Goal: Task Accomplishment & Management: Manage account settings

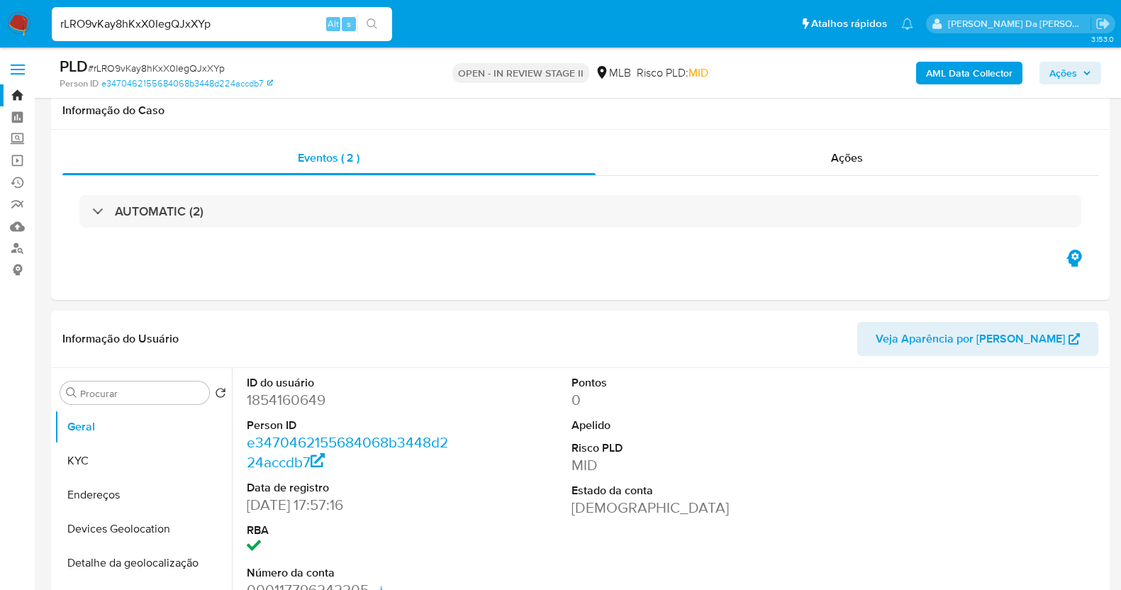
select select "10"
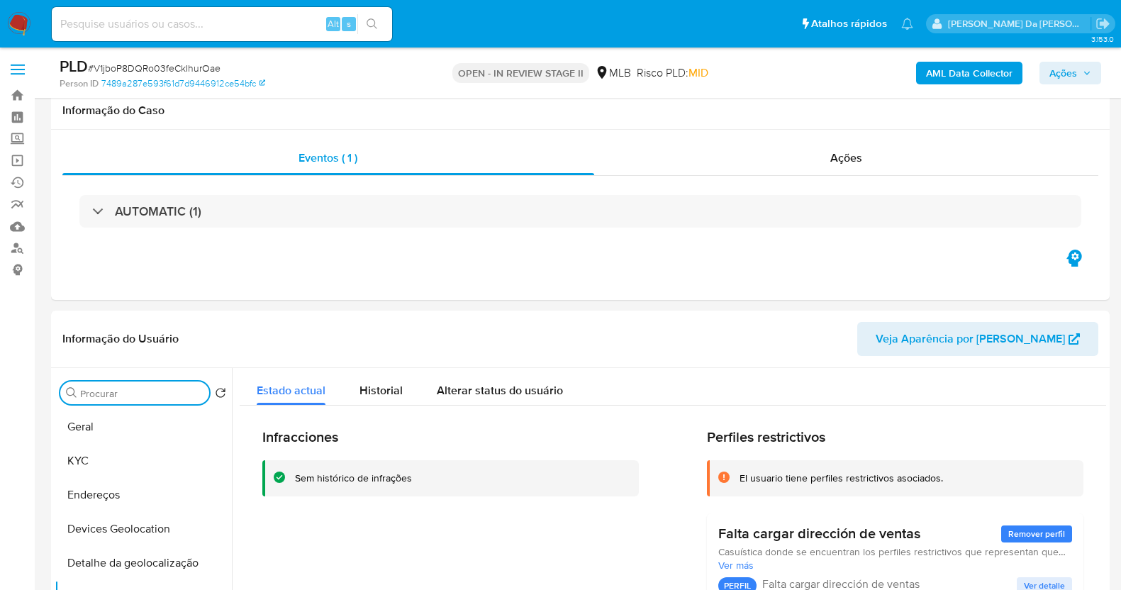
select select "10"
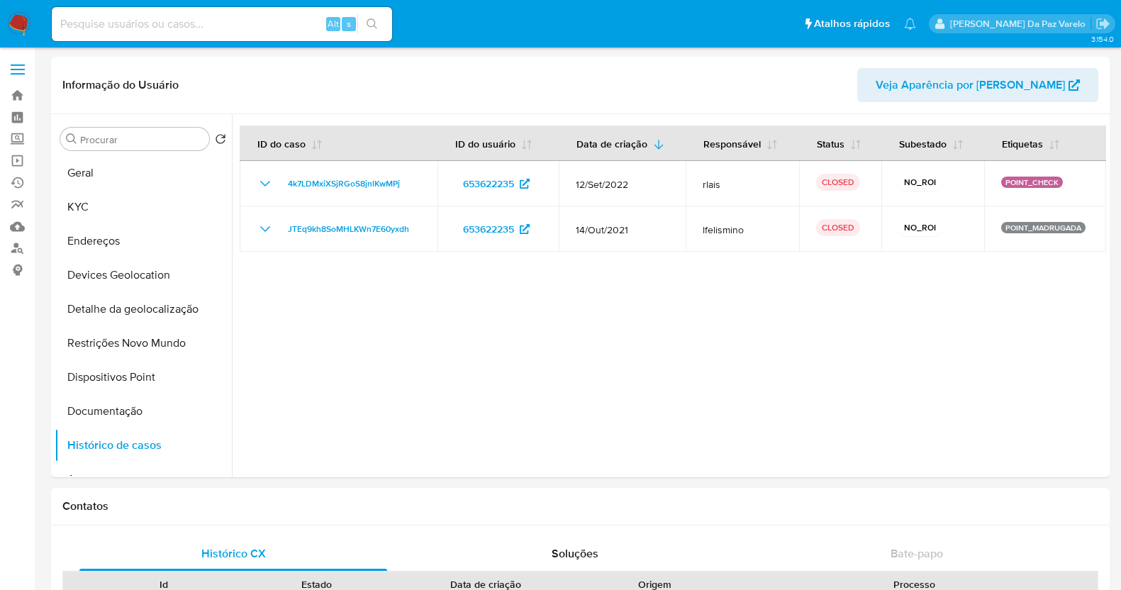
select select "10"
click at [268, 20] on input at bounding box center [222, 24] width 340 height 18
paste input "rTC9QNDrVjOrGw2KP7NGdP96"
type input "rTC9QNDrVjOrGw2KP7NGdP96"
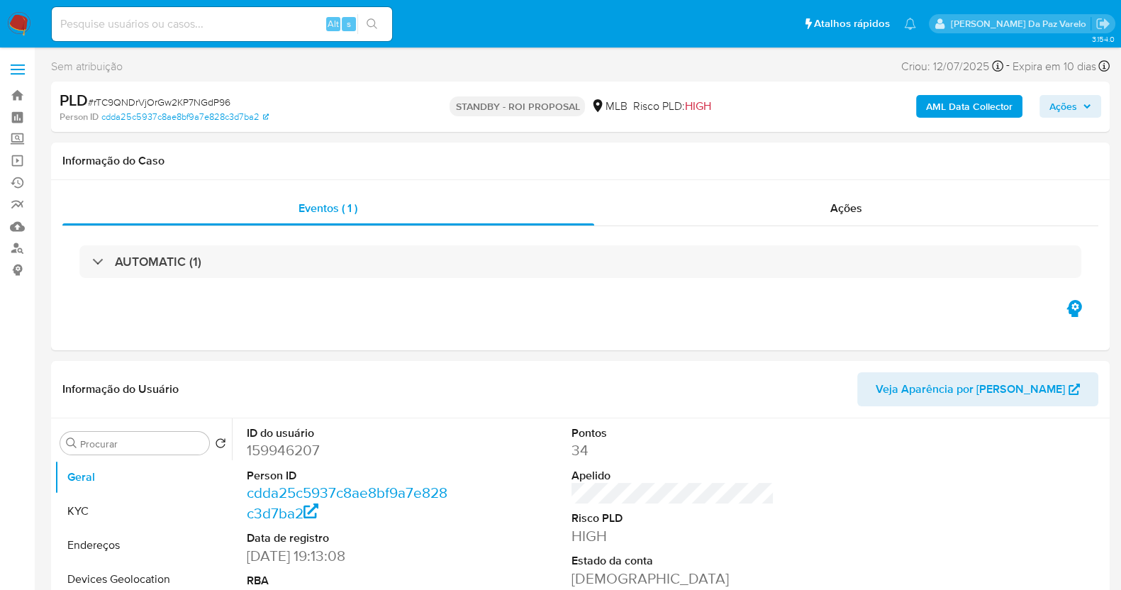
select select "10"
click at [123, 518] on button "KYC" at bounding box center [138, 511] width 166 height 34
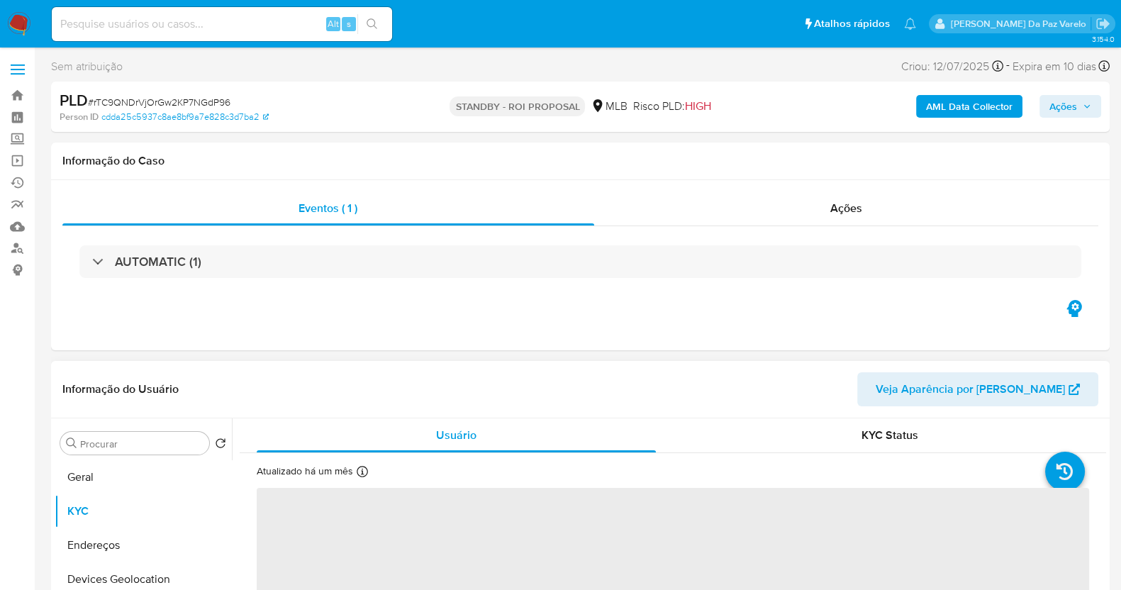
click at [359, 474] on icon at bounding box center [362, 471] width 11 height 11
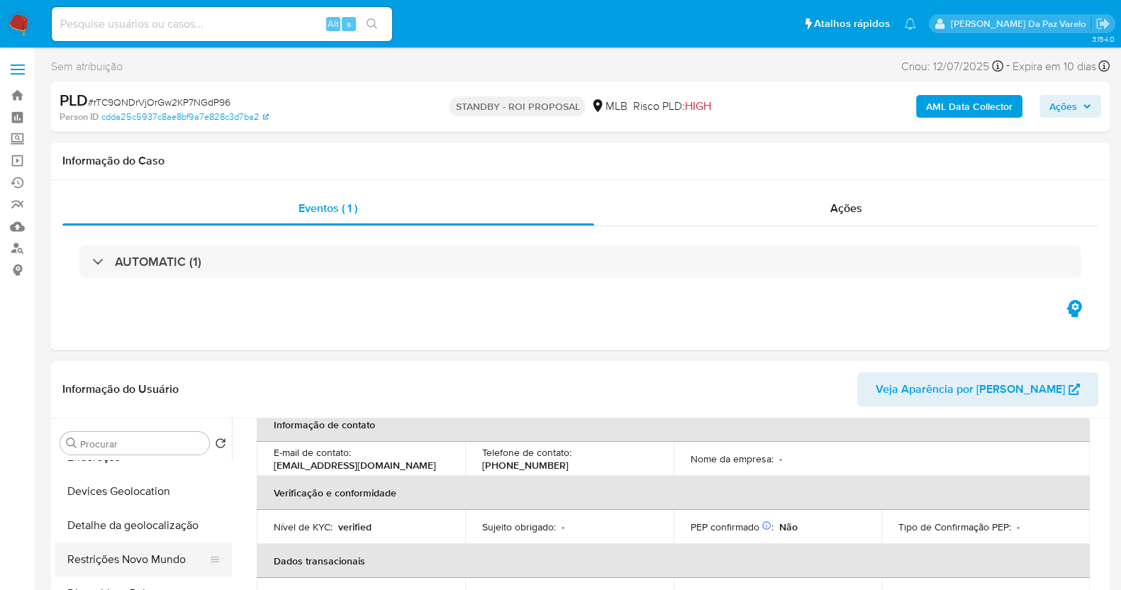
scroll to position [177, 0]
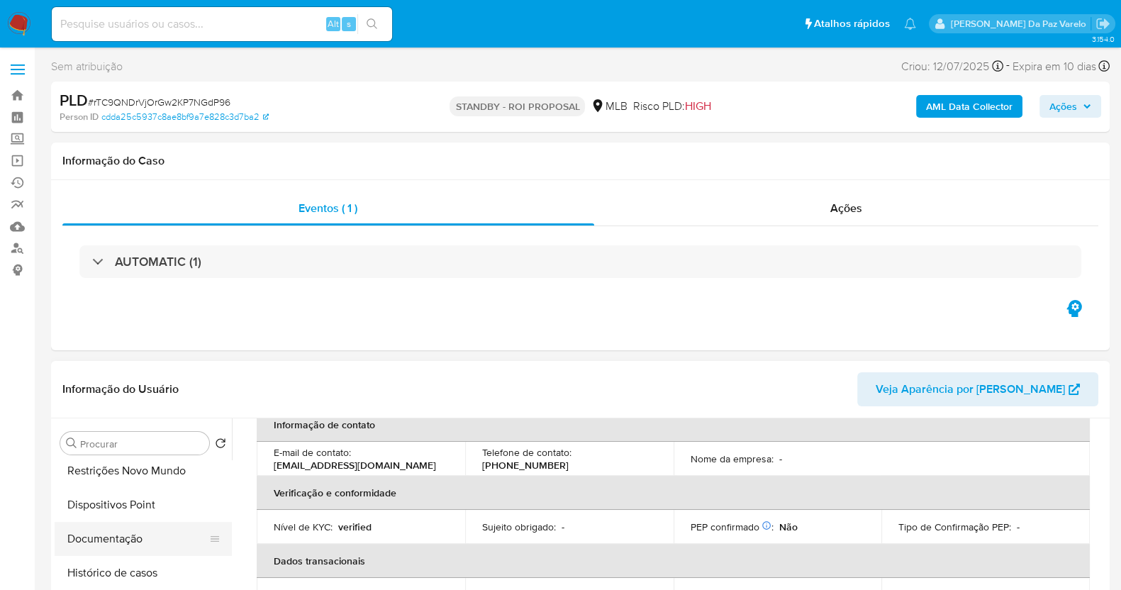
click at [123, 543] on button "Documentação" at bounding box center [138, 539] width 166 height 34
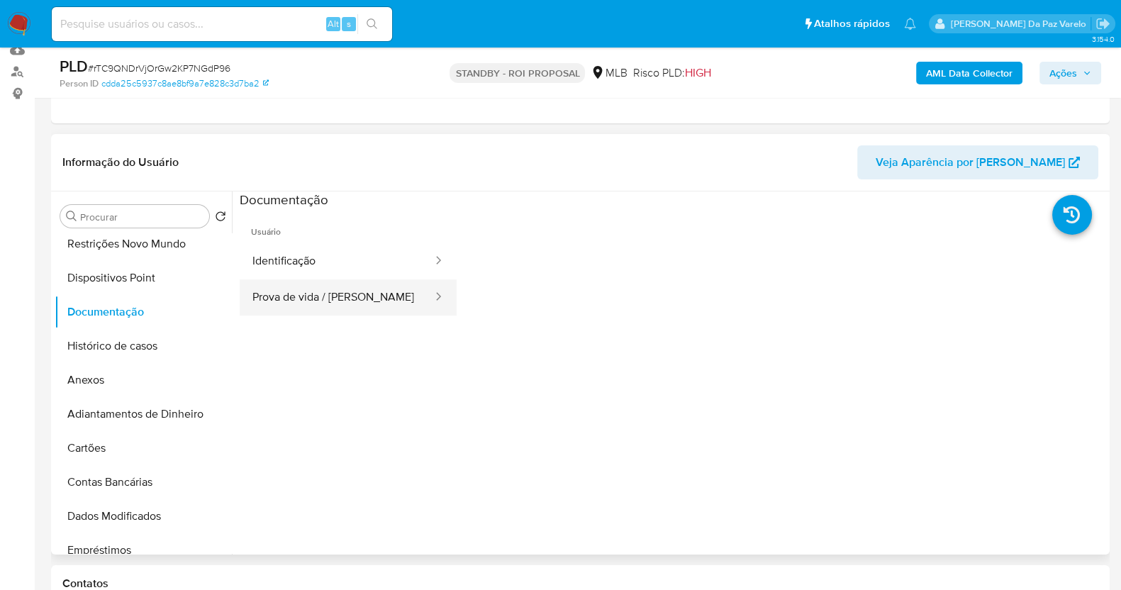
click at [323, 303] on button "Prova de vida / Selfie" at bounding box center [337, 297] width 194 height 36
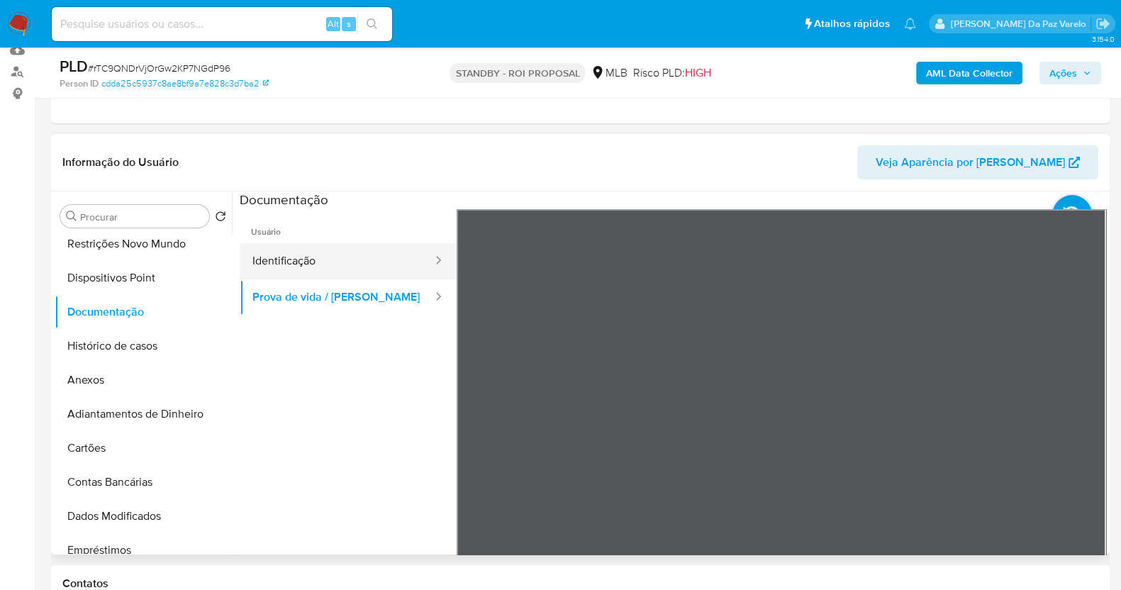
click at [345, 264] on button "Identificação" at bounding box center [337, 261] width 194 height 36
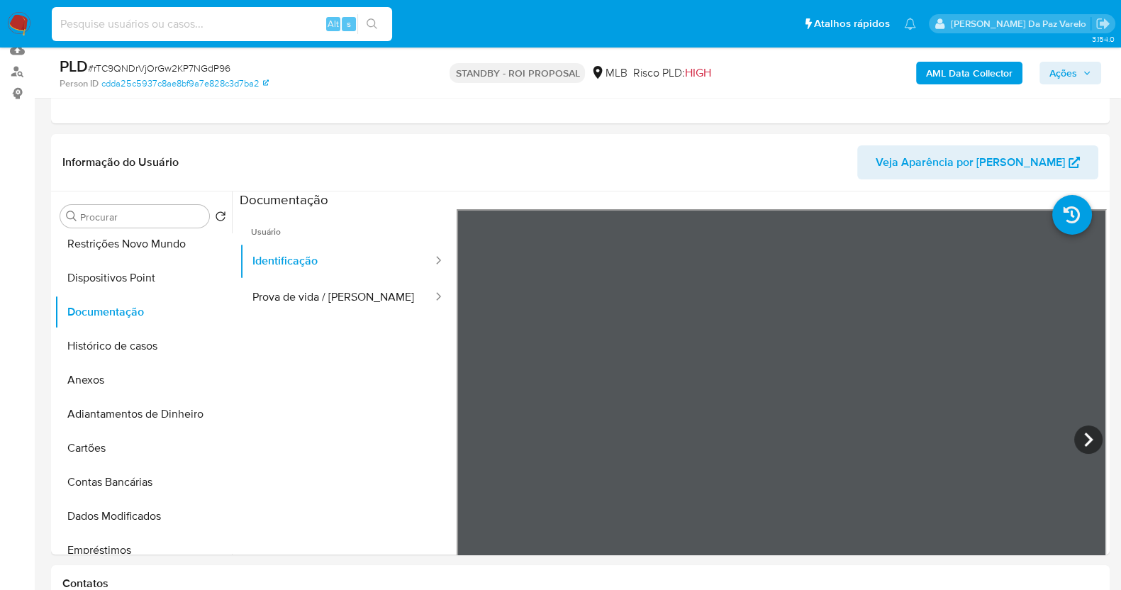
click at [280, 24] on input at bounding box center [222, 24] width 340 height 18
paste input "D9GTcF6zQlxWRyjb5qz96uuT"
type input "D9GTcF6zQlxWRyjb5qz96uuT"
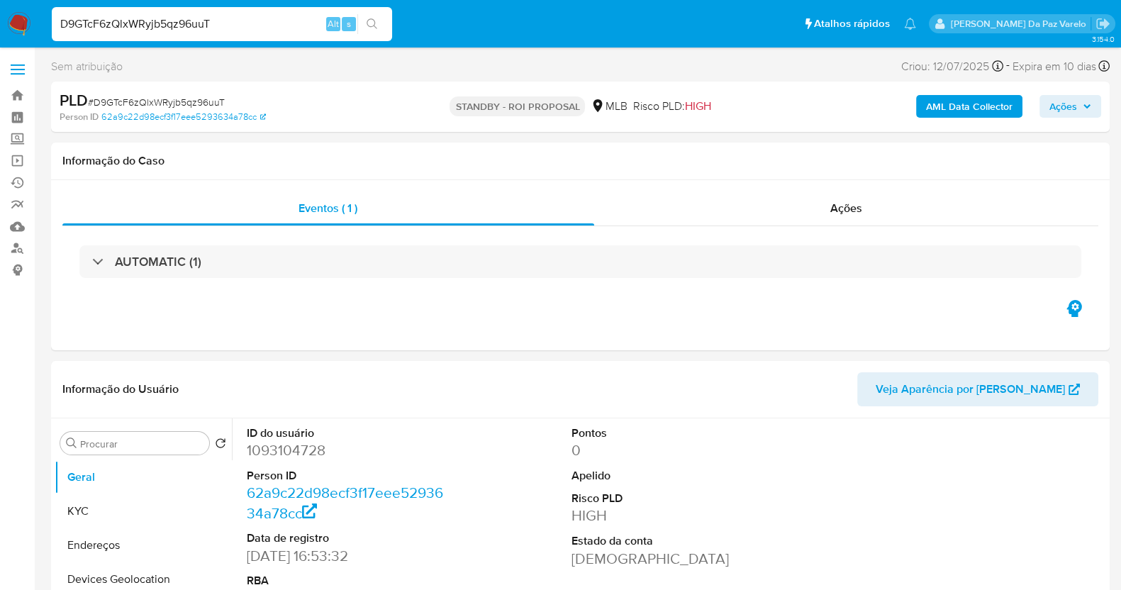
select select "10"
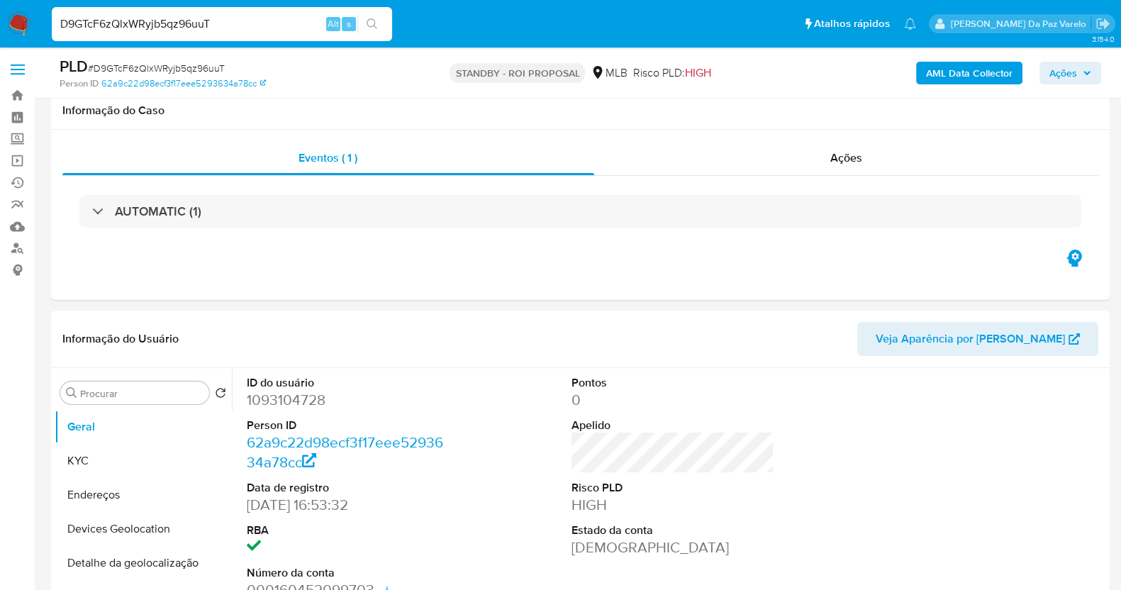
scroll to position [346, 0]
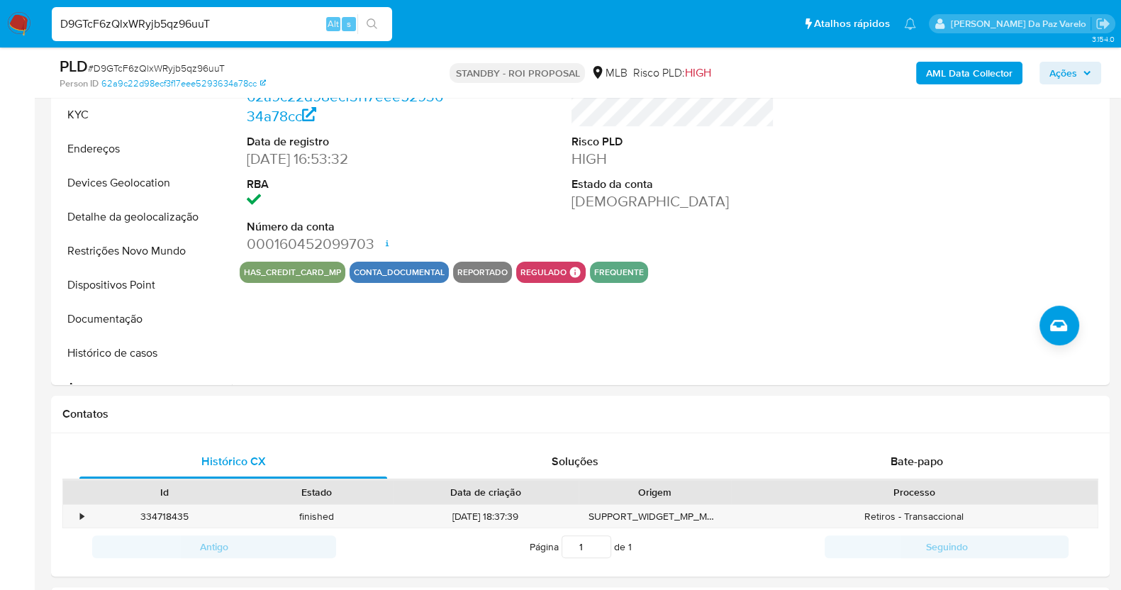
click at [319, 26] on input "D9GTcF6zQlxWRyjb5qz96uuT" at bounding box center [222, 24] width 340 height 18
paste input "i5j3OoHxNmtNEfiBi3gLZasx"
type input "i5j3OoHxNmtNEfiBi3gLZasx"
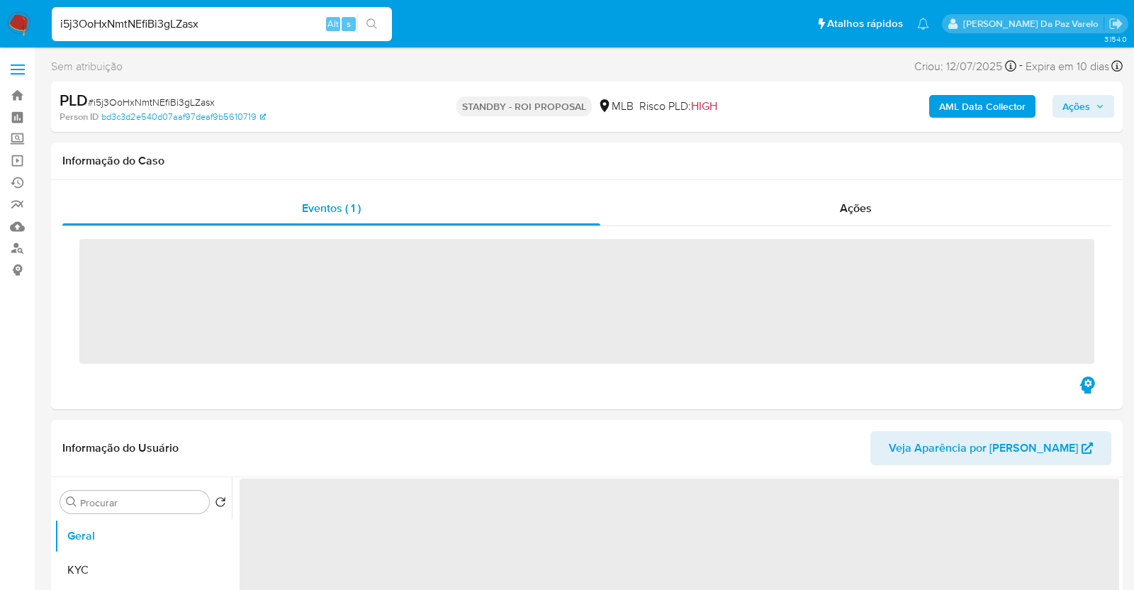
select select "10"
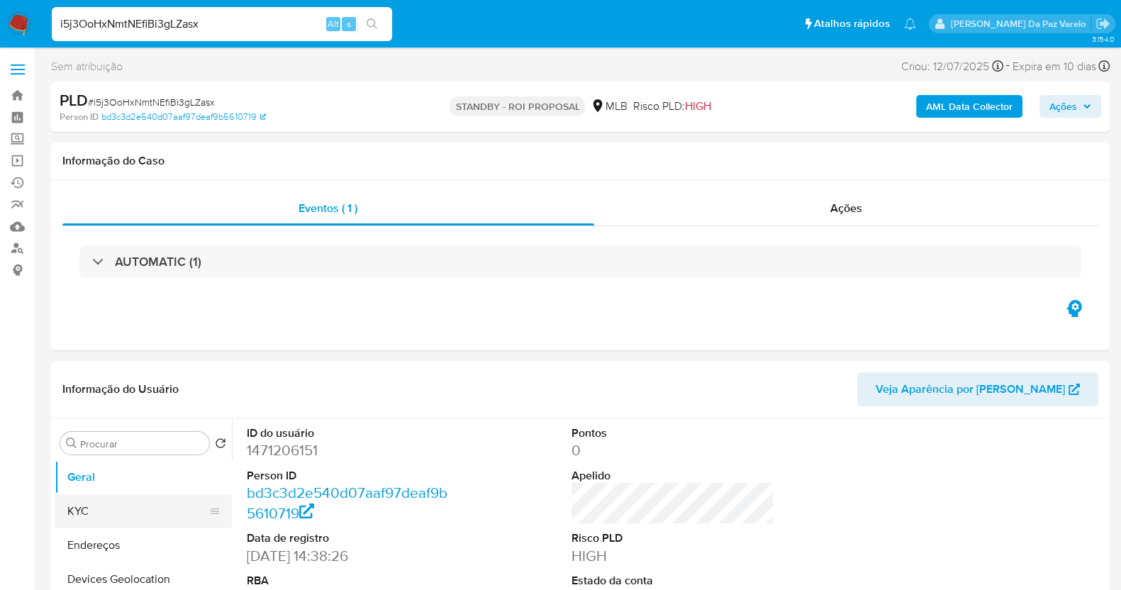
click at [138, 513] on button "KYC" at bounding box center [138, 511] width 166 height 34
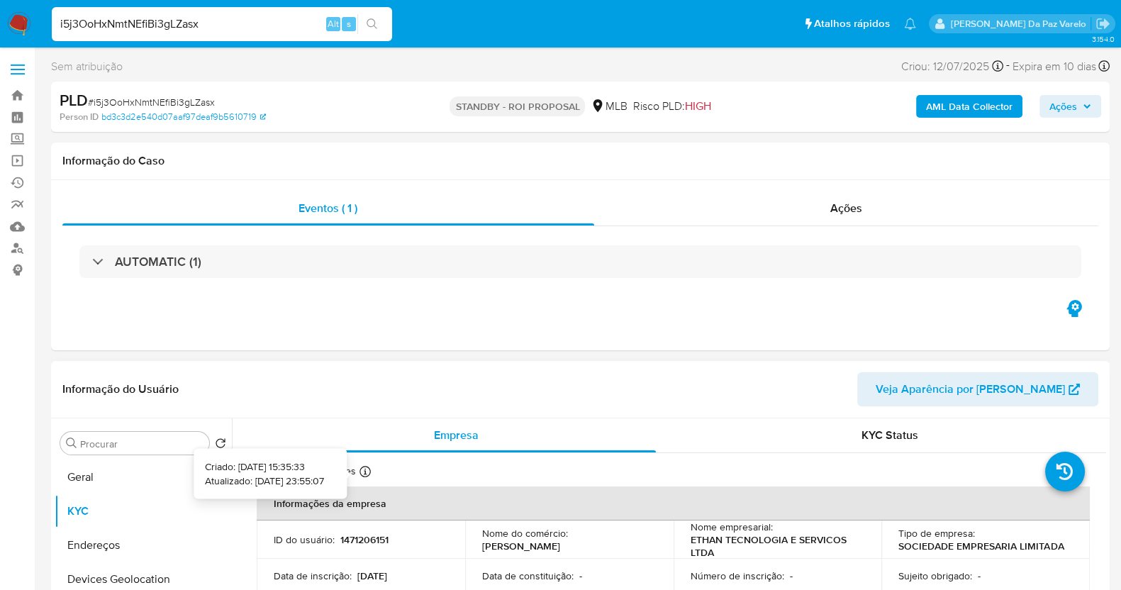
click at [359, 473] on icon at bounding box center [364, 471] width 11 height 11
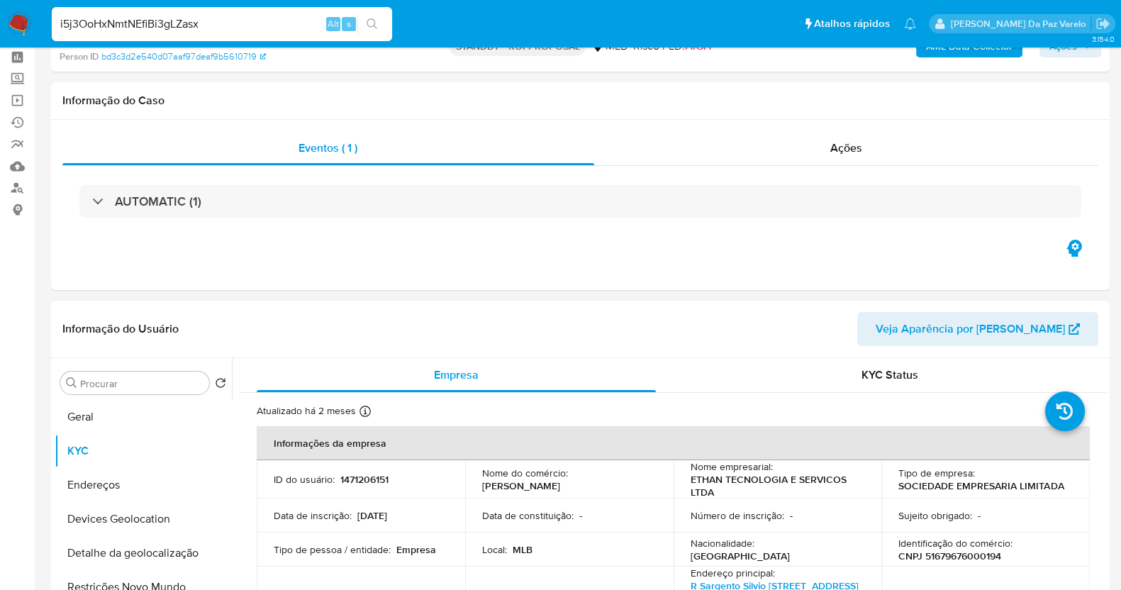
scroll to position [88, 0]
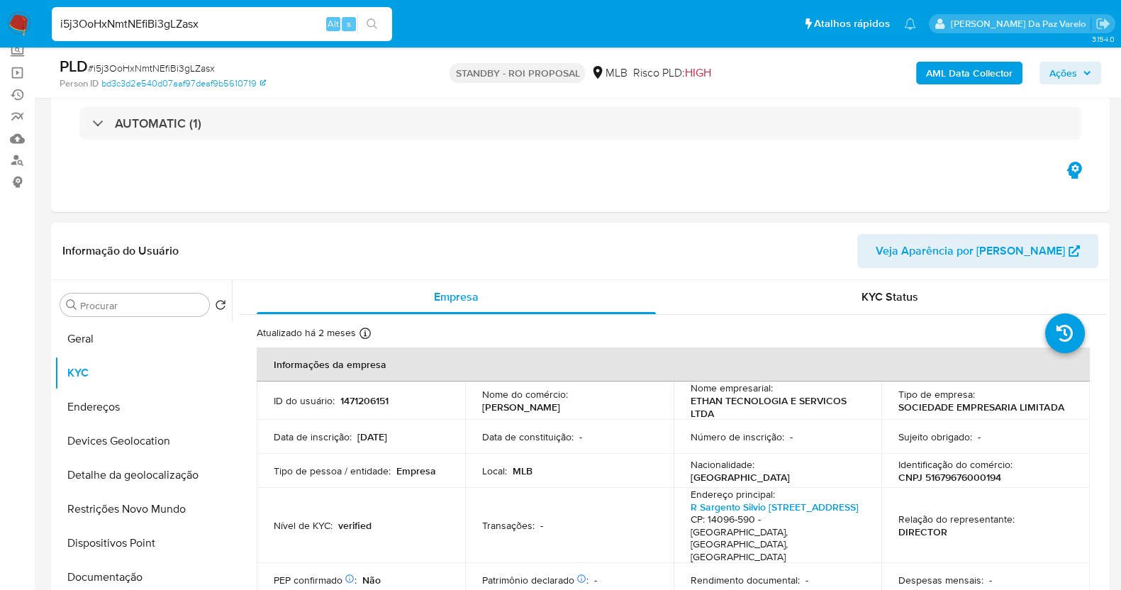
click at [364, 338] on div at bounding box center [364, 336] width 11 height 16
click at [359, 332] on icon at bounding box center [364, 333] width 11 height 11
click at [147, 341] on button "Geral" at bounding box center [138, 339] width 166 height 34
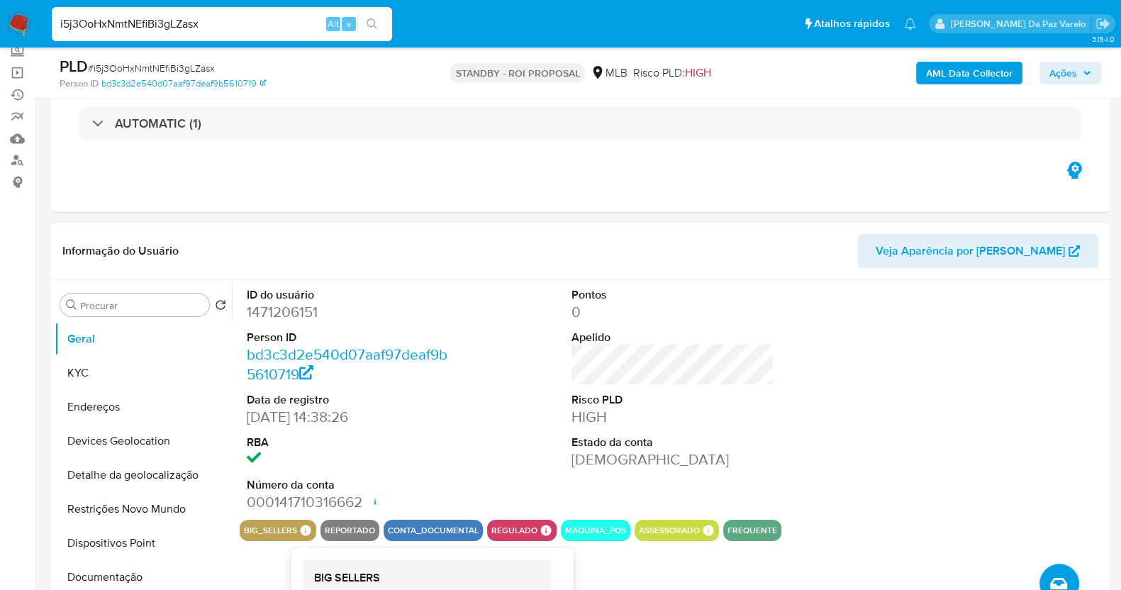
click at [302, 526] on icon at bounding box center [306, 530] width 11 height 11
click at [303, 526] on icon at bounding box center [306, 530] width 11 height 11
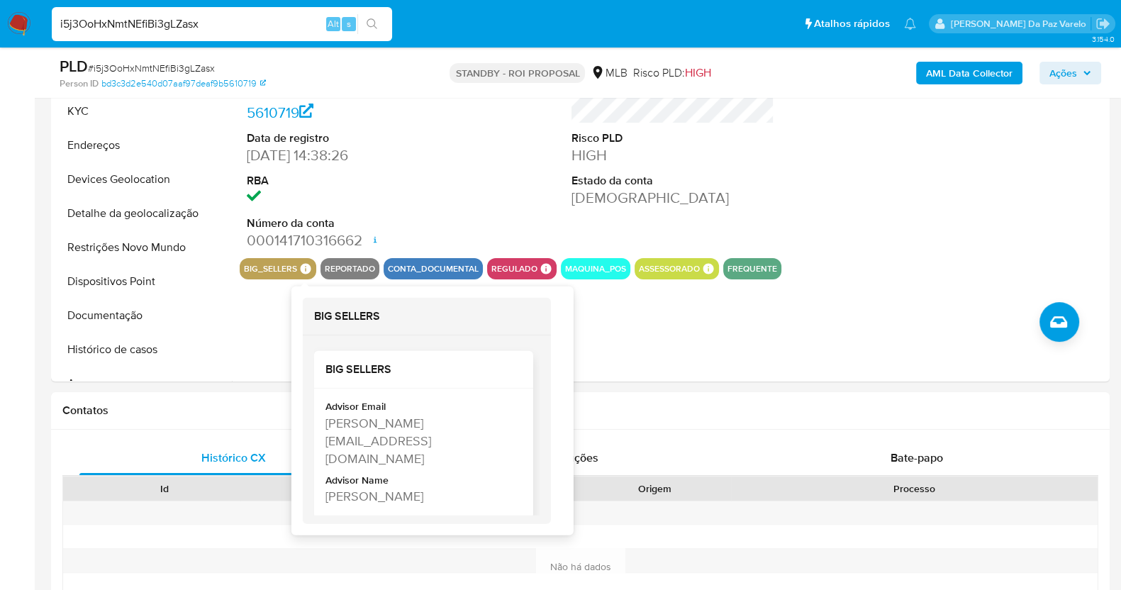
scroll to position [354, 0]
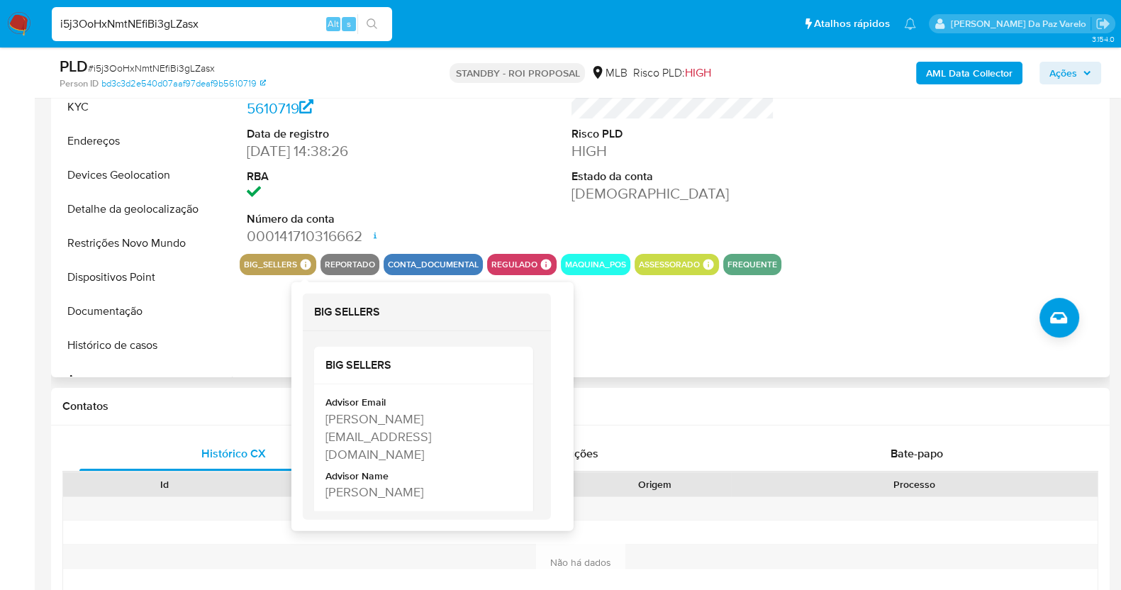
click at [308, 267] on icon at bounding box center [306, 264] width 11 height 11
click at [362, 421] on div "fernanda.bollentini@mercadopago.com.br" at bounding box center [422, 437] width 194 height 54
click at [362, 421] on div "Contatos" at bounding box center [580, 407] width 1058 height 38
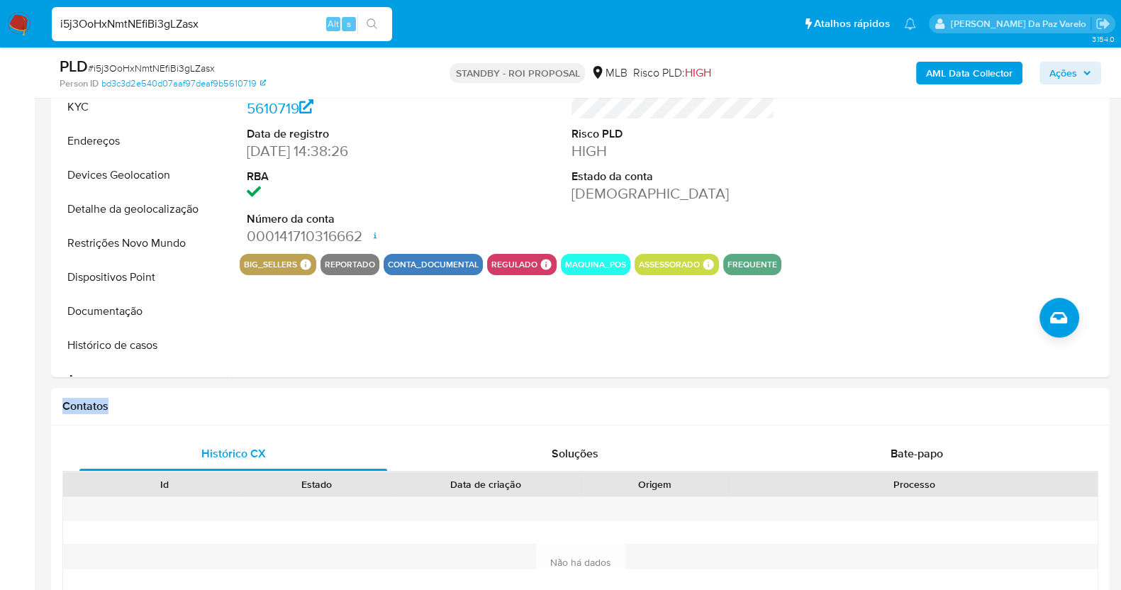
click at [362, 421] on div "Contatos" at bounding box center [580, 407] width 1058 height 38
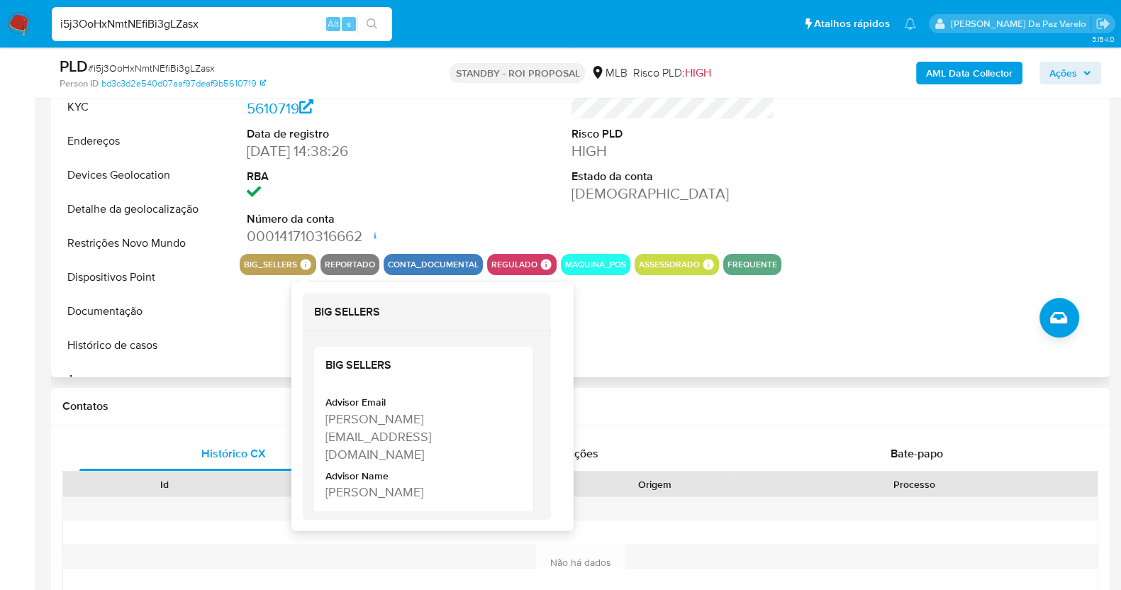
click at [306, 269] on icon at bounding box center [305, 264] width 13 height 13
click at [297, 259] on div "big_sellers BIG SELLERS BIG SELLERS Advisor Email fernanda.bollentini@mercadopa…" at bounding box center [278, 264] width 77 height 21
click at [305, 264] on icon at bounding box center [305, 264] width 13 height 13
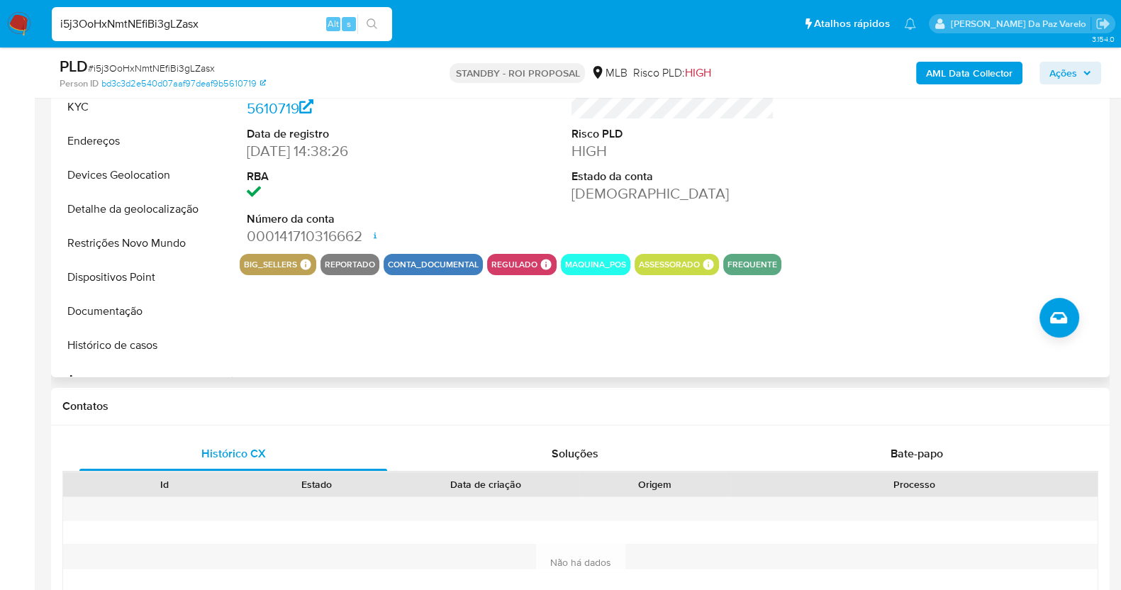
click at [291, 267] on button "big_sellers" at bounding box center [270, 265] width 53 height 6
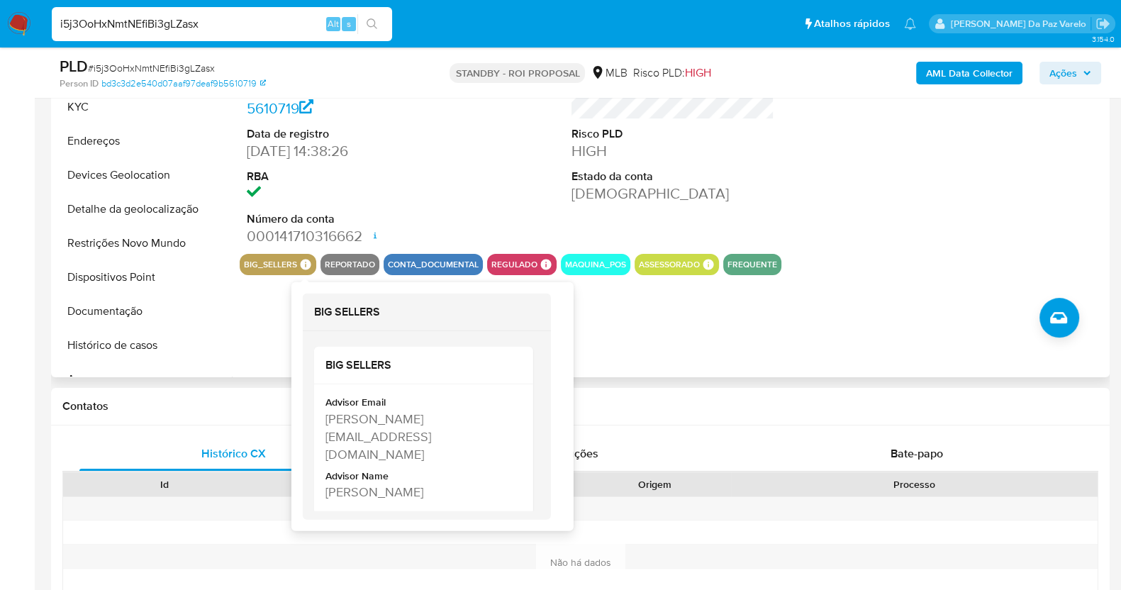
click at [308, 267] on icon at bounding box center [306, 264] width 11 height 11
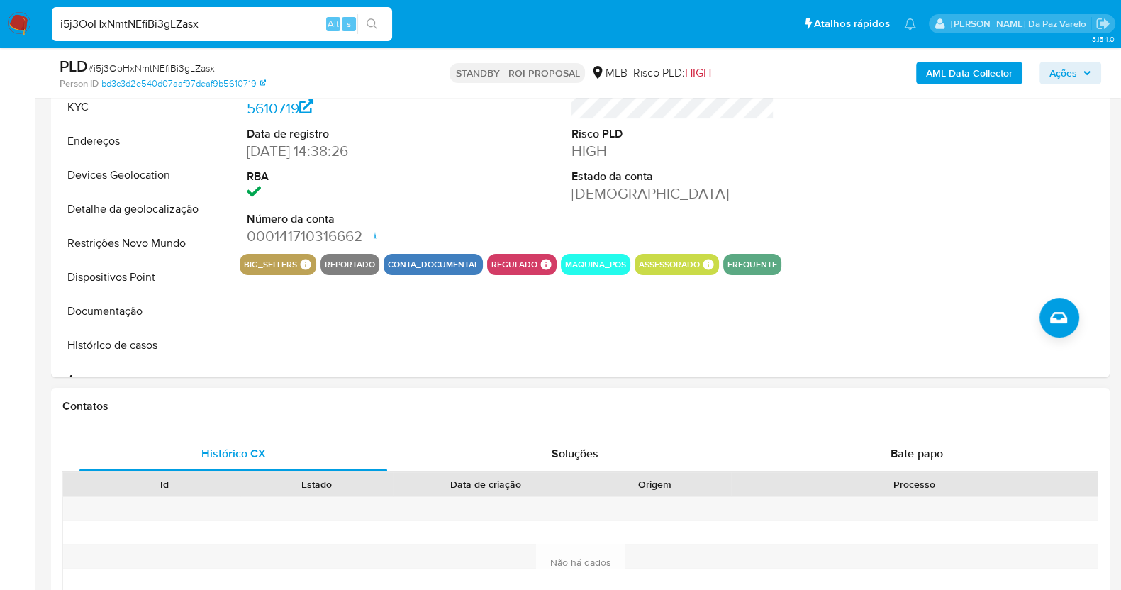
drag, startPoint x: 325, startPoint y: 413, endPoint x: 338, endPoint y: 420, distance: 15.2
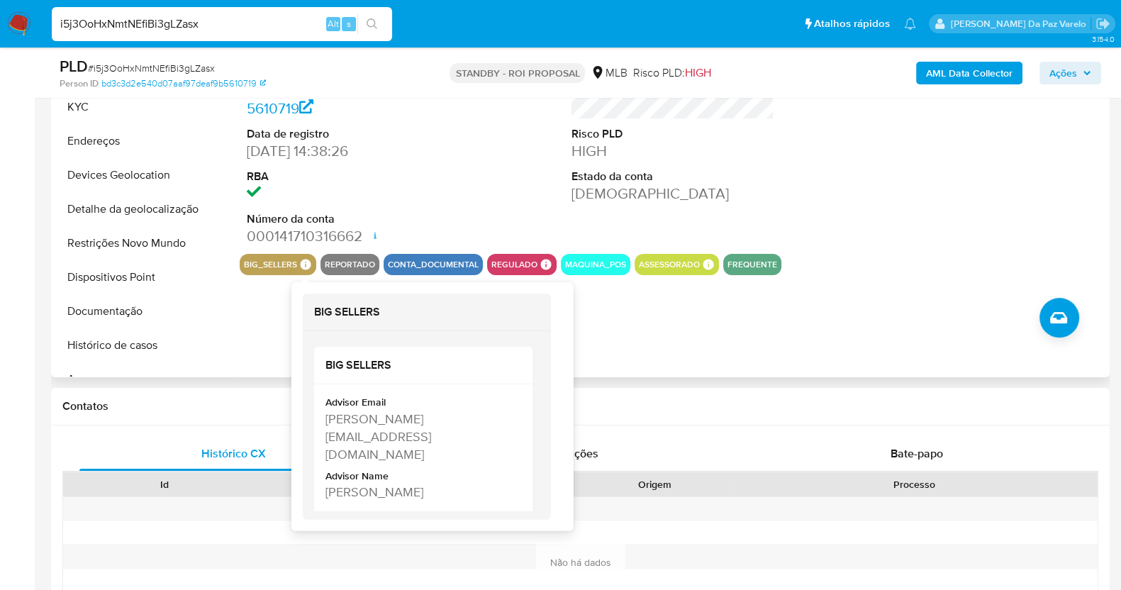
click at [303, 258] on icon at bounding box center [305, 264] width 13 height 13
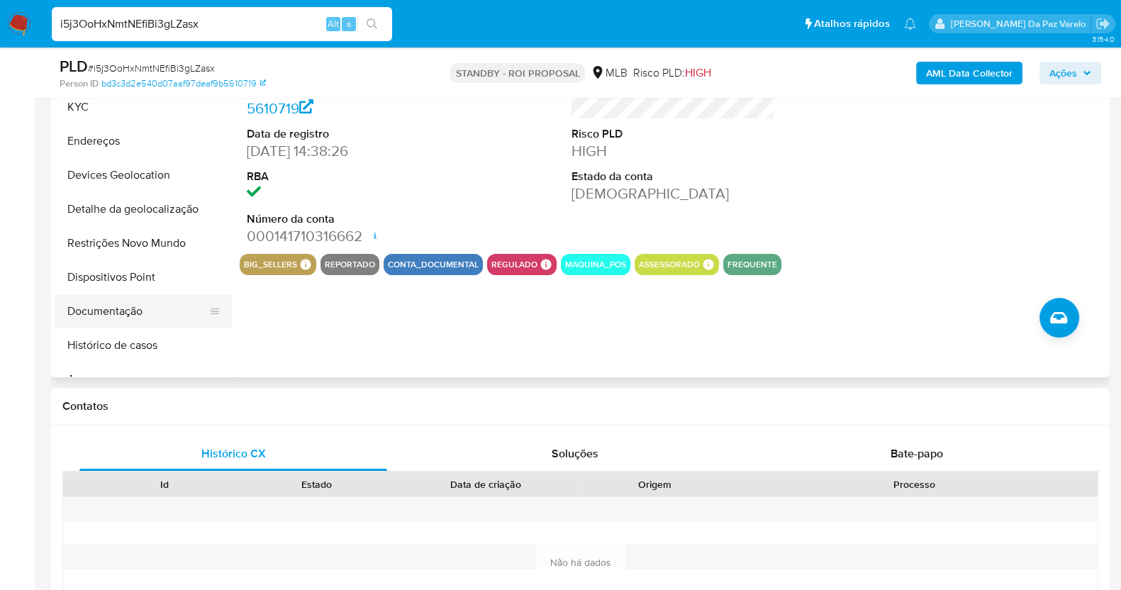
click at [129, 320] on button "Documentação" at bounding box center [138, 311] width 166 height 34
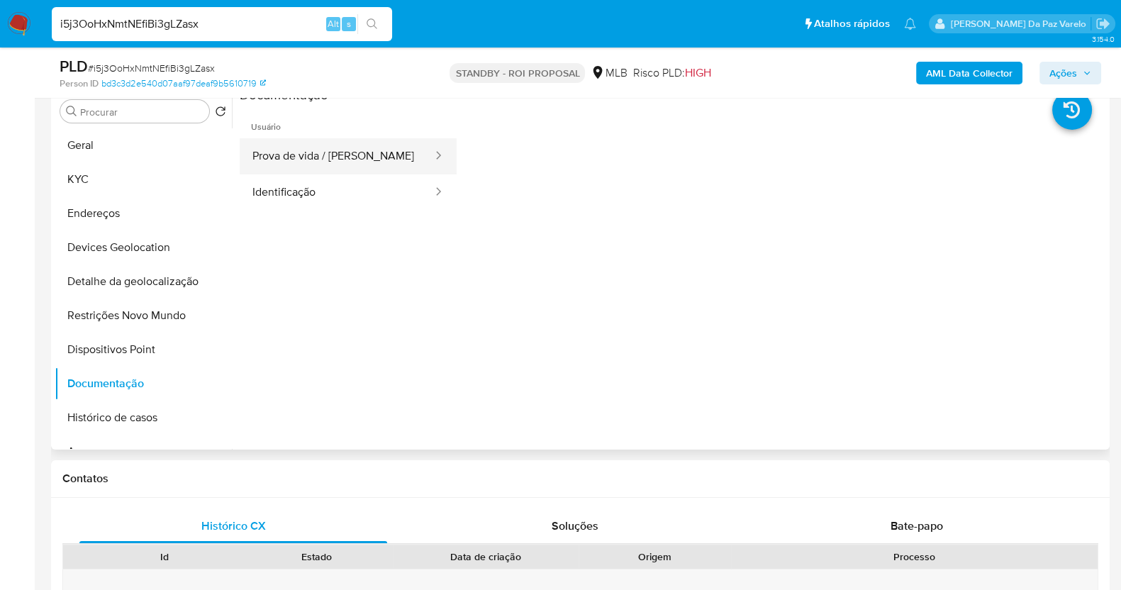
scroll to position [177, 0]
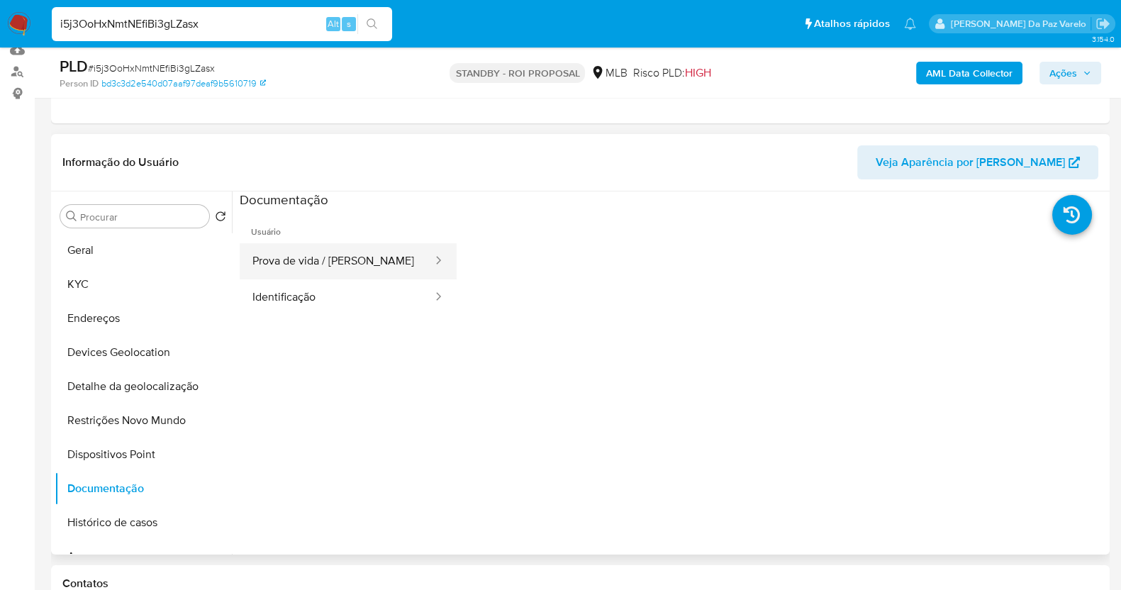
click at [316, 255] on button "Prova de vida / [PERSON_NAME]" at bounding box center [337, 261] width 194 height 36
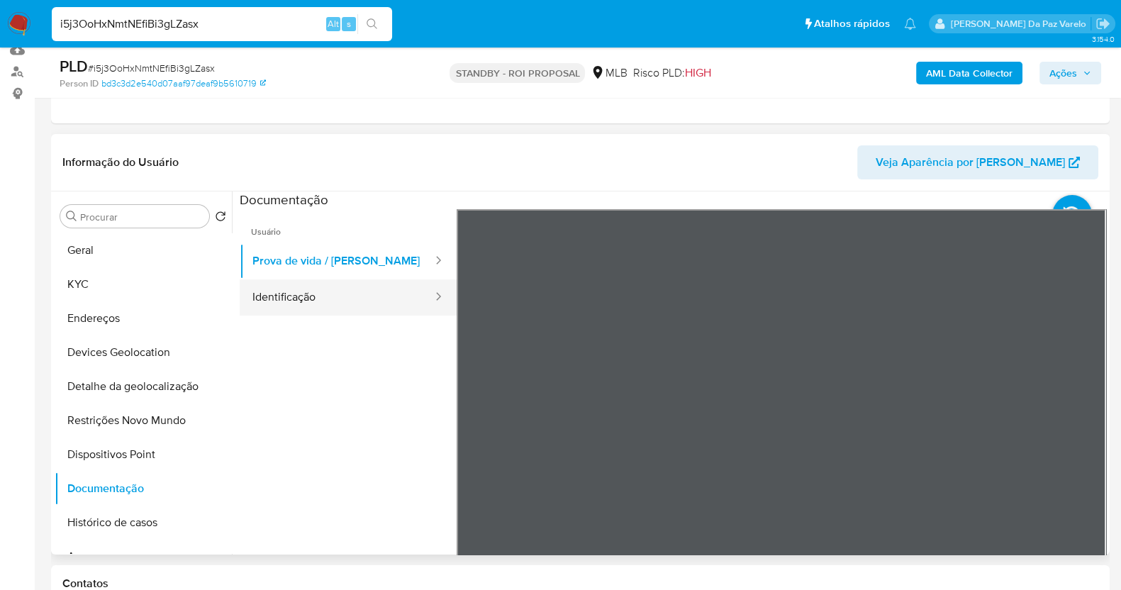
click at [357, 306] on button "Identificação" at bounding box center [337, 297] width 194 height 36
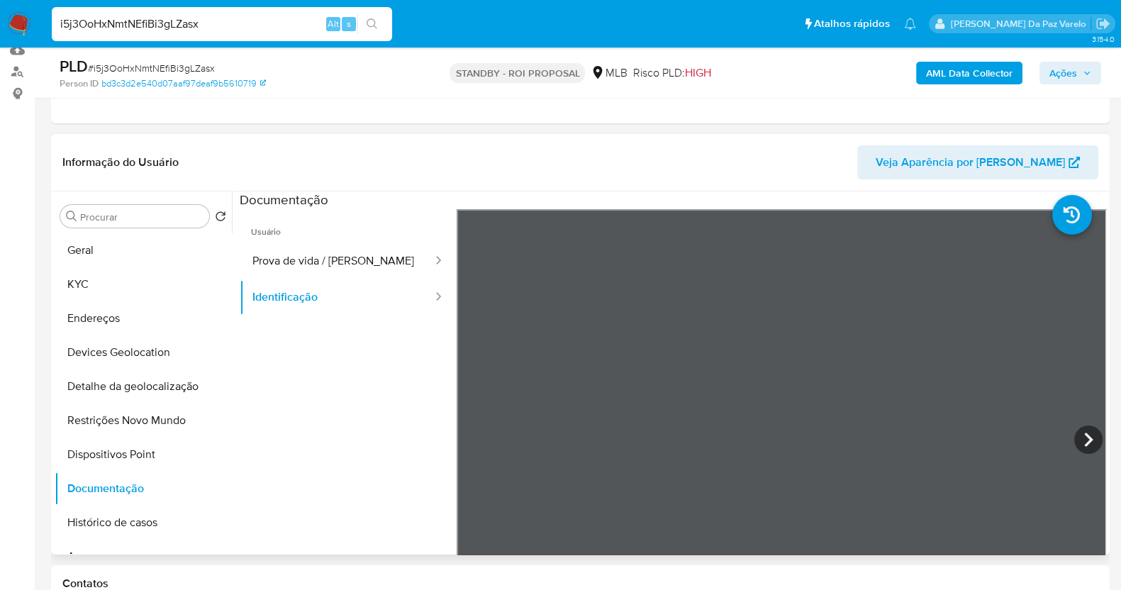
click at [1069, 427] on div at bounding box center [782, 441] width 650 height 465
click at [1079, 430] on icon at bounding box center [1088, 439] width 28 height 28
click at [337, 270] on button "Prova de vida / [PERSON_NAME]" at bounding box center [337, 261] width 194 height 36
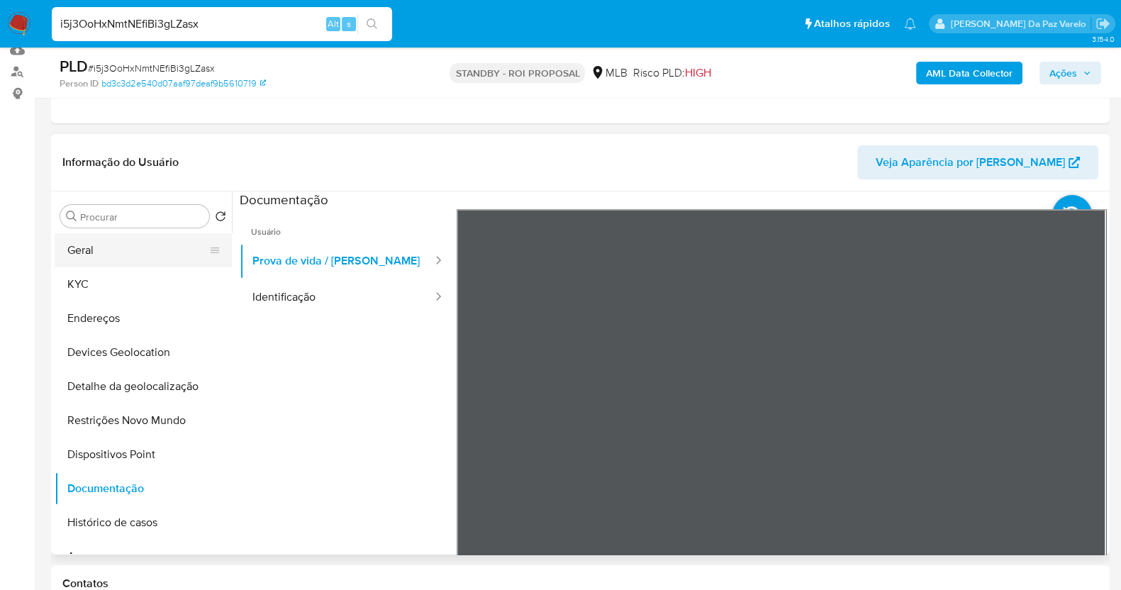
click at [122, 252] on button "Geral" at bounding box center [138, 250] width 166 height 34
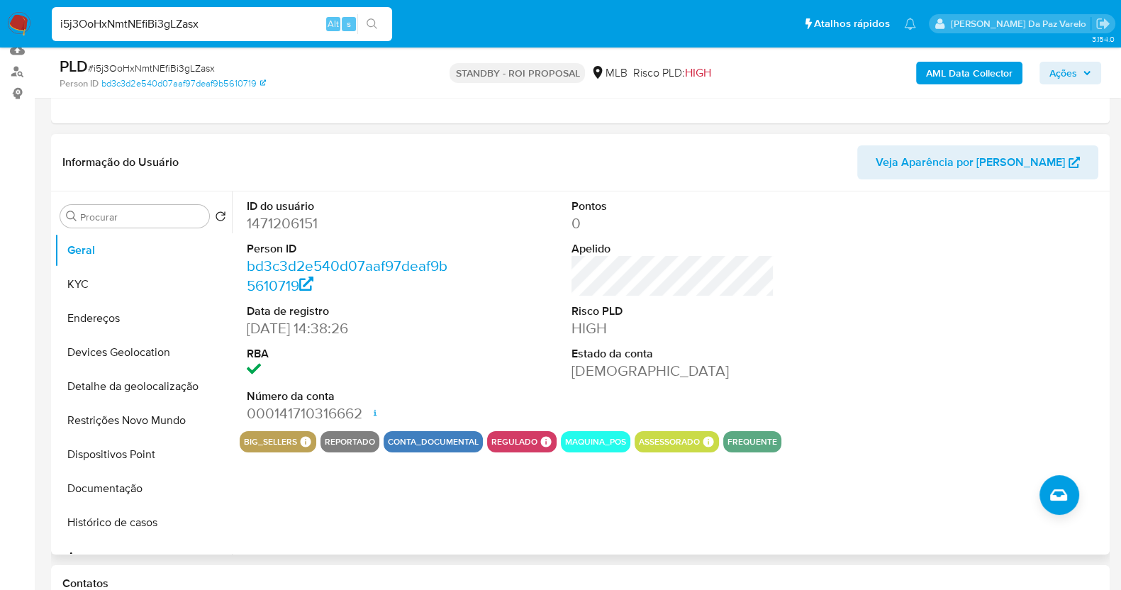
click at [241, 445] on div "big_sellers BIG SELLERS BIG SELLERS Advisor Email fernanda.bollentini@mercadopa…" at bounding box center [278, 441] width 77 height 21
drag, startPoint x: 241, startPoint y: 445, endPoint x: 291, endPoint y: 445, distance: 49.6
click at [291, 445] on div "big_sellers BIG SELLERS BIG SELLERS Advisor Email fernanda.bollentini@mercadopa…" at bounding box center [278, 441] width 77 height 21
copy button "big_sellers"
click at [106, 495] on button "Documentação" at bounding box center [138, 488] width 166 height 34
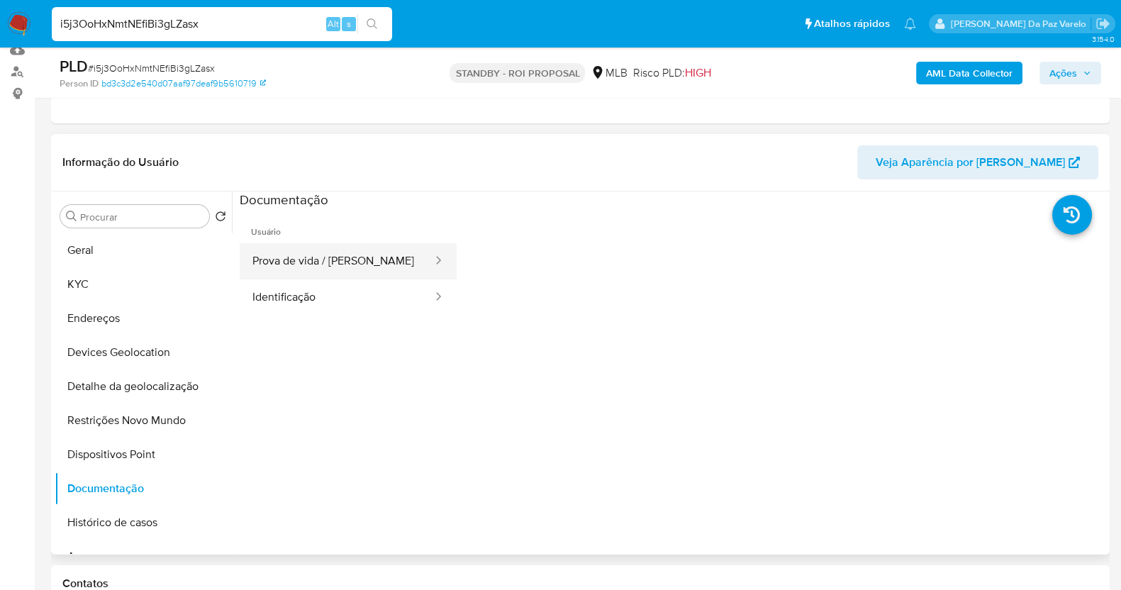
click at [331, 264] on button "Prova de vida / Selfie" at bounding box center [337, 261] width 194 height 36
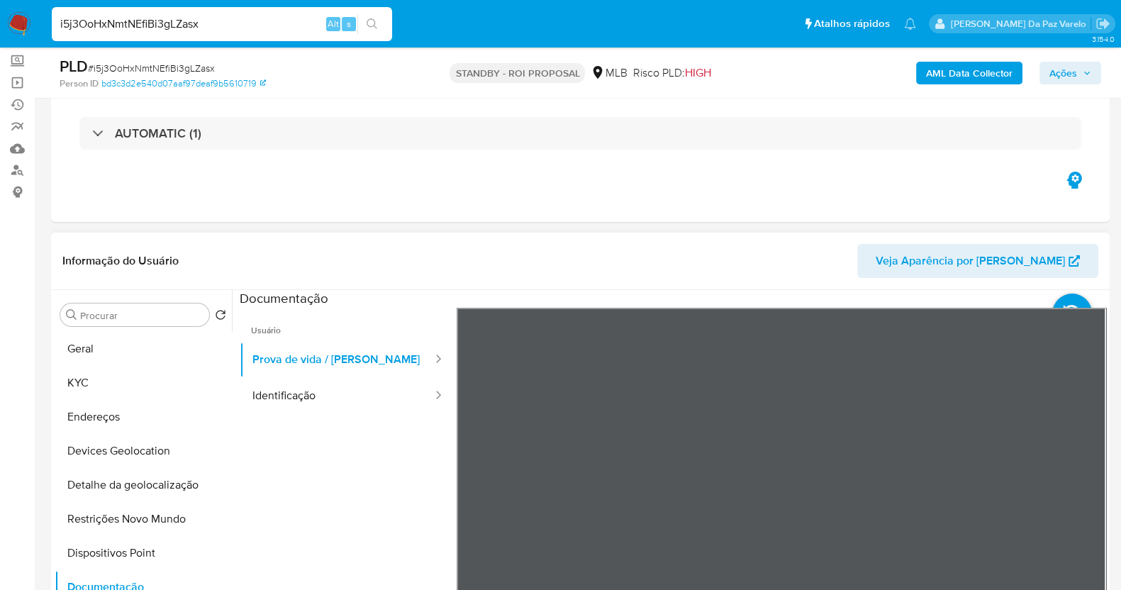
scroll to position [0, 0]
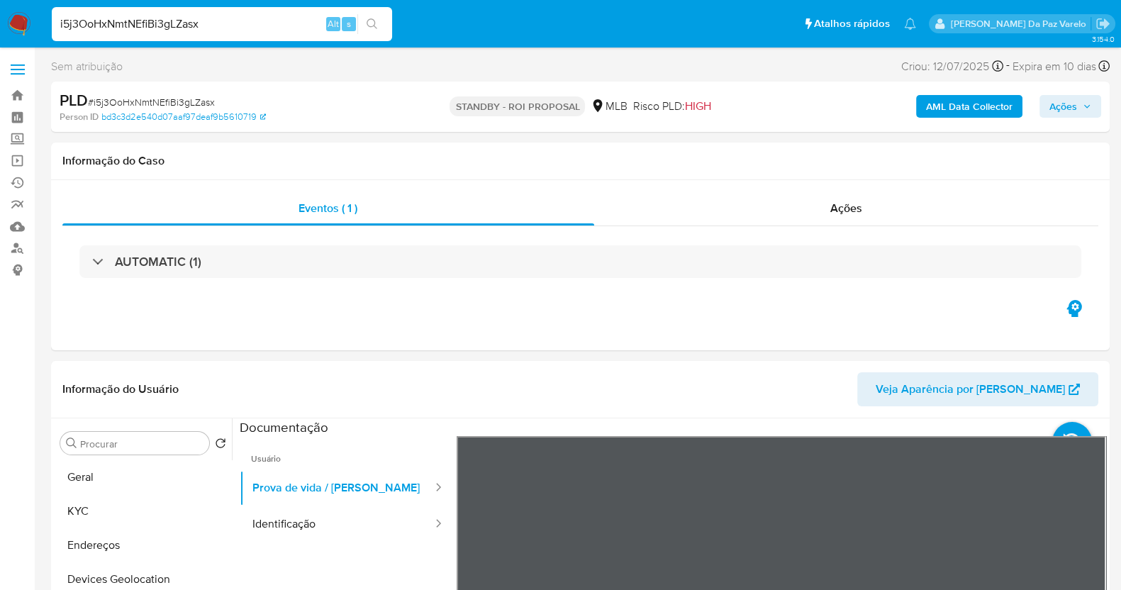
click at [195, 101] on span "# i5j3OoHxNmtNEfiBi3gLZasx" at bounding box center [151, 102] width 127 height 14
copy span "i5j3OoHxNmtNEfiBi3gLZasx"
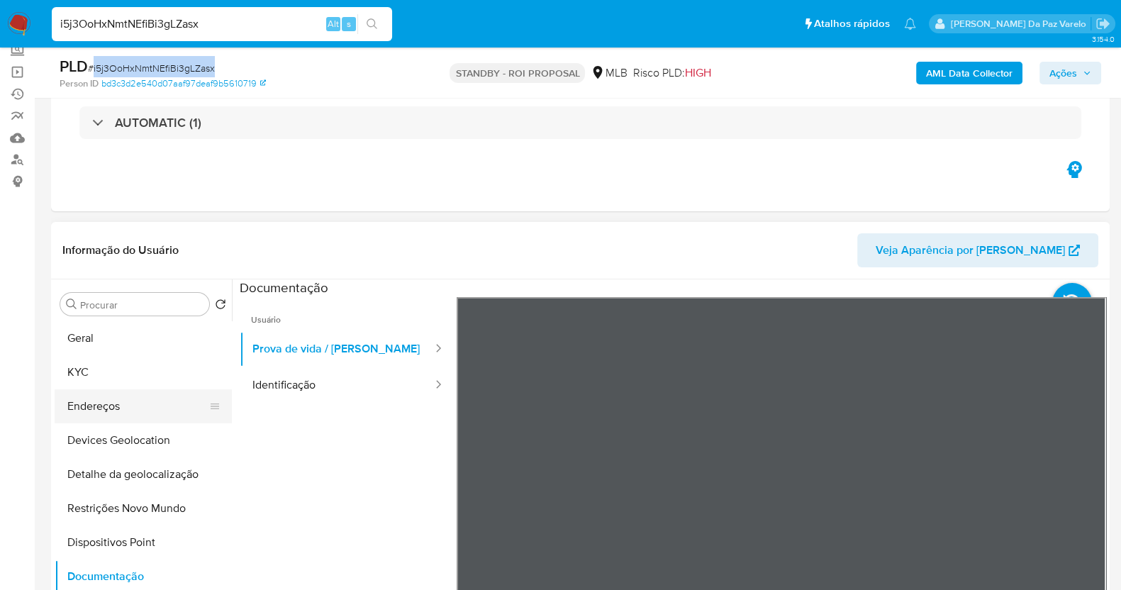
scroll to position [177, 0]
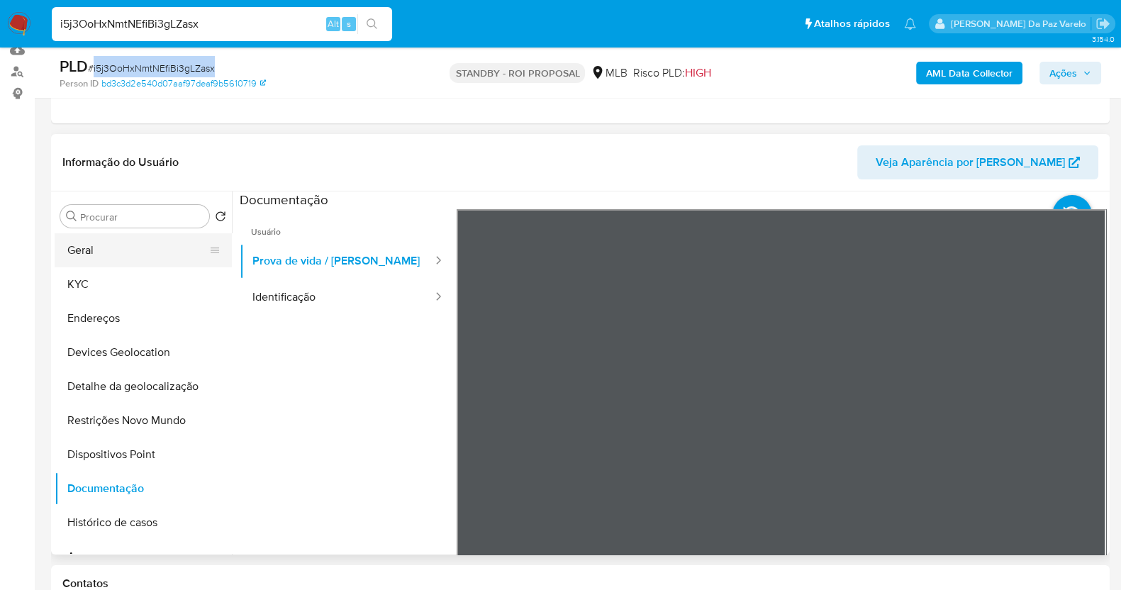
click at [121, 249] on button "Geral" at bounding box center [138, 250] width 166 height 34
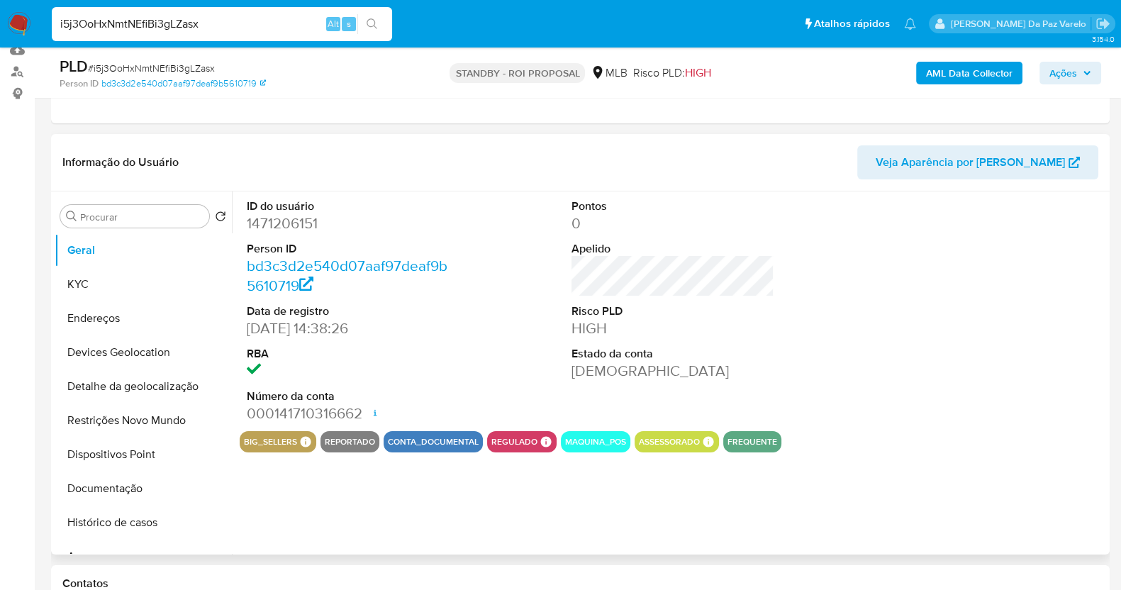
click at [289, 232] on dd "1471206151" at bounding box center [348, 223] width 203 height 20
copy dd "1471206151"
drag, startPoint x: 97, startPoint y: 494, endPoint x: 106, endPoint y: 489, distance: 10.5
click at [97, 494] on button "Documentação" at bounding box center [138, 488] width 166 height 34
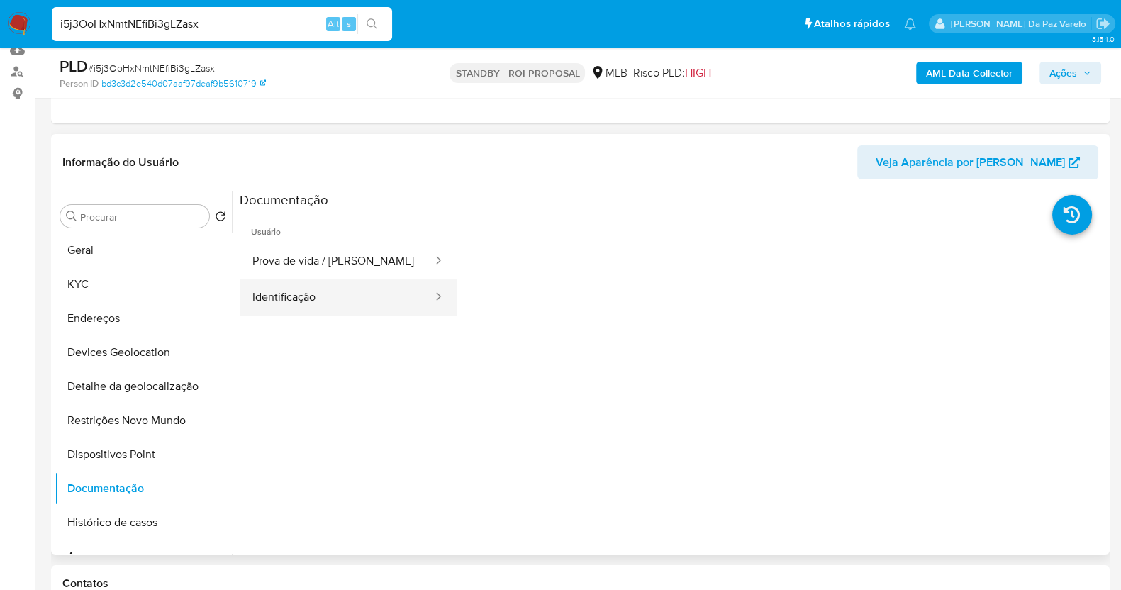
click at [376, 277] on button "Prova de vida / Selfie" at bounding box center [337, 261] width 194 height 36
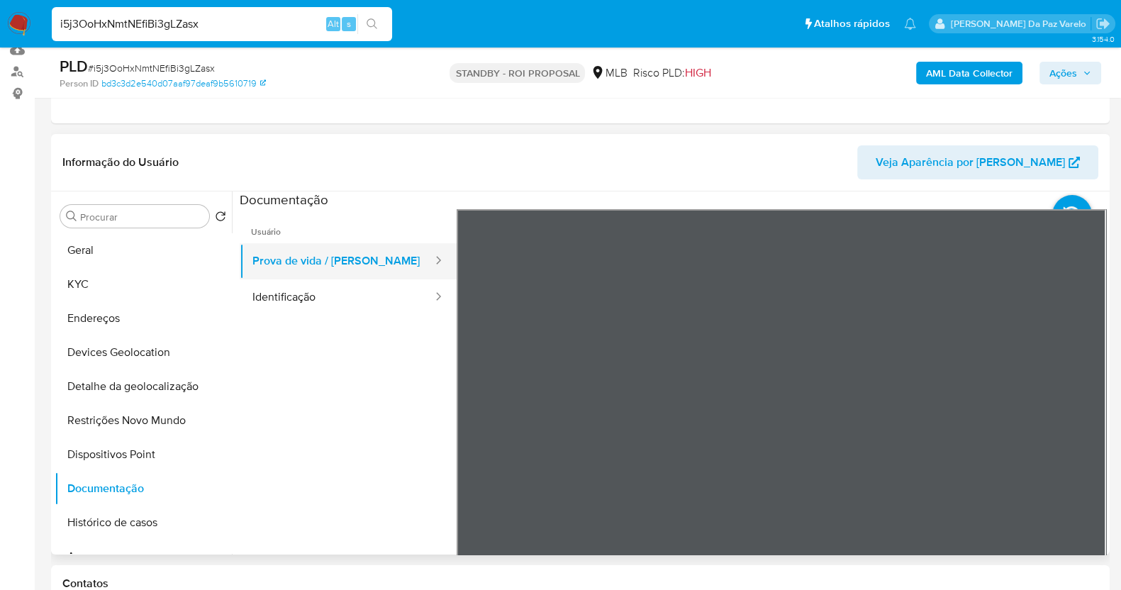
click at [376, 267] on button "Prova de vida / Selfie" at bounding box center [337, 261] width 194 height 36
click at [377, 315] on ul "Usuário Prova de vida / Selfie Identificação" at bounding box center [348, 413] width 217 height 408
drag, startPoint x: 406, startPoint y: 303, endPoint x: 432, endPoint y: 292, distance: 29.2
click at [406, 303] on button "Identificação" at bounding box center [337, 297] width 194 height 36
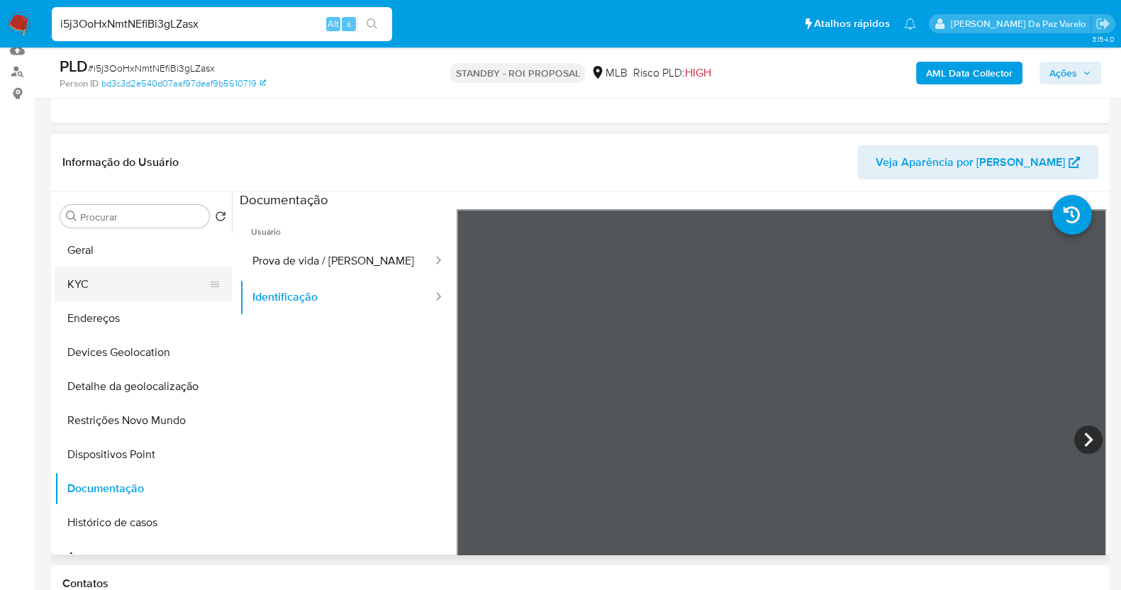
click at [121, 279] on button "KYC" at bounding box center [138, 284] width 166 height 34
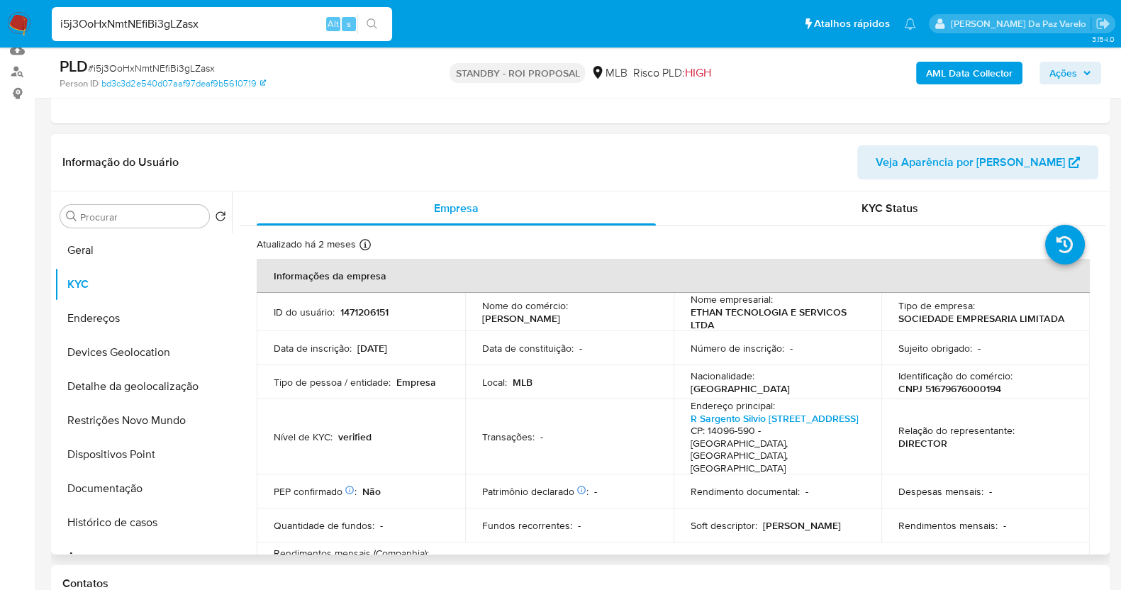
click at [376, 307] on p "1471206151" at bounding box center [364, 312] width 48 height 13
copy p "1471206151"
click at [361, 313] on p "1471206151" at bounding box center [364, 312] width 48 height 13
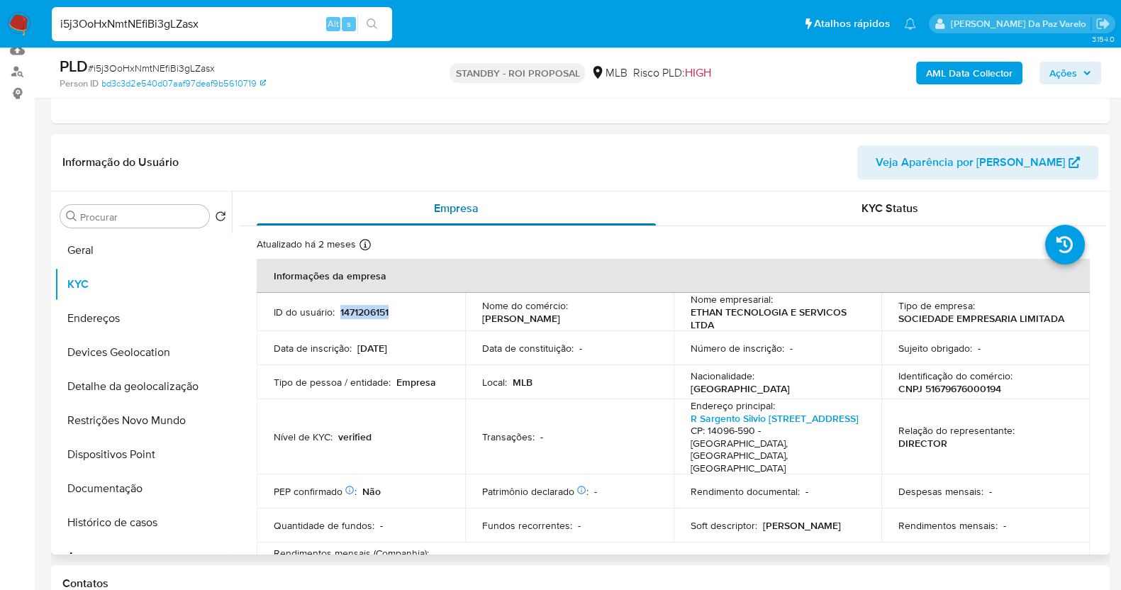
copy p "1471206151"
click at [291, 23] on input "i5j3OoHxNmtNEfiBi3gLZasx" at bounding box center [222, 24] width 340 height 18
paste input "PfeJ3qoyc9pzy2MMBqTz8IXc"
type input "PfeJ3qoyc9pzy2MMBqTz8IXc"
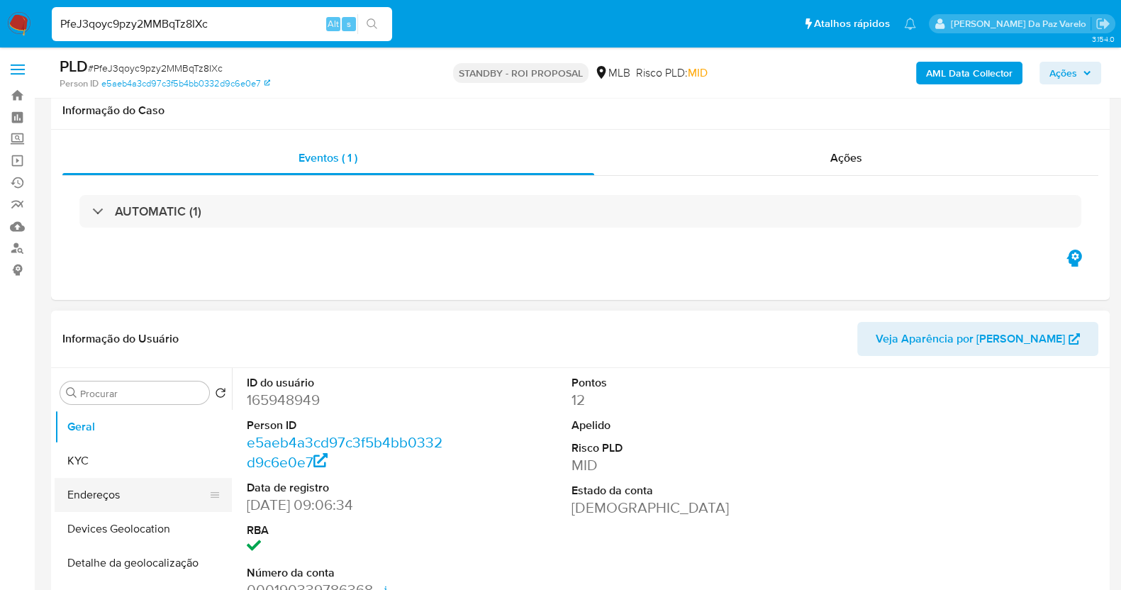
scroll to position [88, 0]
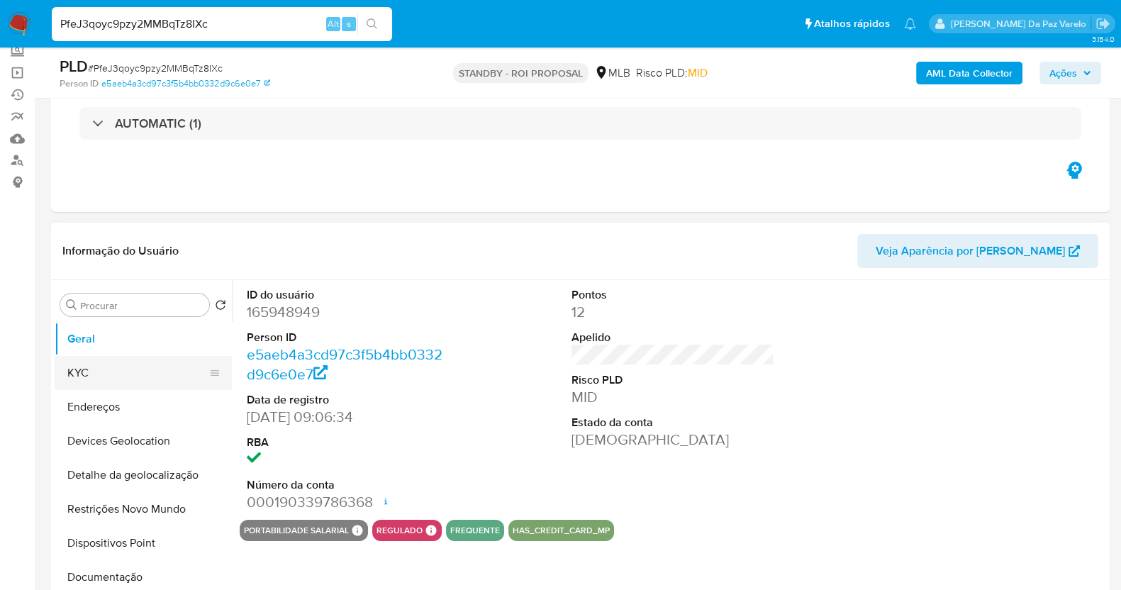
select select "10"
click at [108, 375] on button "KYC" at bounding box center [138, 373] width 166 height 34
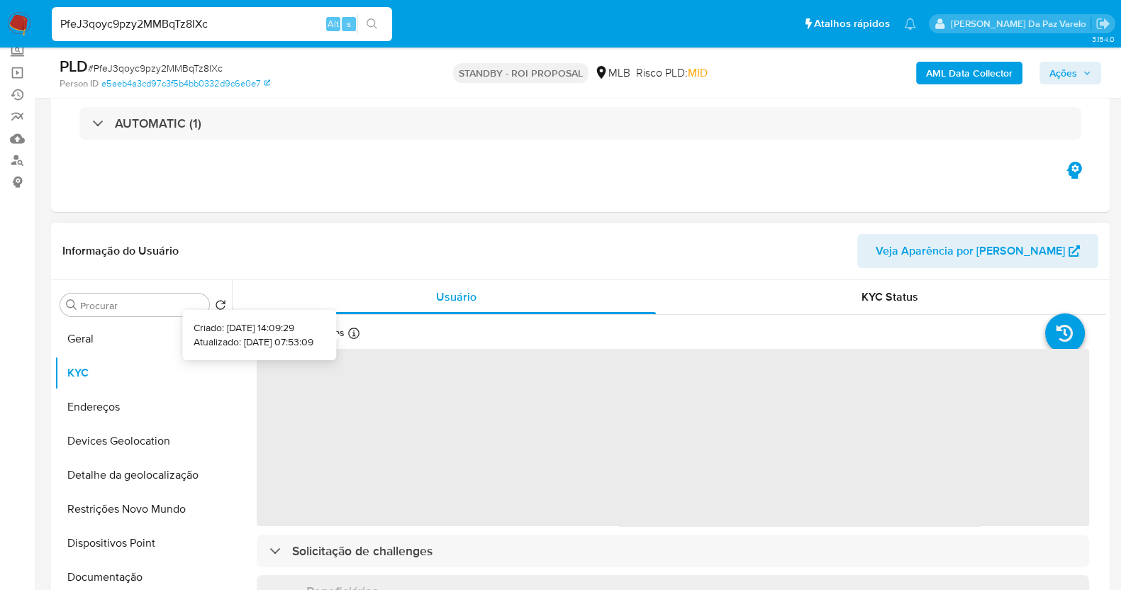
click at [348, 331] on icon at bounding box center [353, 333] width 11 height 11
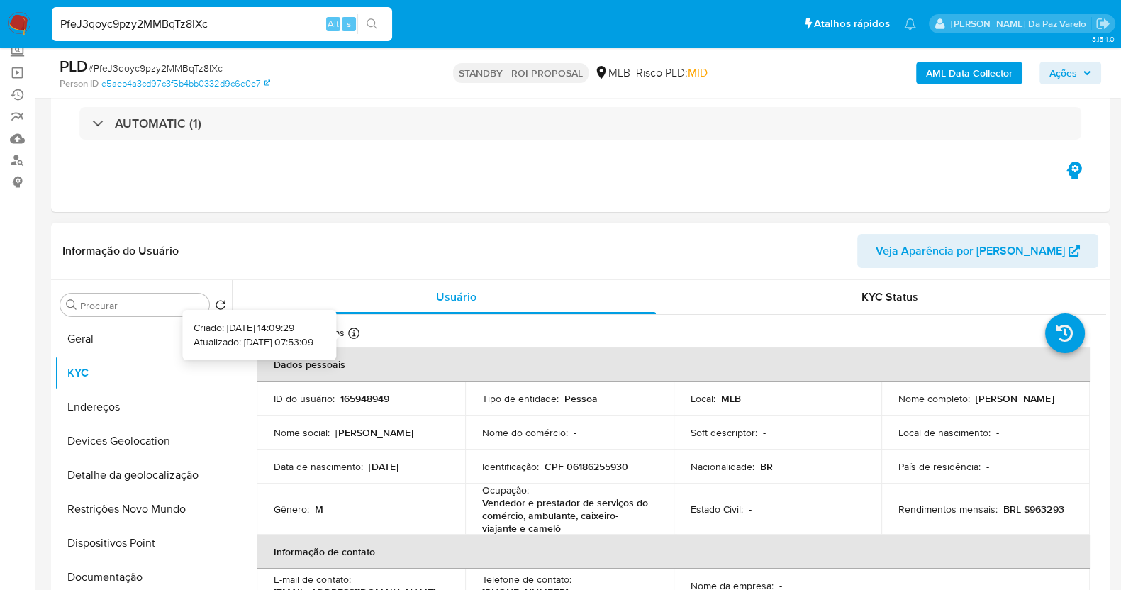
click at [349, 331] on icon at bounding box center [353, 333] width 11 height 11
click at [246, 19] on input "PfeJ3qoyc9pzy2MMBqTz8IXc" at bounding box center [222, 24] width 340 height 18
paste input "t6HuXarbLu1mKMxZGQ5GpNyK"
type input "t6HuXarbLu1mKMxZGQ5GpNyK"
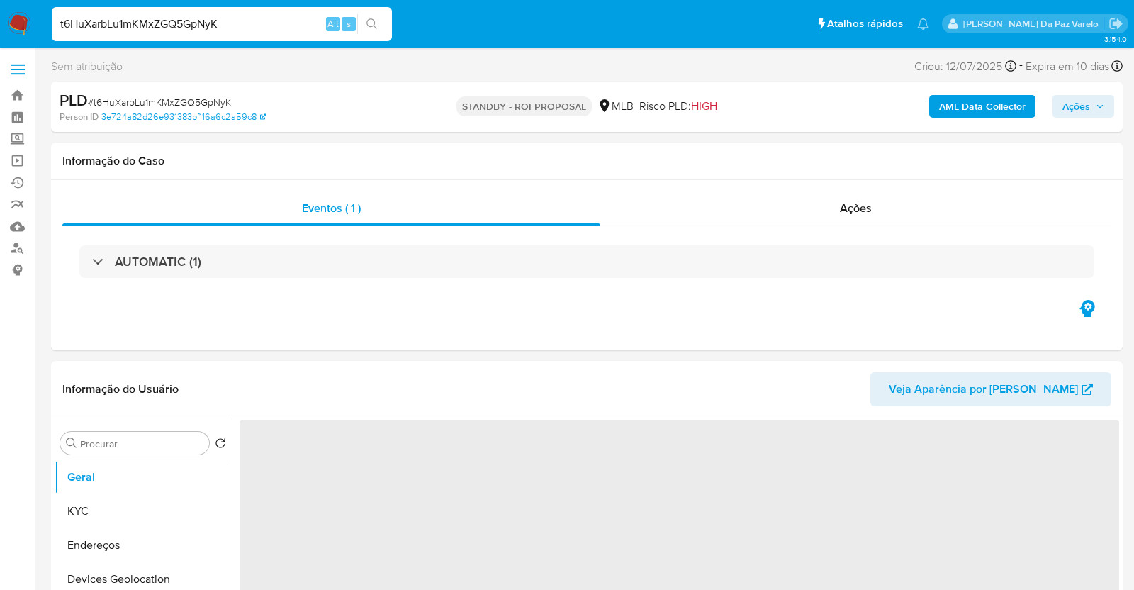
select select "10"
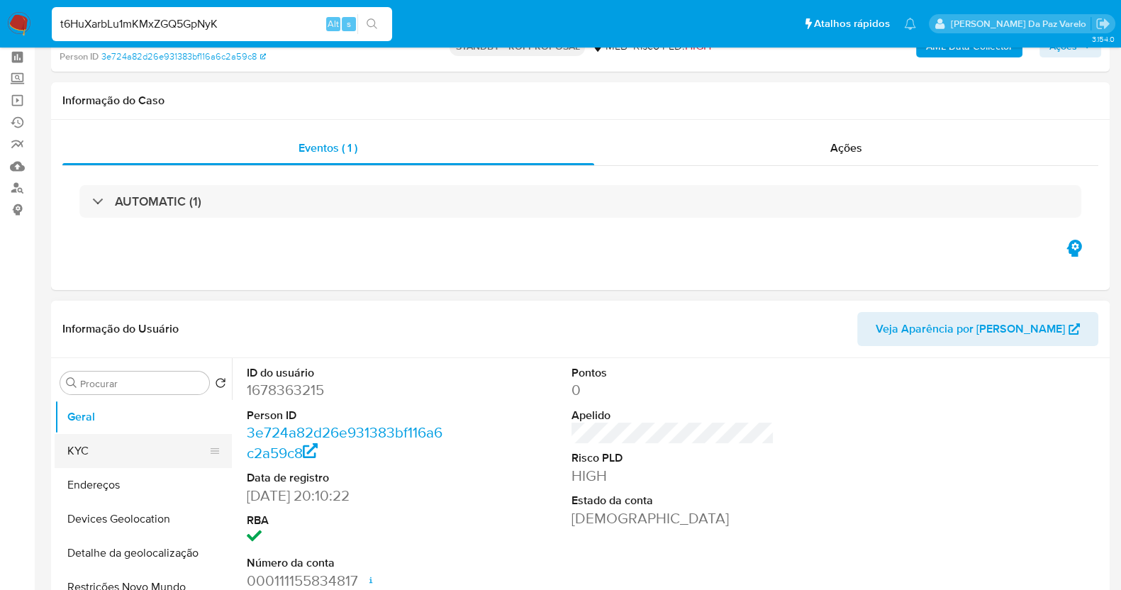
scroll to position [88, 0]
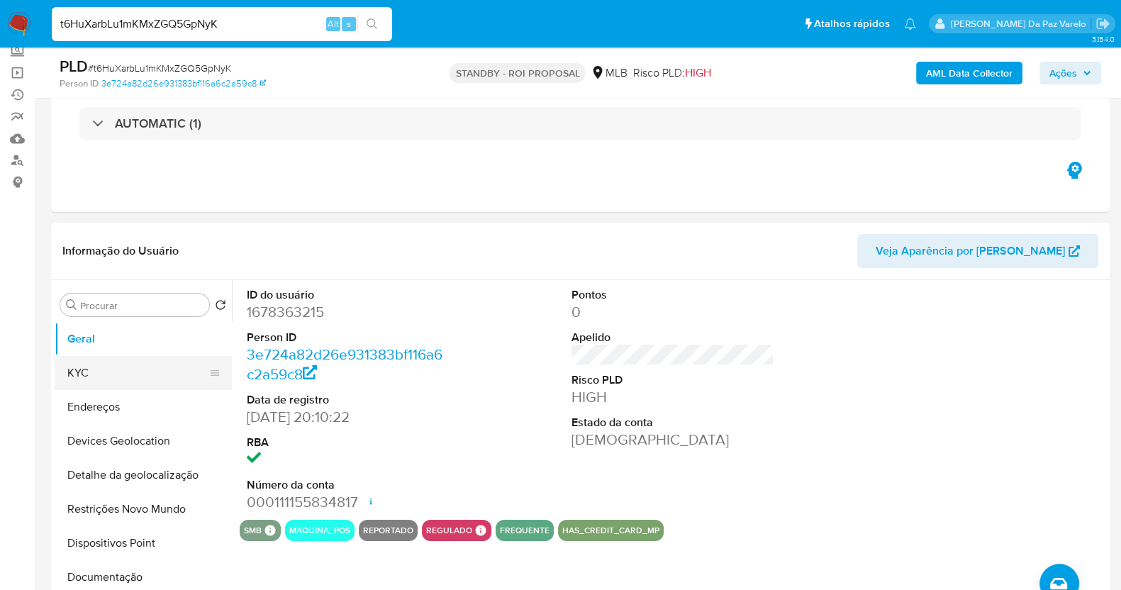
click at [150, 372] on button "KYC" at bounding box center [138, 373] width 166 height 34
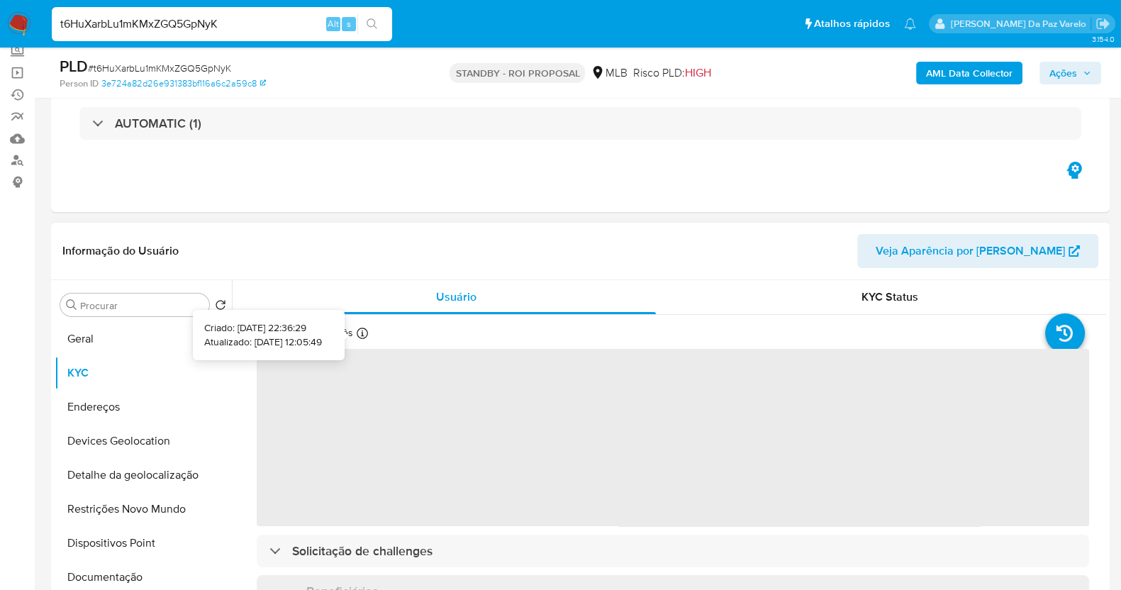
click at [360, 328] on icon at bounding box center [362, 333] width 11 height 11
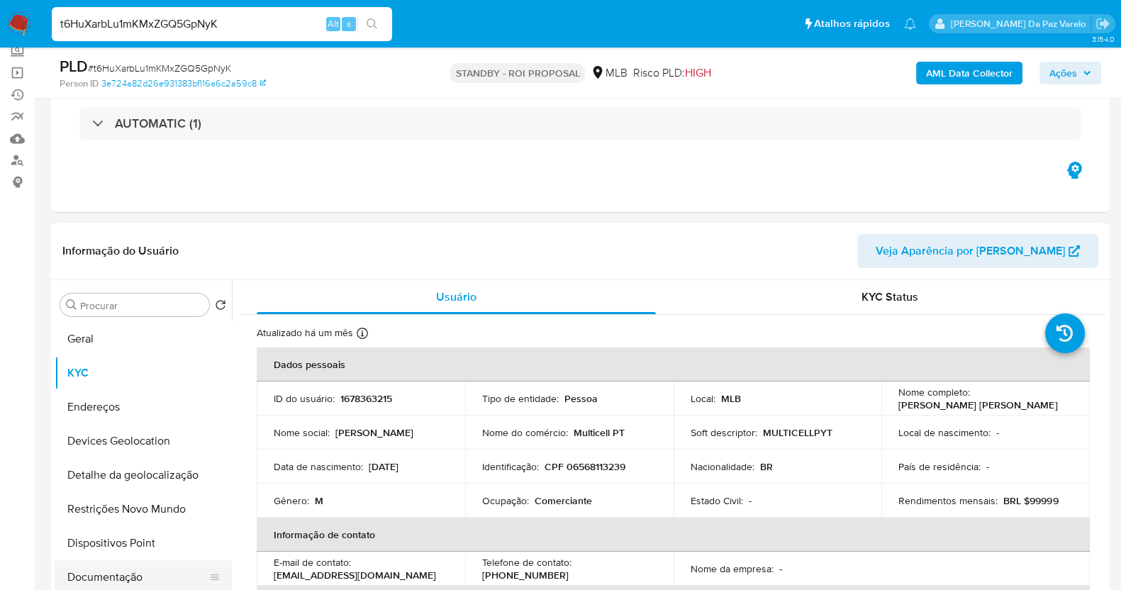
click at [103, 572] on button "Documentação" at bounding box center [138, 577] width 166 height 34
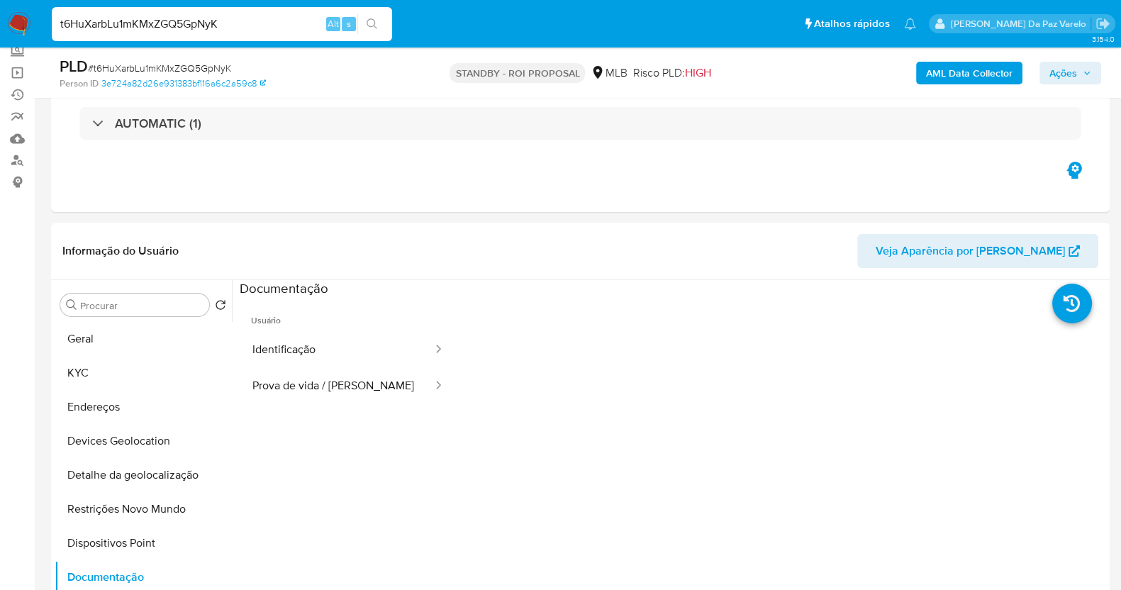
click at [302, 354] on button "Identificação" at bounding box center [337, 350] width 194 height 36
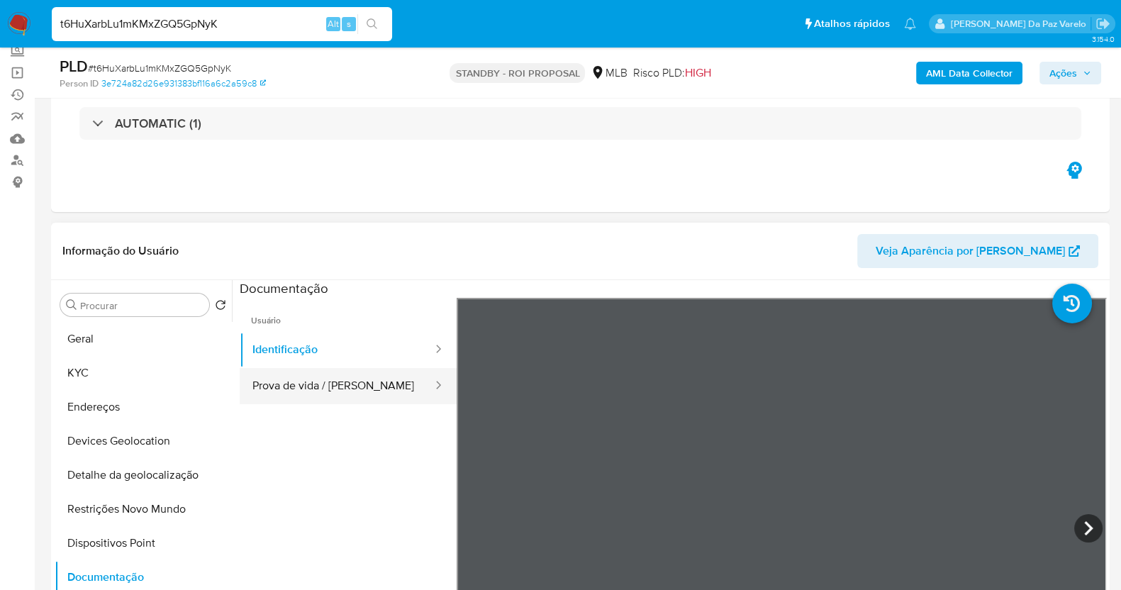
click at [327, 383] on button "Prova de vida / [PERSON_NAME]" at bounding box center [337, 386] width 194 height 36
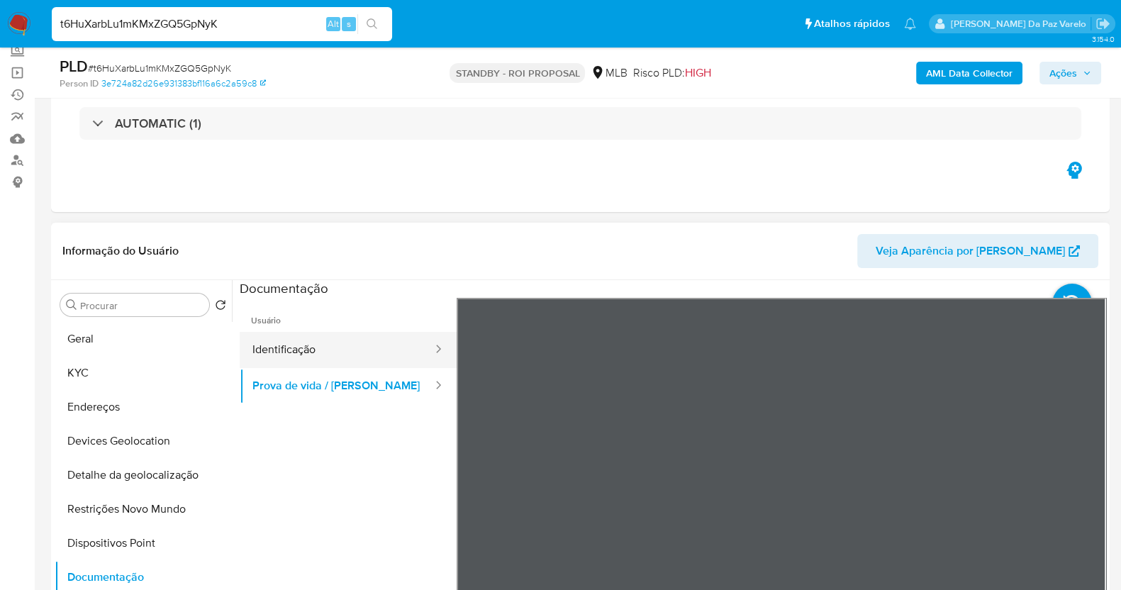
click at [305, 346] on button "Identificação" at bounding box center [337, 350] width 194 height 36
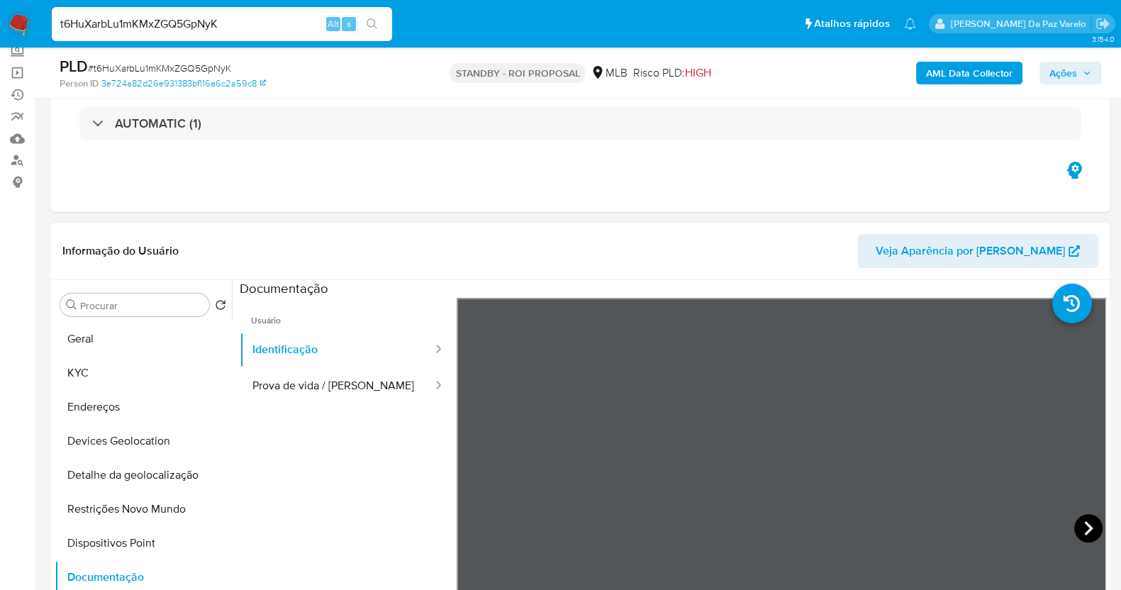
click at [1074, 524] on icon at bounding box center [1088, 528] width 28 height 28
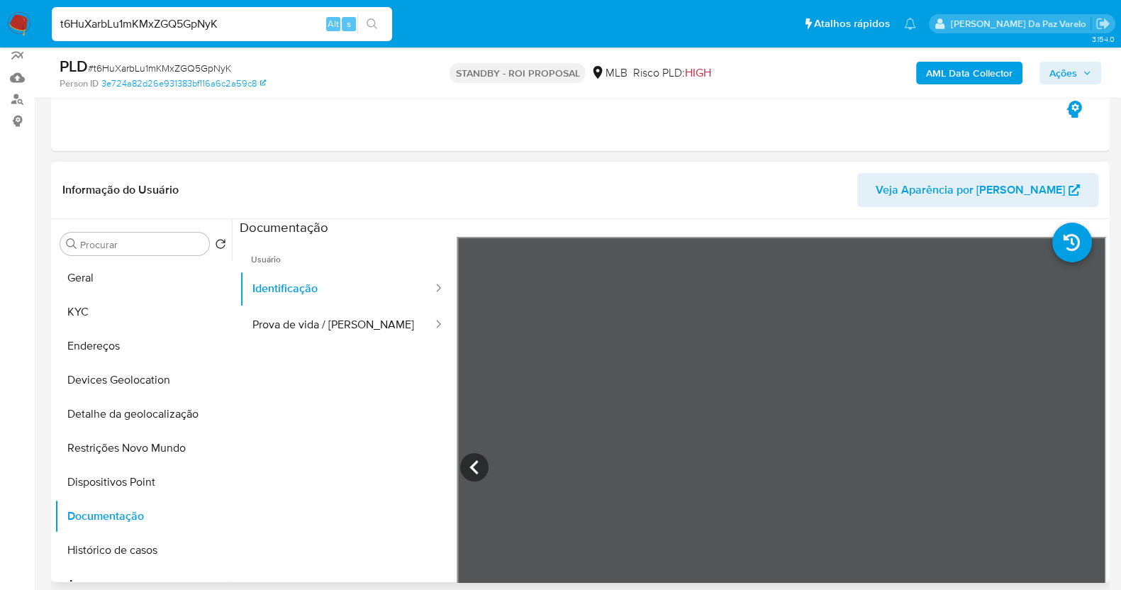
scroll to position [177, 0]
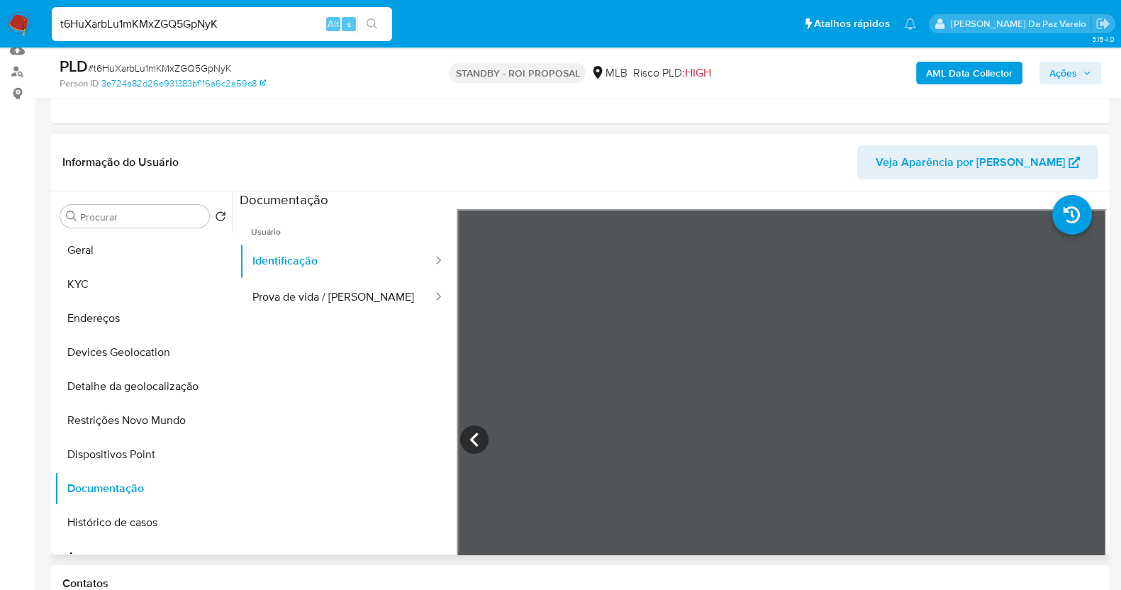
click at [272, 31] on input "t6HuXarbLu1mKMxZGQ5GpNyK" at bounding box center [222, 24] width 340 height 18
paste input "wKD2EUw4YARDjGvNztyXg2gv"
type input "wKD2EUw4YARDjGvNztyXg2gv"
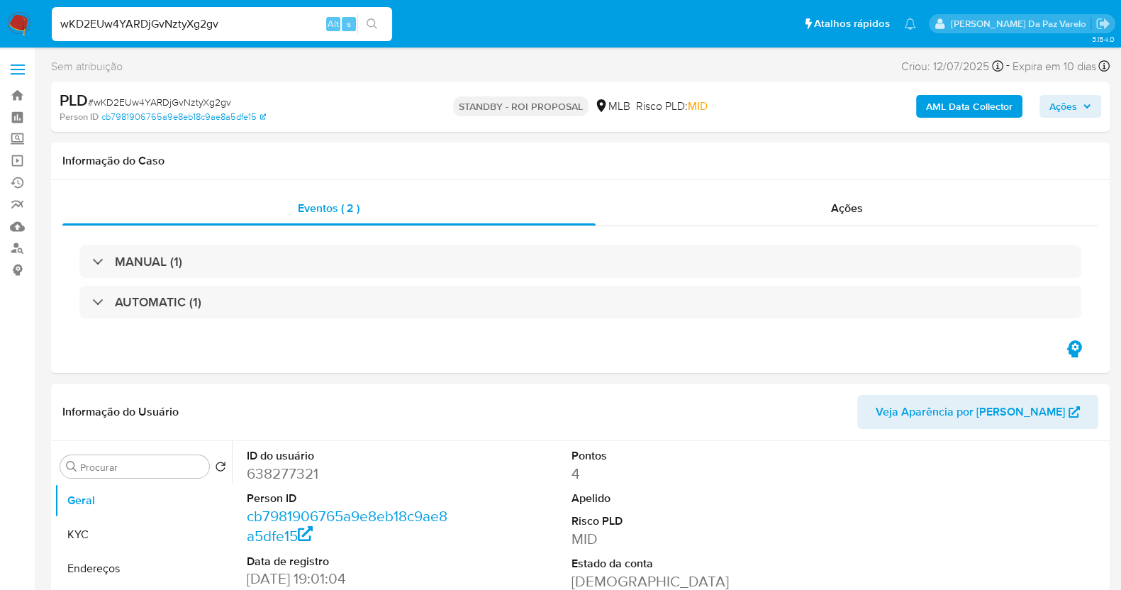
select select "10"
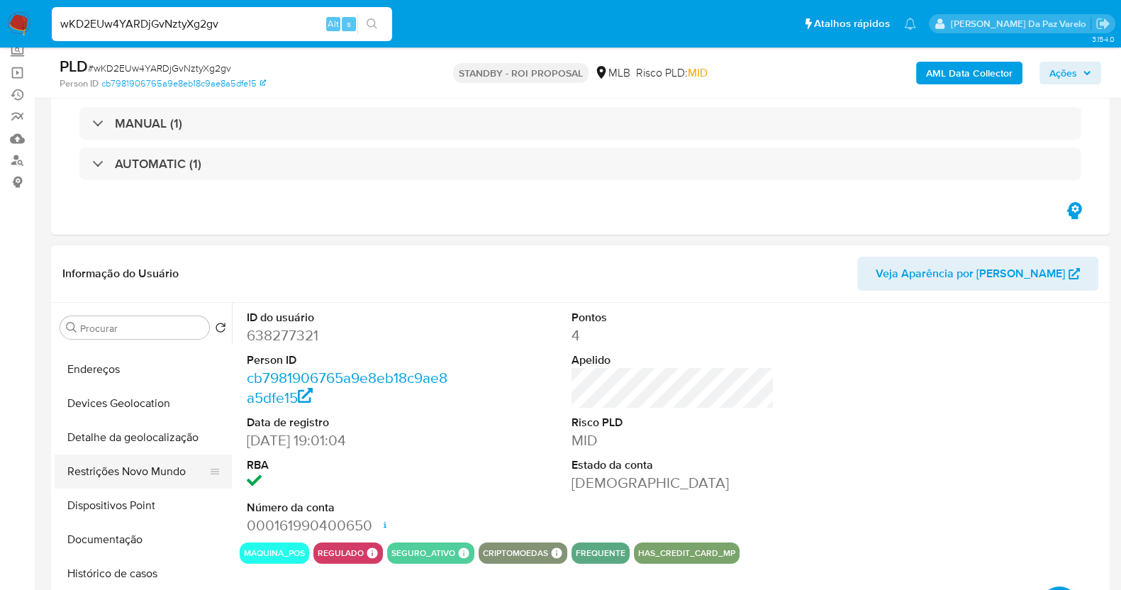
scroll to position [88, 0]
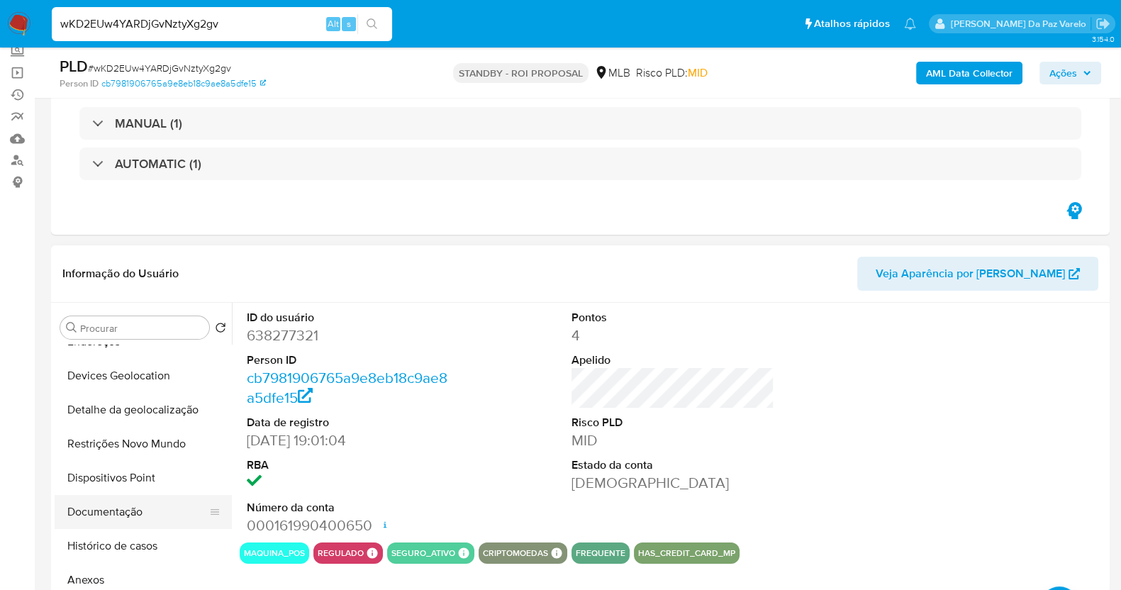
click at [111, 498] on button "Documentação" at bounding box center [138, 512] width 166 height 34
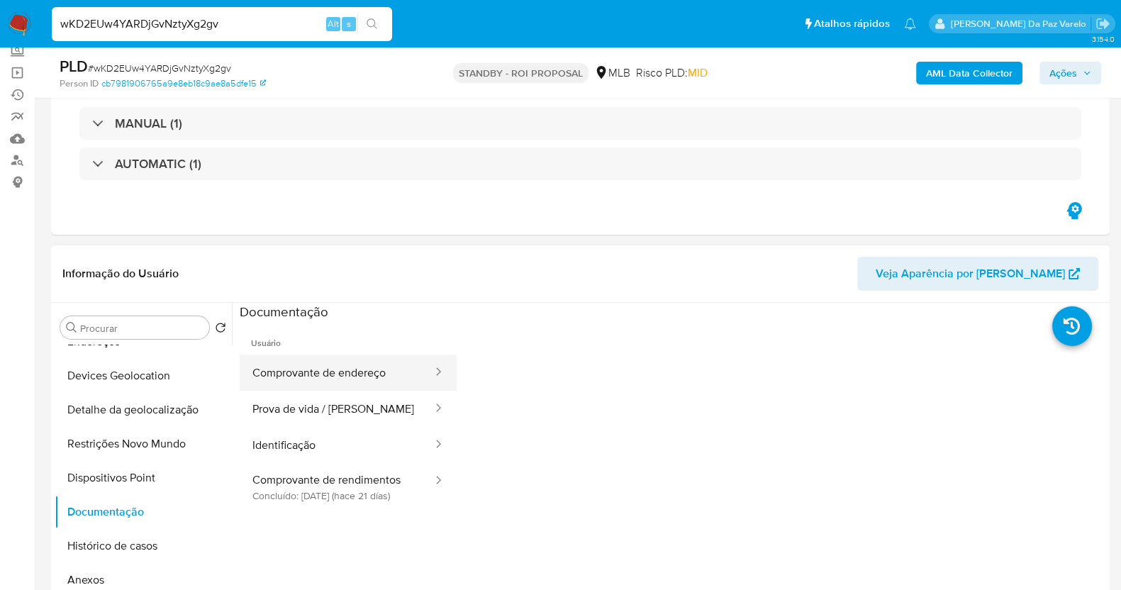
click at [345, 374] on button "Comprovante de endereço" at bounding box center [337, 372] width 194 height 36
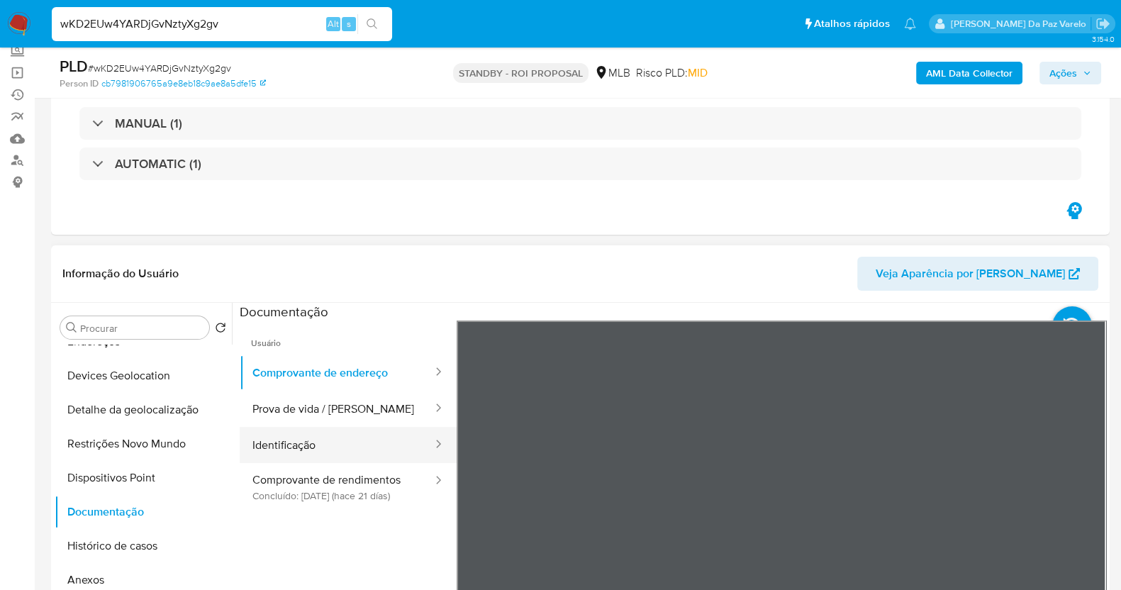
click at [338, 440] on button "Identificação" at bounding box center [337, 445] width 194 height 36
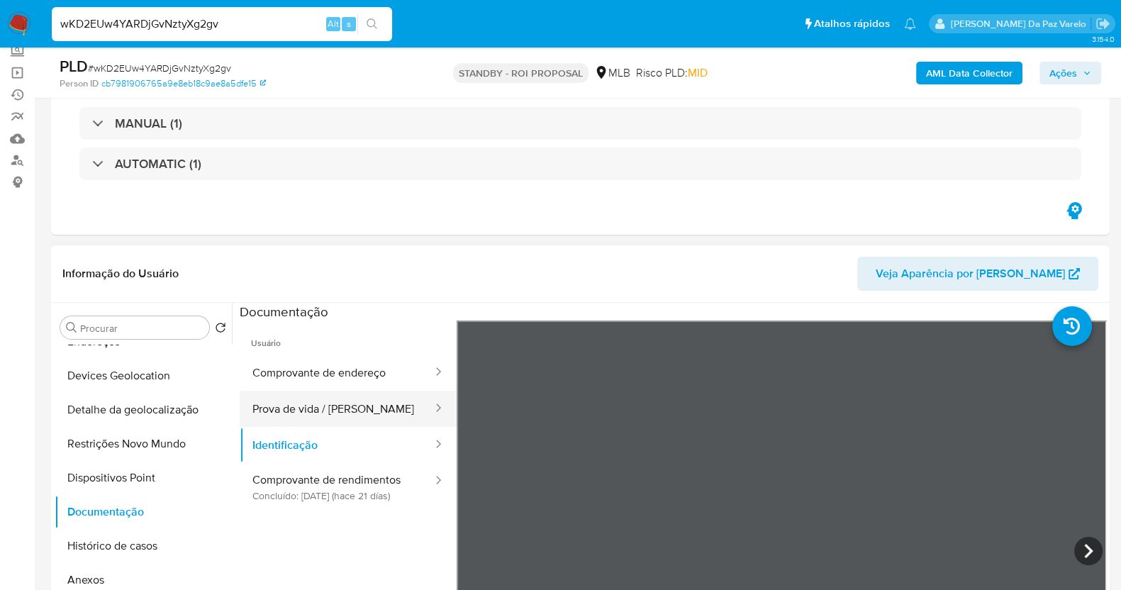
click at [351, 415] on button "Prova de vida / [PERSON_NAME]" at bounding box center [337, 409] width 194 height 36
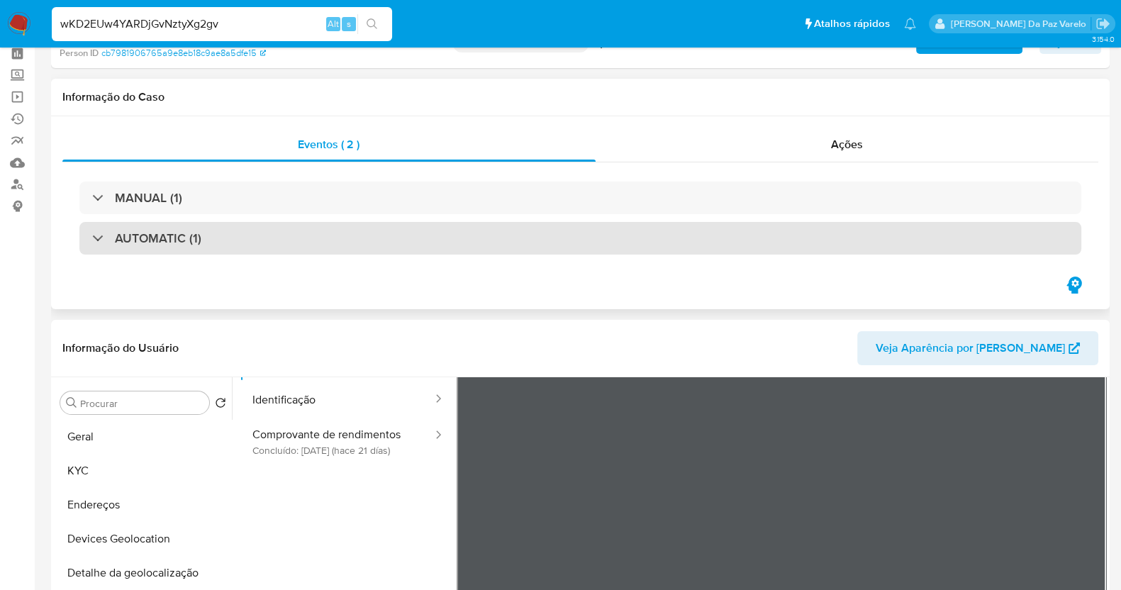
scroll to position [0, 0]
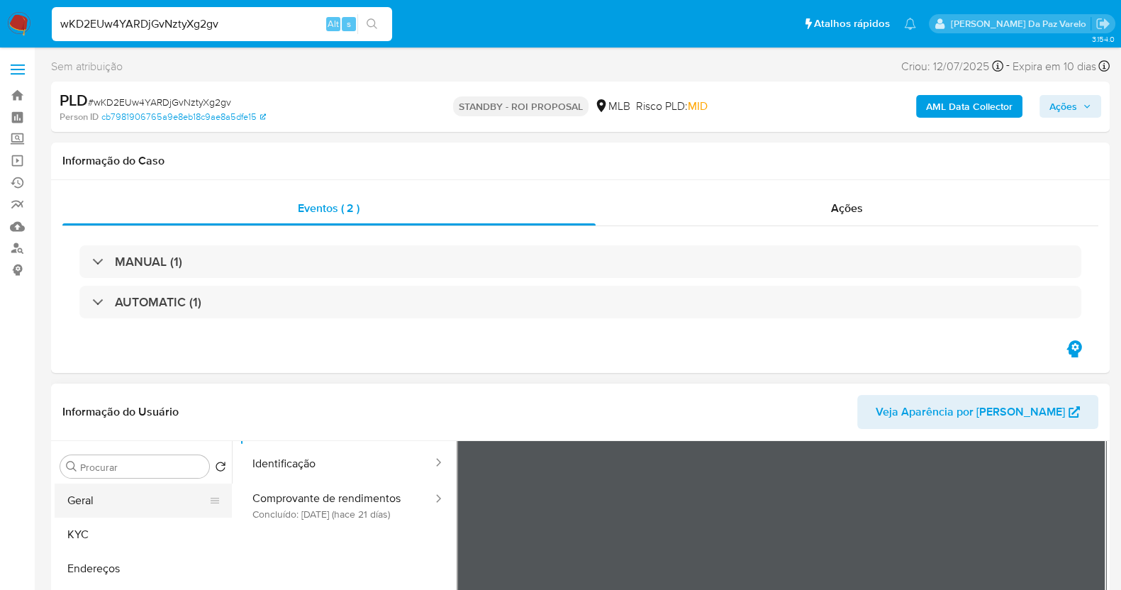
click at [102, 501] on button "Geral" at bounding box center [138, 501] width 166 height 34
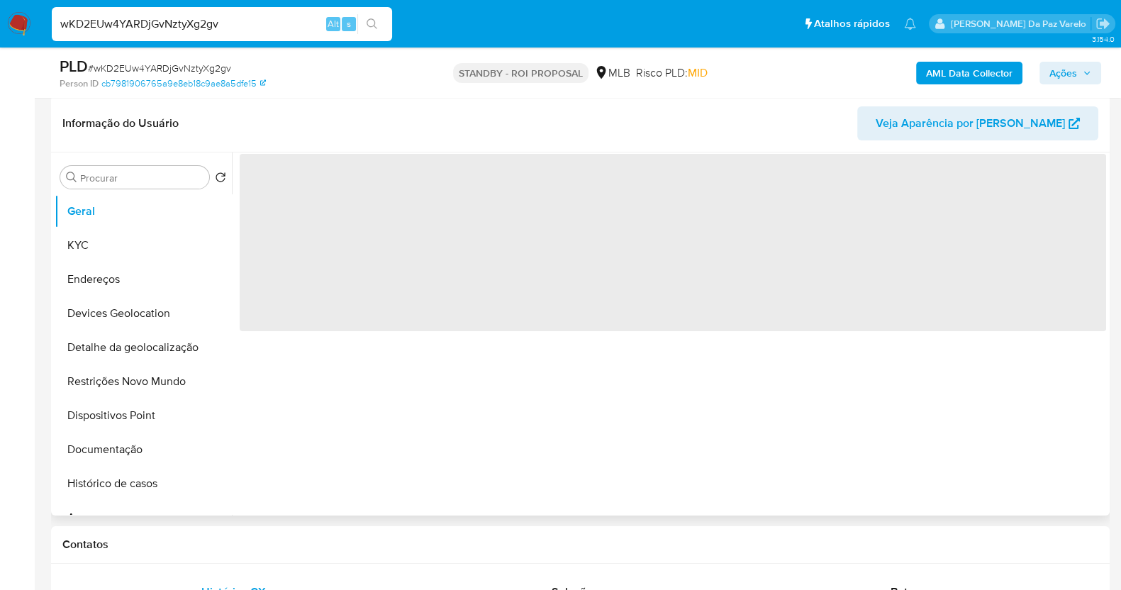
scroll to position [266, 0]
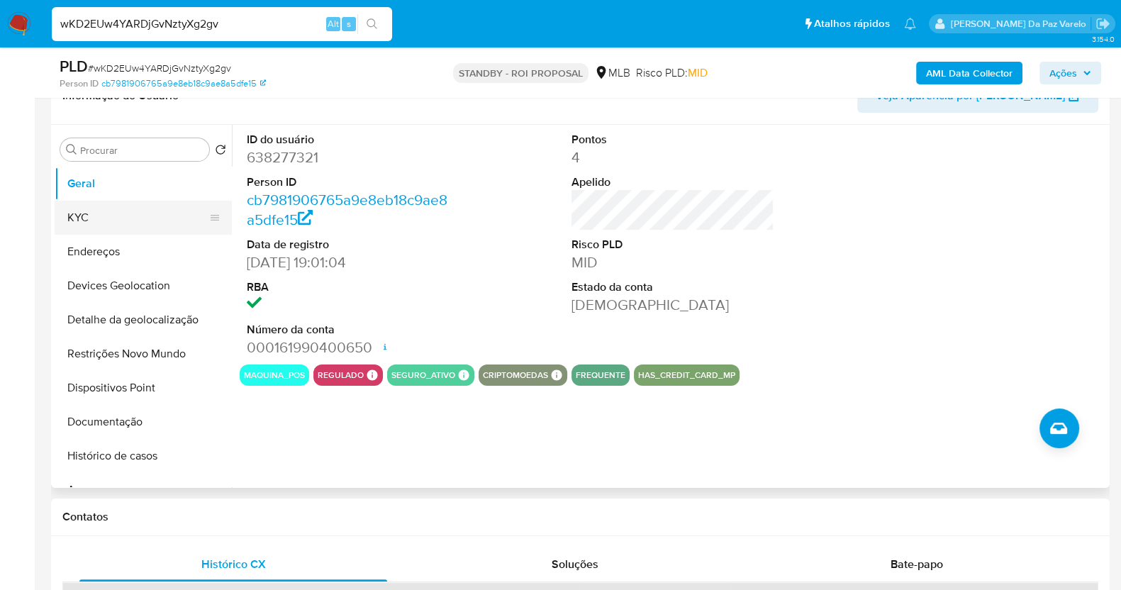
click at [99, 216] on button "KYC" at bounding box center [138, 218] width 166 height 34
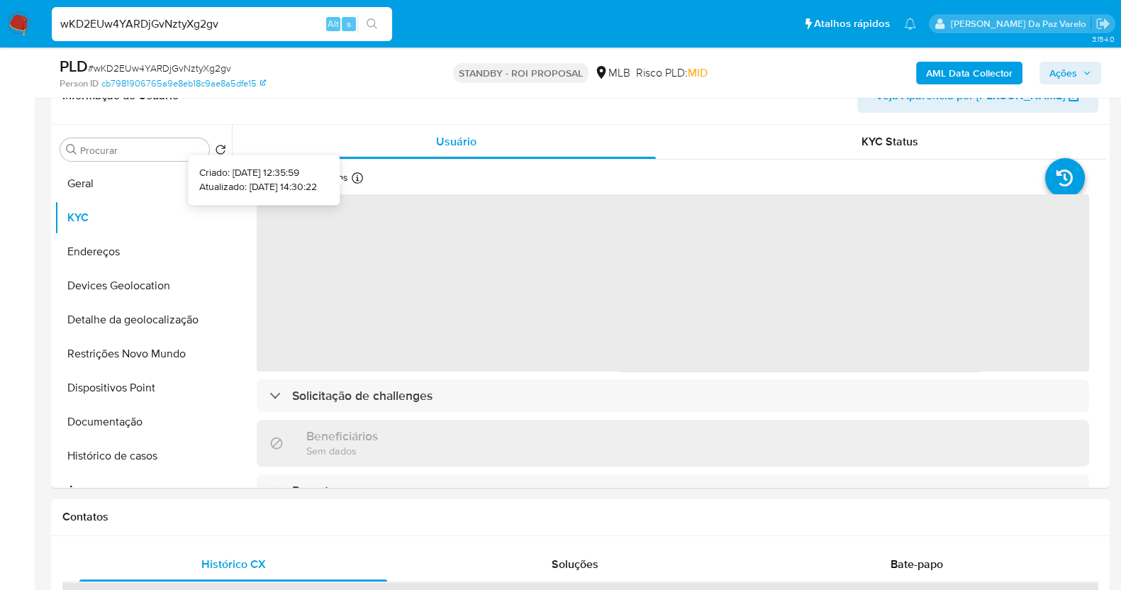
click at [359, 179] on icon at bounding box center [357, 177] width 11 height 11
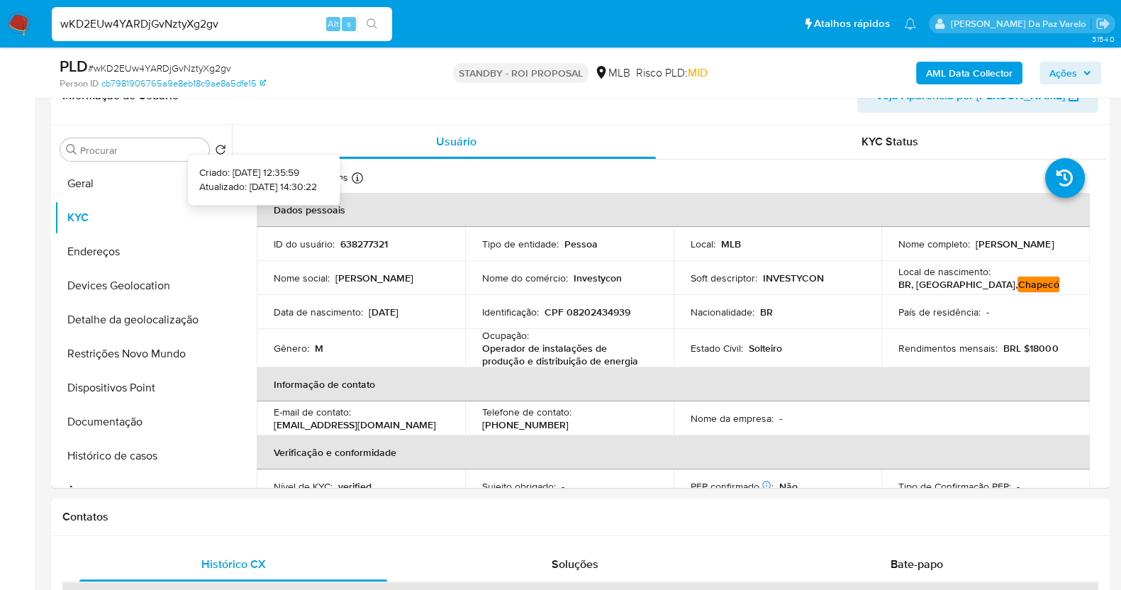
click at [359, 177] on icon at bounding box center [357, 177] width 11 height 11
click at [353, 173] on icon at bounding box center [357, 177] width 11 height 11
click at [92, 194] on button "Geral" at bounding box center [138, 184] width 166 height 34
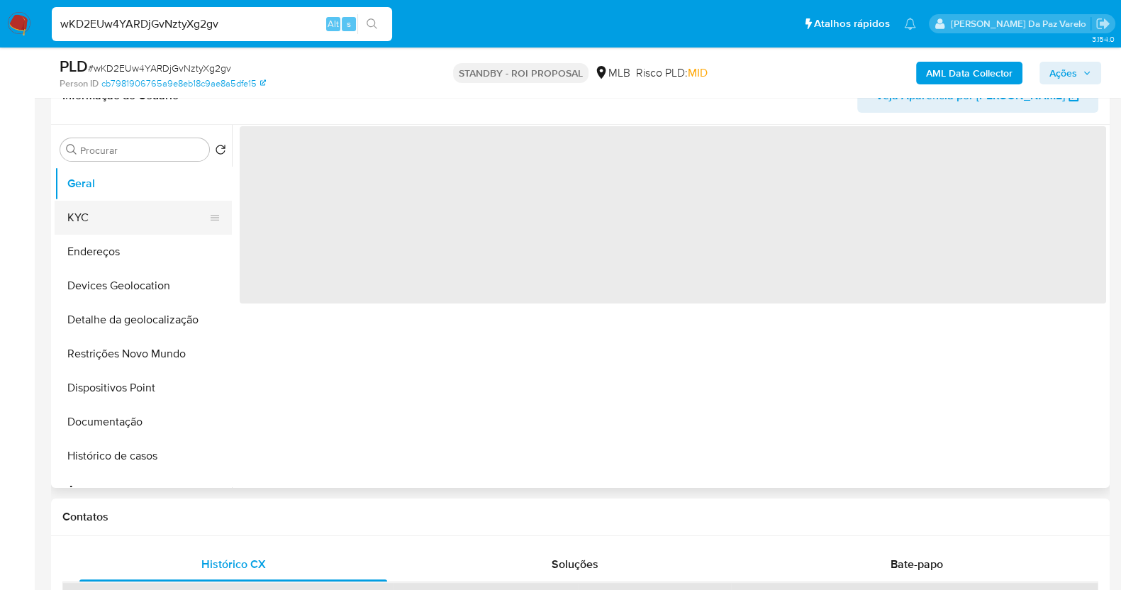
click at [120, 218] on button "KYC" at bounding box center [138, 218] width 166 height 34
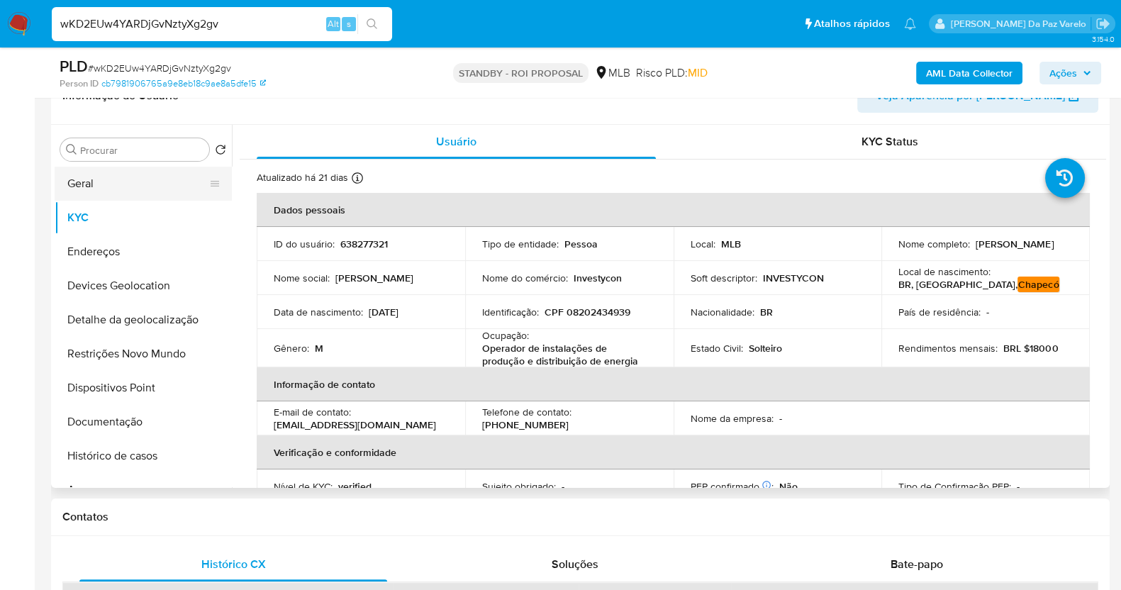
click at [116, 186] on button "Geral" at bounding box center [138, 184] width 166 height 34
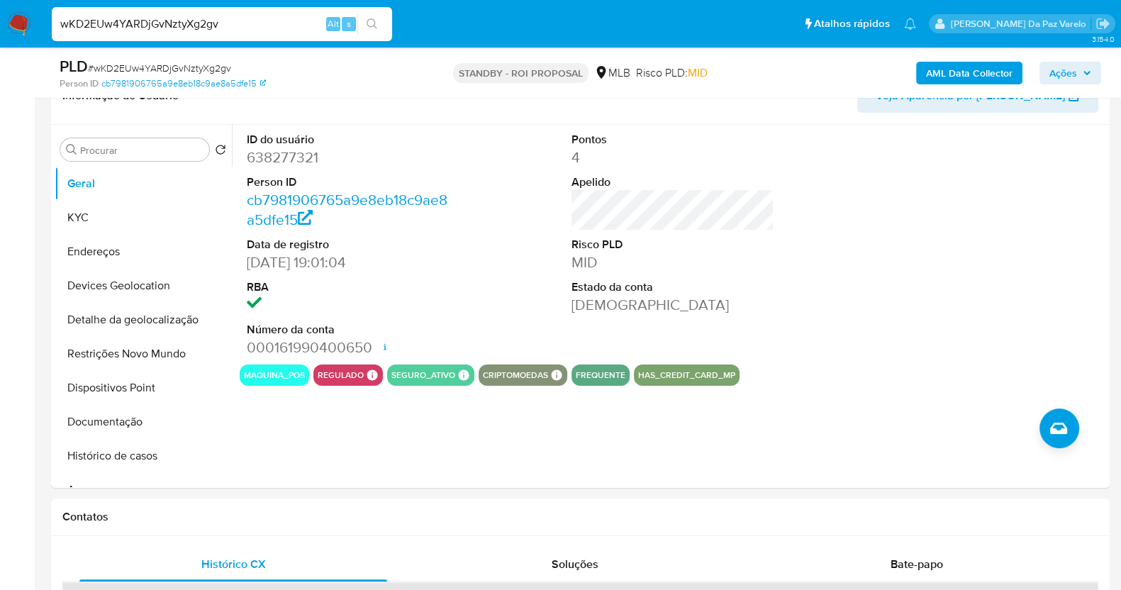
click at [253, 19] on input "wKD2EUw4YARDjGvNztyXg2gv" at bounding box center [222, 24] width 340 height 18
paste input "hh6QojWDIMr0q7J5Pgdwk3R7"
type input "hh6QojWDIMr0q7J5Pgdwk3R7"
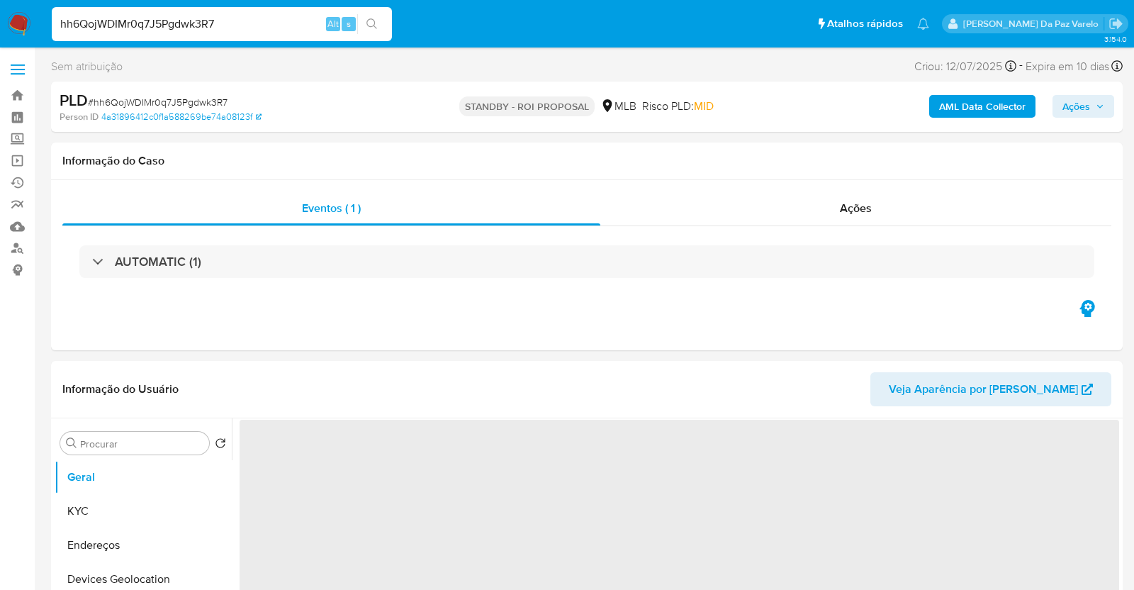
select select "10"
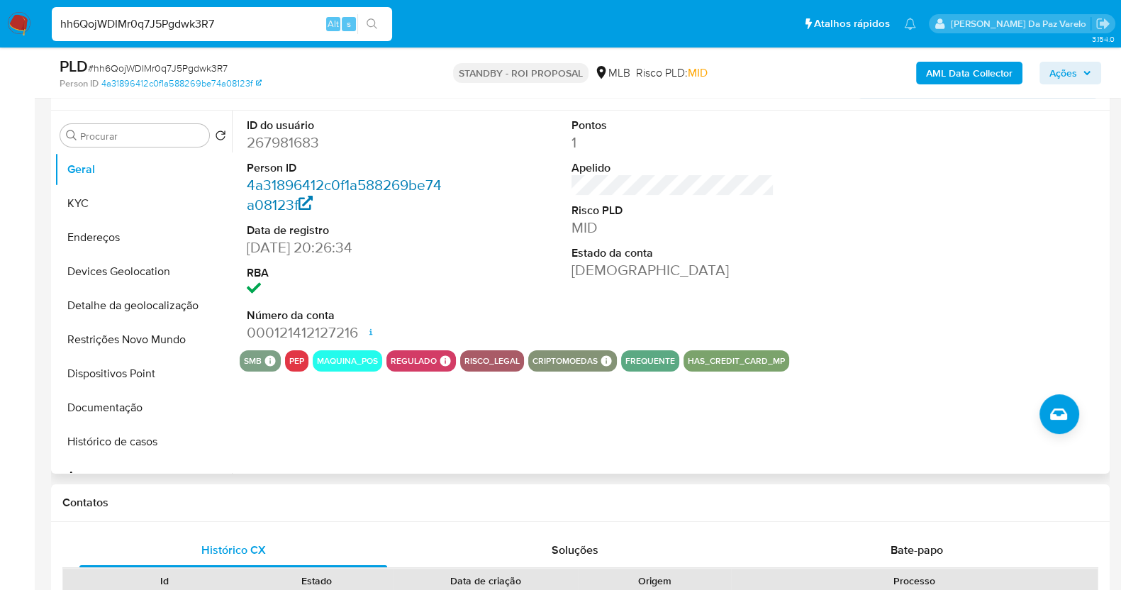
scroll to position [169, 0]
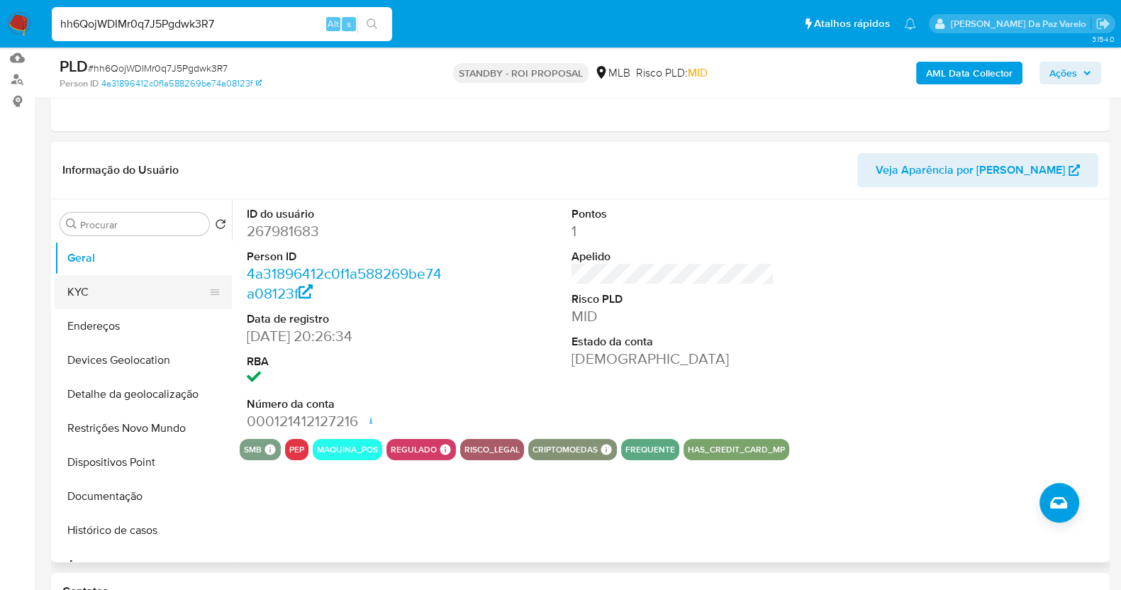
click at [116, 294] on button "KYC" at bounding box center [138, 292] width 166 height 34
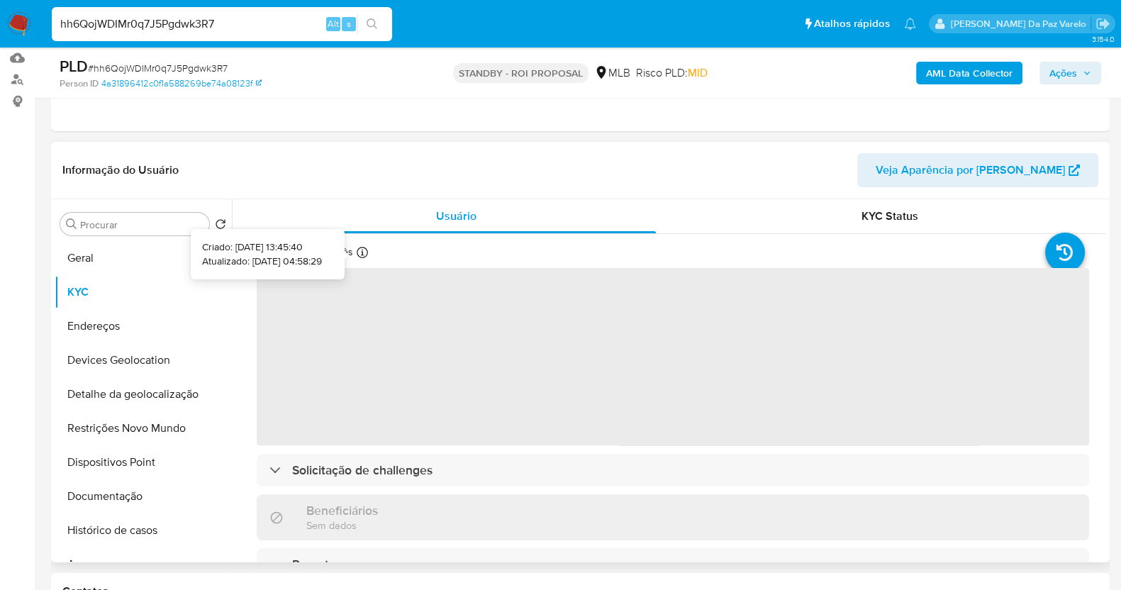
click at [364, 252] on icon at bounding box center [362, 252] width 11 height 11
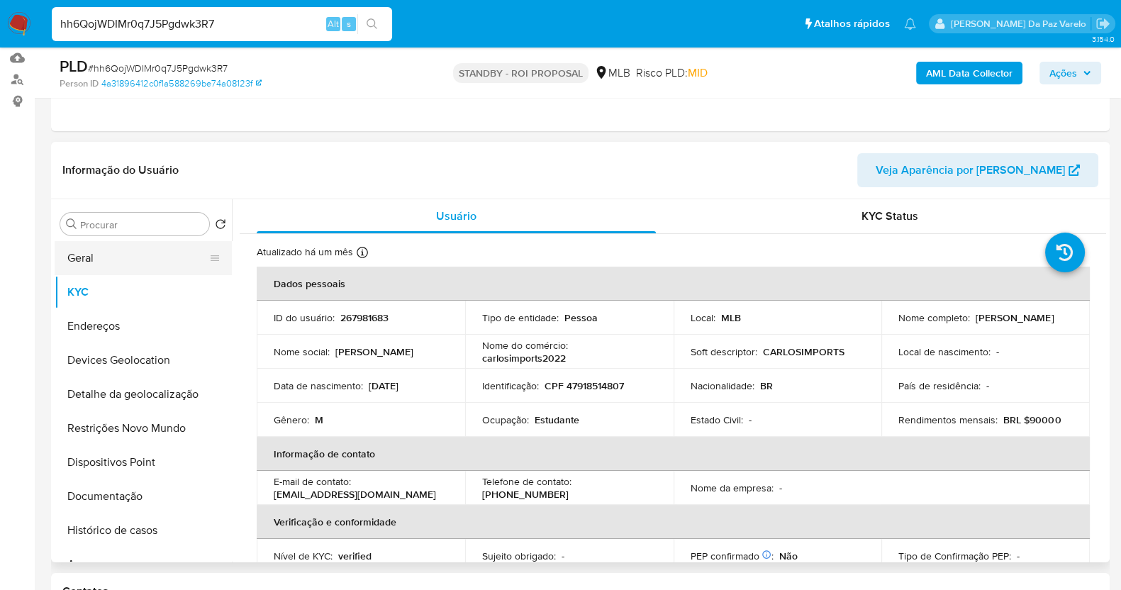
click at [116, 271] on button "Geral" at bounding box center [138, 258] width 166 height 34
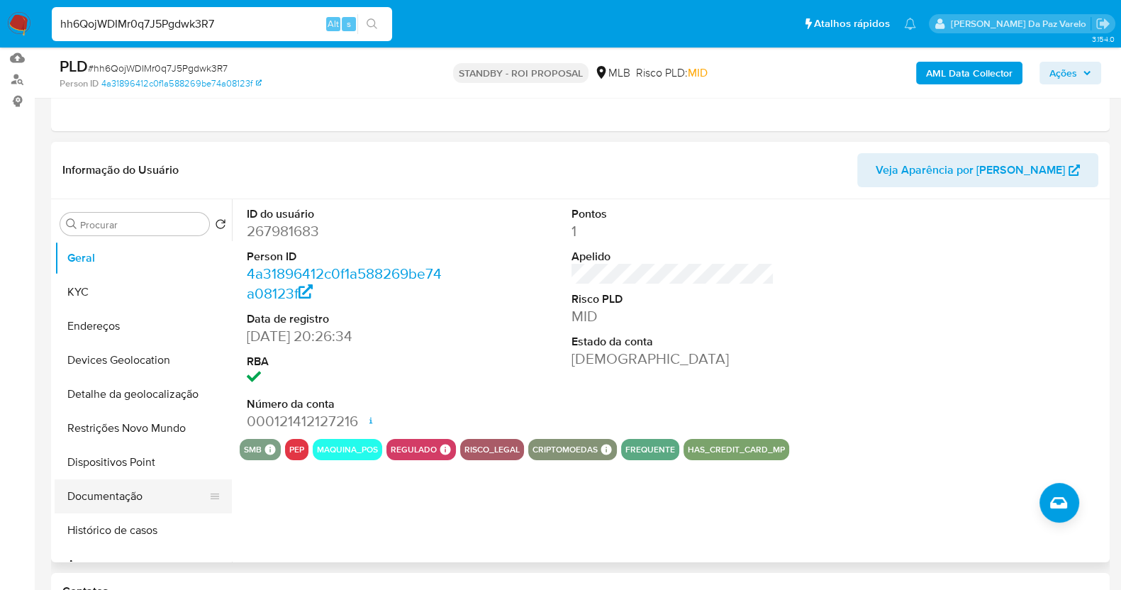
click at [125, 487] on button "Documentação" at bounding box center [138, 496] width 166 height 34
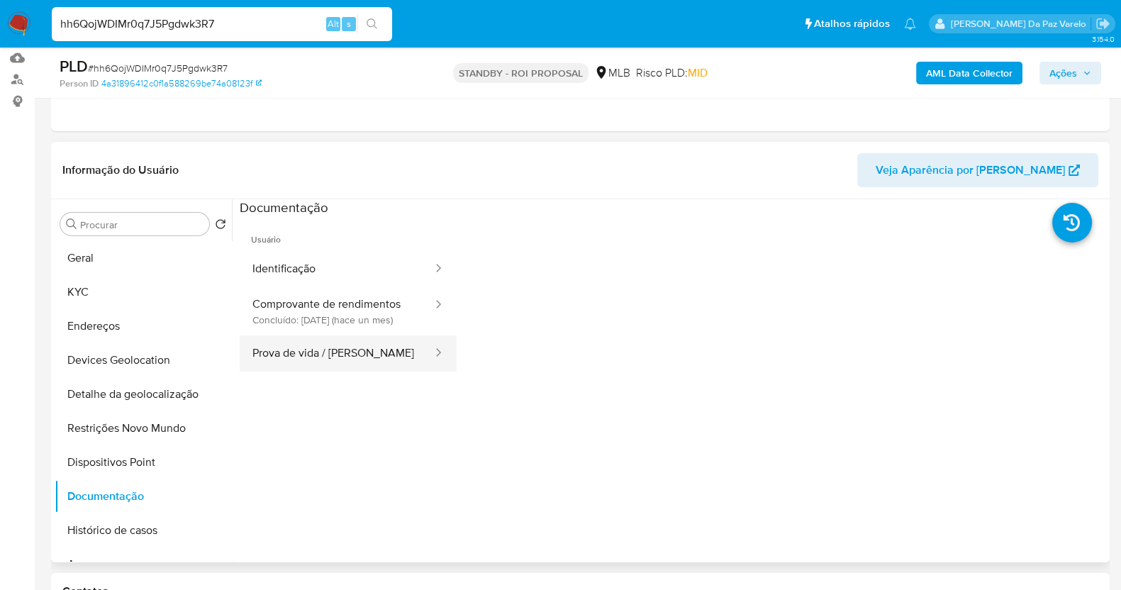
click at [313, 371] on button "Prova de vida / [PERSON_NAME]" at bounding box center [337, 353] width 194 height 36
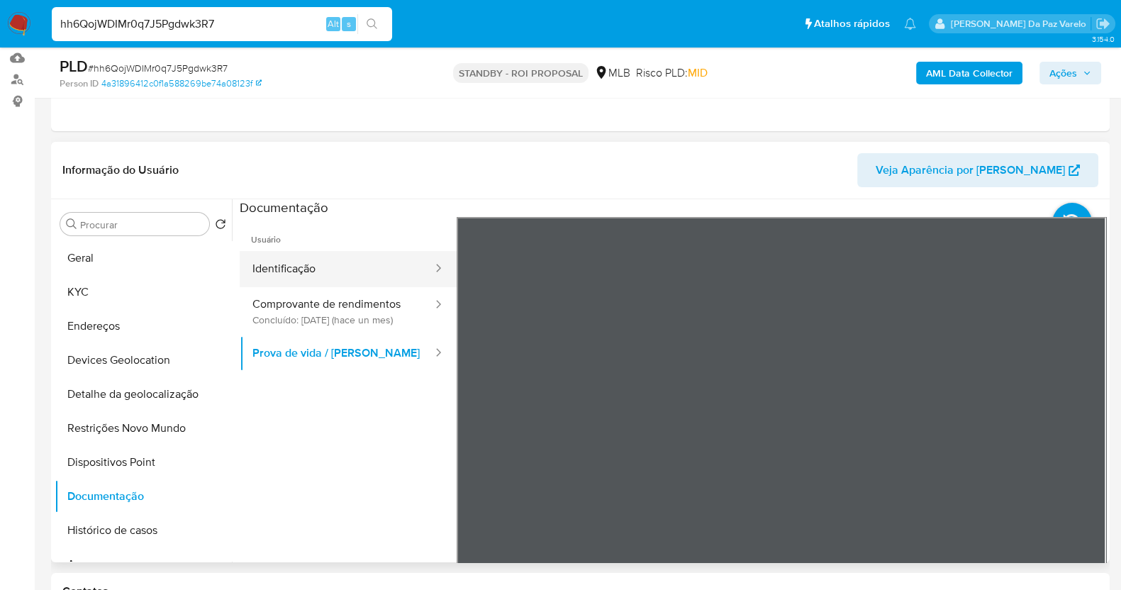
click at [297, 269] on button "Identificação" at bounding box center [337, 269] width 194 height 36
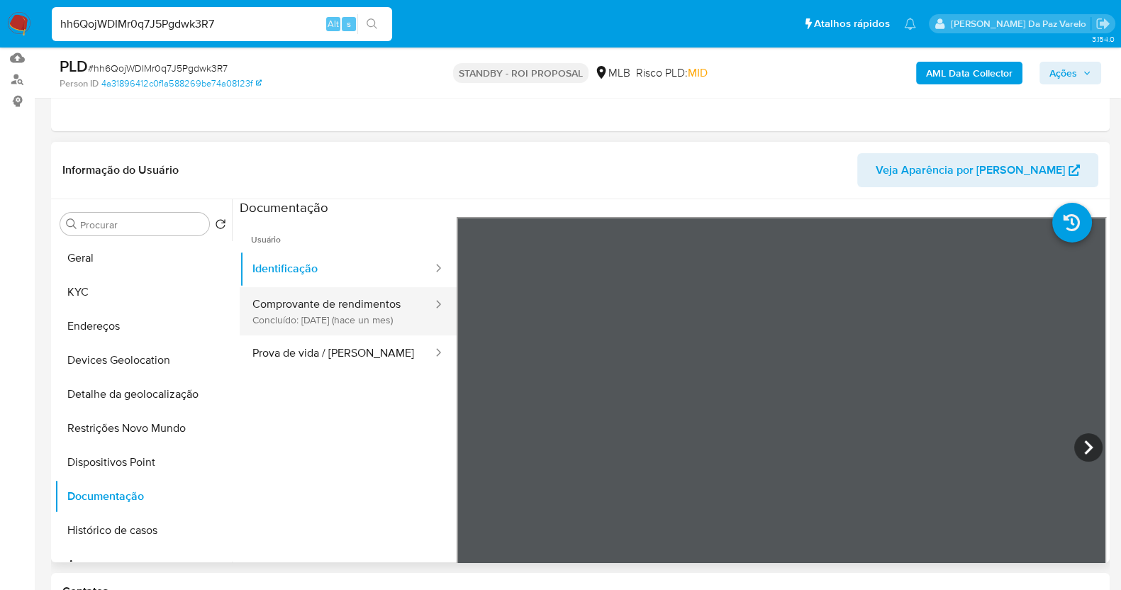
click at [345, 320] on button "Comprovante de rendimentos Concluído: 16/07/2025 (hace un mes)" at bounding box center [337, 311] width 194 height 48
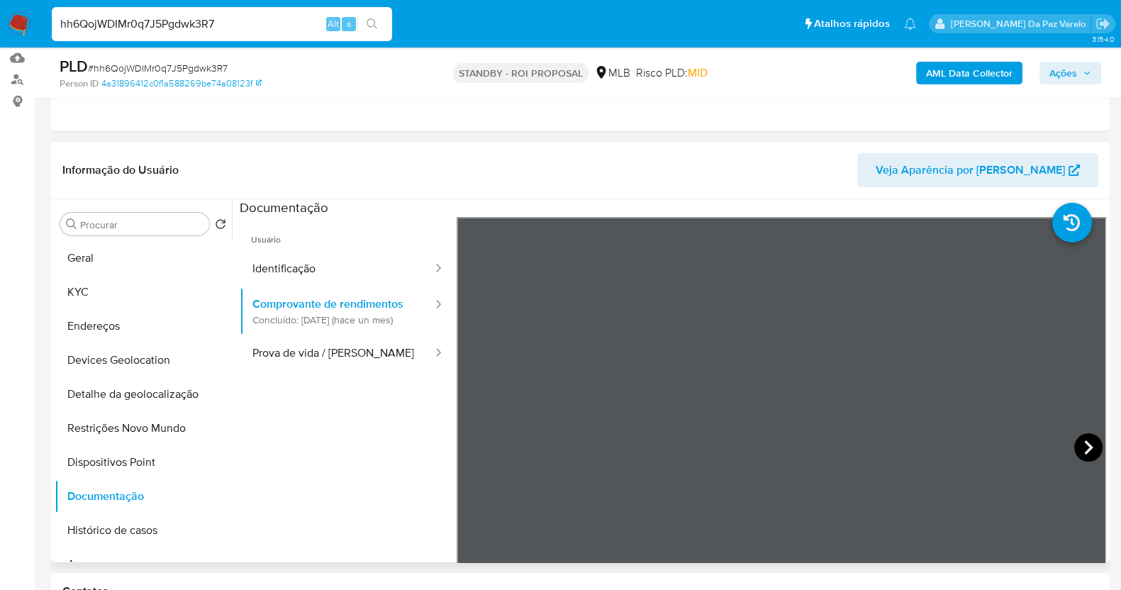
click at [1082, 446] on icon at bounding box center [1088, 447] width 28 height 28
click at [1084, 445] on icon at bounding box center [1088, 447] width 9 height 14
click at [1085, 444] on icon at bounding box center [1088, 447] width 28 height 28
click at [114, 294] on button "KYC" at bounding box center [138, 292] width 166 height 34
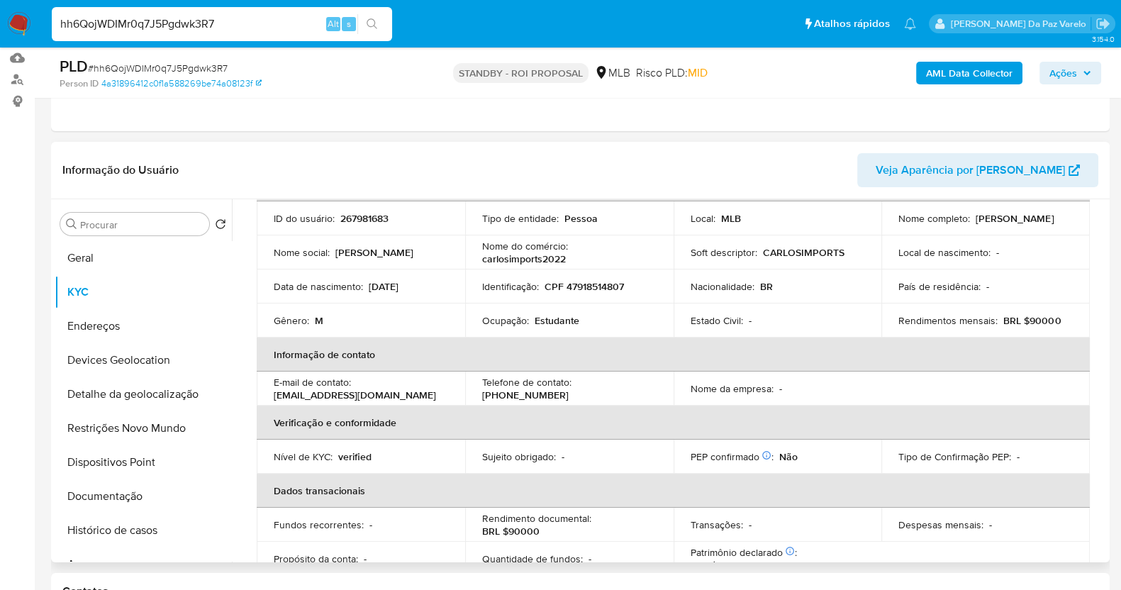
scroll to position [60, 0]
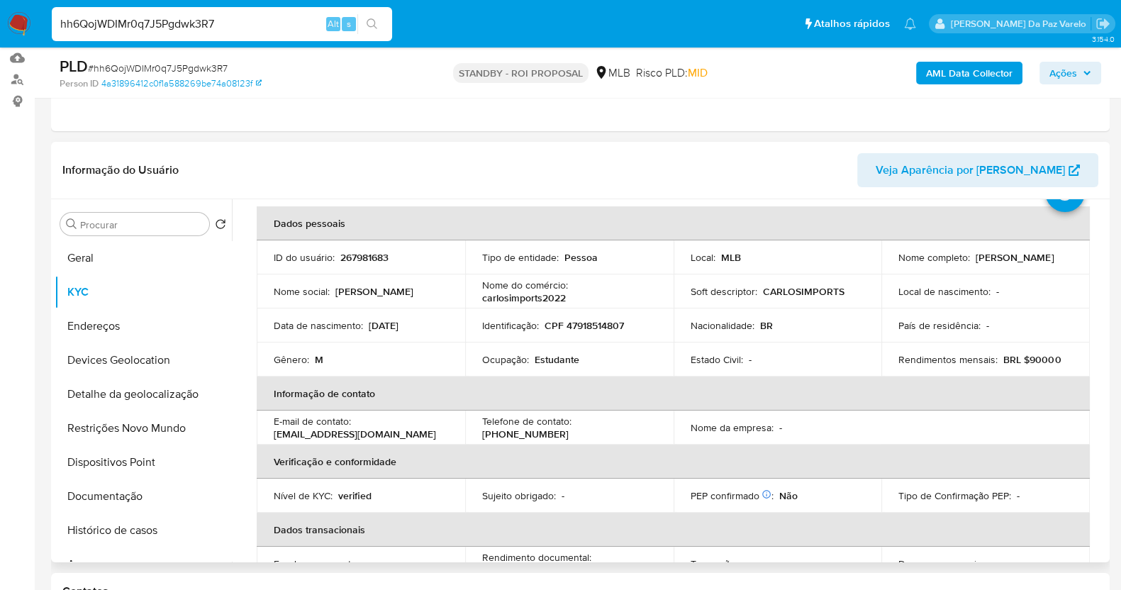
click at [994, 360] on div "Rendimentos mensais : BRL $90000" at bounding box center [985, 359] width 174 height 13
click at [1038, 359] on p "BRL $90000" at bounding box center [1031, 359] width 57 height 13
drag, startPoint x: 1038, startPoint y: 359, endPoint x: 1062, endPoint y: 359, distance: 24.1
click at [1062, 359] on div "Rendimentos mensais : BRL $90000" at bounding box center [985, 359] width 174 height 13
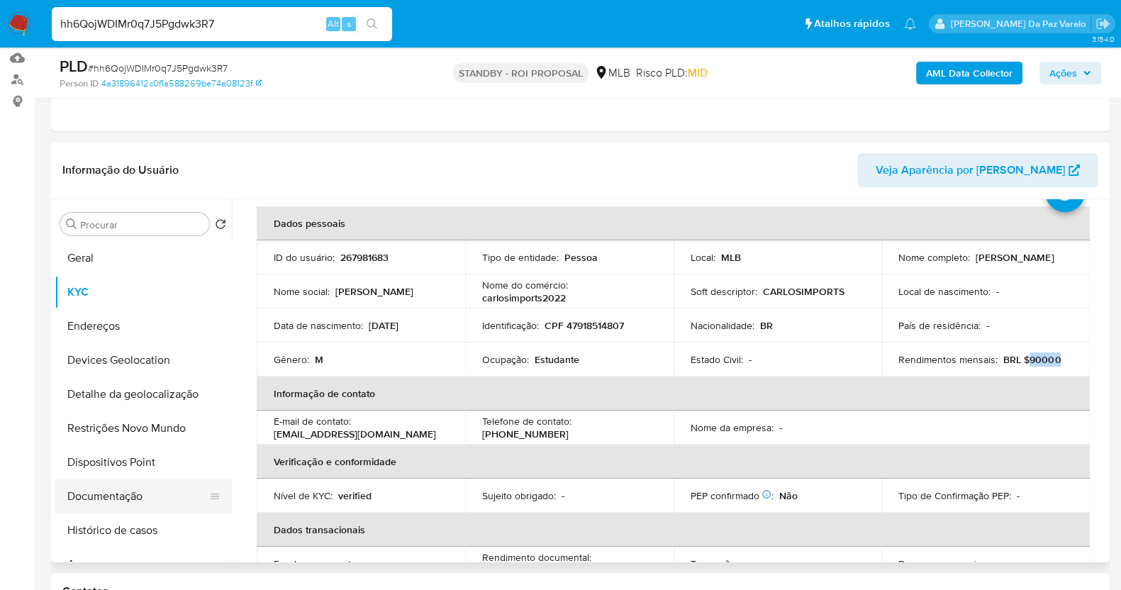
click at [117, 501] on button "Documentação" at bounding box center [138, 496] width 166 height 34
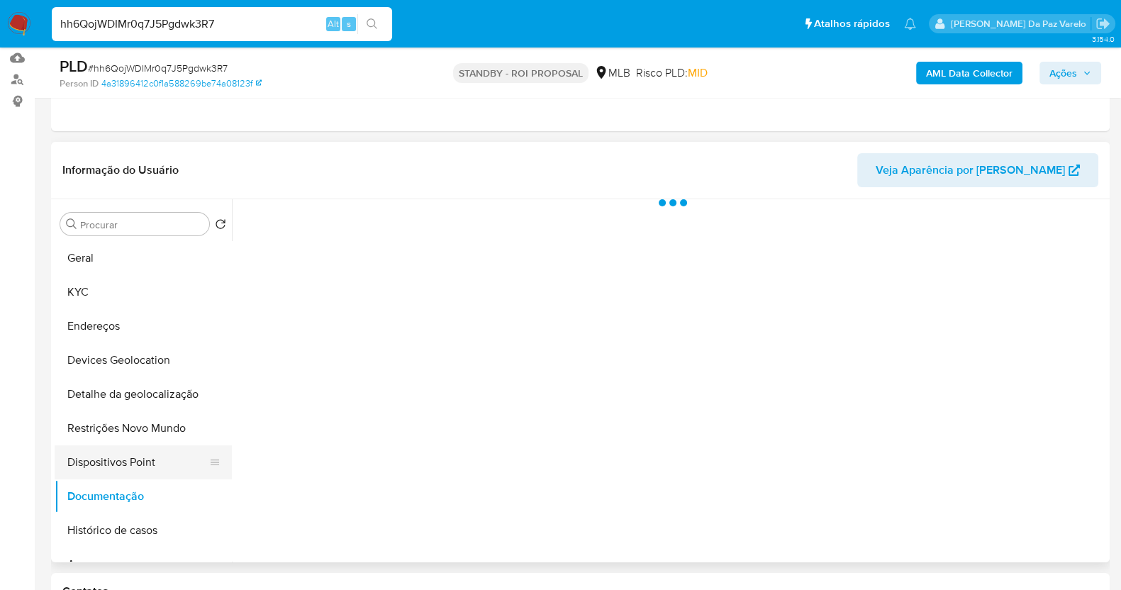
scroll to position [0, 0]
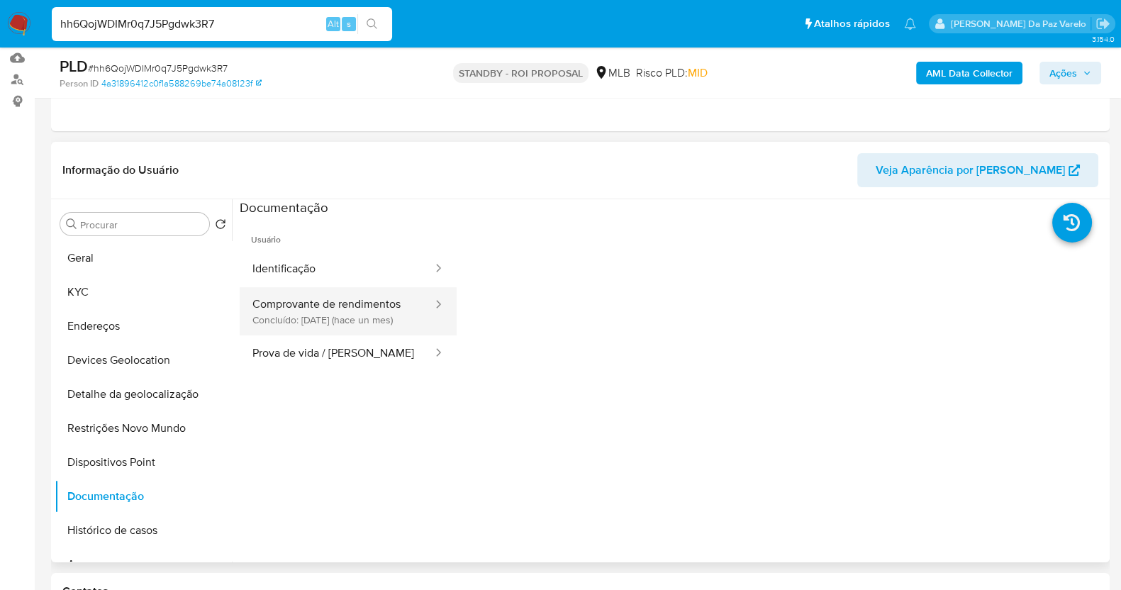
click at [380, 305] on button "Comprovante de rendimentos Concluído: 16/07/2025 (hace un mes)" at bounding box center [337, 311] width 194 height 48
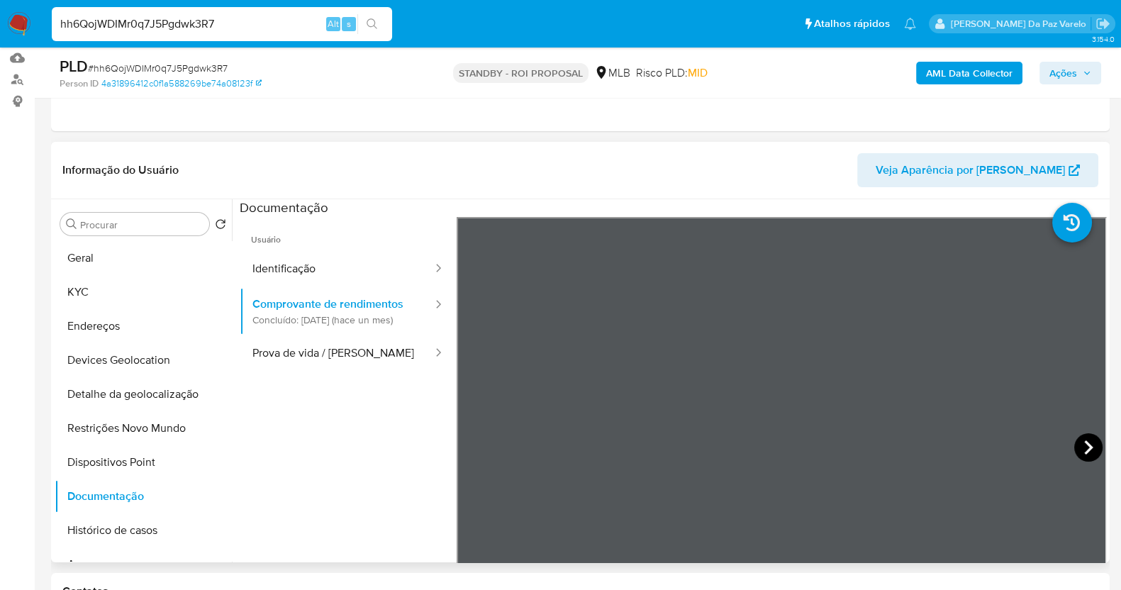
click at [1078, 449] on icon at bounding box center [1088, 447] width 28 height 28
click at [472, 445] on icon at bounding box center [474, 447] width 28 height 28
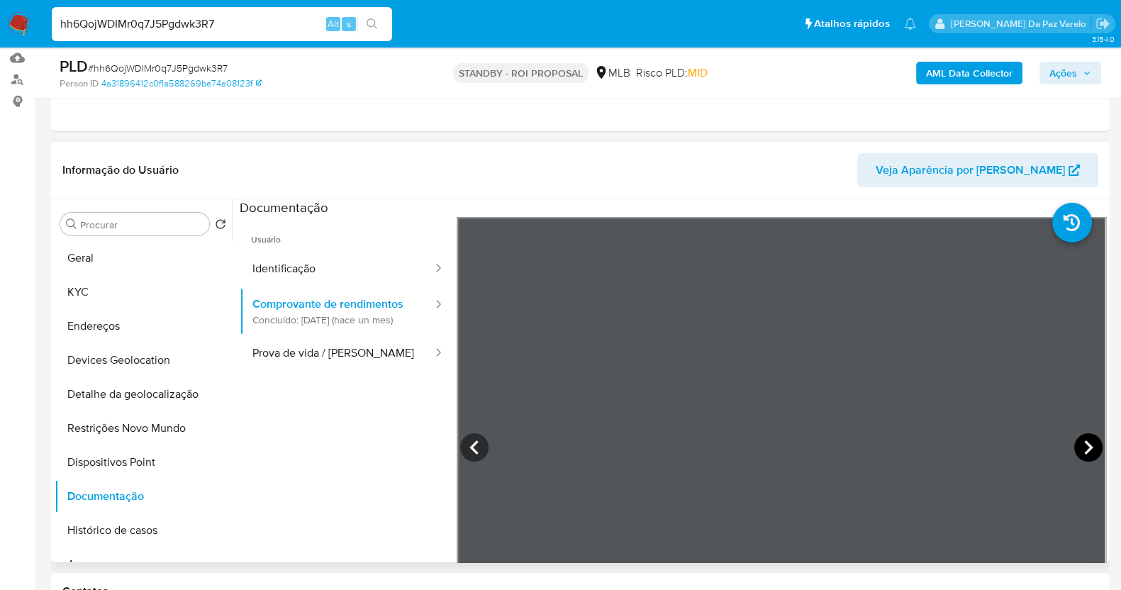
click at [1074, 441] on icon at bounding box center [1088, 447] width 28 height 28
click at [111, 259] on button "Geral" at bounding box center [138, 258] width 166 height 34
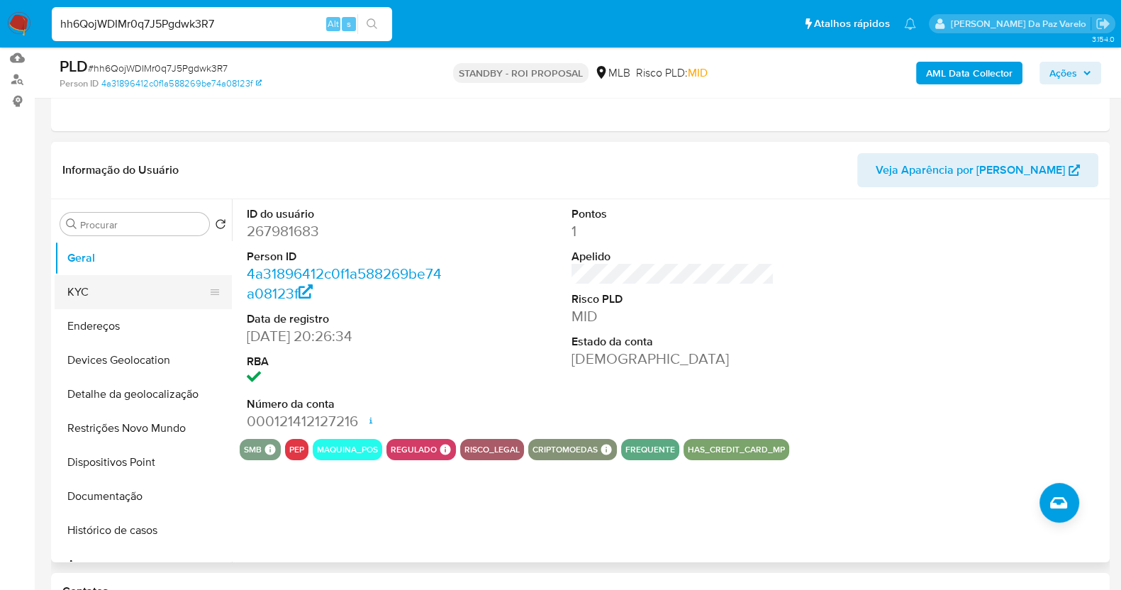
click at [104, 291] on button "KYC" at bounding box center [138, 292] width 166 height 34
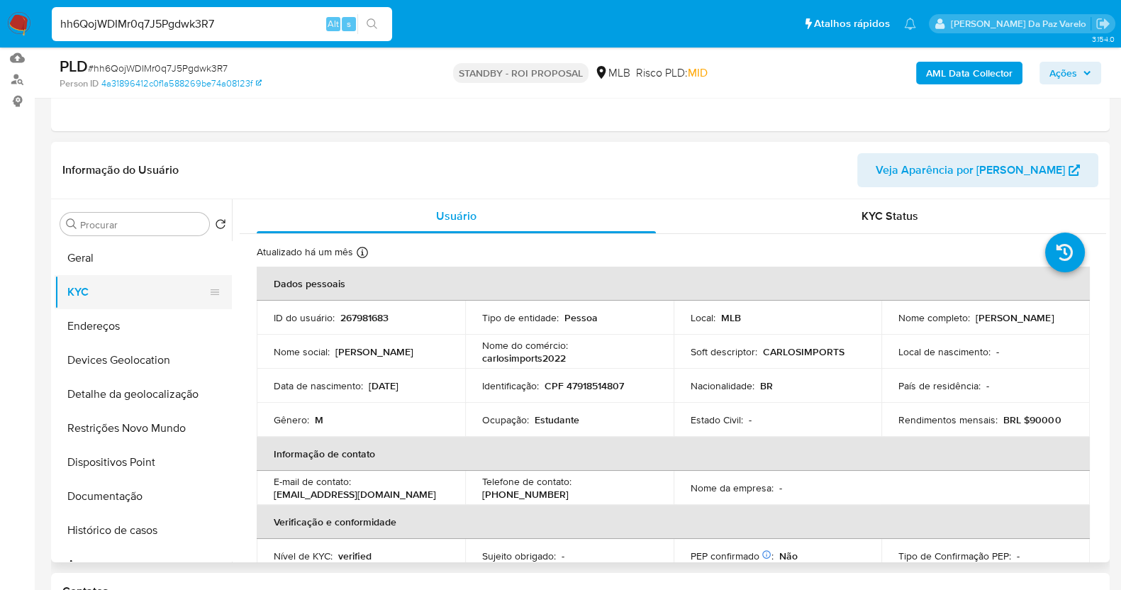
click at [113, 294] on button "KYC" at bounding box center [138, 292] width 166 height 34
click at [96, 260] on button "Geral" at bounding box center [138, 258] width 166 height 34
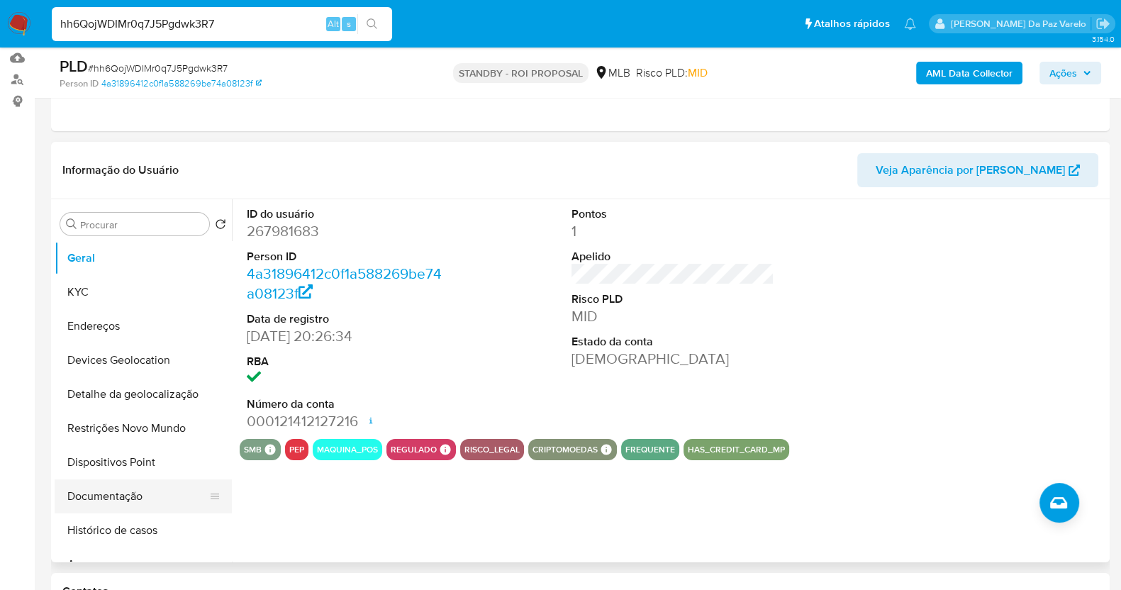
scroll to position [88, 0]
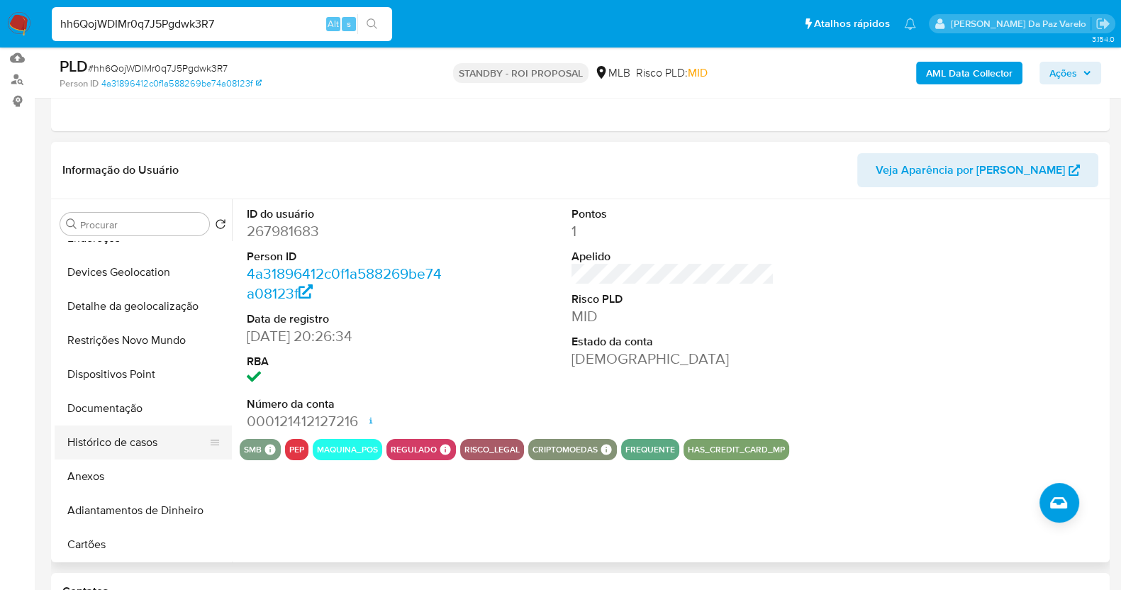
click at [116, 448] on button "Histórico de casos" at bounding box center [138, 442] width 166 height 34
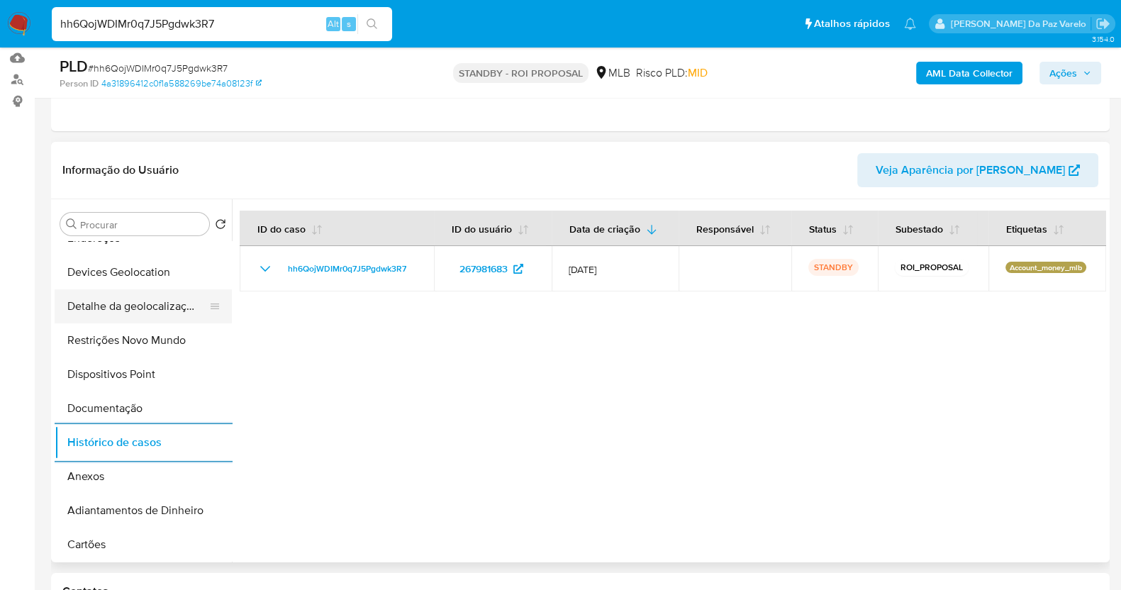
scroll to position [0, 0]
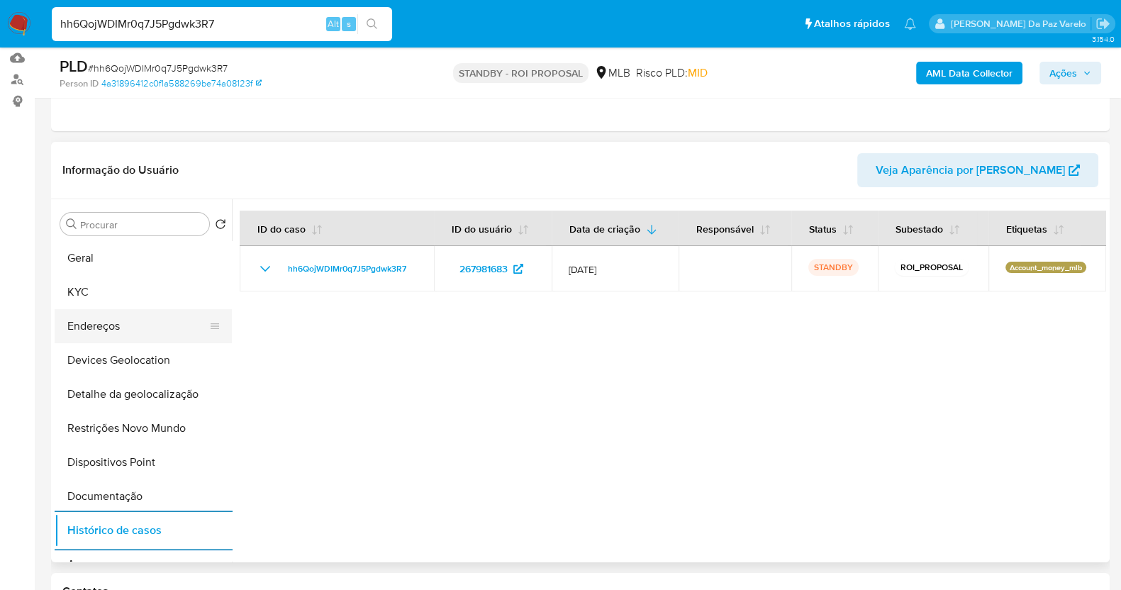
click at [136, 310] on button "Endereços" at bounding box center [138, 326] width 166 height 34
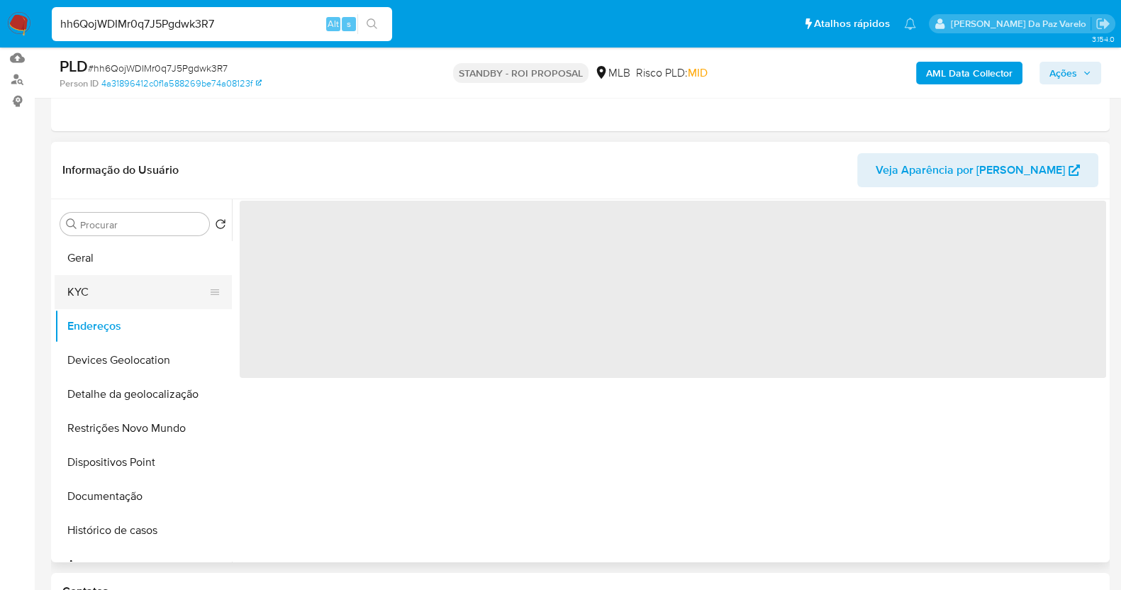
click at [145, 297] on button "KYC" at bounding box center [138, 292] width 166 height 34
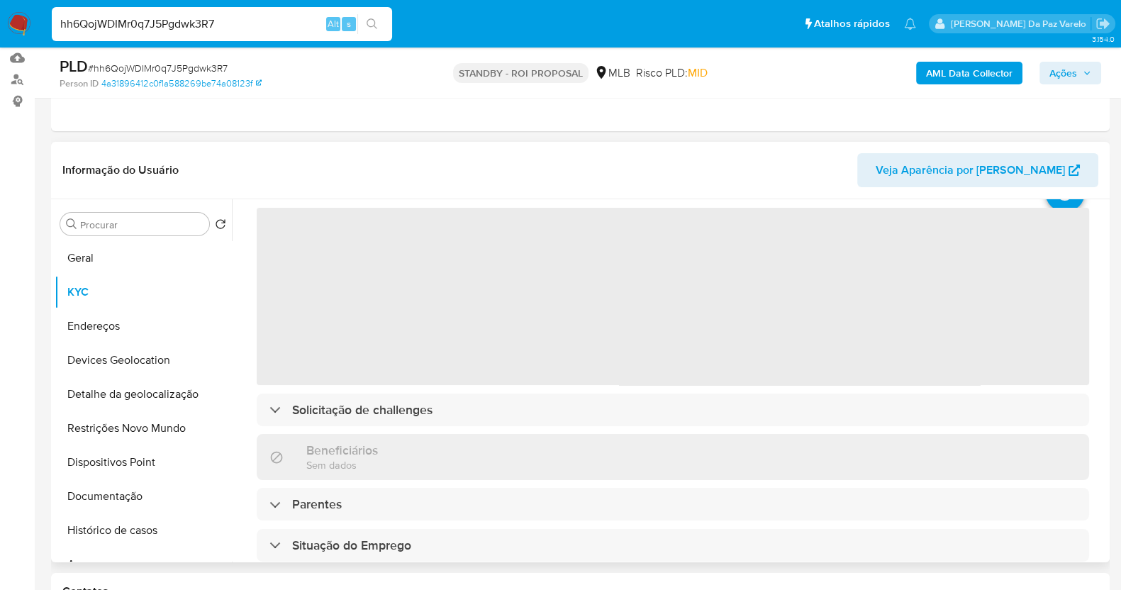
scroll to position [88, 0]
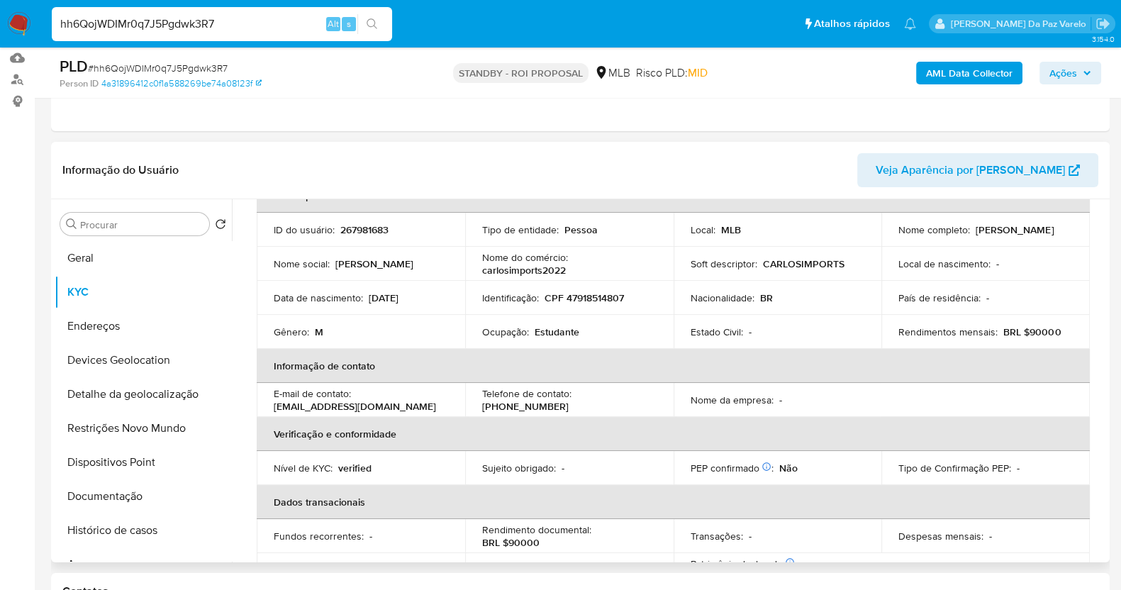
click at [374, 296] on p "24/08/1997" at bounding box center [384, 297] width 30 height 13
drag, startPoint x: 374, startPoint y: 297, endPoint x: 411, endPoint y: 297, distance: 37.6
click at [398, 297] on p "24/08/1997" at bounding box center [384, 297] width 30 height 13
copy p "24/08/1997"
click at [123, 498] on button "Documentação" at bounding box center [138, 496] width 166 height 34
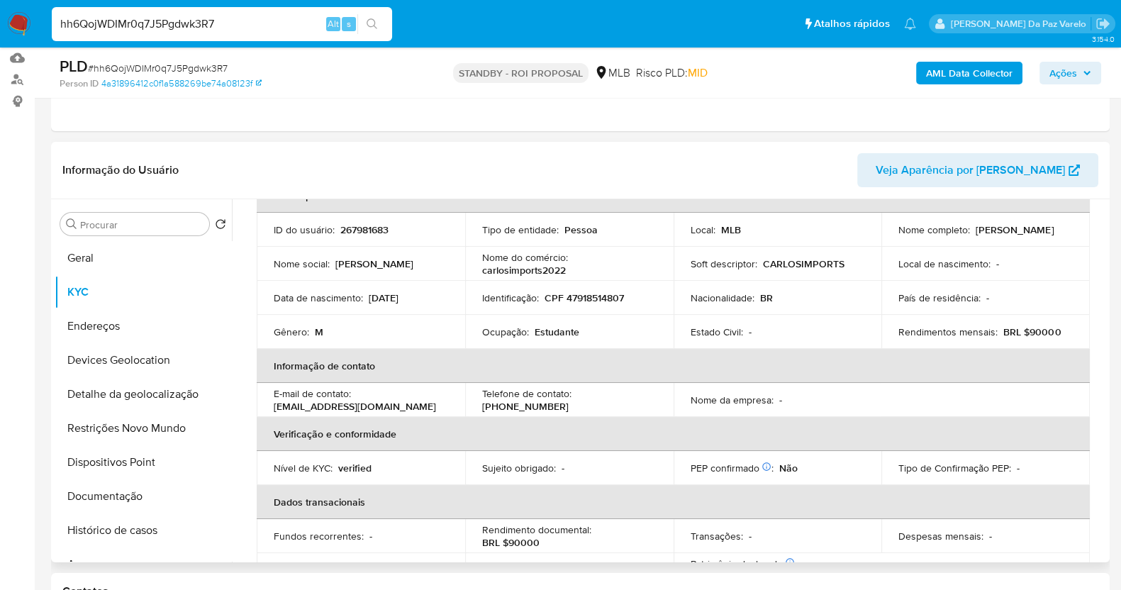
scroll to position [0, 0]
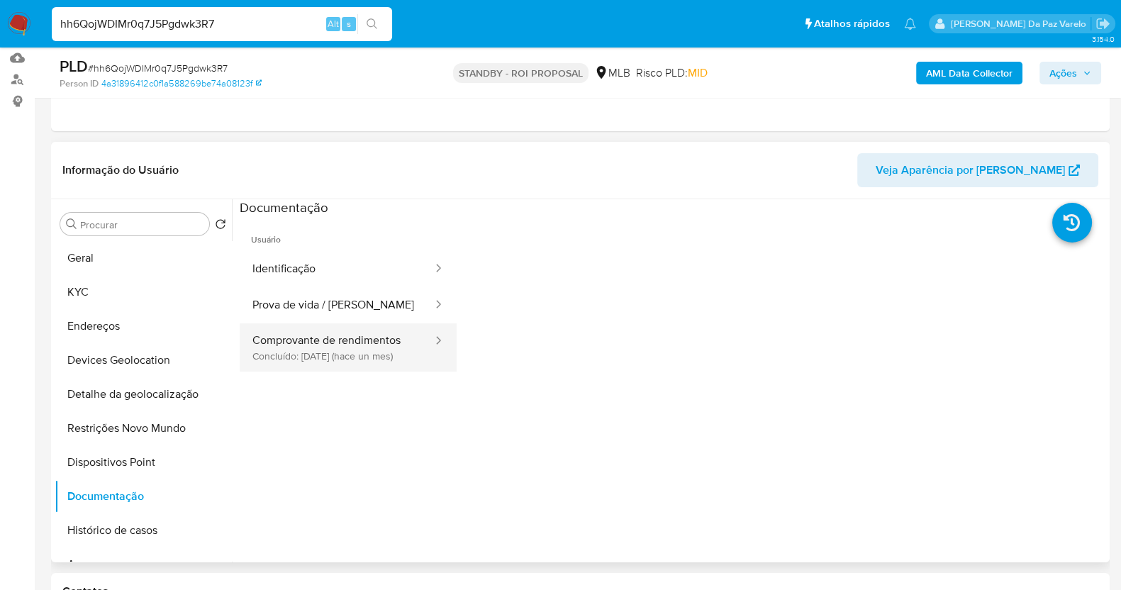
click at [342, 348] on button "Comprovante de rendimentos Concluído: 16/07/2025 (hace un mes)" at bounding box center [337, 347] width 194 height 48
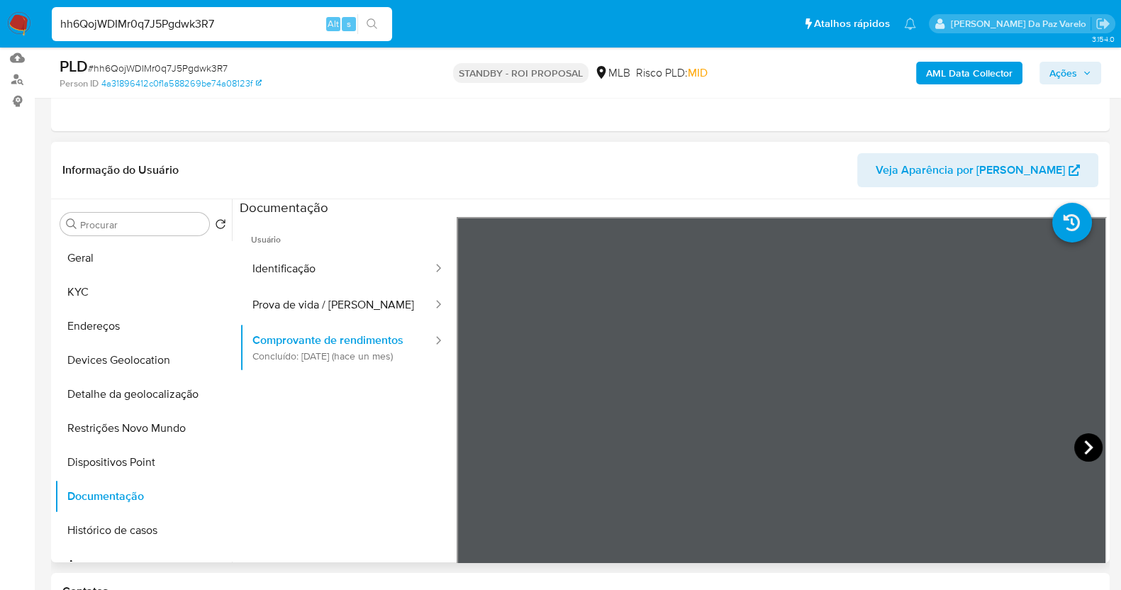
click at [1086, 437] on icon at bounding box center [1088, 447] width 28 height 28
click at [1085, 437] on icon at bounding box center [1088, 447] width 28 height 28
click at [1084, 440] on icon at bounding box center [1088, 447] width 28 height 28
click at [462, 446] on icon at bounding box center [474, 447] width 28 height 28
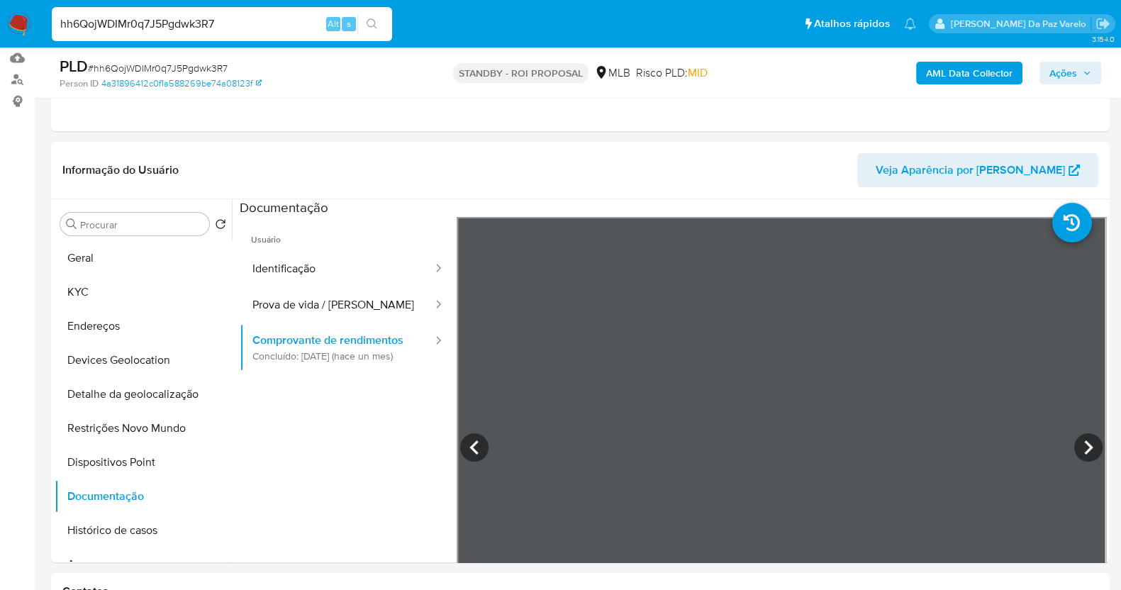
click at [144, 10] on div "hh6QojWDIMr0q7J5Pgdwk3R7 Alt s" at bounding box center [222, 24] width 340 height 34
click at [144, 11] on div "hh6QojWDIMr0q7J5Pgdwk3R7 Alt s" at bounding box center [222, 24] width 340 height 34
click at [146, 23] on input "hh6QojWDIMr0q7J5Pgdwk3R7" at bounding box center [222, 24] width 340 height 18
paste input "CnxYHyjQIMhuEfAFr2Wmvr4u"
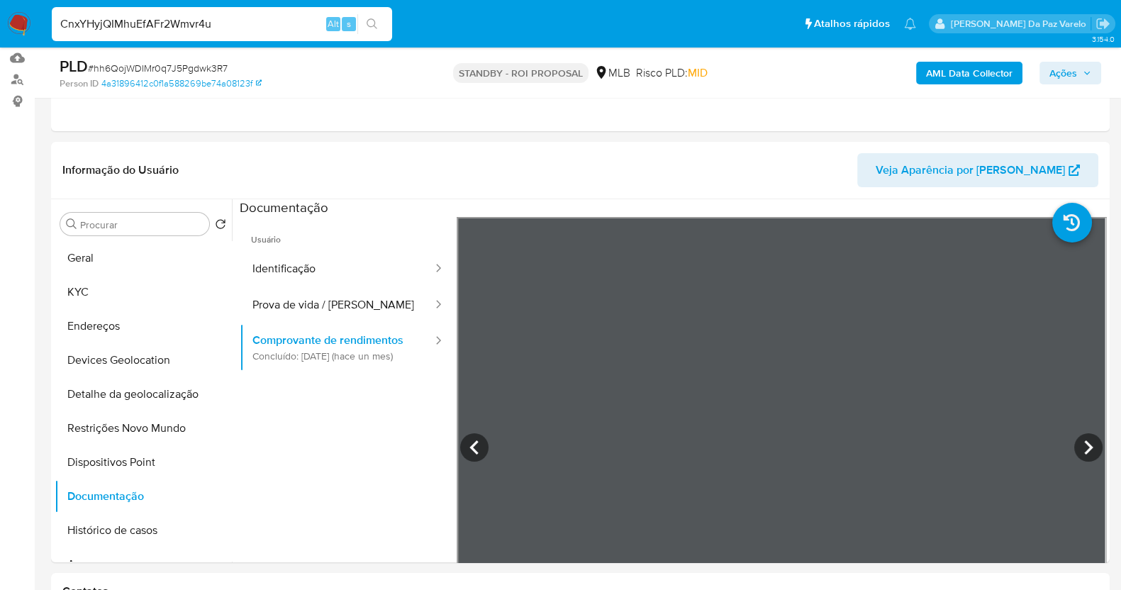
type input "CnxYHyjQIMhuEfAFr2Wmvr4u"
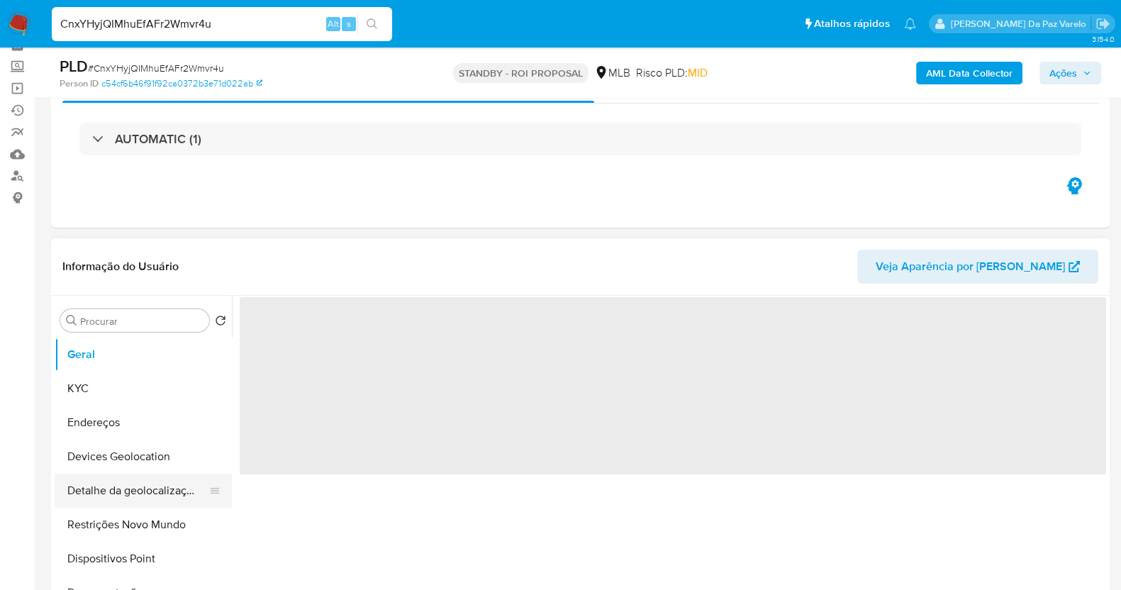
scroll to position [177, 0]
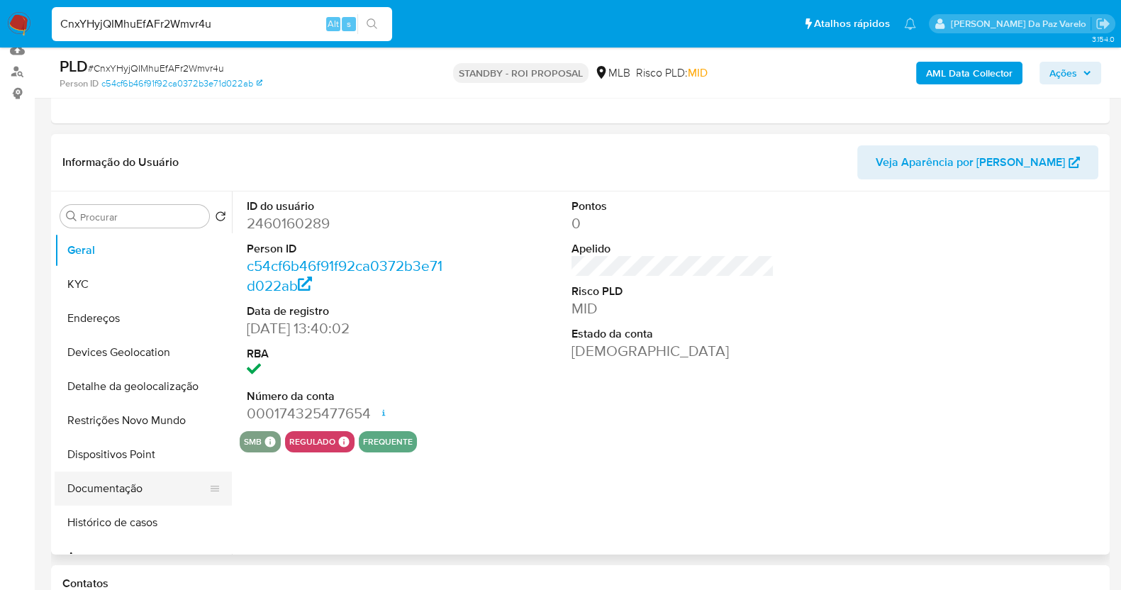
click at [124, 478] on button "Documentação" at bounding box center [138, 488] width 166 height 34
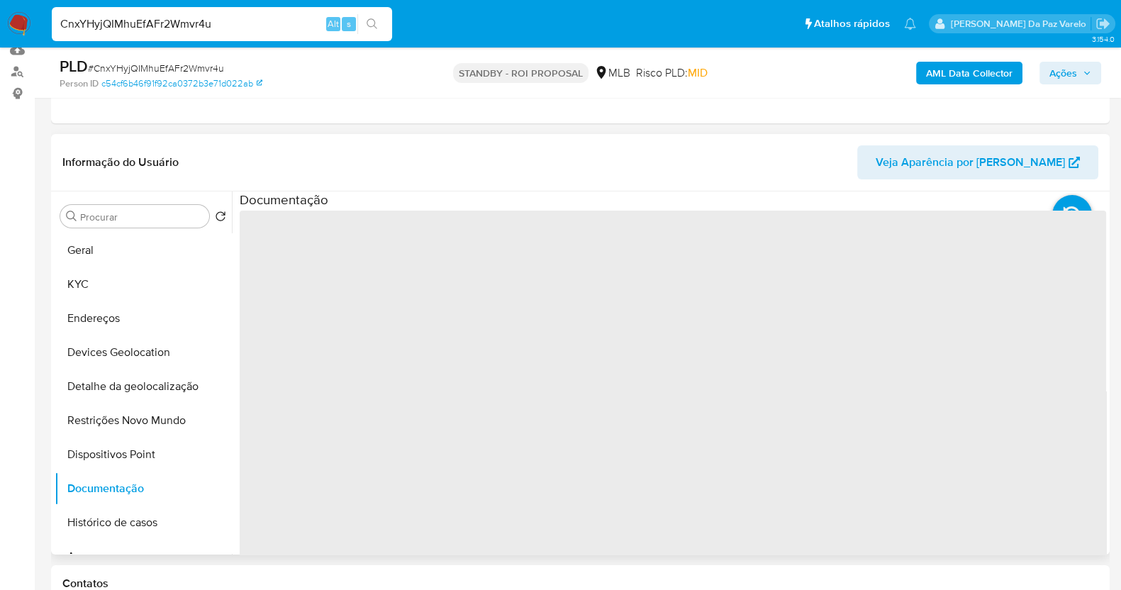
select select "10"
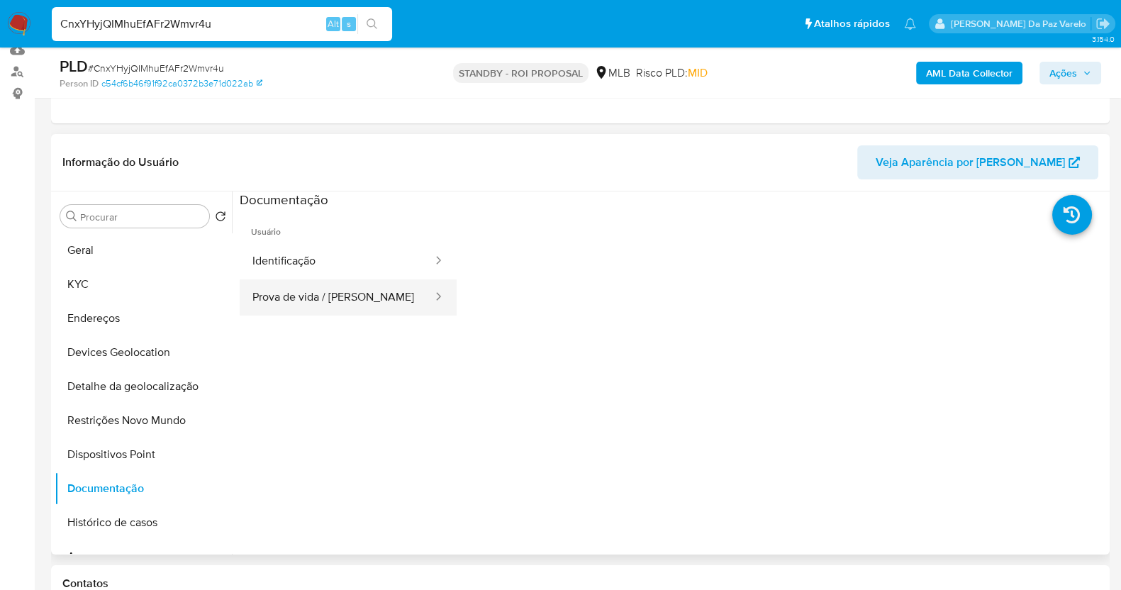
click at [316, 295] on button "Prova de vida / [PERSON_NAME]" at bounding box center [337, 297] width 194 height 36
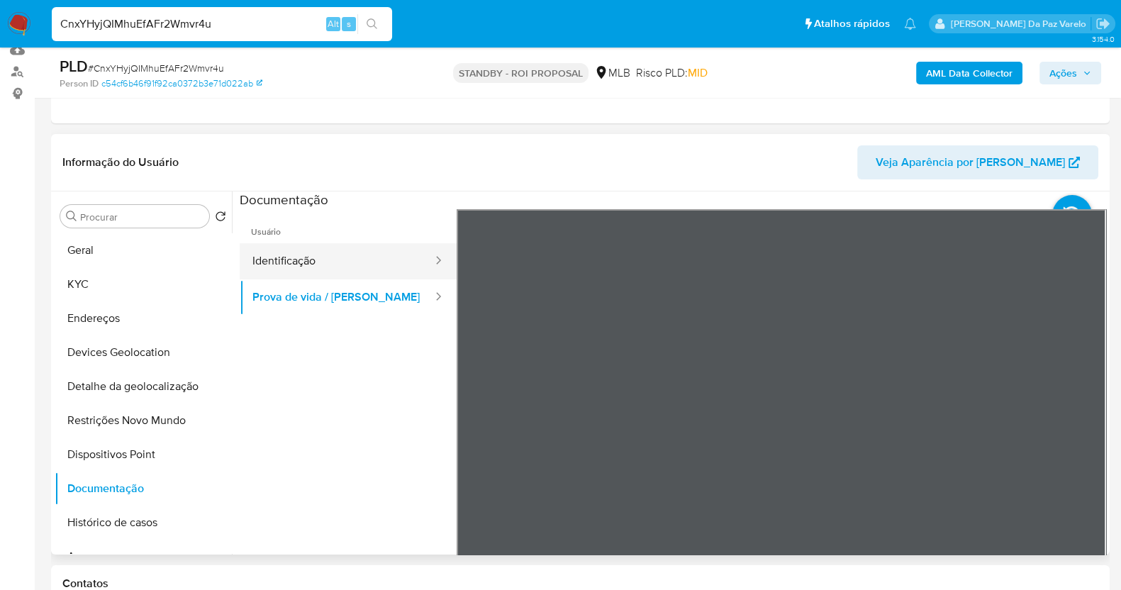
click at [326, 257] on button "Identificação" at bounding box center [337, 261] width 194 height 36
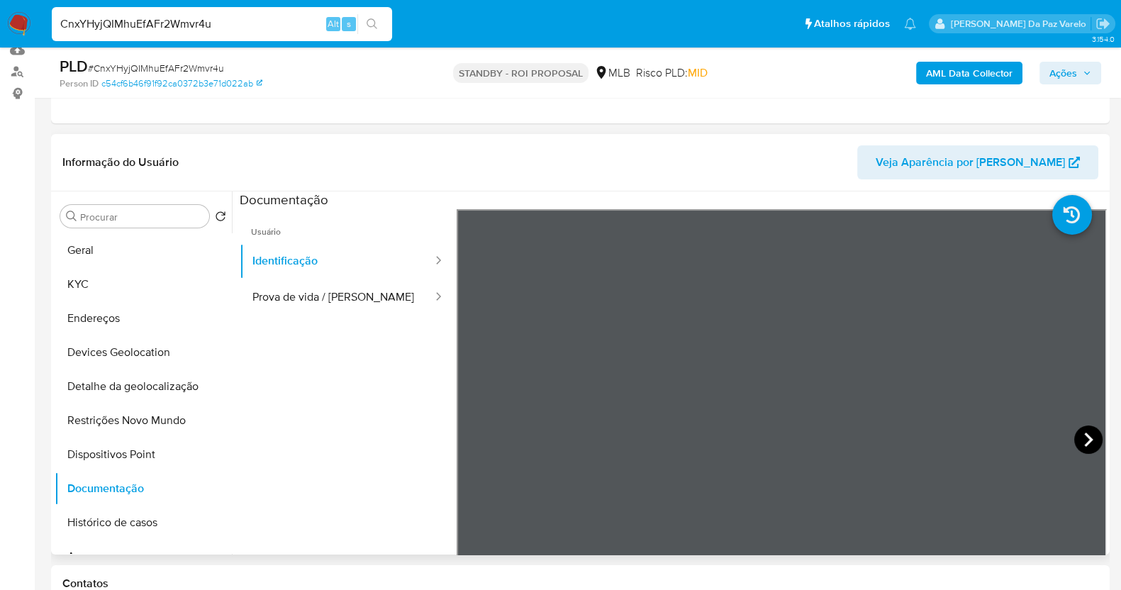
click at [1084, 441] on icon at bounding box center [1088, 439] width 9 height 14
click at [462, 432] on icon at bounding box center [474, 439] width 28 height 28
click at [99, 251] on button "Geral" at bounding box center [138, 250] width 166 height 34
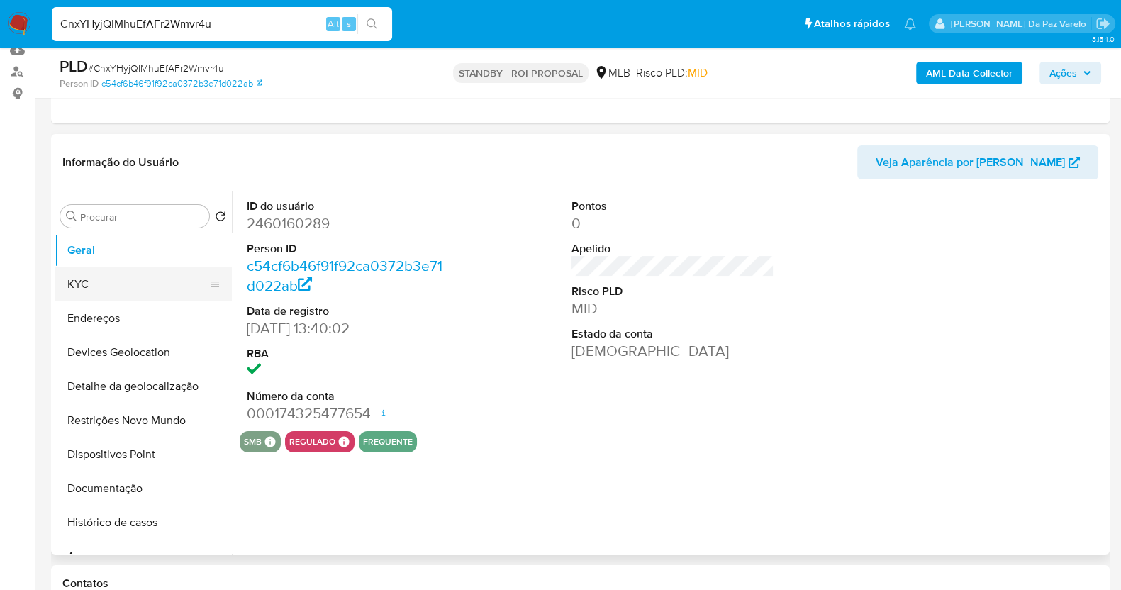
click at [130, 284] on button "KYC" at bounding box center [138, 284] width 166 height 34
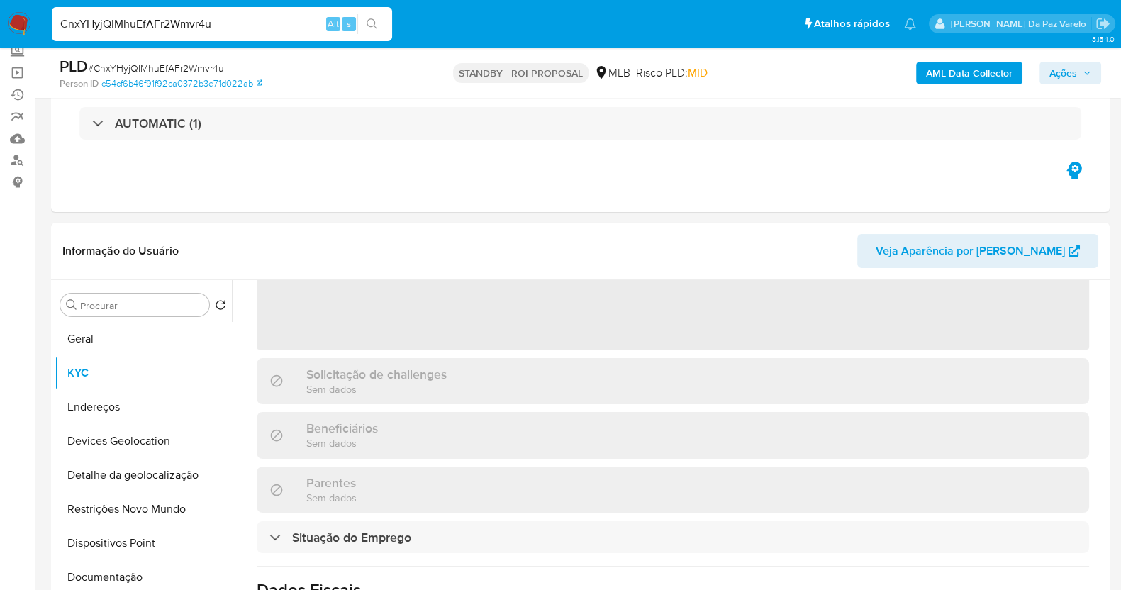
scroll to position [0, 0]
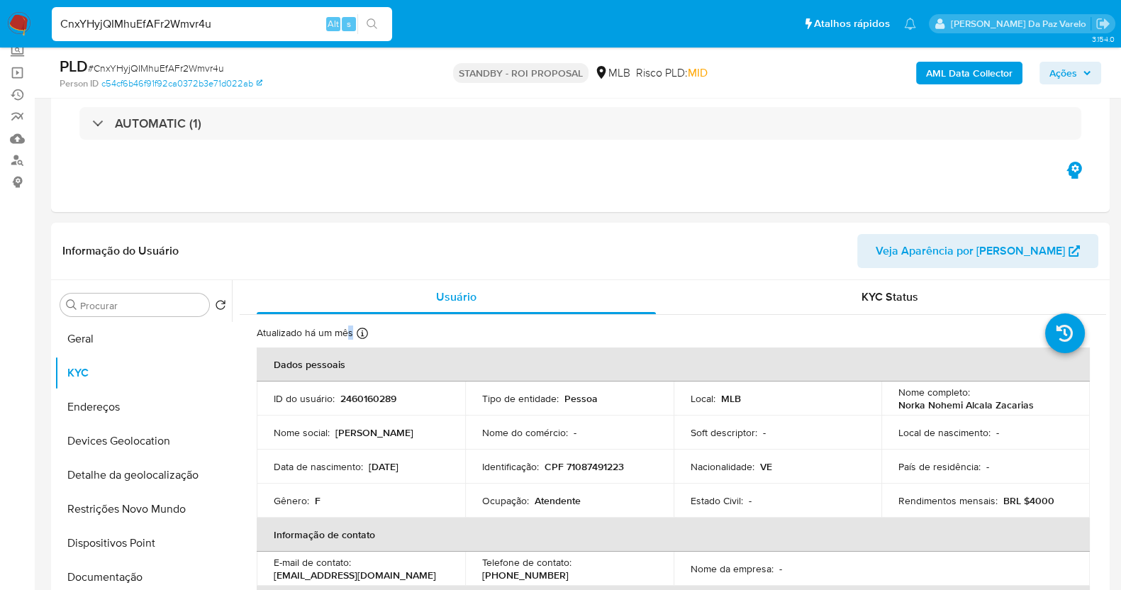
click at [351, 332] on p "Atualizado há um mês" at bounding box center [305, 332] width 96 height 13
click at [359, 332] on icon at bounding box center [362, 333] width 11 height 11
click at [364, 333] on icon at bounding box center [362, 333] width 11 height 11
click at [208, 26] on input "CnxYHyjQIMhuEfAFr2Wmvr4u" at bounding box center [222, 24] width 340 height 18
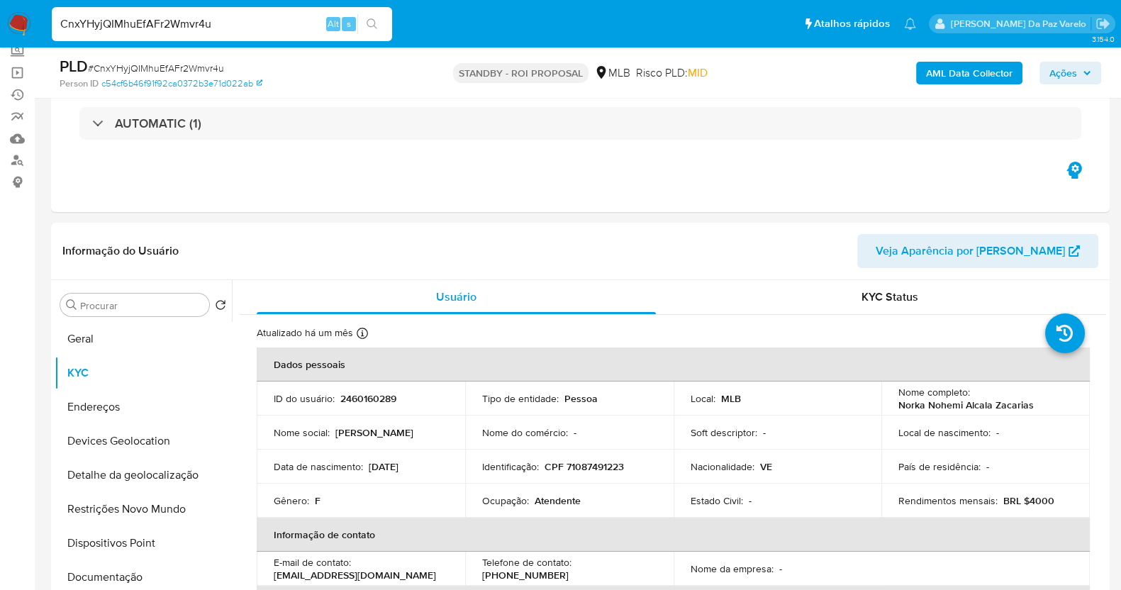
paste input "arnmhoHFDKqNtynSewc8eXxy"
type input "arnmhoHFDKqNtynSewc8eXxy"
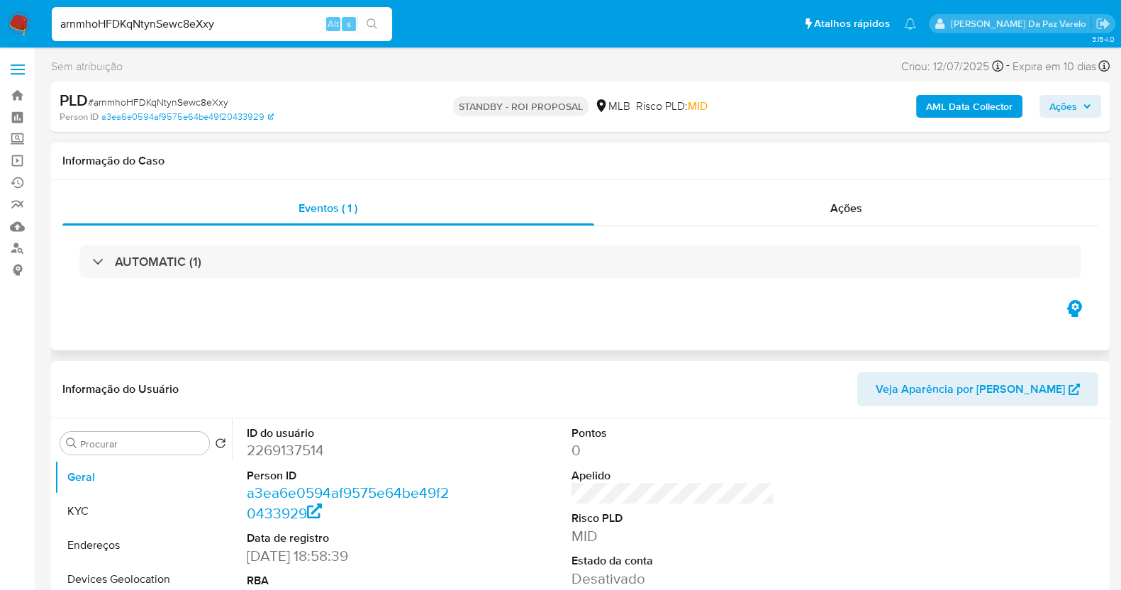
select select "10"
click at [110, 505] on button "KYC" at bounding box center [138, 511] width 166 height 34
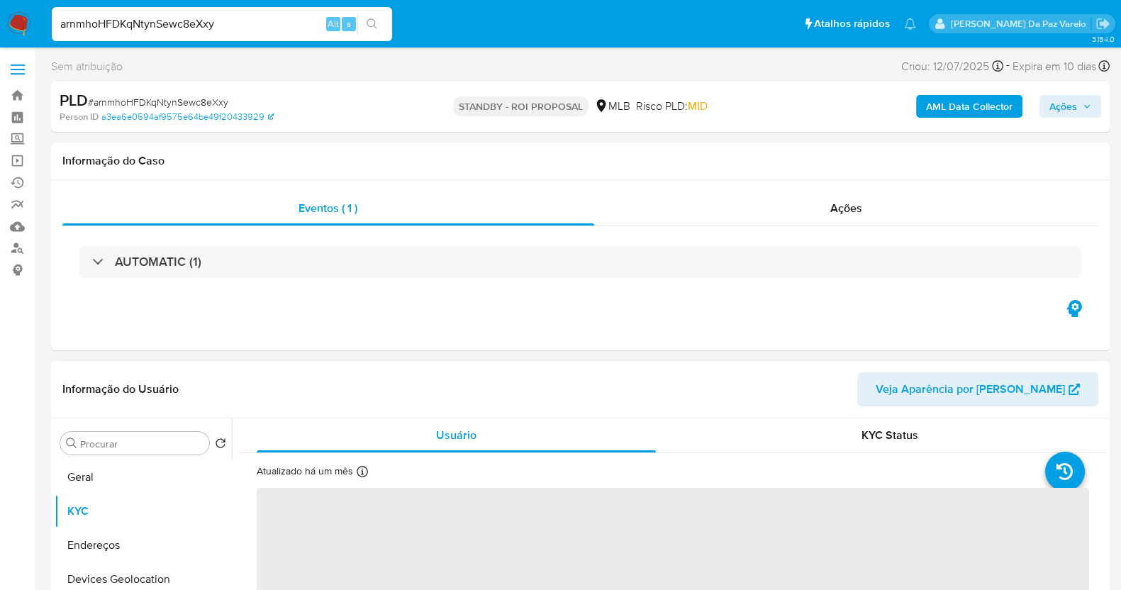
click at [357, 474] on icon at bounding box center [362, 471] width 11 height 11
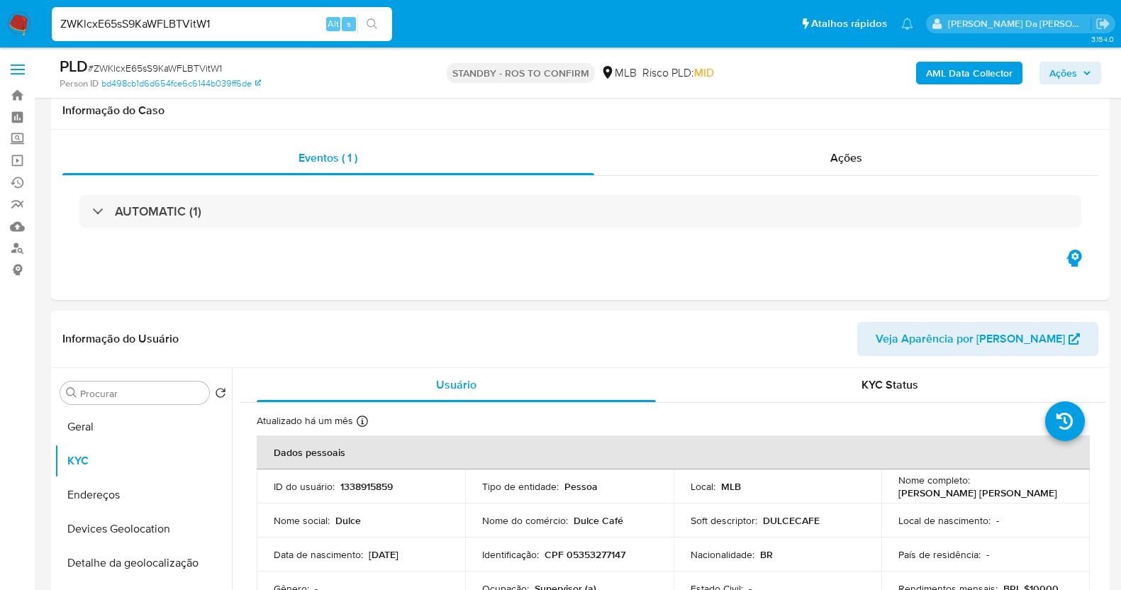
select select "10"
click at [254, 19] on input "ZWKlcxE65sS9KaWFLBTVitW1" at bounding box center [222, 24] width 340 height 18
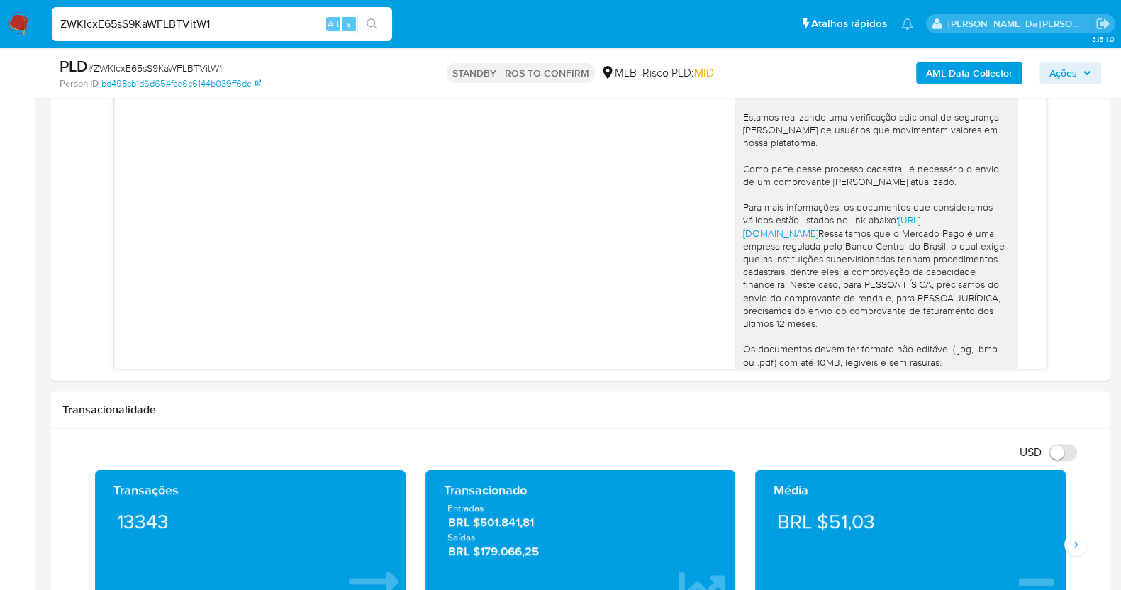
scroll to position [162, 0]
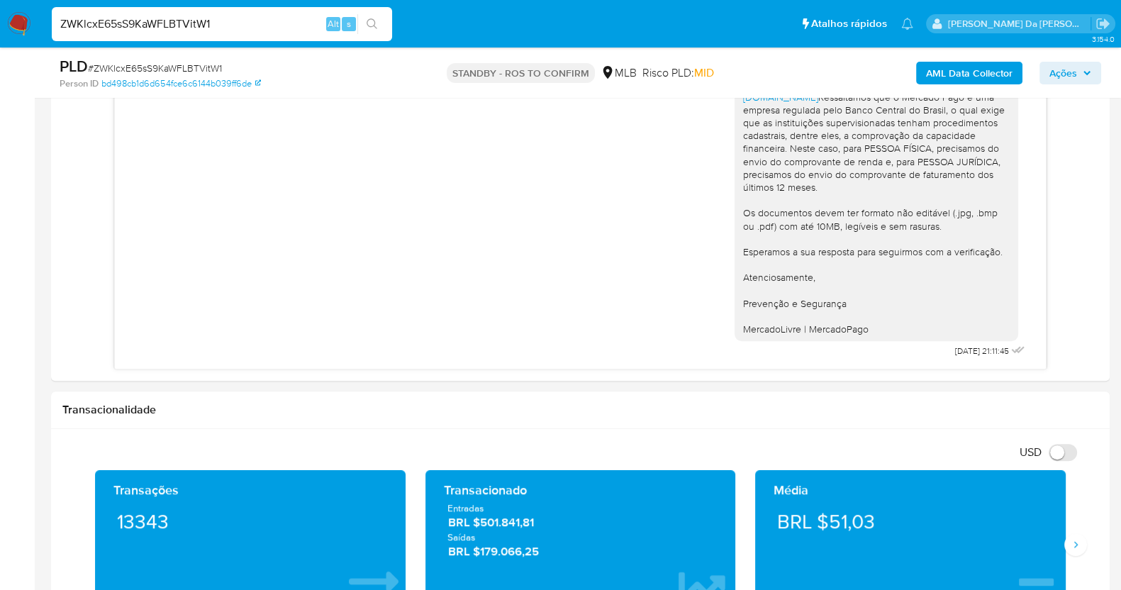
click at [254, 19] on input "ZWKlcxE65sS9KaWFLBTVitW1" at bounding box center [222, 24] width 340 height 18
paste input "gG2BeBztHqCnQIaDnsPLlrbO"
type input "gG2BeBztHqCnQIaDnsPLlrbO"
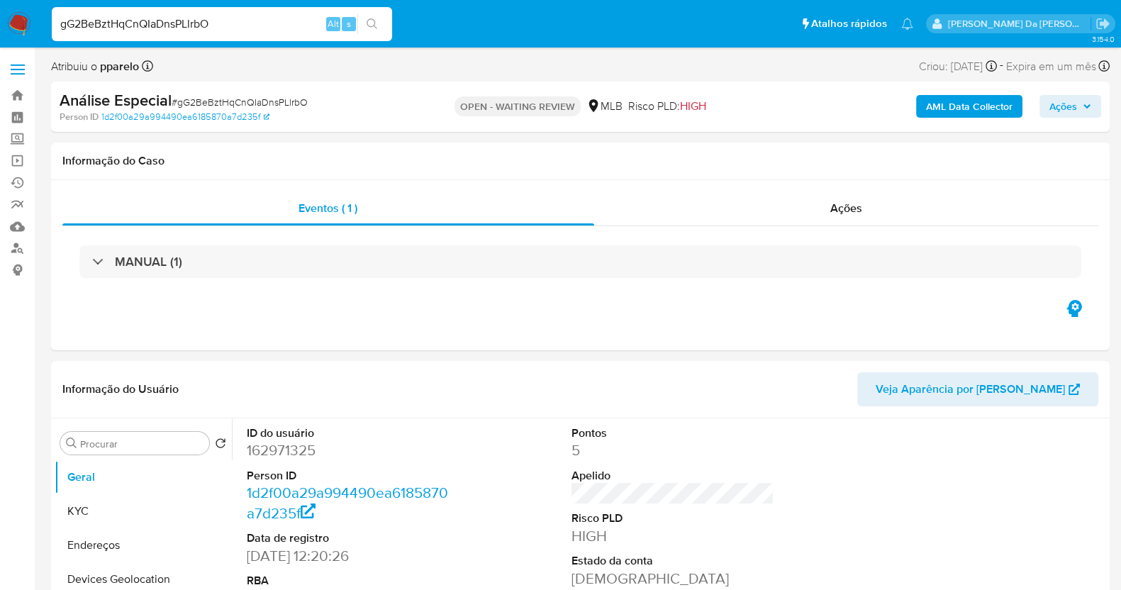
select select "10"
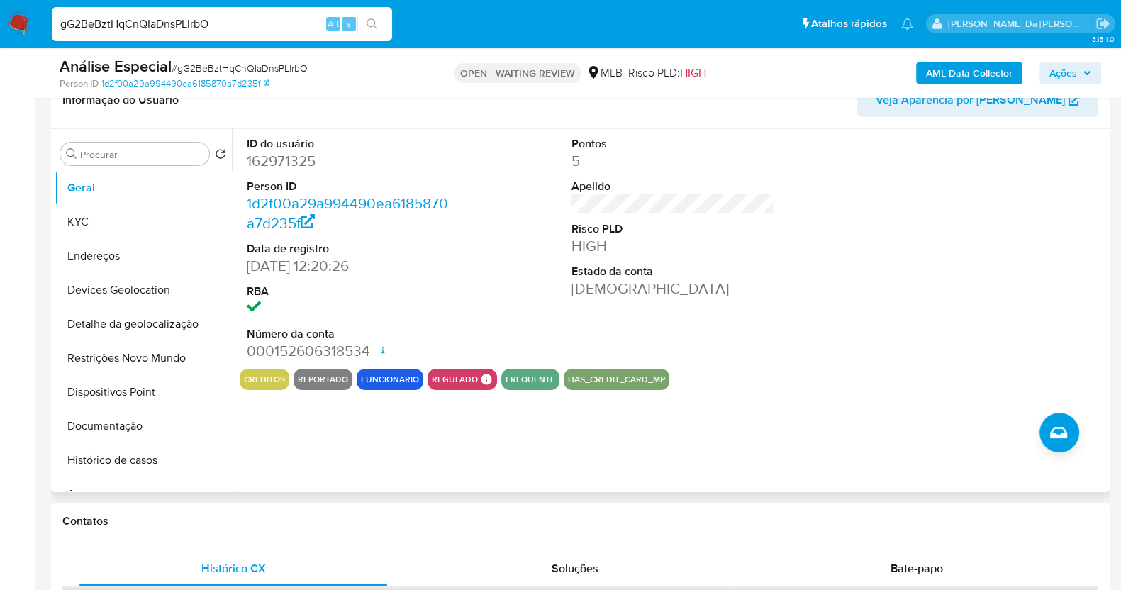
scroll to position [266, 0]
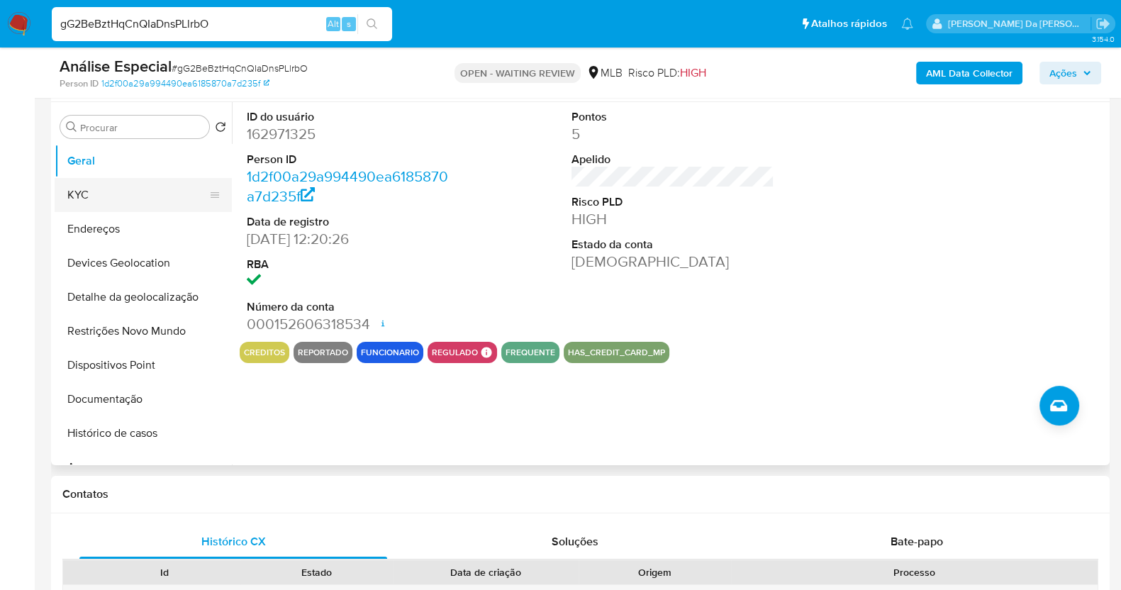
drag, startPoint x: 84, startPoint y: 196, endPoint x: 103, endPoint y: 191, distance: 19.1
click at [84, 196] on button "KYC" at bounding box center [138, 195] width 166 height 34
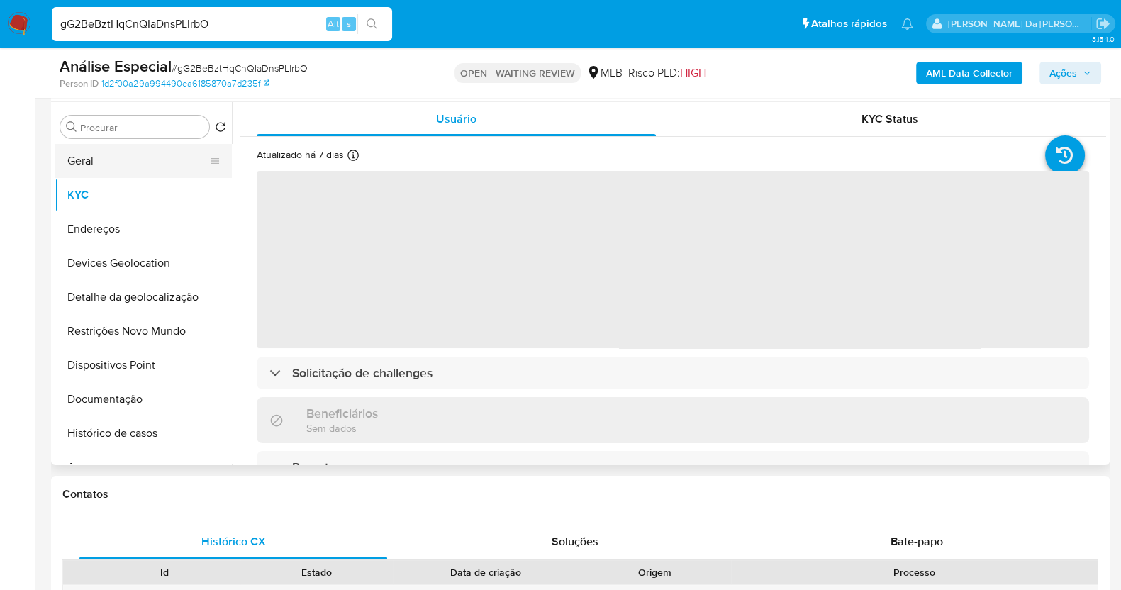
click at [69, 159] on button "Geral" at bounding box center [138, 161] width 166 height 34
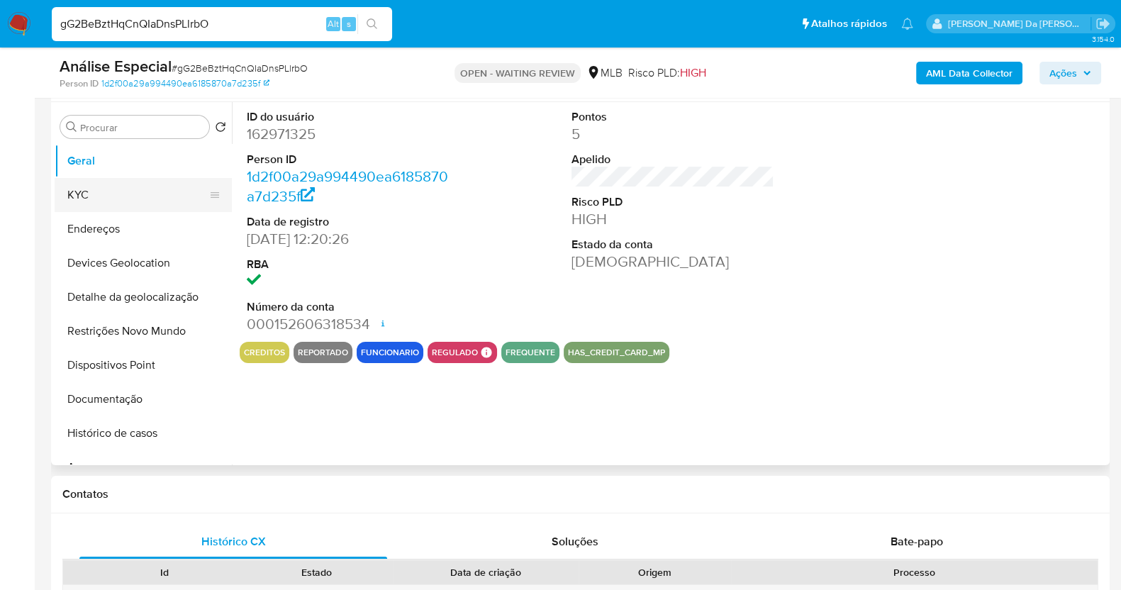
click at [94, 191] on button "KYC" at bounding box center [138, 195] width 166 height 34
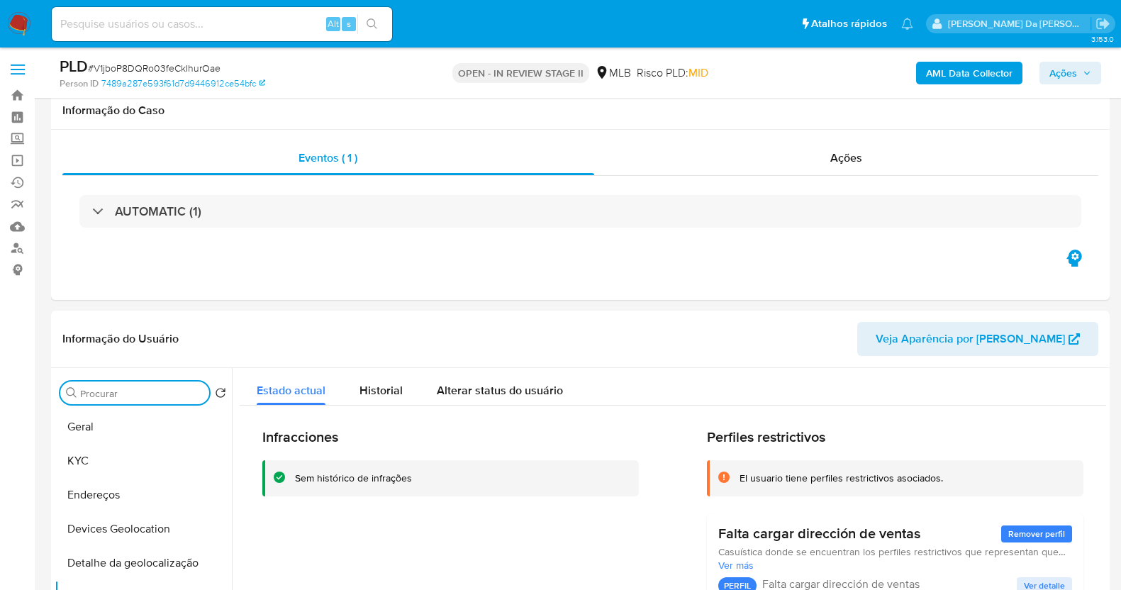
select select "10"
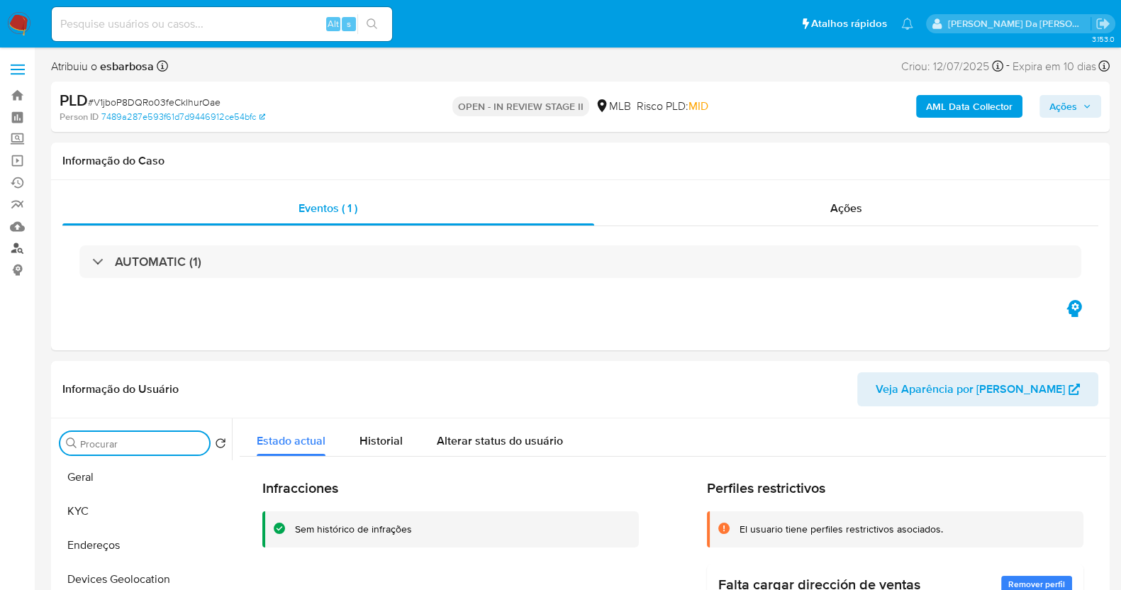
click at [18, 247] on link "Localizador de pessoas" at bounding box center [84, 248] width 169 height 22
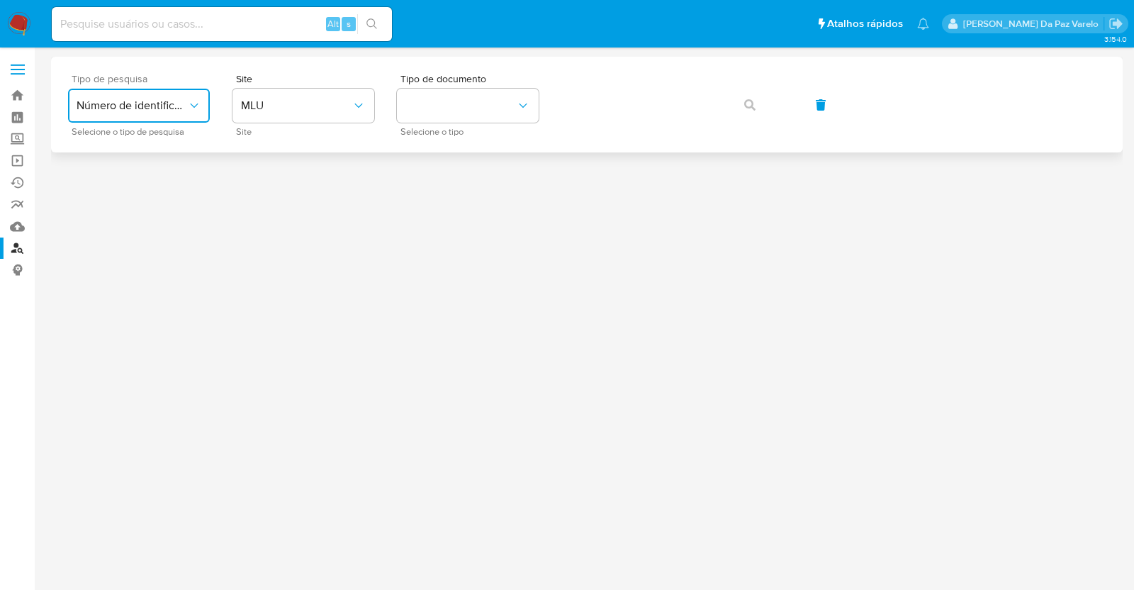
click at [164, 106] on span "Número de identificação" at bounding box center [132, 106] width 111 height 14
click at [111, 190] on span "User ID" at bounding box center [95, 192] width 36 height 14
click at [152, 106] on span "User ID" at bounding box center [132, 106] width 111 height 14
click at [137, 152] on span "Número de identificação" at bounding box center [135, 151] width 116 height 28
click at [303, 125] on div "Site Site" at bounding box center [304, 105] width 142 height 62
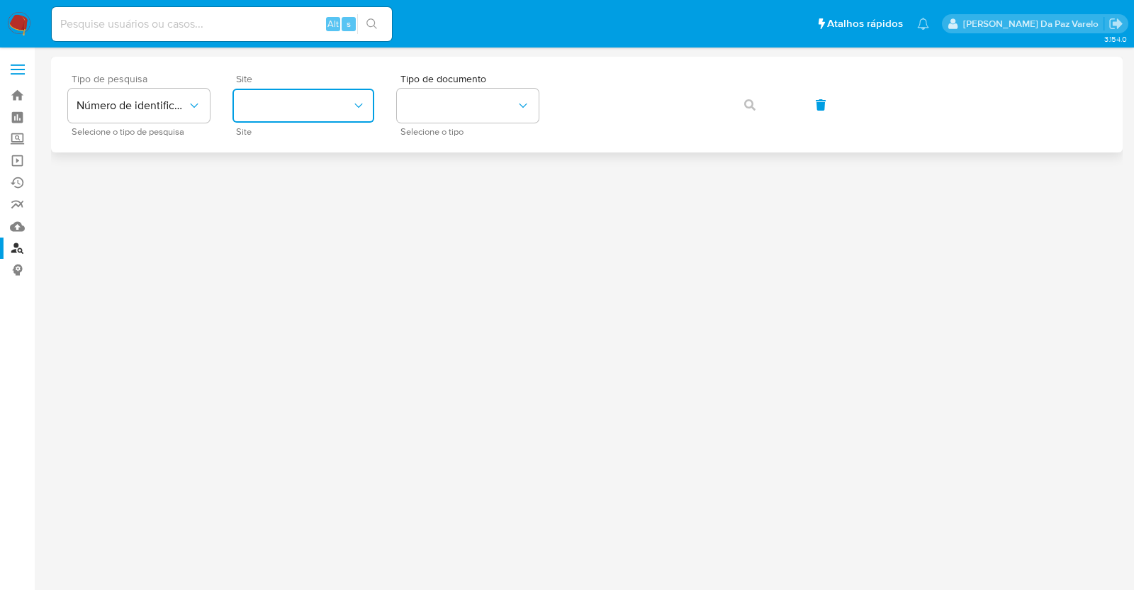
click at [312, 104] on button "site_id" at bounding box center [304, 106] width 142 height 34
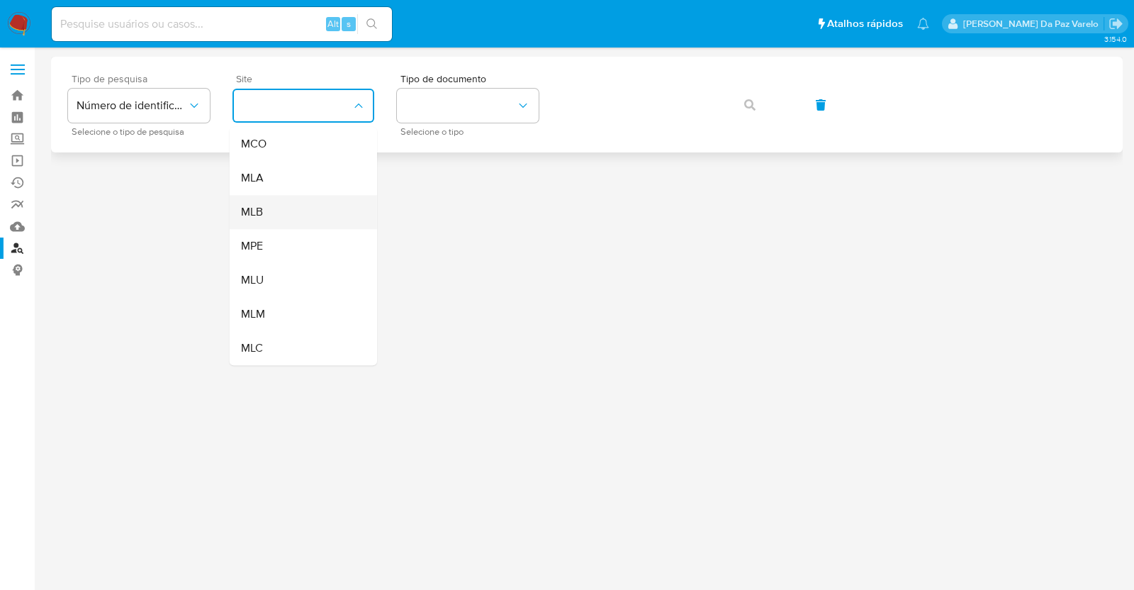
click at [265, 208] on div "MLB" at bounding box center [299, 212] width 116 height 34
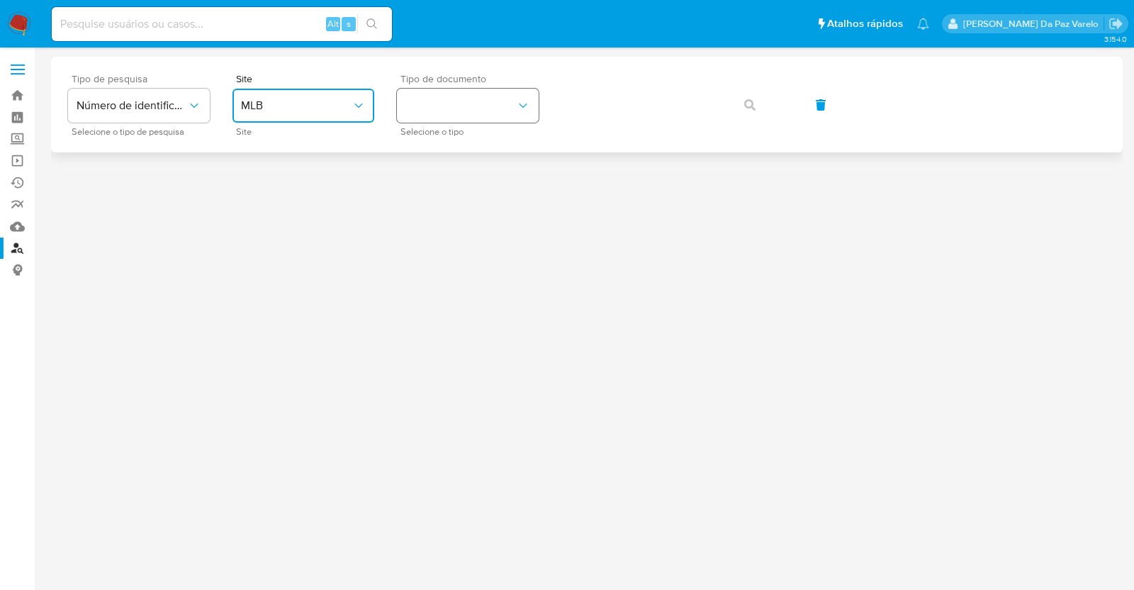
click at [451, 106] on button "identificationType" at bounding box center [468, 106] width 142 height 34
click at [422, 193] on span "CPF" at bounding box center [416, 192] width 21 height 14
click at [584, 125] on div "Tipo de pesquisa Número de identificação Selecione o tipo de pesquisa Site MLB …" at bounding box center [587, 105] width 1038 height 62
click at [756, 108] on button "button" at bounding box center [750, 105] width 48 height 34
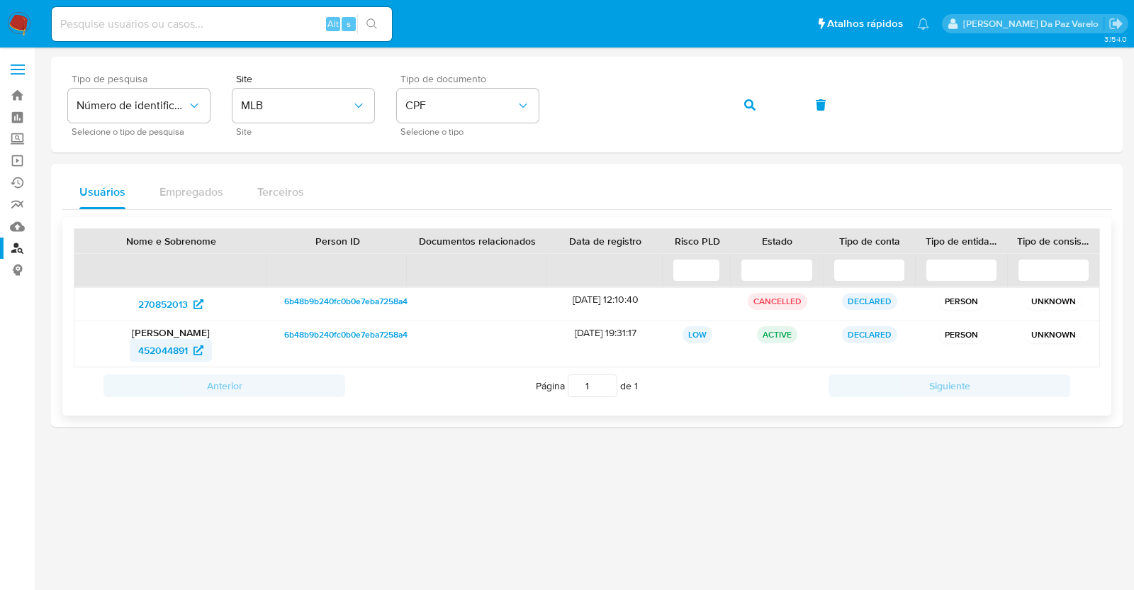
click at [195, 345] on icon at bounding box center [199, 350] width 10 height 10
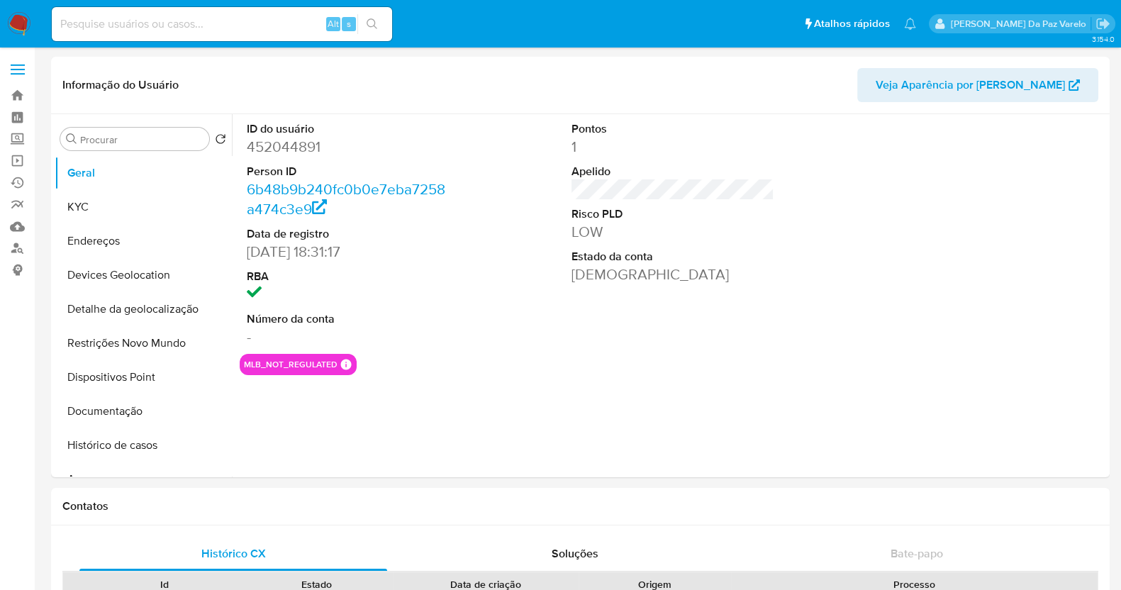
select select "10"
click at [129, 409] on button "Documentação" at bounding box center [138, 411] width 166 height 34
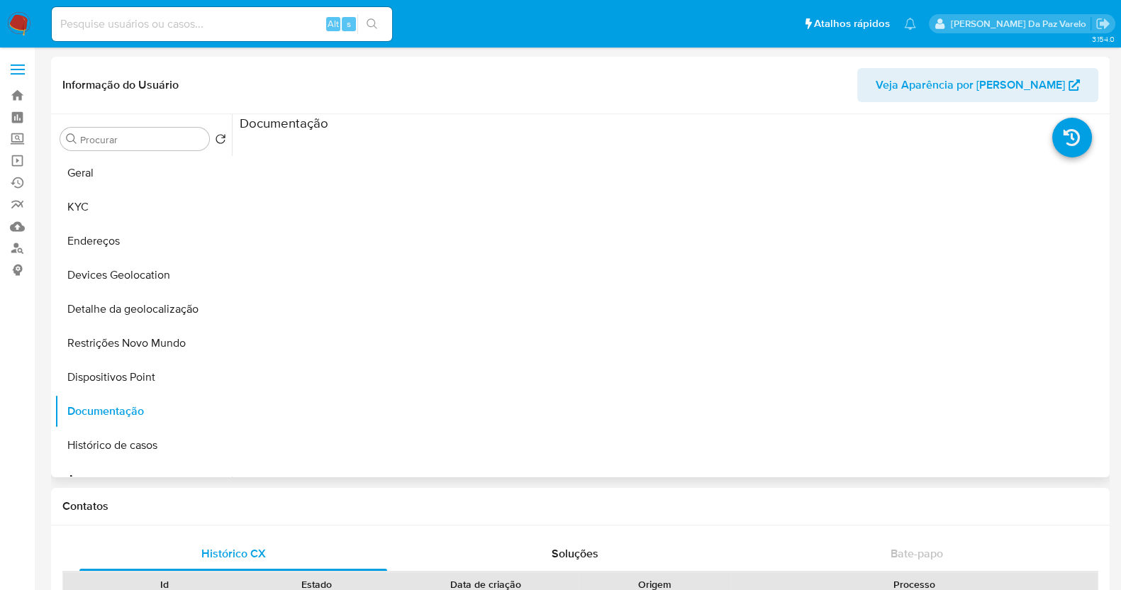
click at [281, 115] on h3 "Documentação" at bounding box center [284, 123] width 89 height 16
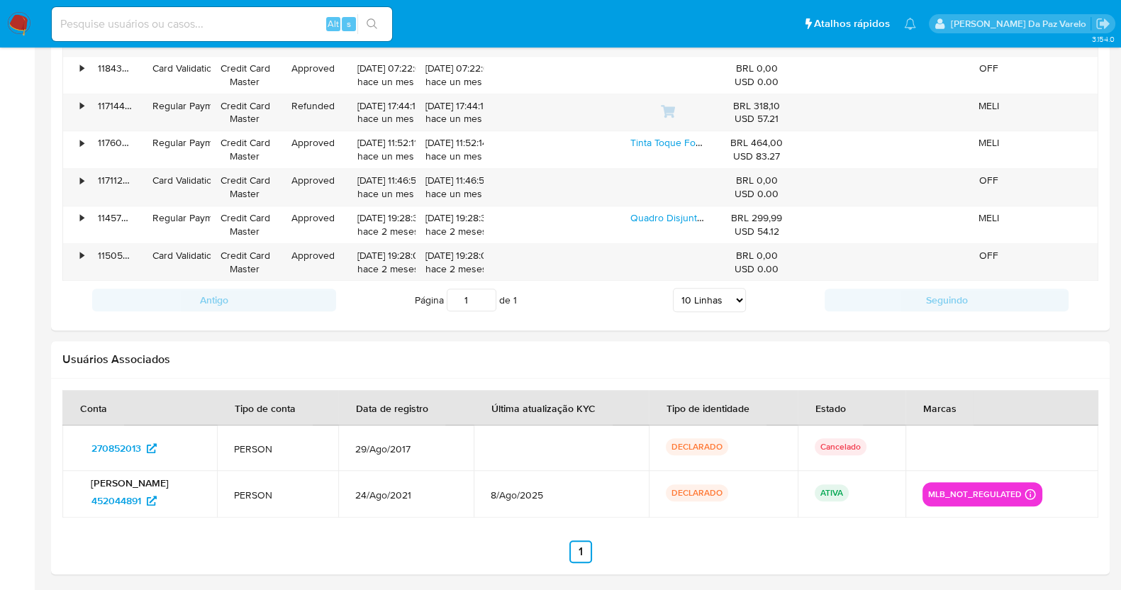
scroll to position [1513, 0]
click at [157, 446] on icon at bounding box center [152, 446] width 10 height 10
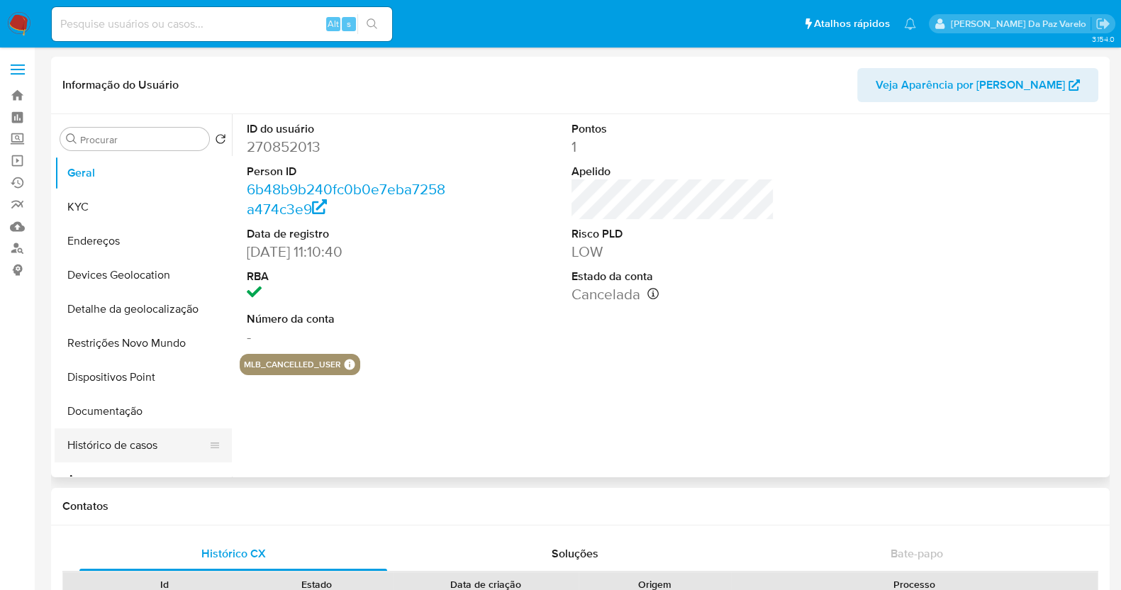
select select "10"
click at [125, 413] on button "Documentação" at bounding box center [138, 411] width 166 height 34
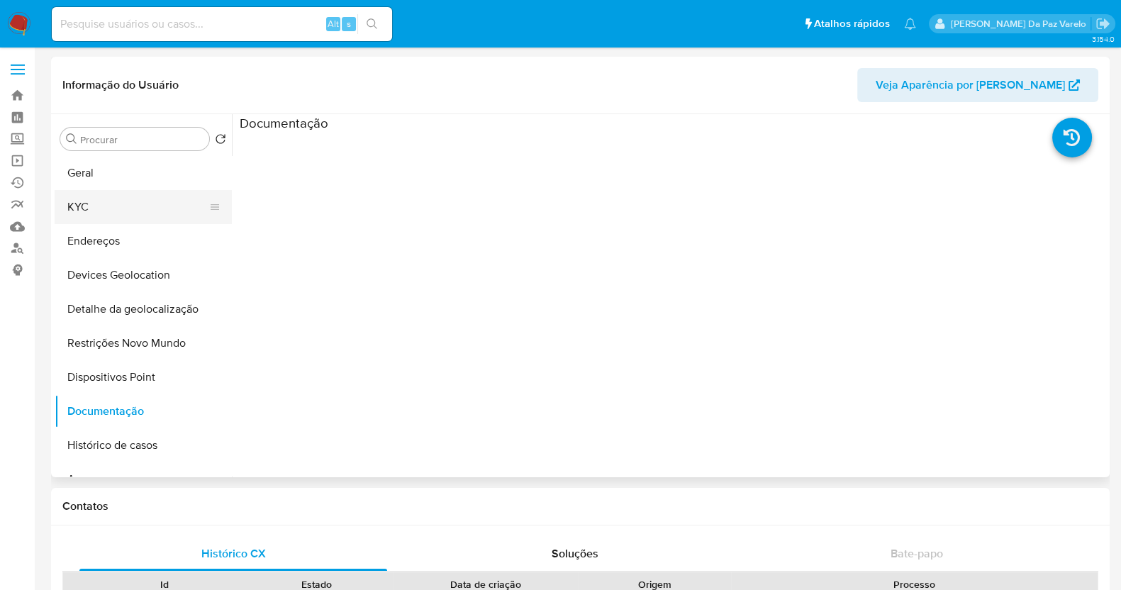
click at [111, 213] on button "KYC" at bounding box center [138, 207] width 166 height 34
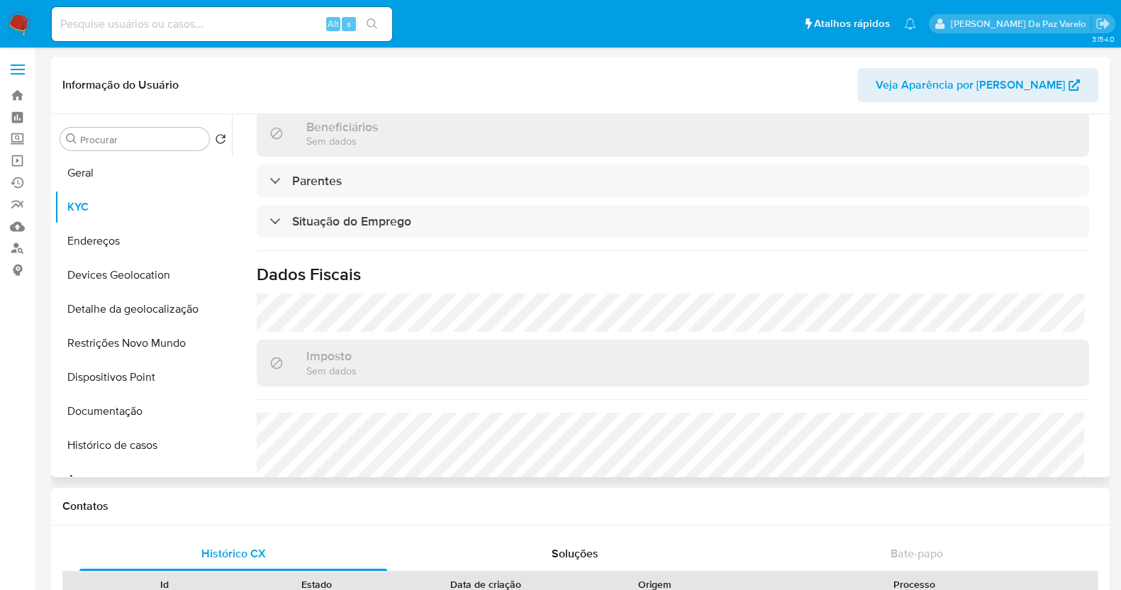
scroll to position [583, 0]
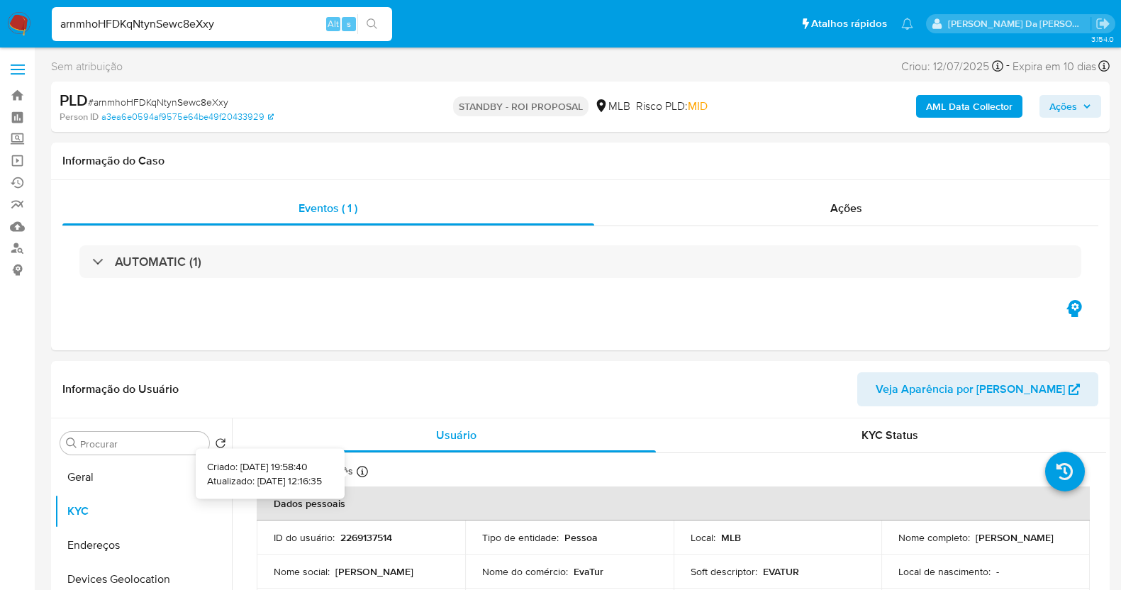
select select "10"
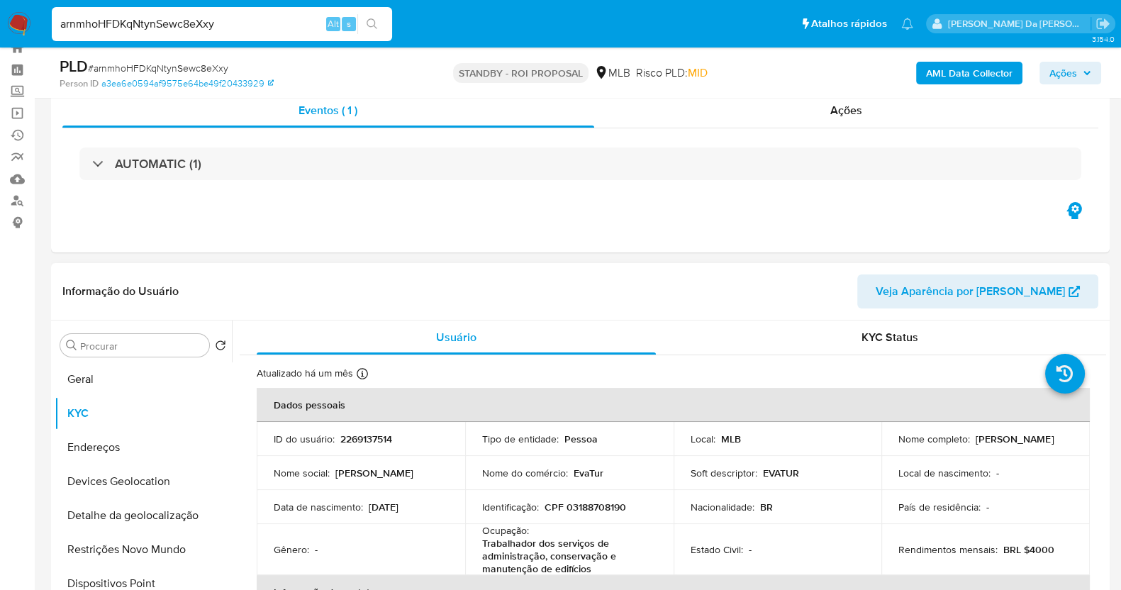
scroll to position [88, 0]
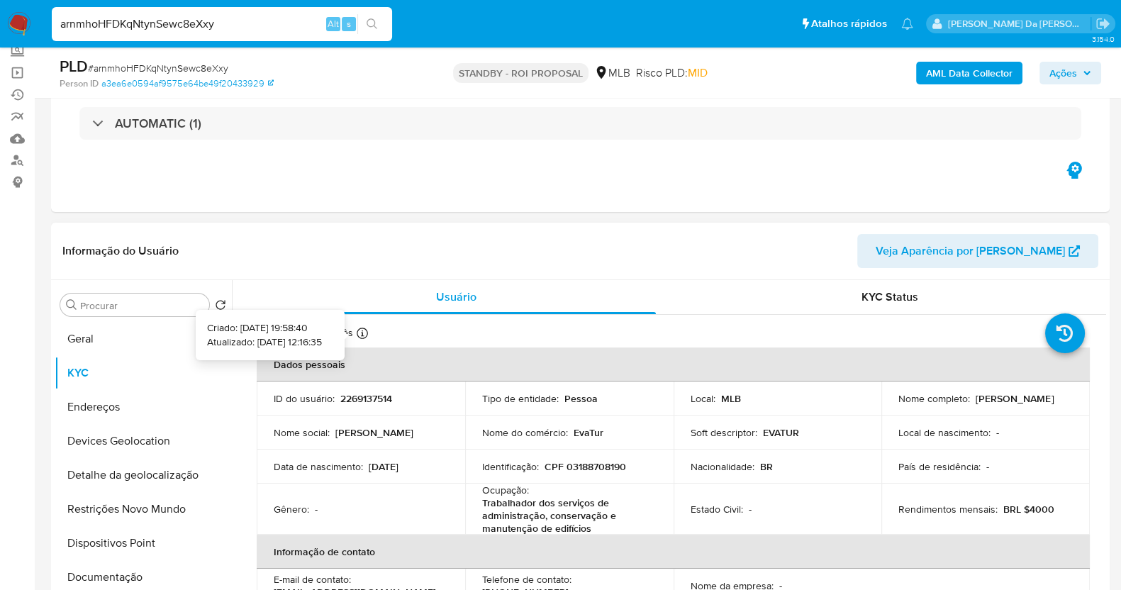
click at [361, 335] on icon at bounding box center [362, 333] width 11 height 11
click at [579, 435] on p "EvaTur" at bounding box center [589, 432] width 30 height 13
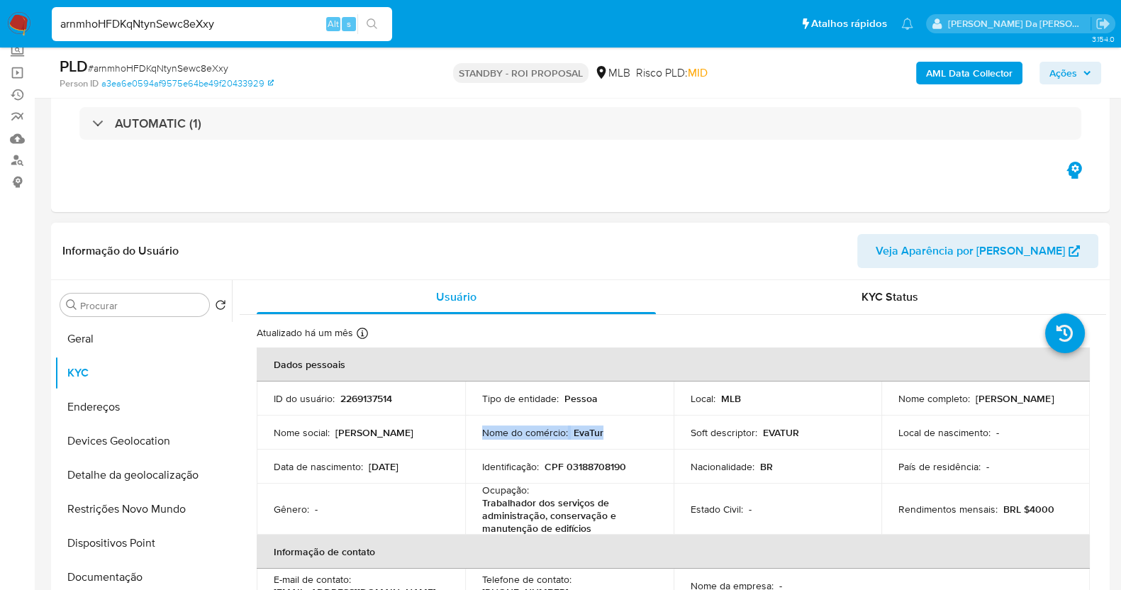
click at [579, 435] on p "EvaTur" at bounding box center [589, 432] width 30 height 13
copy div "Nome do comércio : EvaTur"
click at [174, 26] on input "arnmhoHFDKqNtynSewc8eXxy" at bounding box center [222, 24] width 340 height 18
paste input "vOR1zeIBpEECydc1bNJ7YSQT"
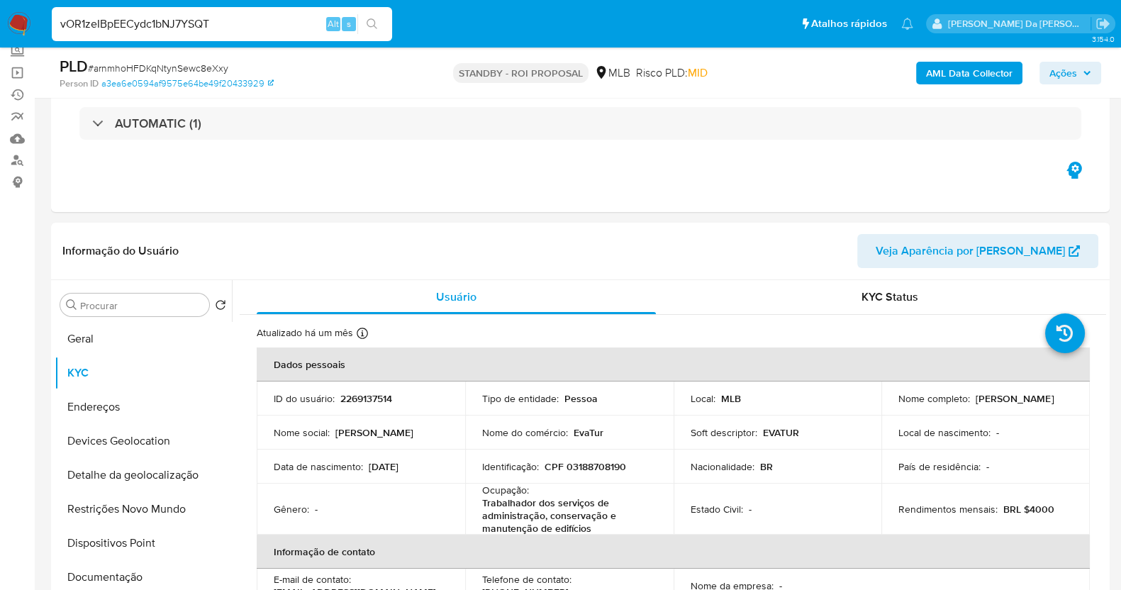
type input "vOR1zeIBpEECydc1bNJ7YSQT"
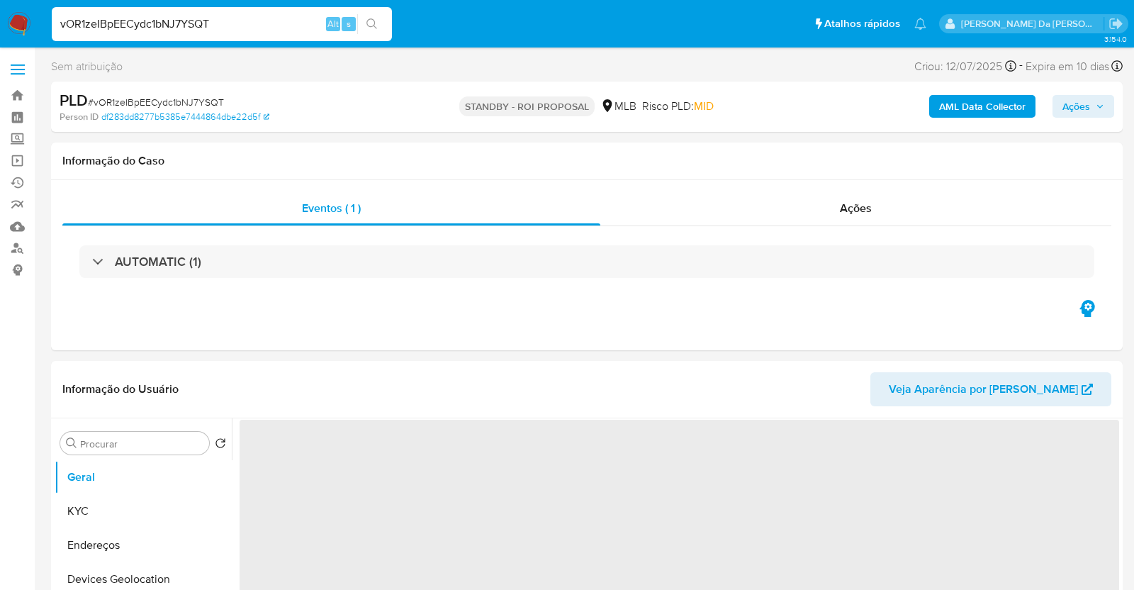
select select "10"
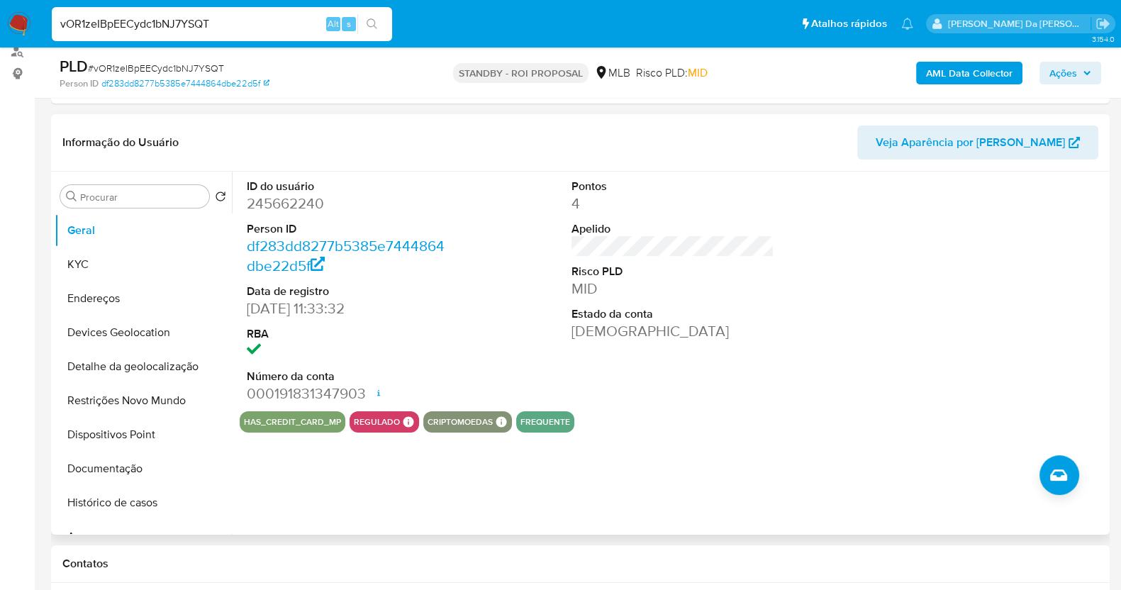
scroll to position [169, 0]
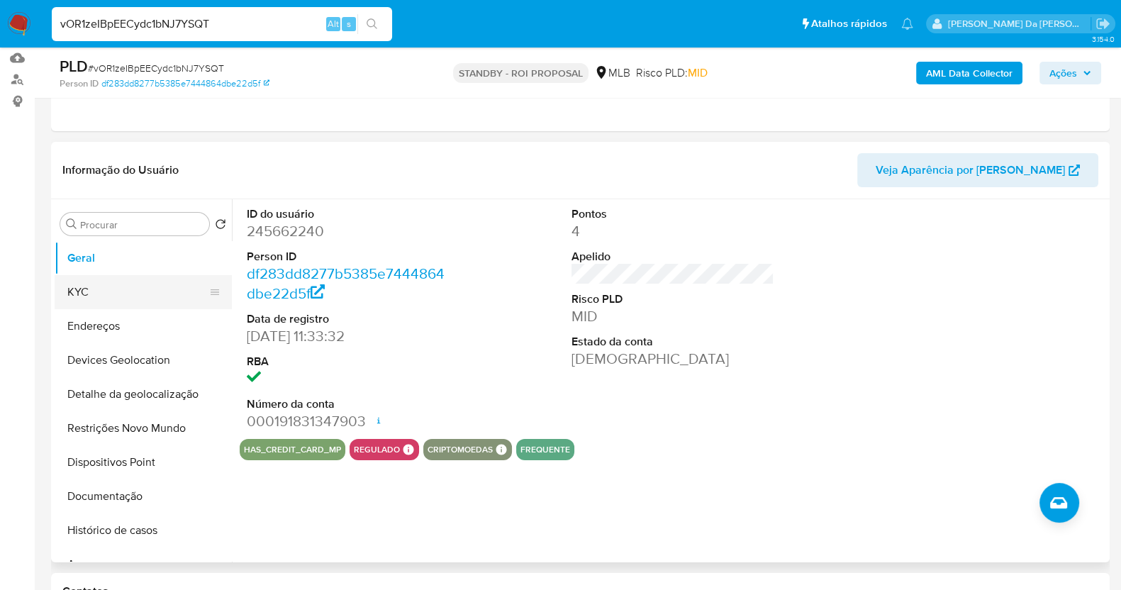
click at [153, 298] on button "KYC" at bounding box center [138, 292] width 166 height 34
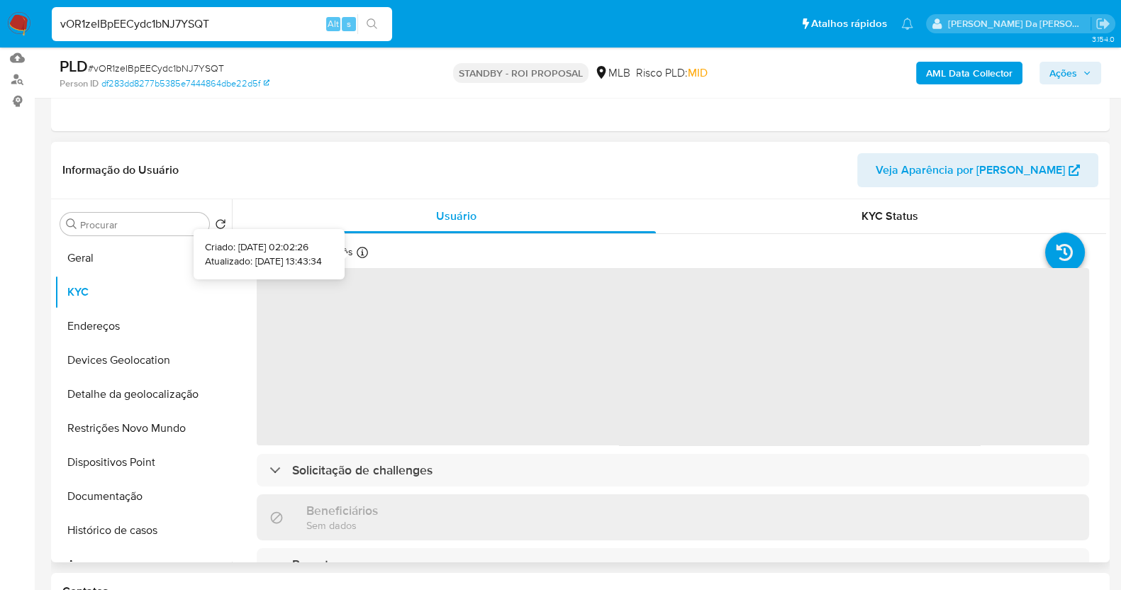
click at [358, 251] on icon at bounding box center [362, 252] width 11 height 11
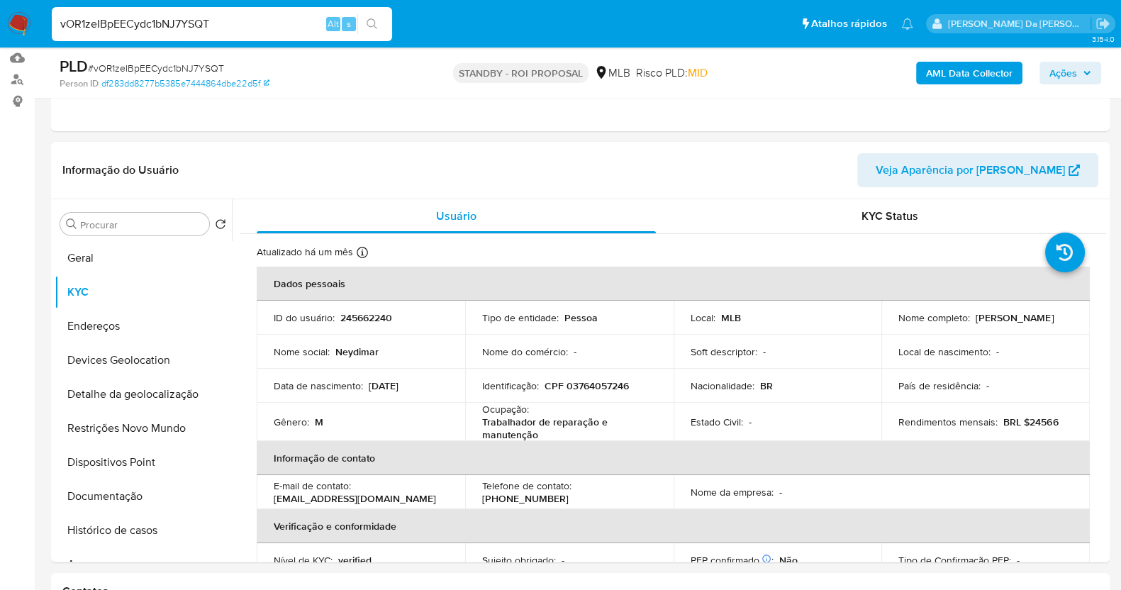
click at [291, 19] on input "vOR1zeIBpEECydc1bNJ7YSQT" at bounding box center [222, 24] width 340 height 18
paste input "gG2BeBztHqCnQIaDnsPLlrbO"
type input "gG2BeBztHqCnQIaDnsPLlrbO"
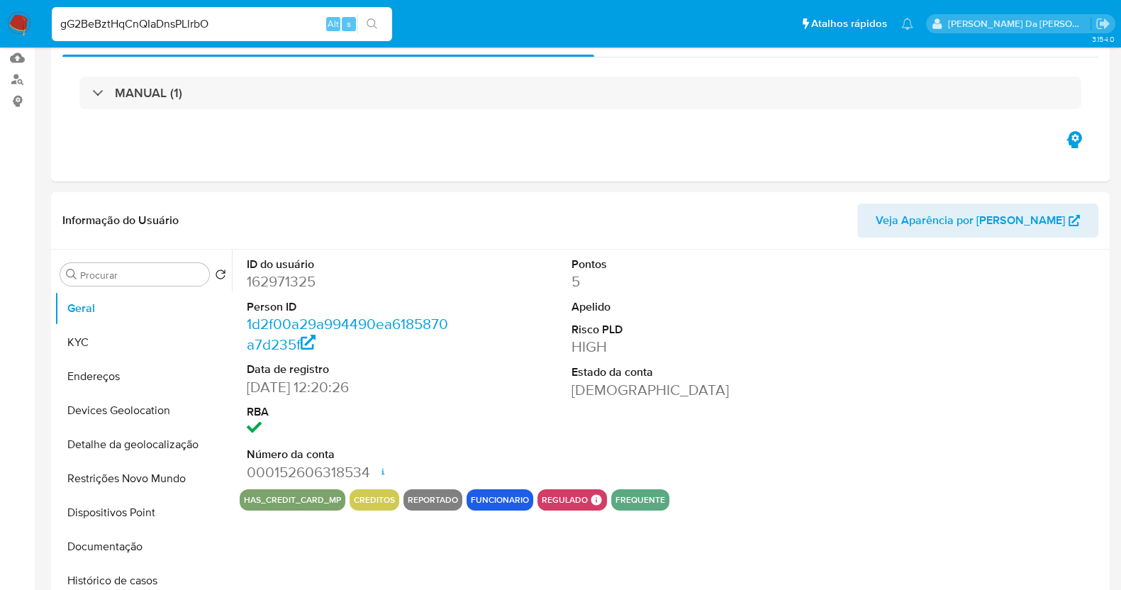
select select "10"
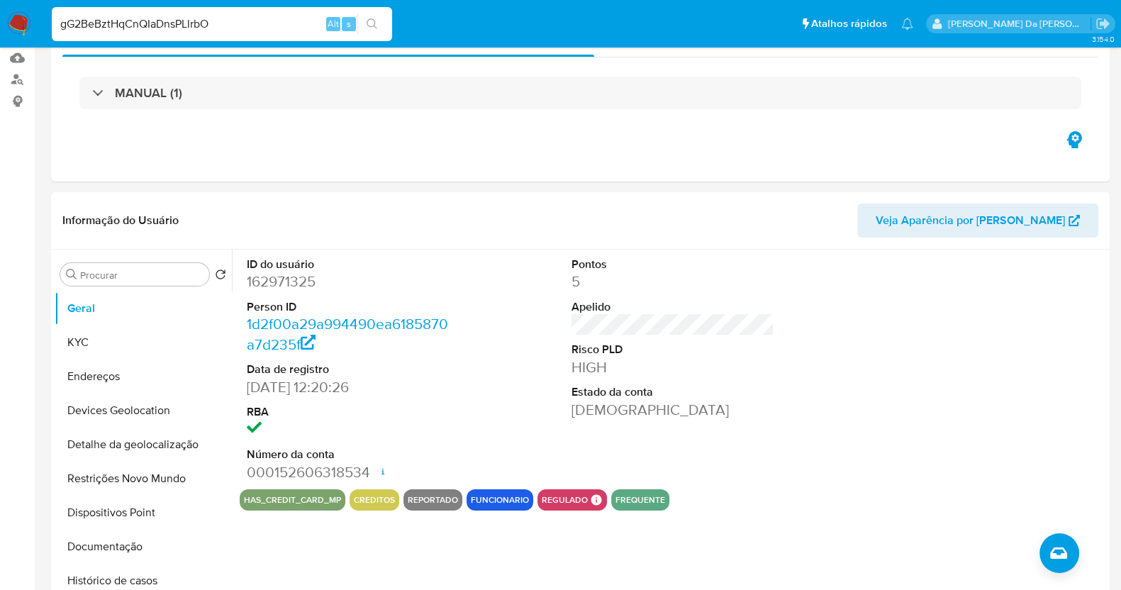
click at [325, 19] on input "gG2BeBztHqCnQIaDnsPLlrbO" at bounding box center [222, 24] width 340 height 18
paste input "qDrszNB5UoHDMTFtZSwKXTbB"
type input "qDrszNB5UoHDMTFtZSwKXTbB"
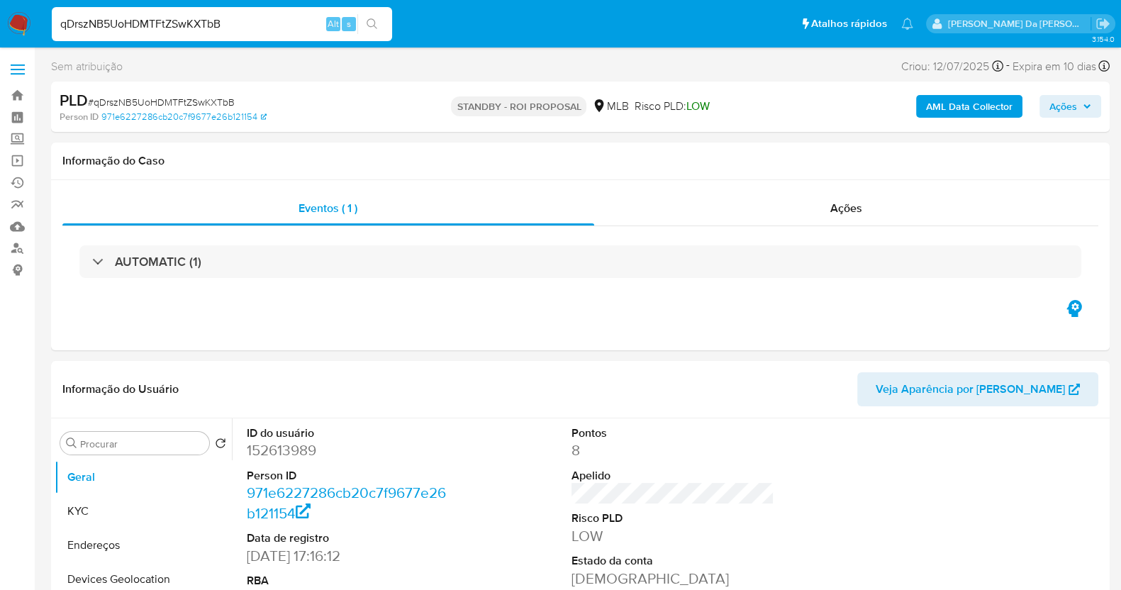
select select "10"
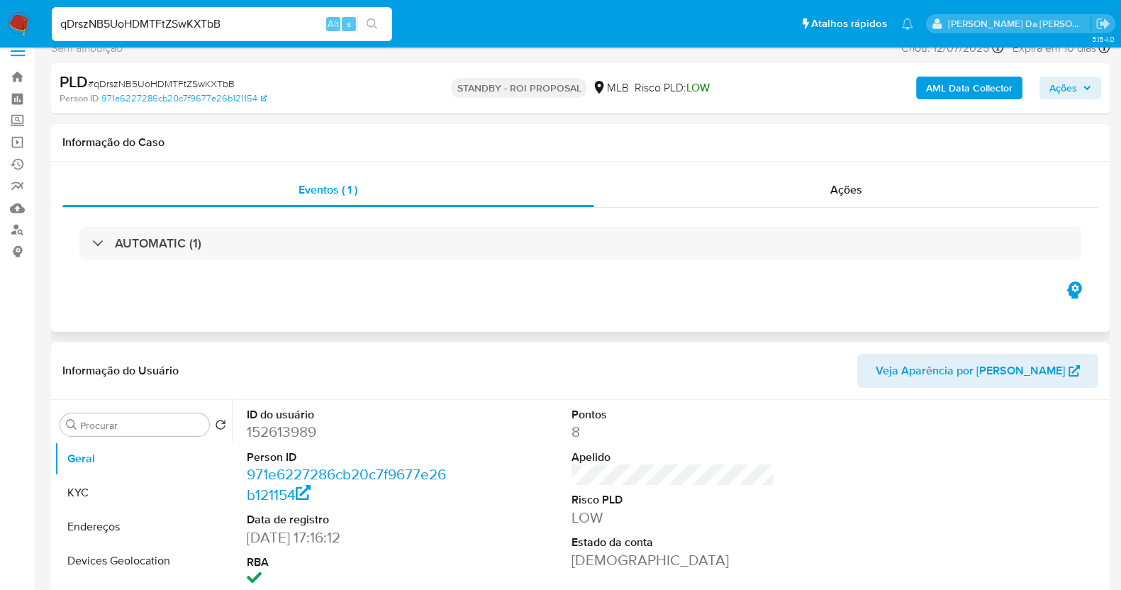
scroll to position [266, 0]
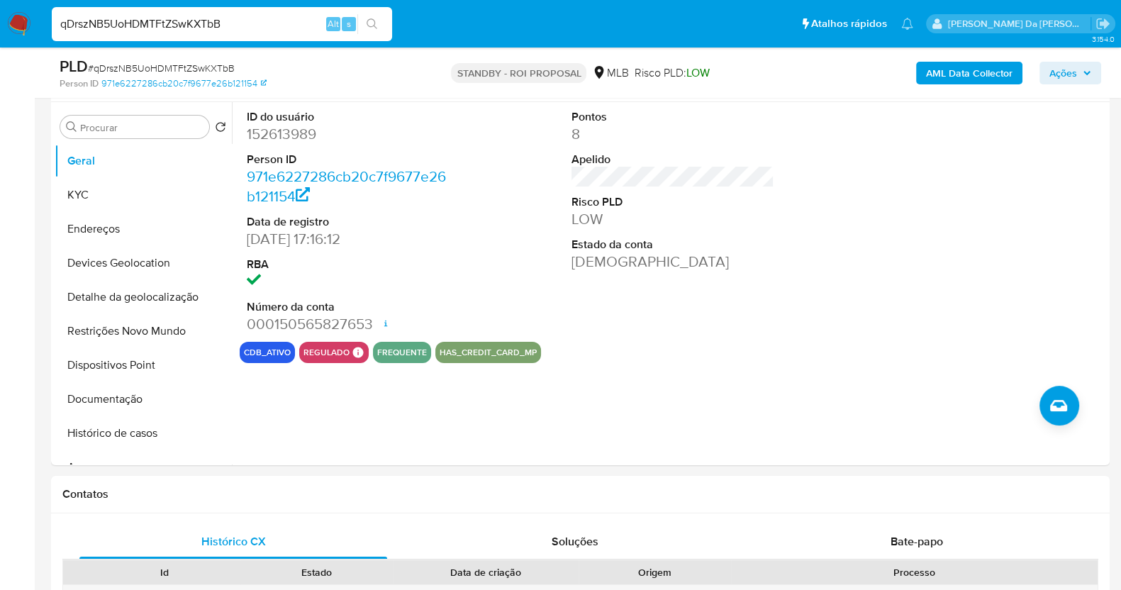
click at [276, 26] on input "qDrszNB5UoHDMTFtZSwKXTbB" at bounding box center [222, 24] width 340 height 18
click at [138, 194] on button "KYC" at bounding box center [138, 195] width 166 height 34
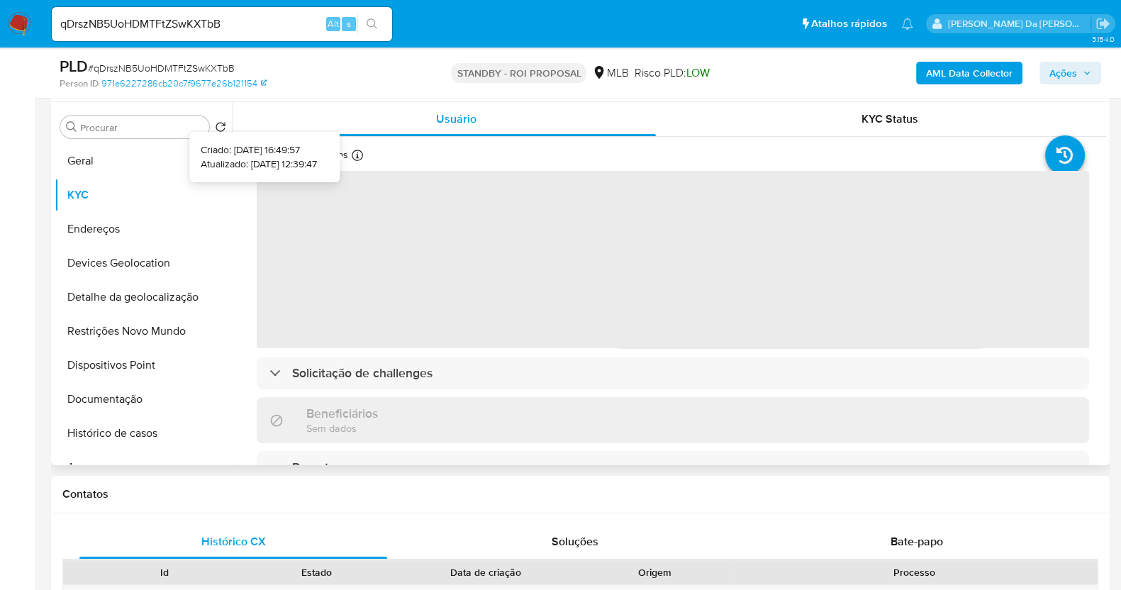
click at [354, 158] on icon at bounding box center [357, 155] width 11 height 11
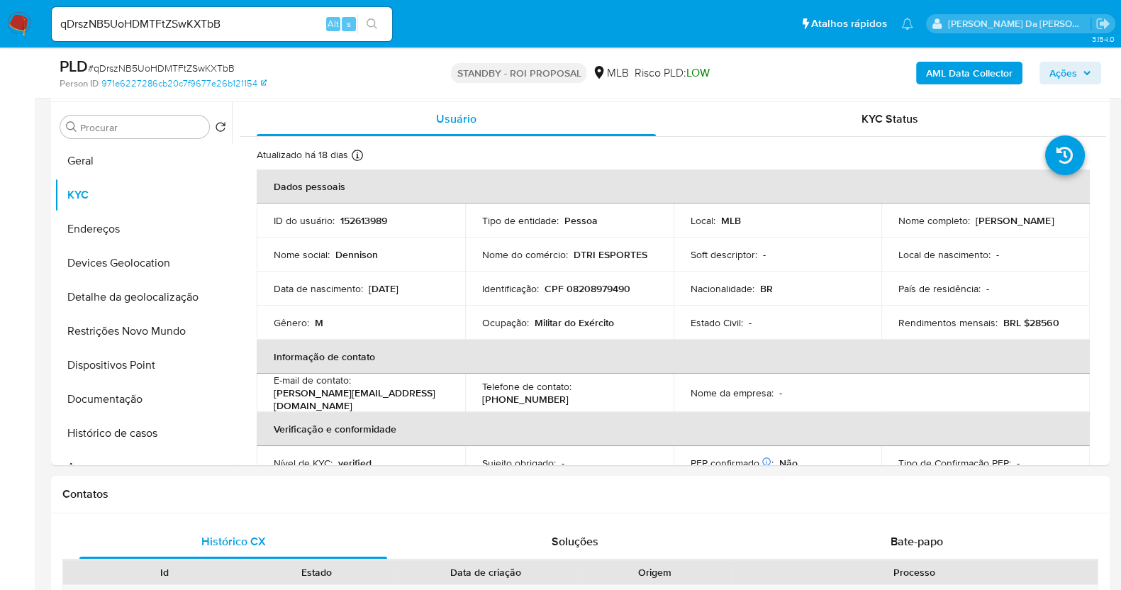
click at [269, 19] on input "qDrszNB5UoHDMTFtZSwKXTbB" at bounding box center [222, 24] width 340 height 18
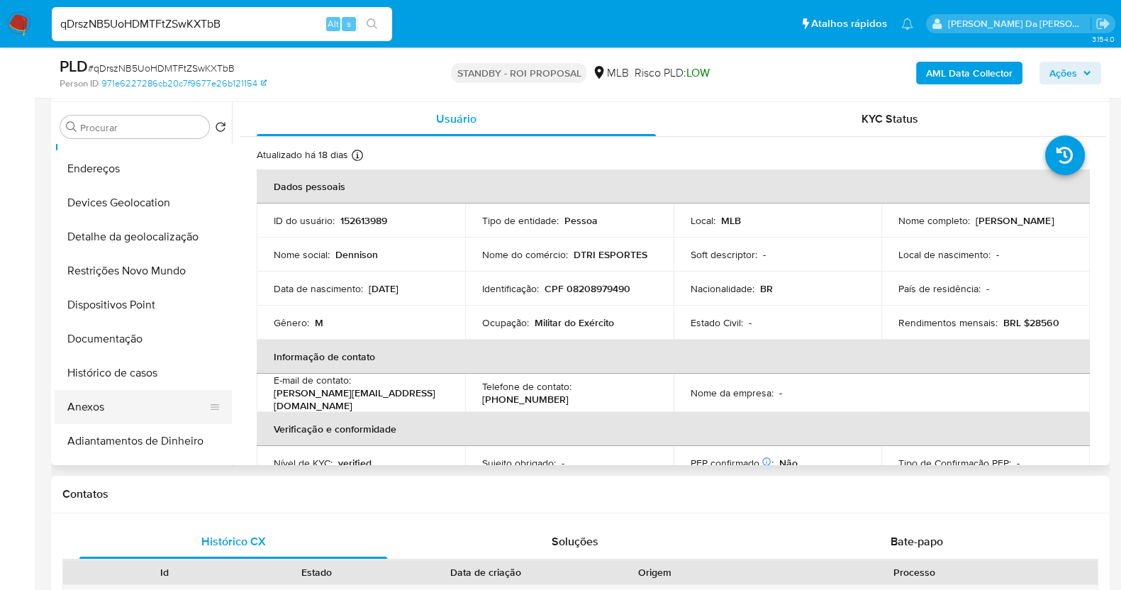
scroll to position [88, 0]
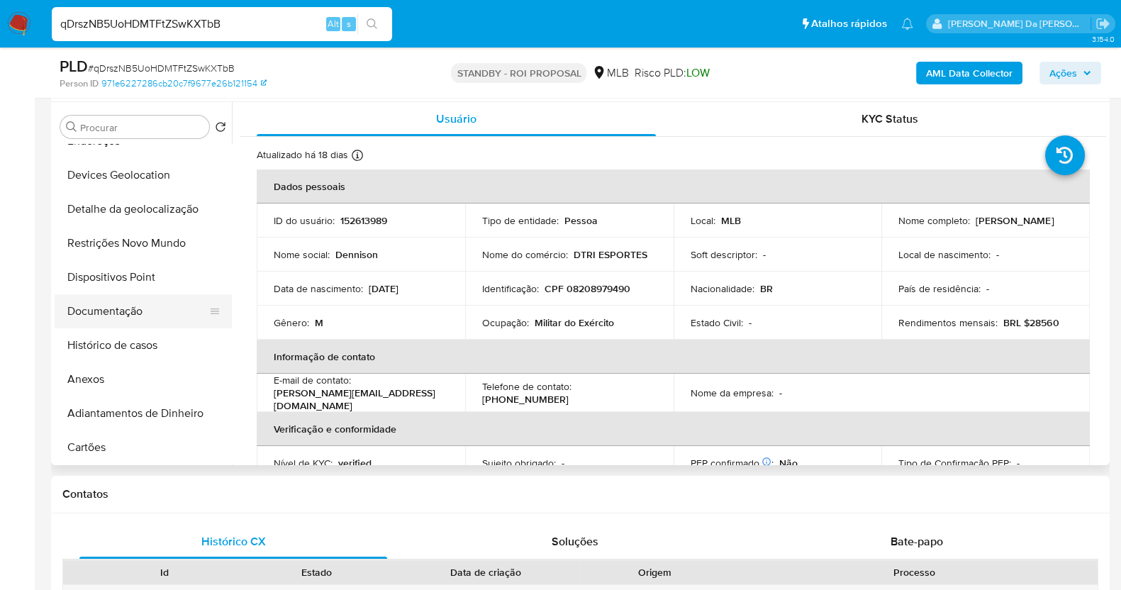
click at [135, 320] on button "Documentação" at bounding box center [138, 311] width 166 height 34
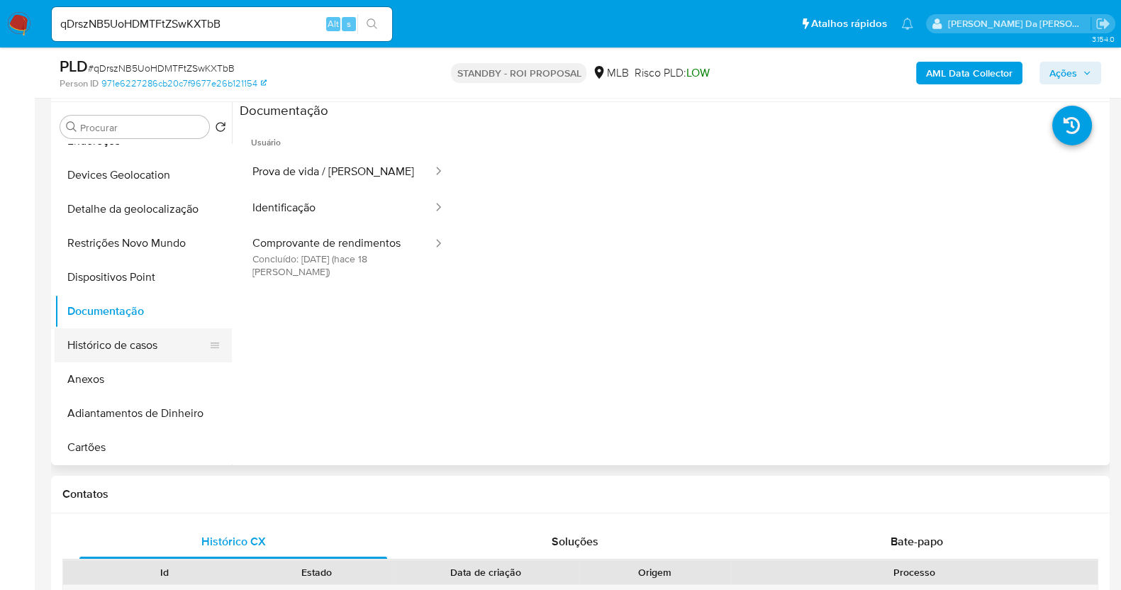
click at [154, 347] on button "Histórico de casos" at bounding box center [138, 345] width 166 height 34
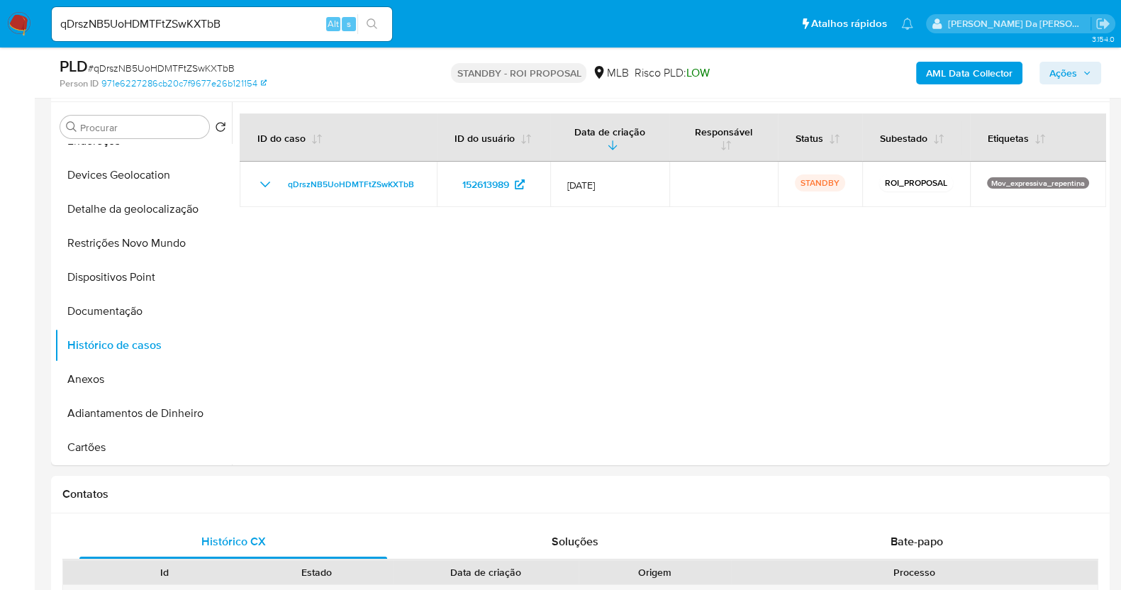
click at [228, 22] on input "qDrszNB5UoHDMTFtZSwKXTbB" at bounding box center [222, 24] width 340 height 18
paste input "nJV1Qj2pnTEfI3ldjvJAMT0n"
type input "nJV1Qj2pnTEfI3ldjvJAMT0n"
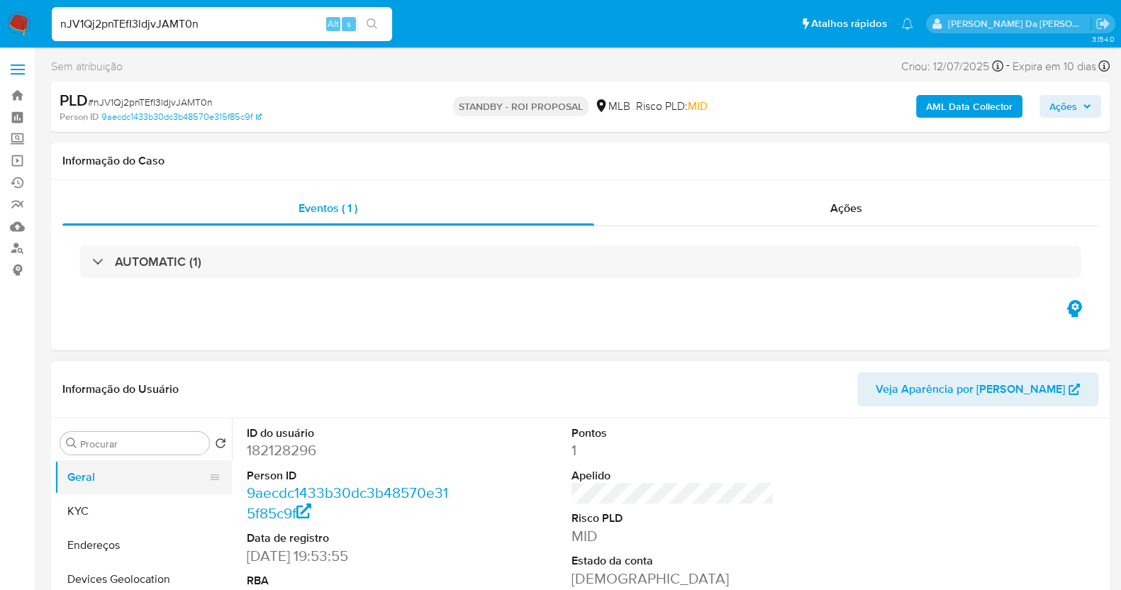
drag, startPoint x: 91, startPoint y: 494, endPoint x: 118, endPoint y: 491, distance: 27.2
click at [132, 502] on button "KYC" at bounding box center [138, 511] width 166 height 34
select select "10"
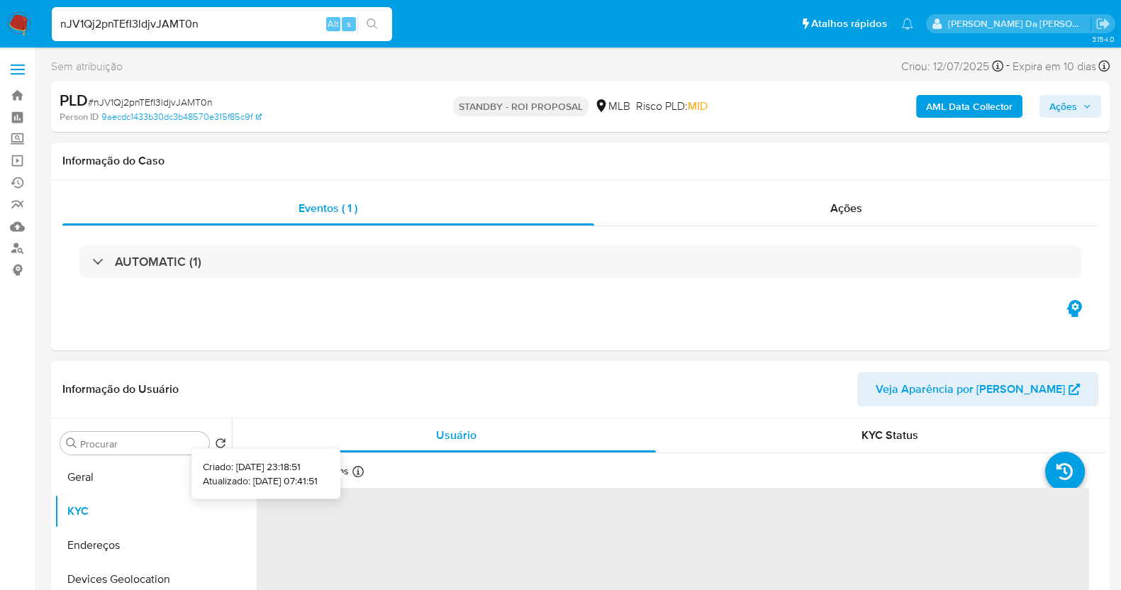
click at [354, 476] on icon at bounding box center [357, 471] width 11 height 11
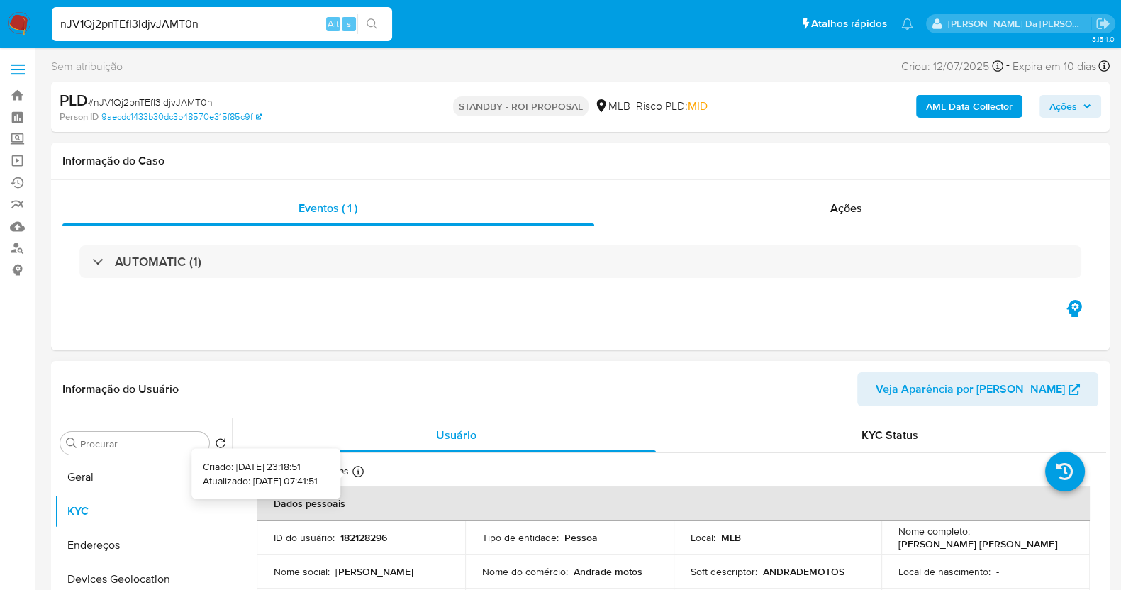
click at [365, 474] on div "Atualizado há 10 dias Criado: 20/07/2021 23:18:51 Atualizado: 05/08/2025 07:41:…" at bounding box center [332, 473] width 150 height 18
click at [358, 475] on icon at bounding box center [357, 471] width 11 height 11
click at [139, 469] on button "Geral" at bounding box center [138, 477] width 166 height 34
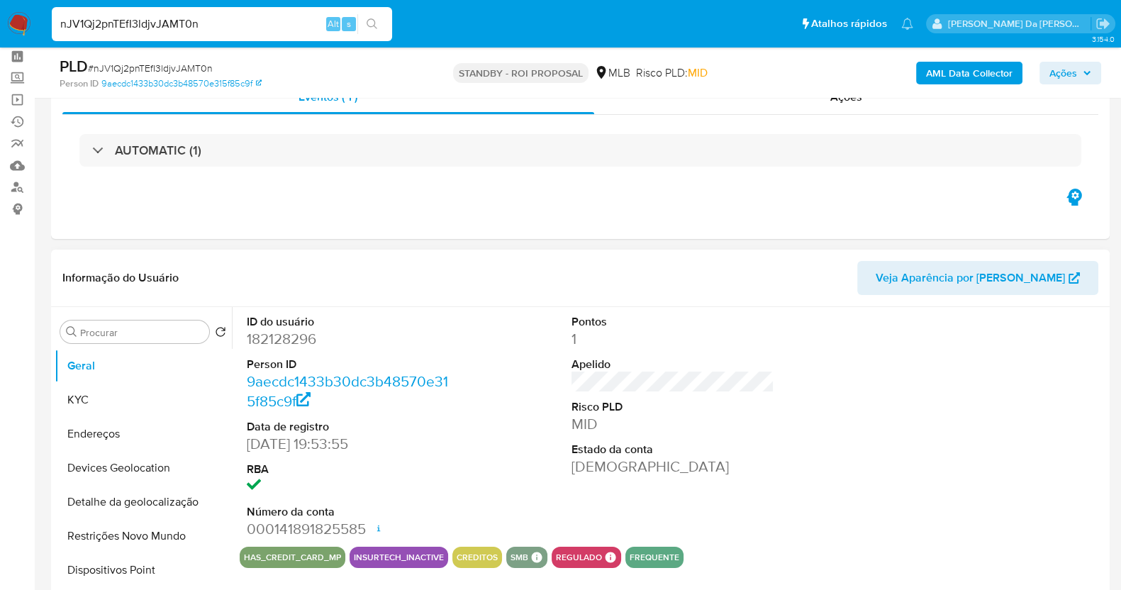
scroll to position [88, 0]
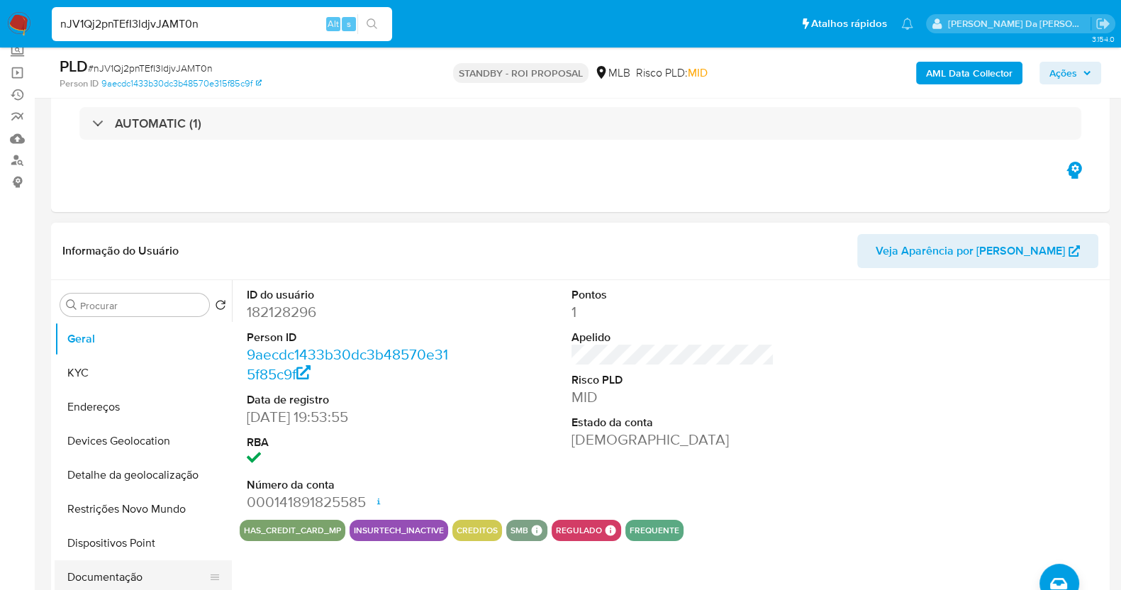
click at [113, 574] on button "Documentação" at bounding box center [138, 577] width 166 height 34
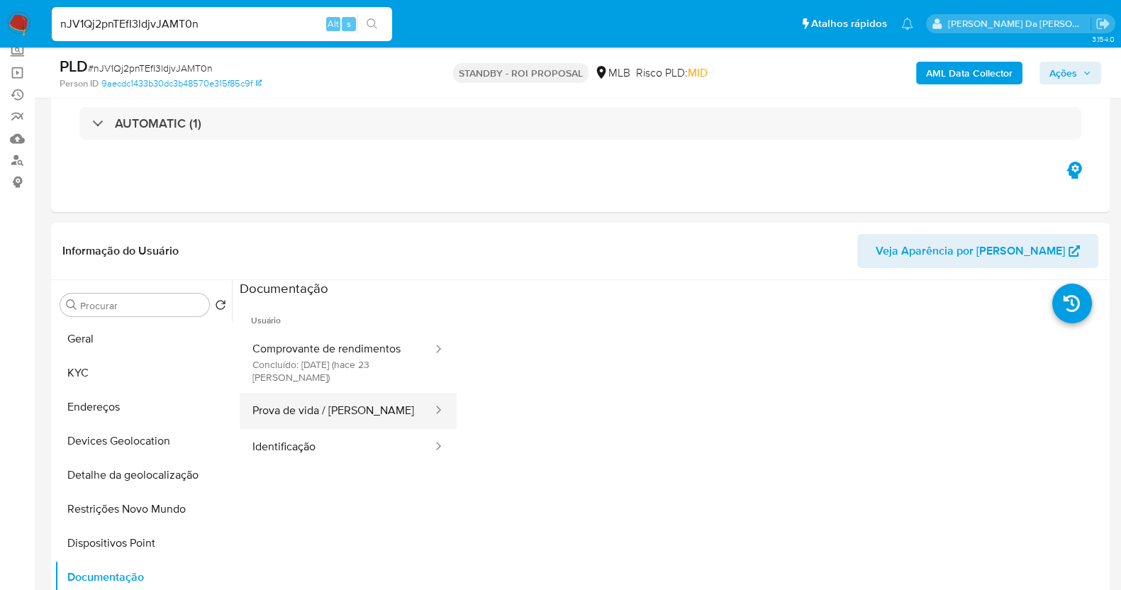
click at [317, 417] on button "Prova de vida / [PERSON_NAME]" at bounding box center [337, 411] width 194 height 36
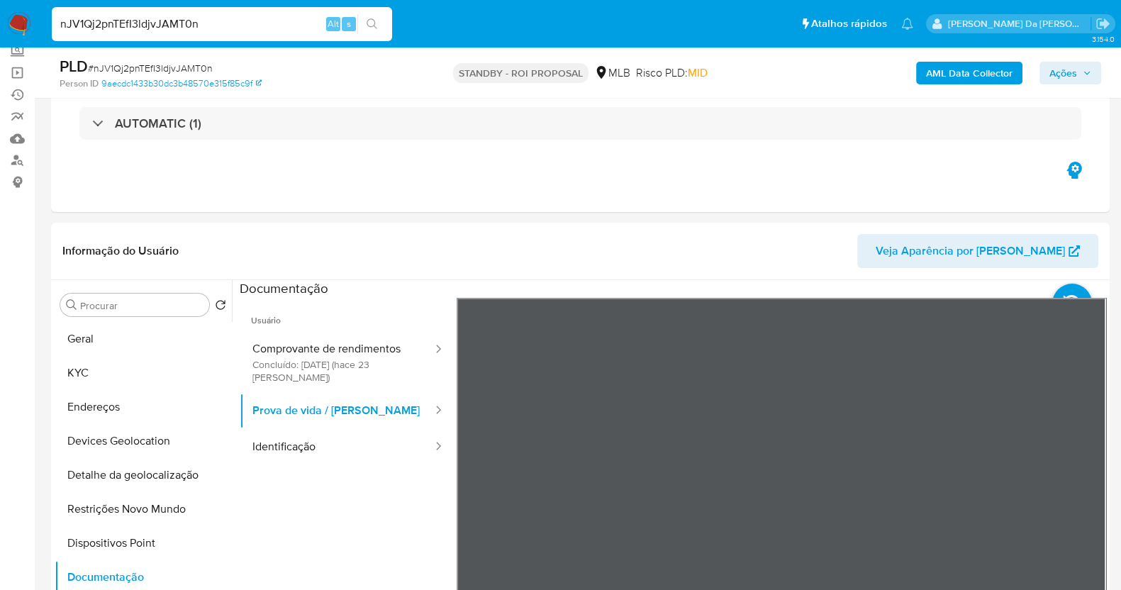
click at [275, 30] on input "nJV1Qj2pnTEfI3ldjvJAMT0n" at bounding box center [222, 24] width 340 height 18
paste input "zfoqA6bA70Z6PrPqka199ZWC"
type input "zfoqA6bA70Z6PrPqka199ZWC"
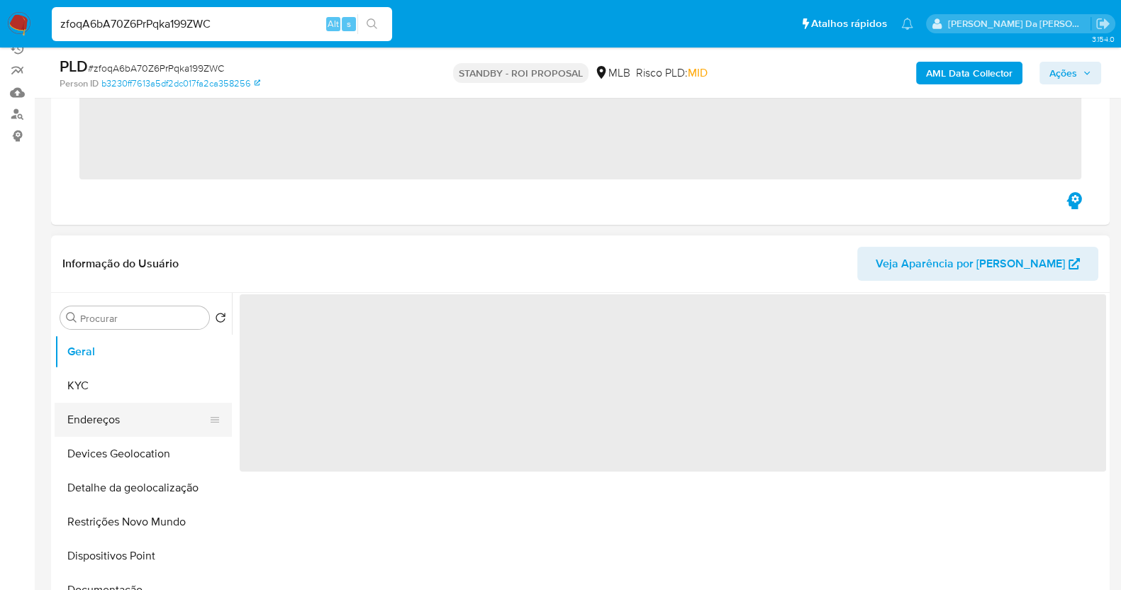
scroll to position [177, 0]
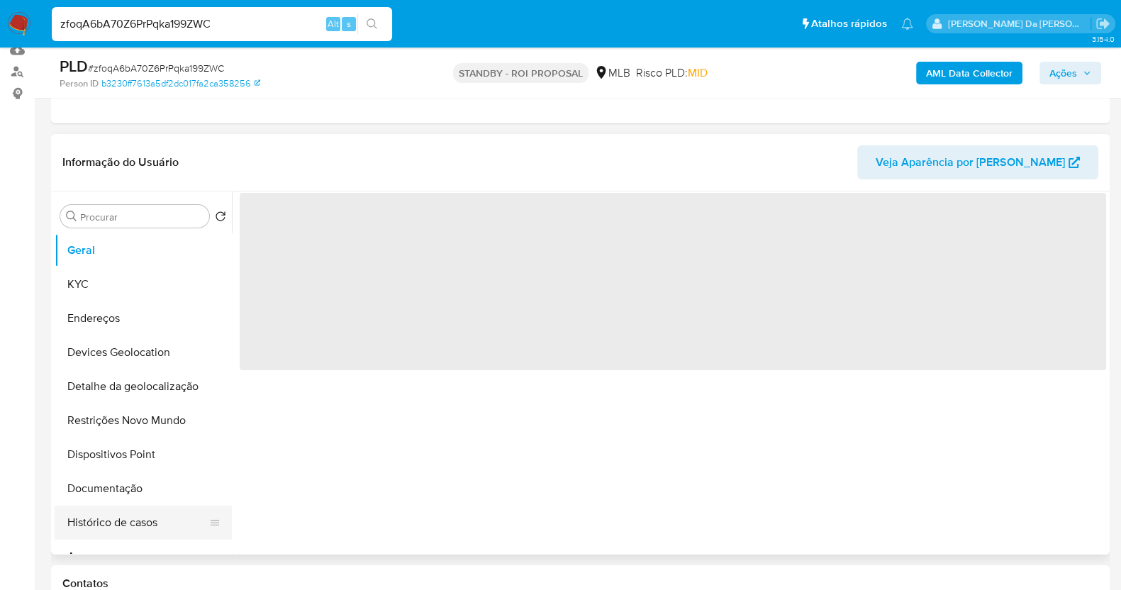
click at [119, 522] on button "Histórico de casos" at bounding box center [138, 522] width 166 height 34
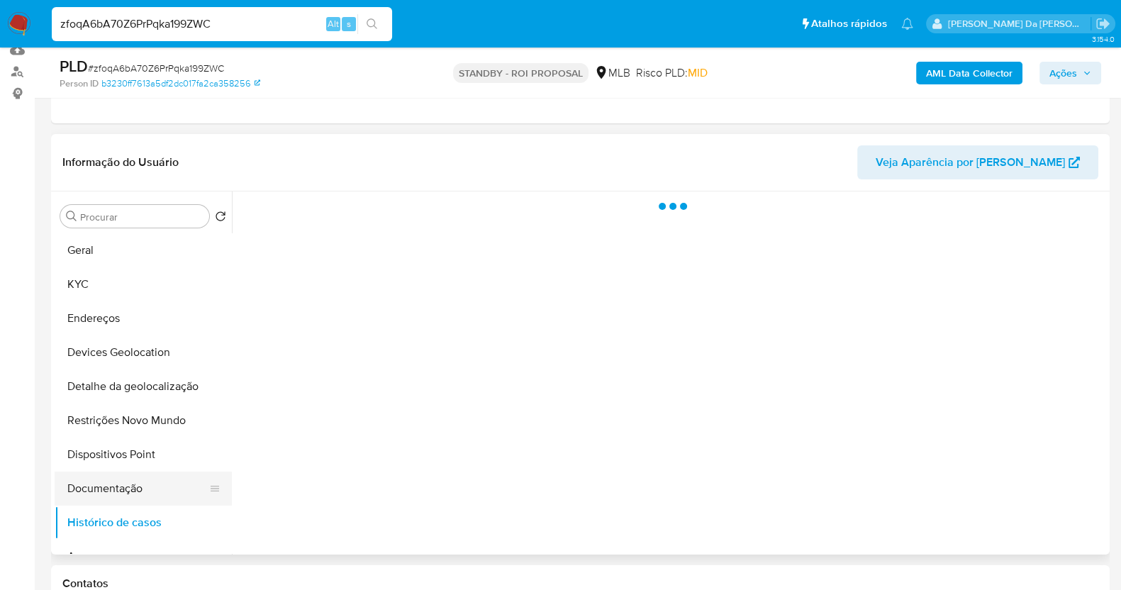
click at [120, 491] on button "Documentação" at bounding box center [138, 488] width 166 height 34
select select "10"
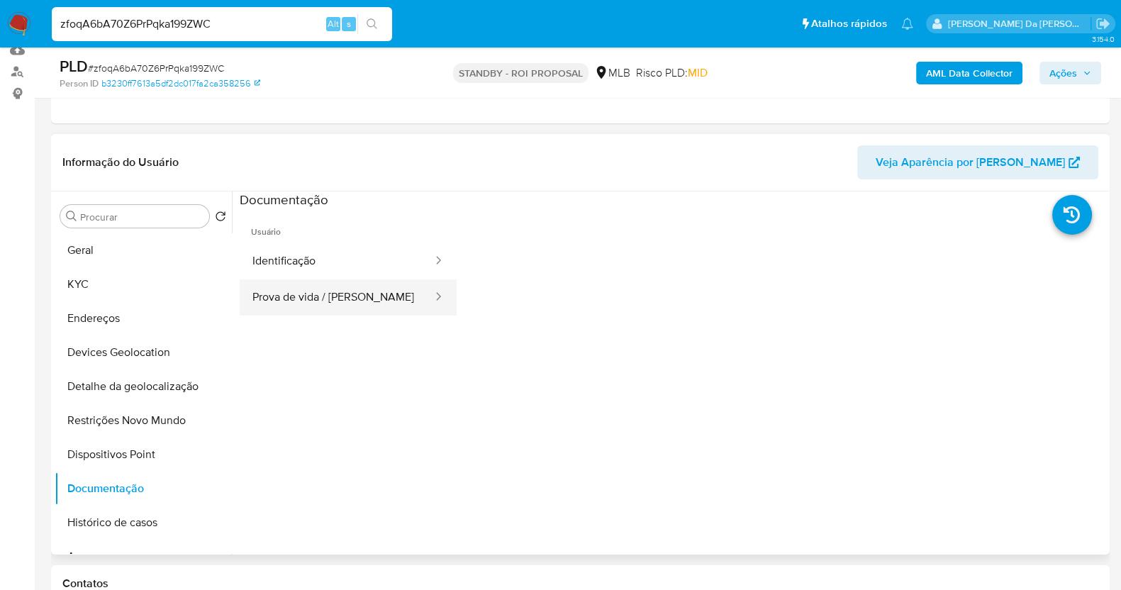
click at [359, 303] on button "Prova de vida / Selfie" at bounding box center [337, 297] width 194 height 36
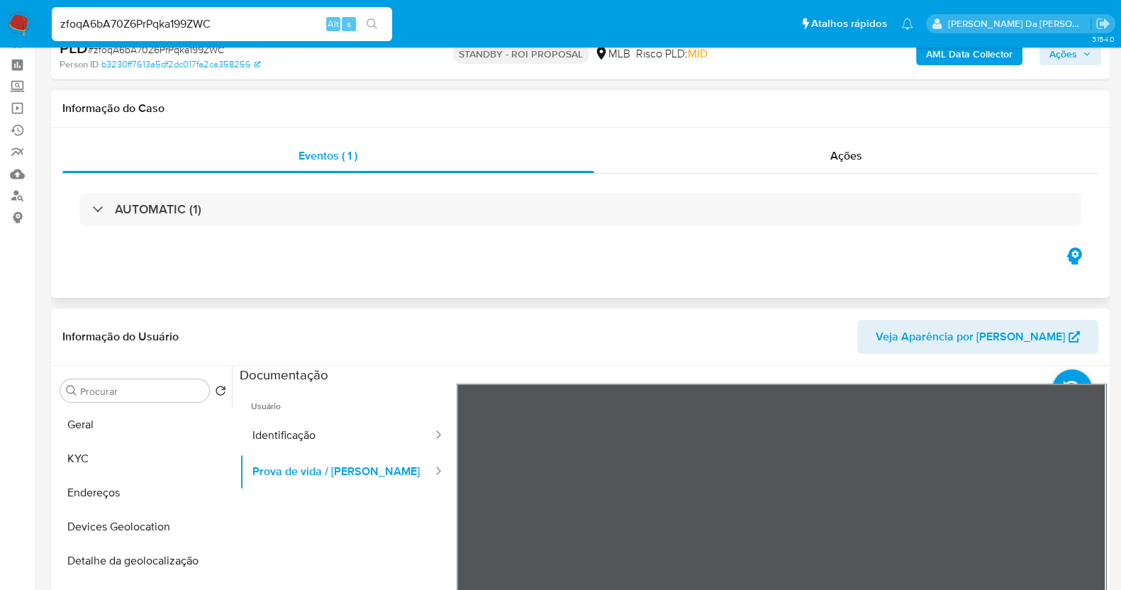
scroll to position [0, 0]
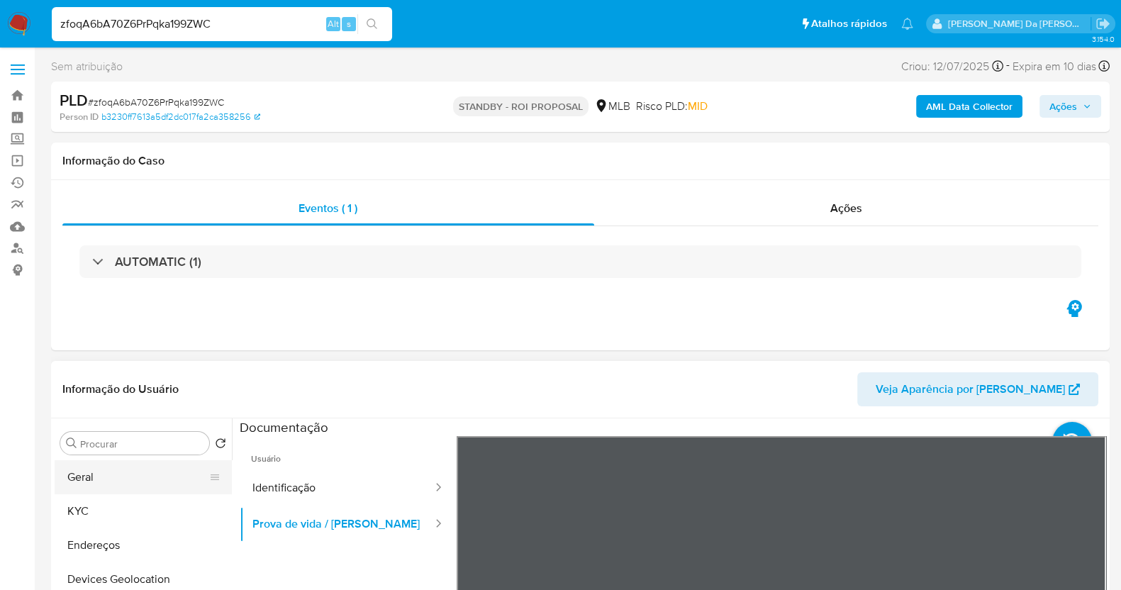
click at [95, 480] on button "Geral" at bounding box center [138, 477] width 166 height 34
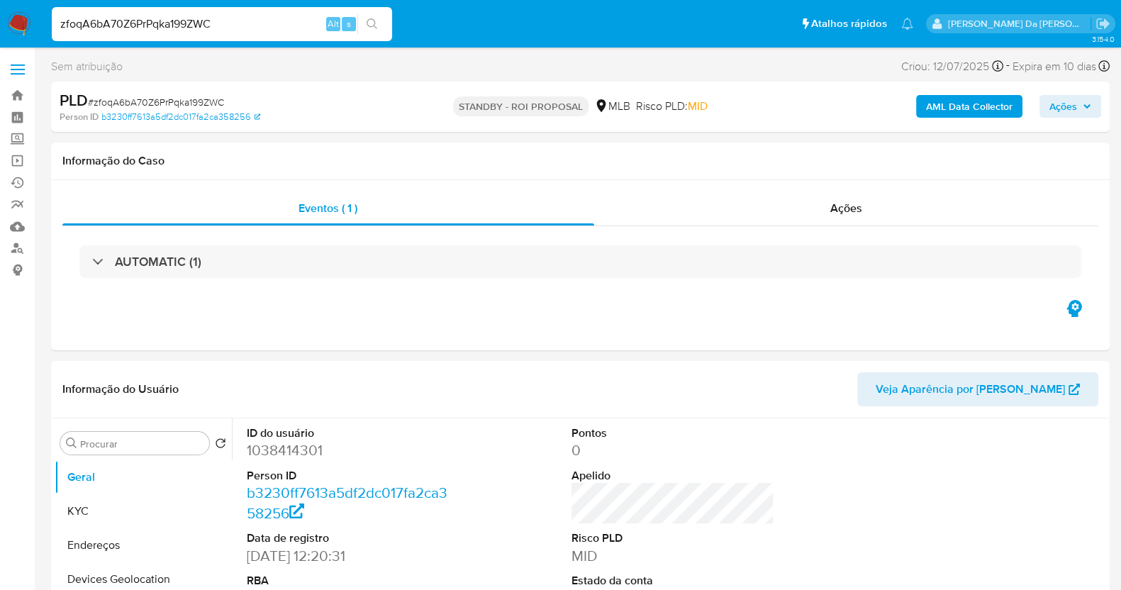
scroll to position [346, 0]
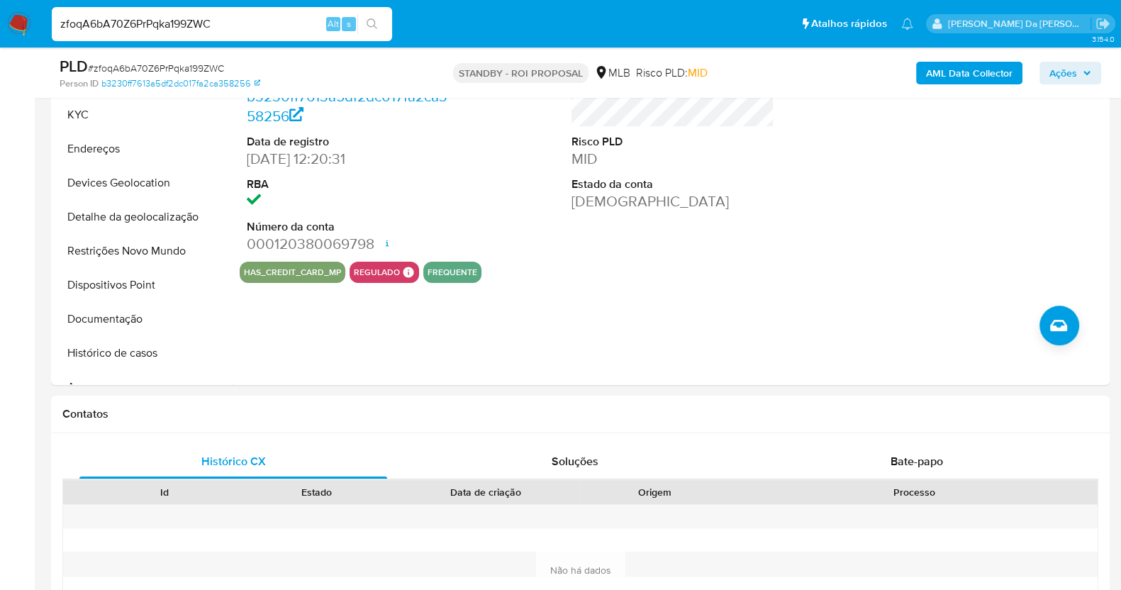
click at [254, 40] on div "zfoqA6bA70Z6PrPqka199ZWC Alt s" at bounding box center [222, 24] width 340 height 34
click at [257, 24] on input "zfoqA6bA70Z6PrPqka199ZWC" at bounding box center [222, 24] width 340 height 18
paste input "sHaqKQiBMbXOo3IZzDLOFdb8"
type input "sHaqKQiBMbXOo3IZzDLOFdb8"
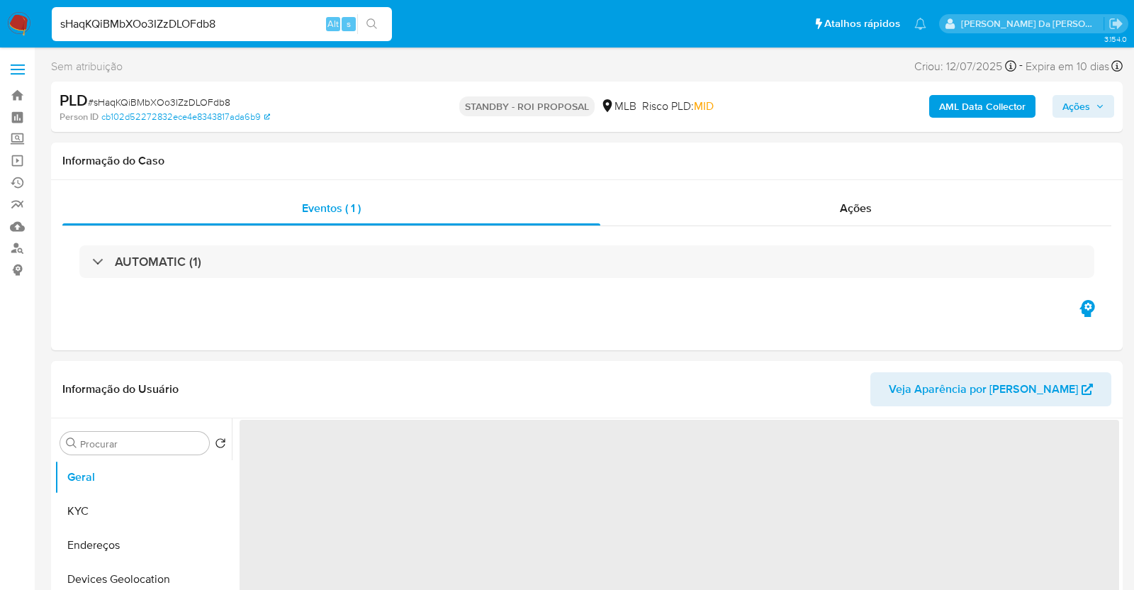
select select "10"
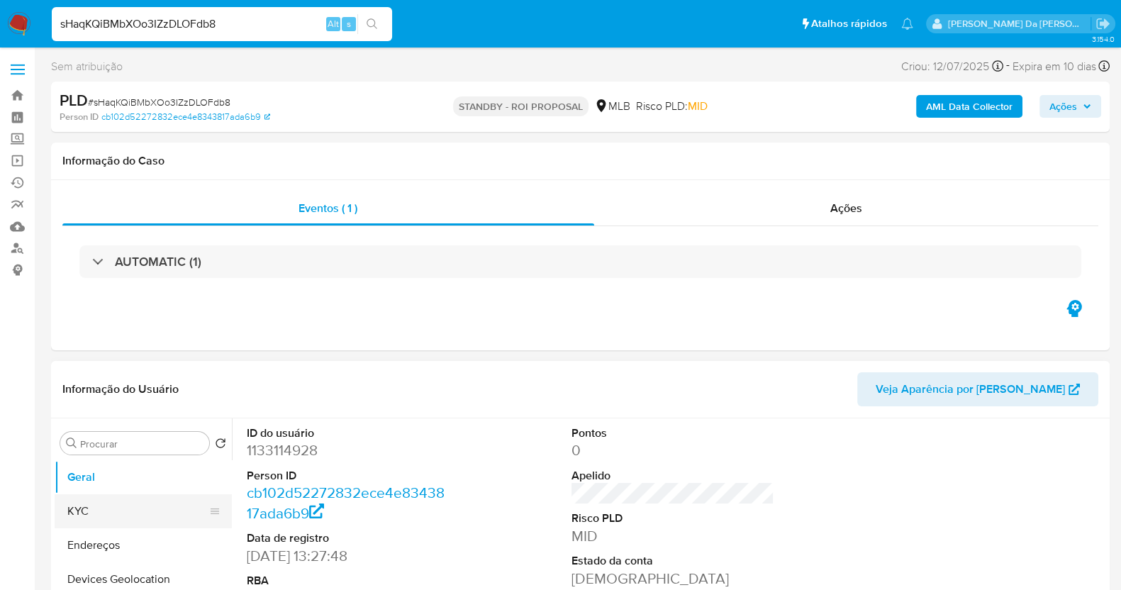
click at [111, 511] on button "KYC" at bounding box center [138, 511] width 166 height 34
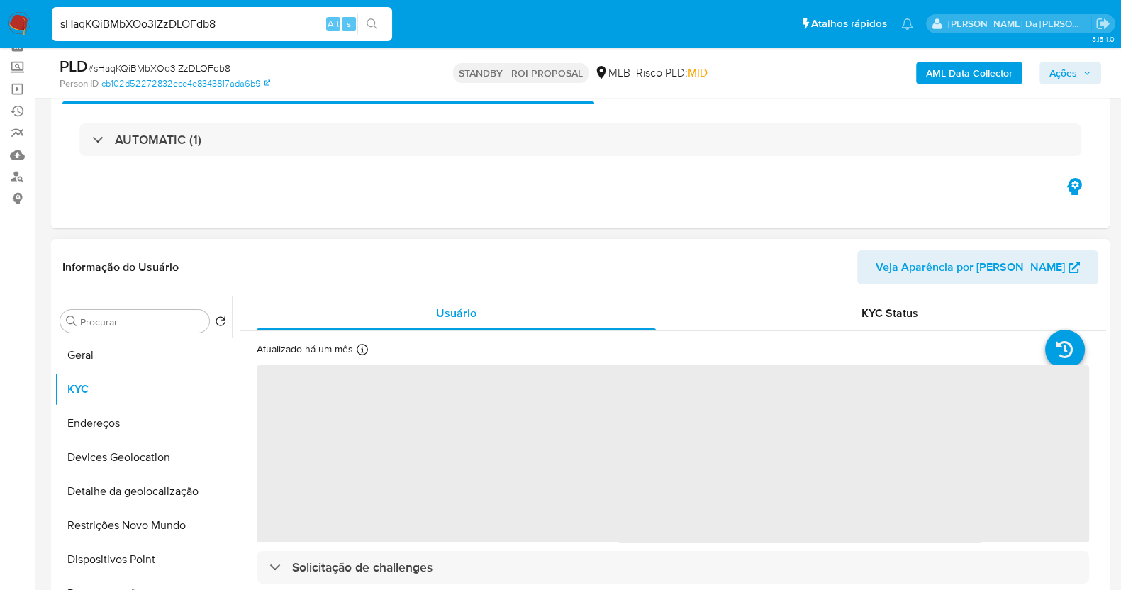
scroll to position [88, 0]
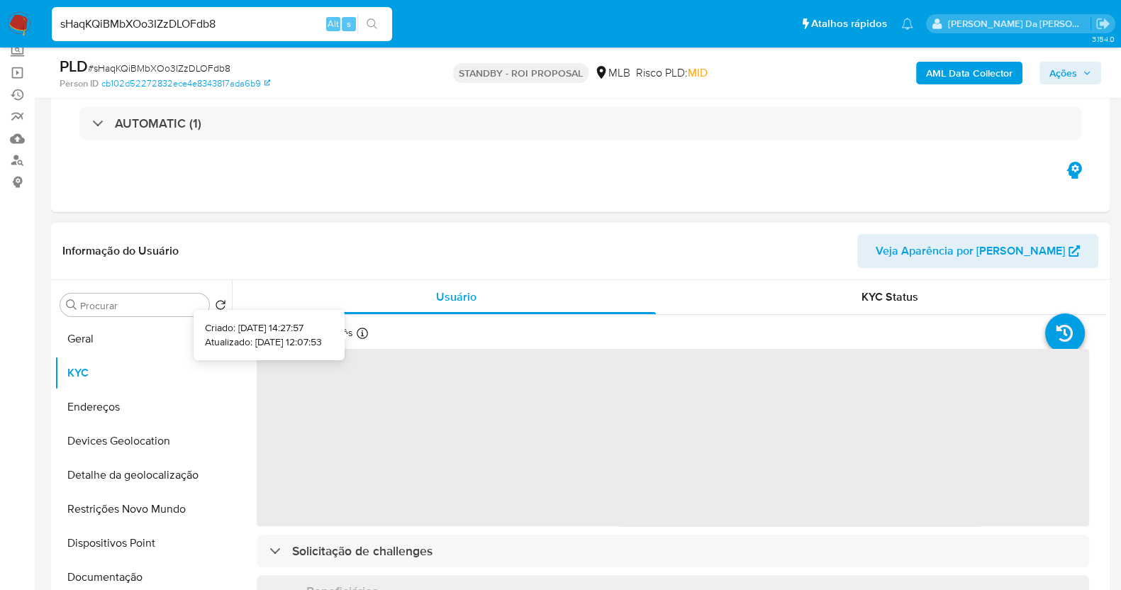
click at [357, 339] on div at bounding box center [362, 336] width 11 height 16
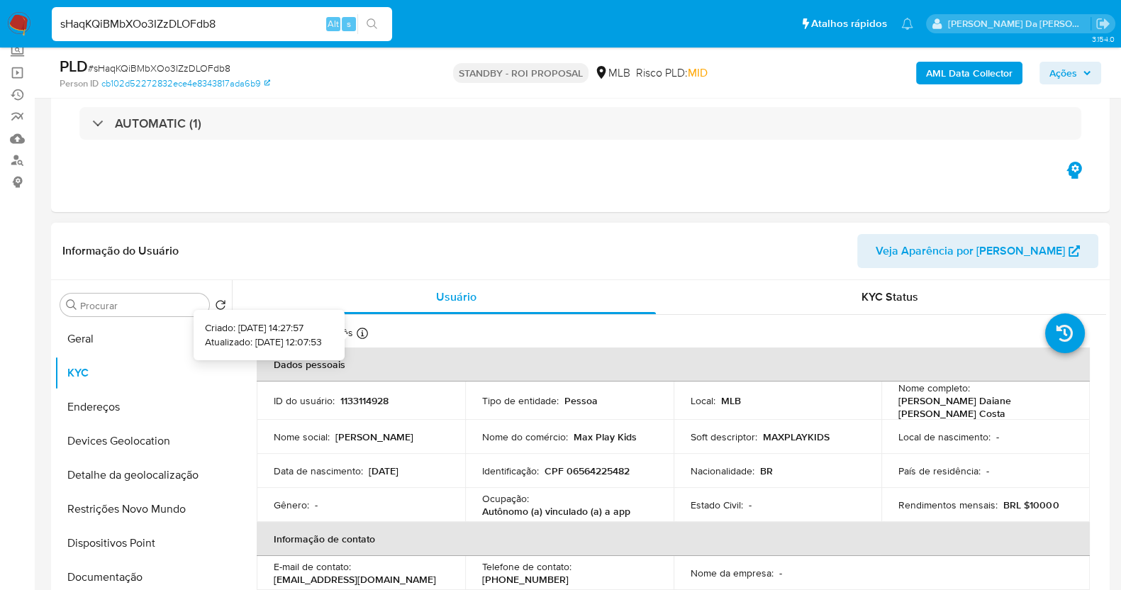
click at [360, 328] on icon at bounding box center [362, 333] width 11 height 11
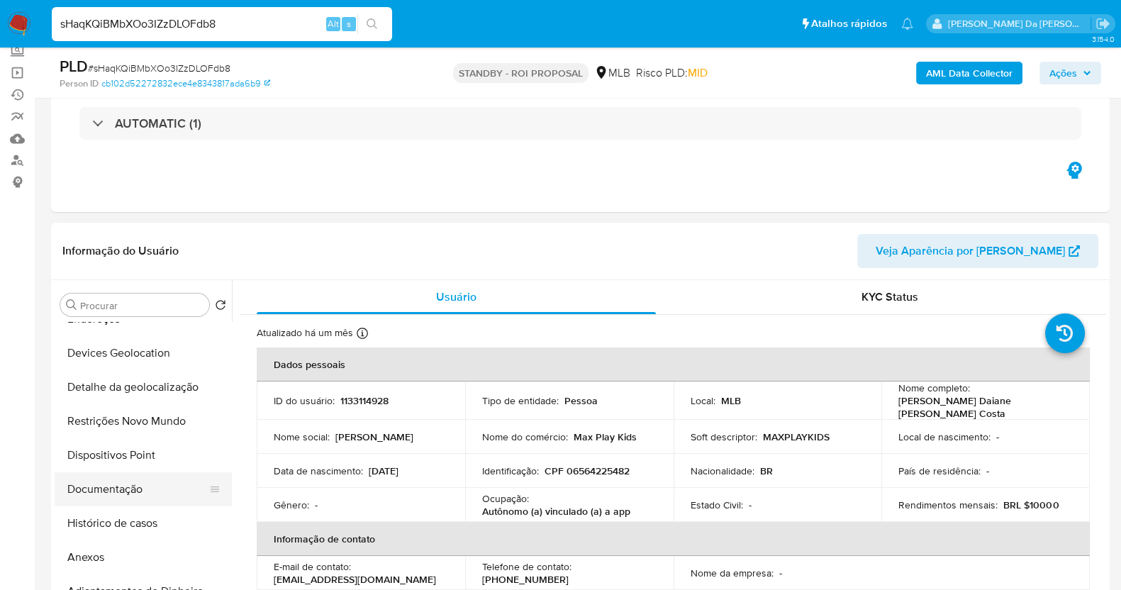
click at [123, 481] on button "Documentação" at bounding box center [138, 489] width 166 height 34
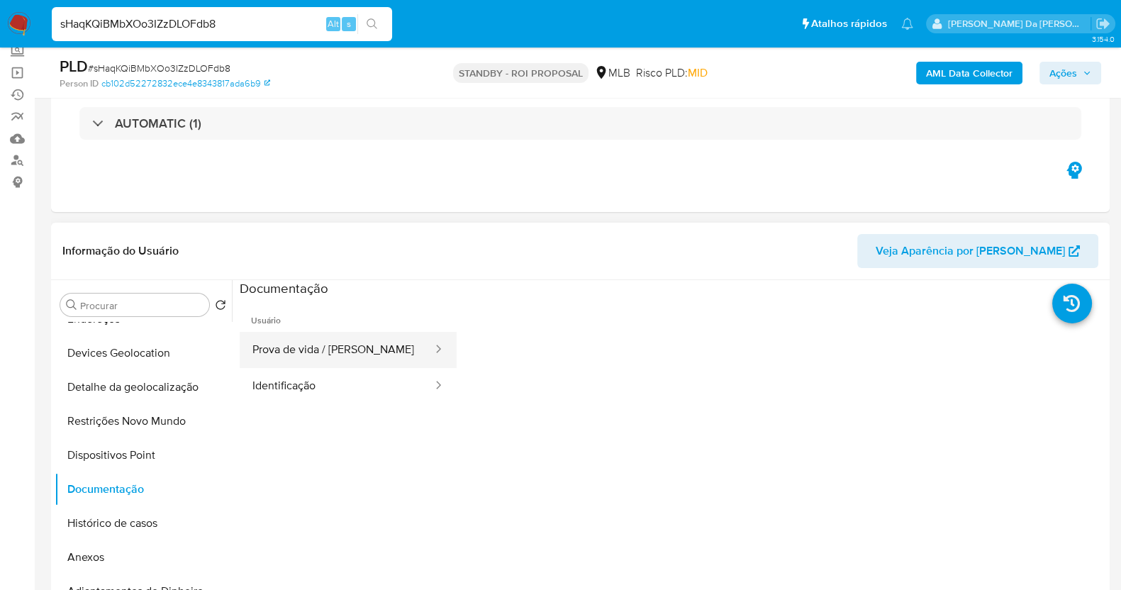
click at [347, 358] on button "Prova de vida / [PERSON_NAME]" at bounding box center [337, 350] width 194 height 36
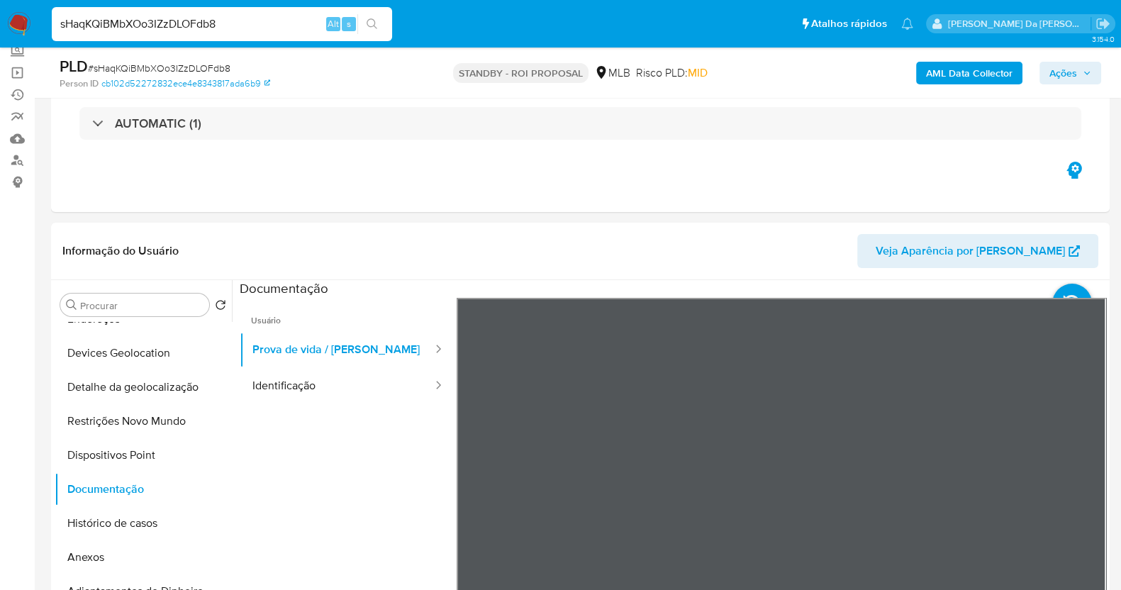
click at [298, 28] on input "sHaqKQiBMbXOo3IZzDLOFdb8" at bounding box center [222, 24] width 340 height 18
paste input "qbacevkOZN8ANPDAzcgZRR7n"
type input "qbacevkOZN8ANPDAzcgZRR7n"
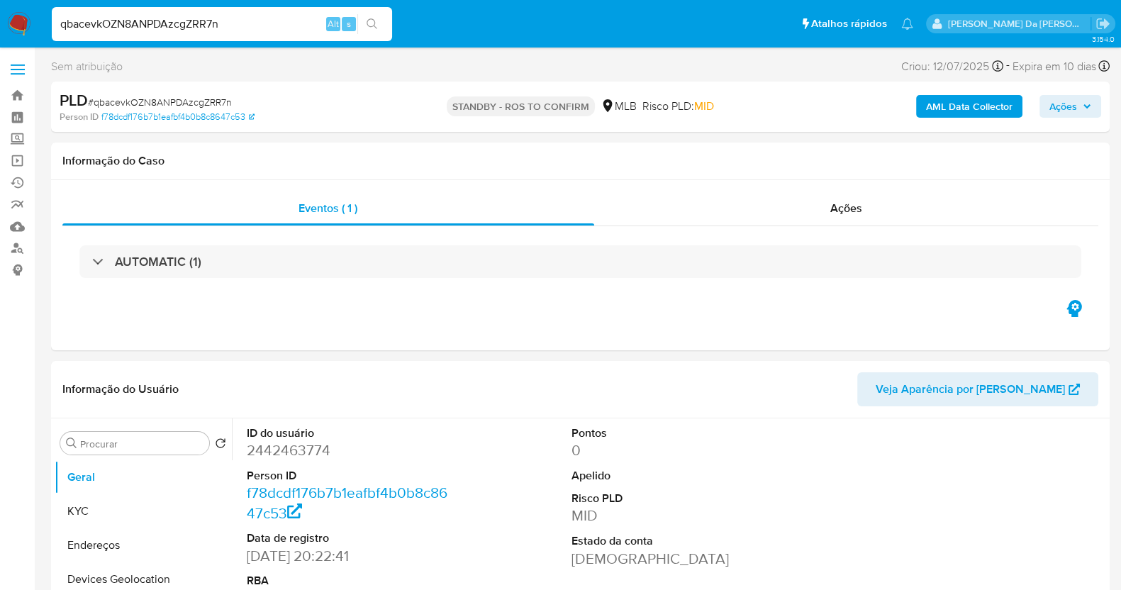
select select "10"
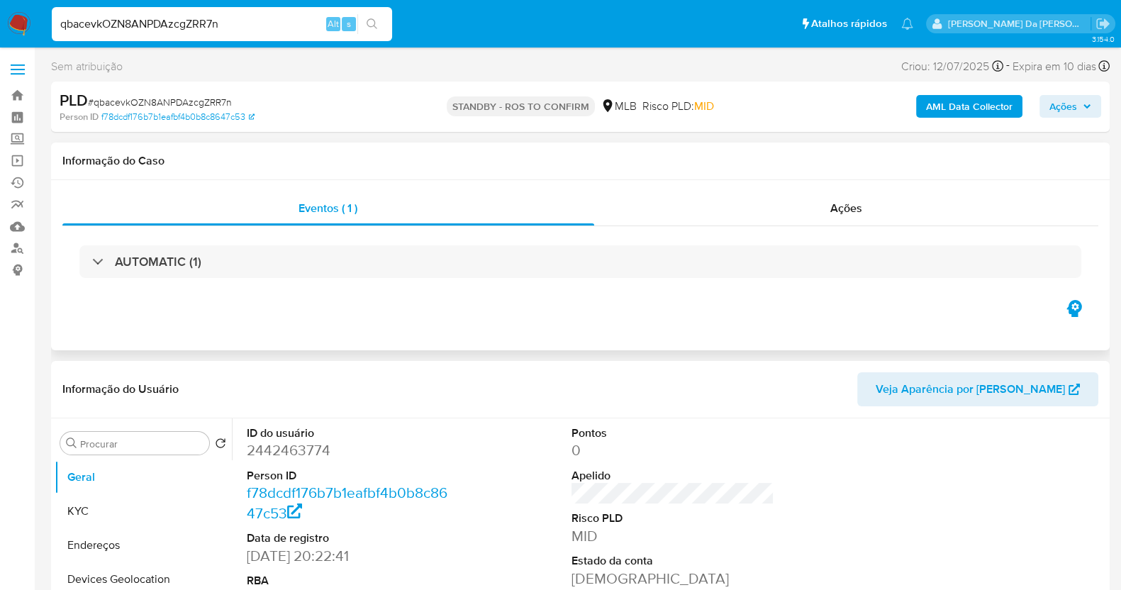
scroll to position [88, 0]
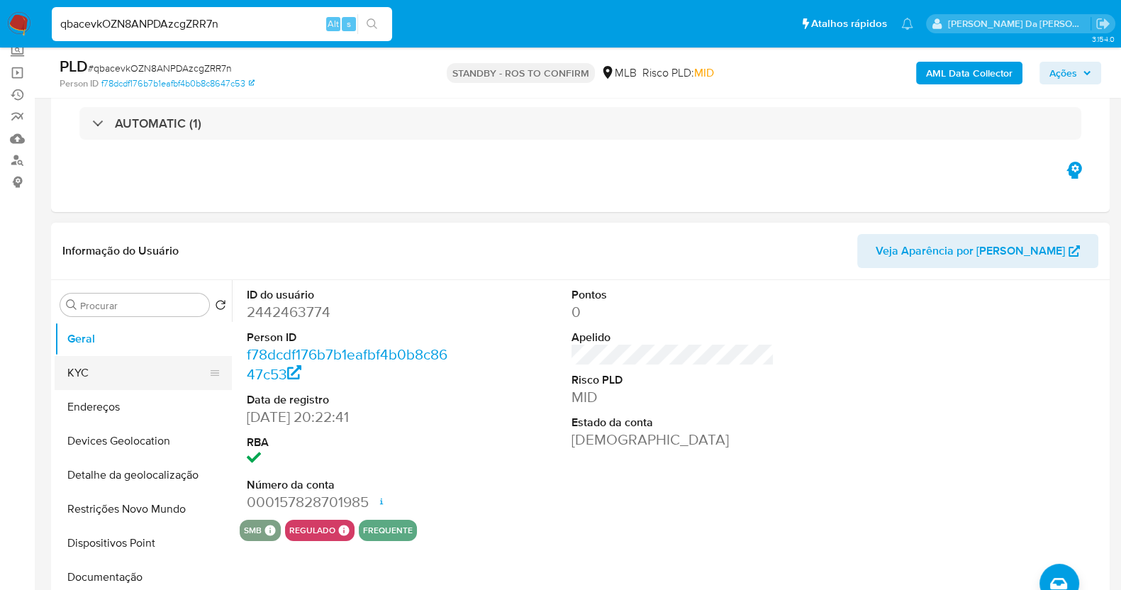
click at [89, 376] on button "KYC" at bounding box center [138, 373] width 166 height 34
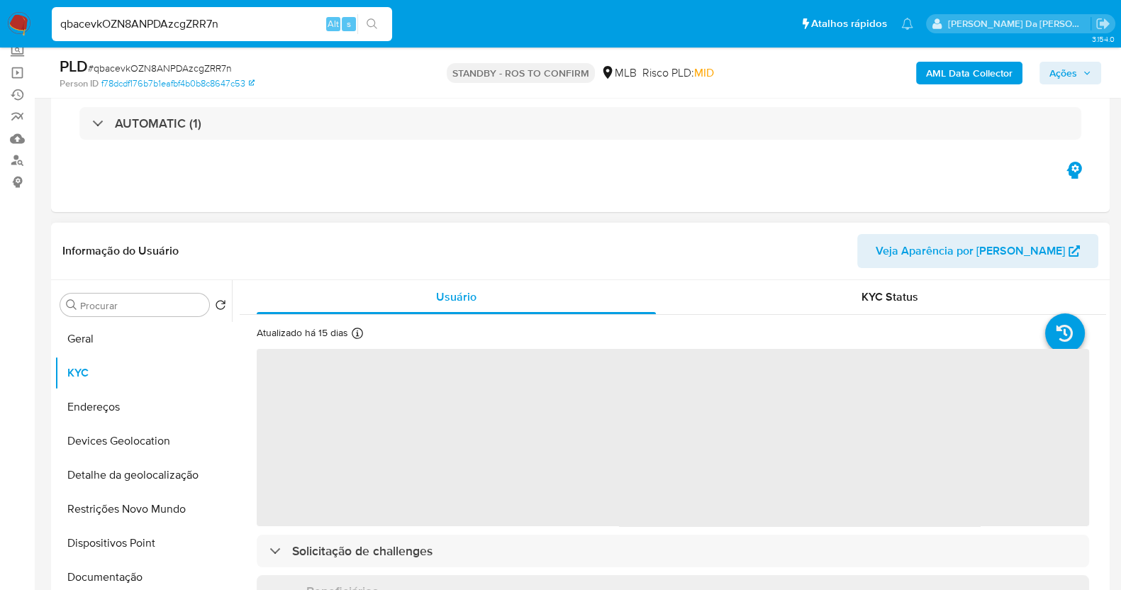
click at [353, 331] on icon at bounding box center [357, 333] width 11 height 11
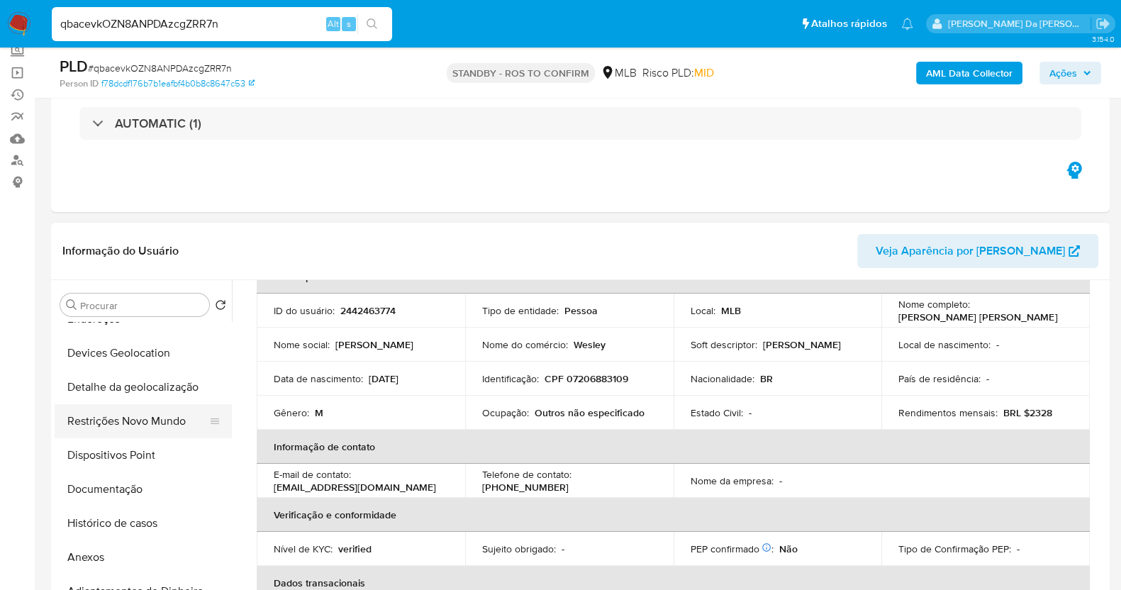
click at [133, 415] on button "Restrições Novo Mundo" at bounding box center [138, 421] width 166 height 34
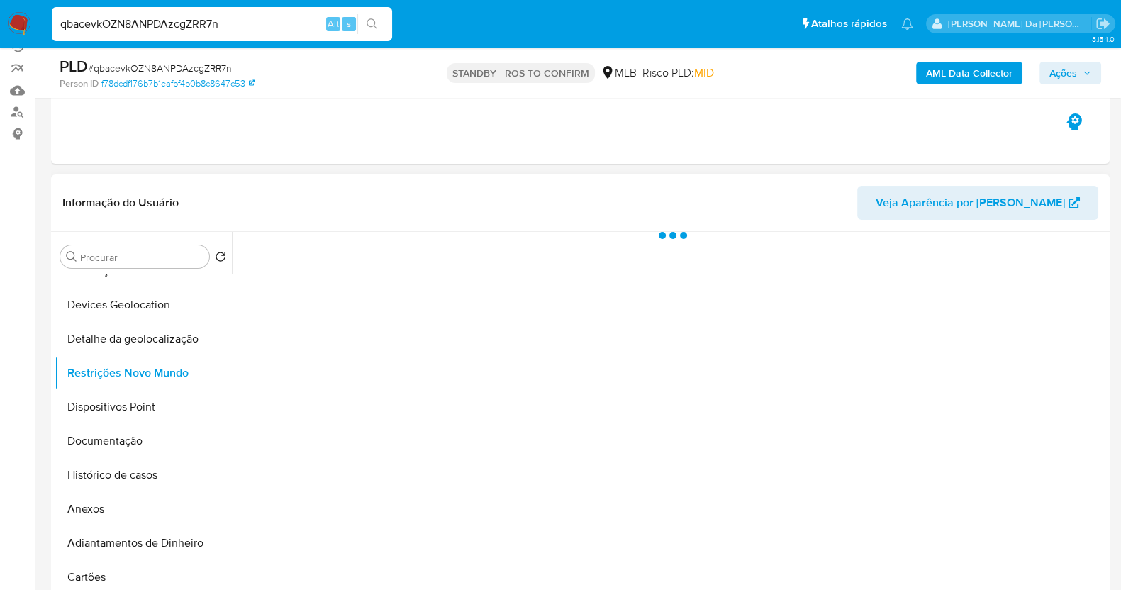
scroll to position [177, 0]
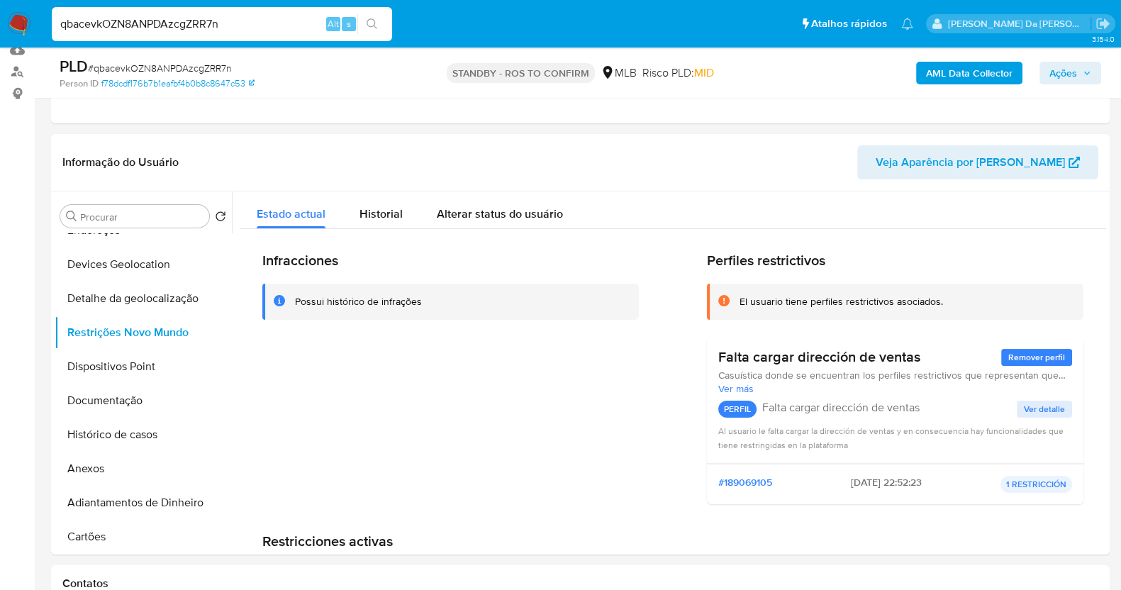
click at [282, 24] on input "qbacevkOZN8ANPDAzcgZRR7n" at bounding box center [222, 24] width 340 height 18
paste input "6aVTcuvf6Taeecl7t29EoiOp"
type input "6aVTcuvf6Taeecl7t29EoiOp"
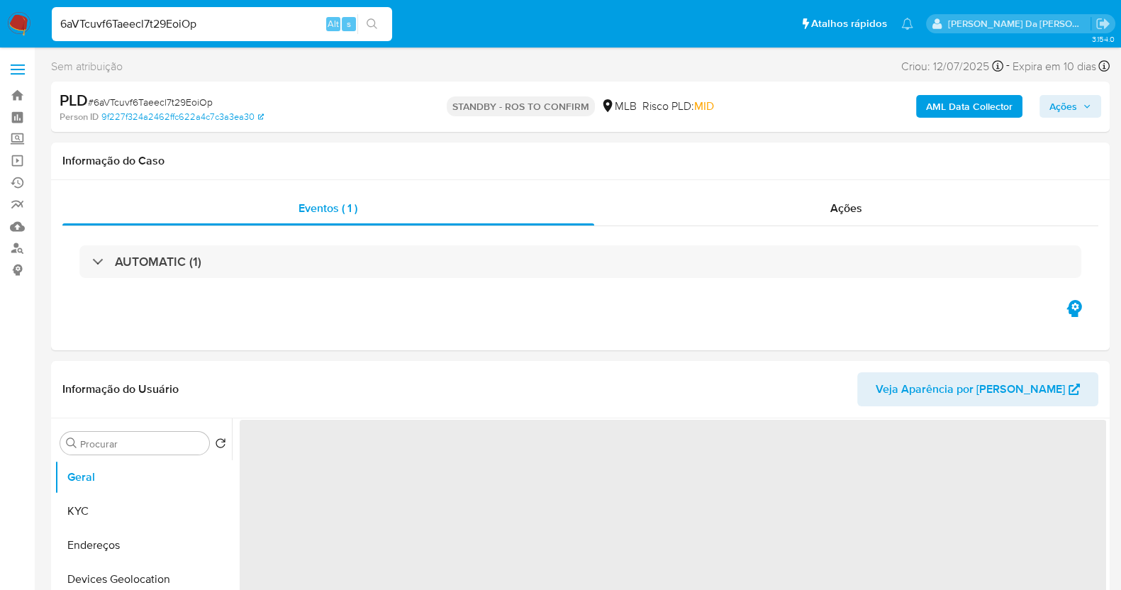
select select "10"
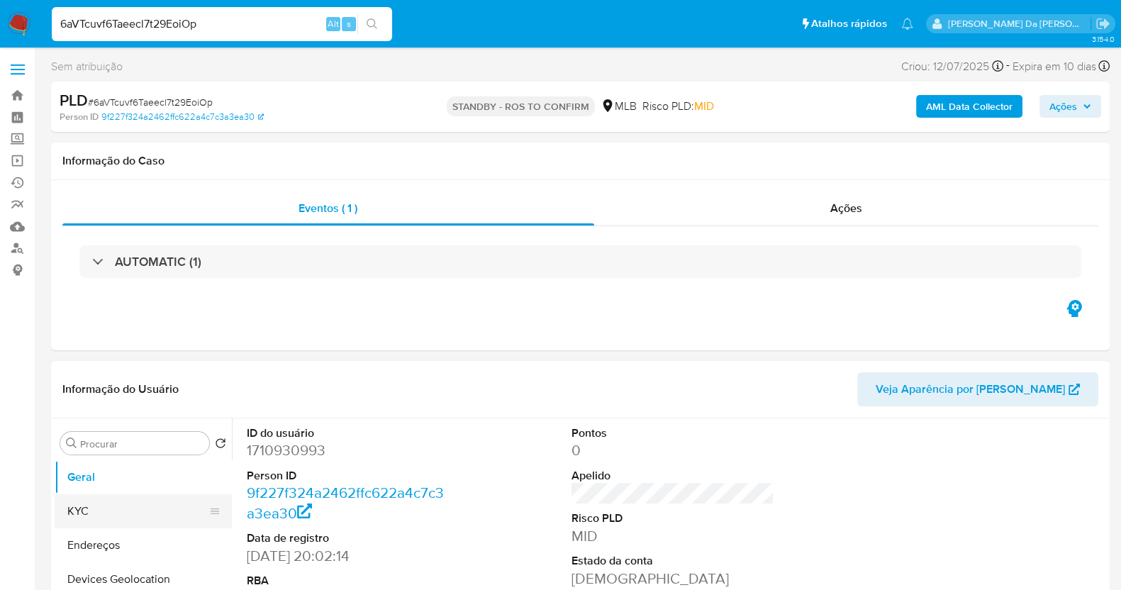
click at [119, 515] on button "KYC" at bounding box center [138, 511] width 166 height 34
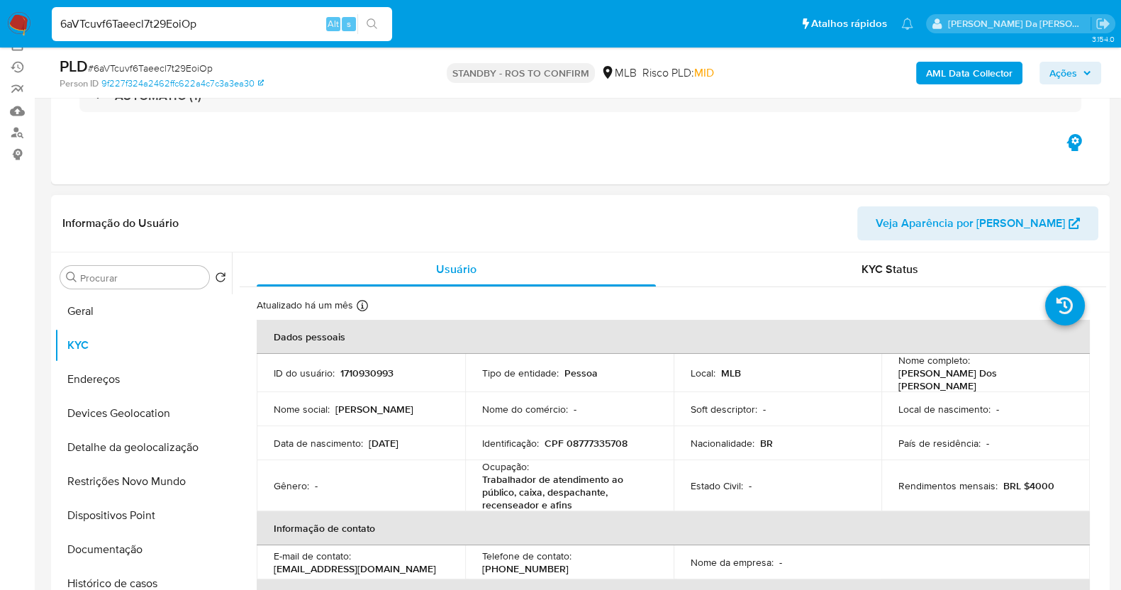
scroll to position [88, 0]
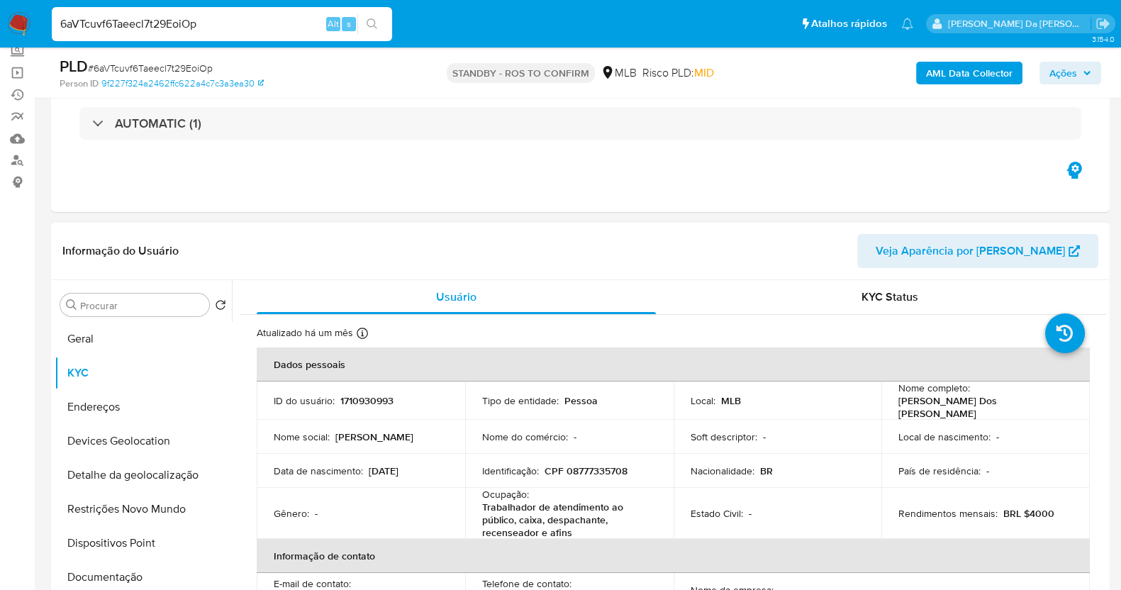
click at [368, 331] on div "Atualizado há um mês Criado: 04/03/2024 21:02:15 Atualizado: 15/07/2025 12:14:59" at bounding box center [334, 335] width 154 height 18
click at [364, 332] on icon at bounding box center [362, 333] width 11 height 11
click at [255, 25] on input "6aVTcuvf6Taeecl7t29EoiOp" at bounding box center [222, 24] width 340 height 18
click at [107, 569] on button "Documentação" at bounding box center [138, 577] width 166 height 34
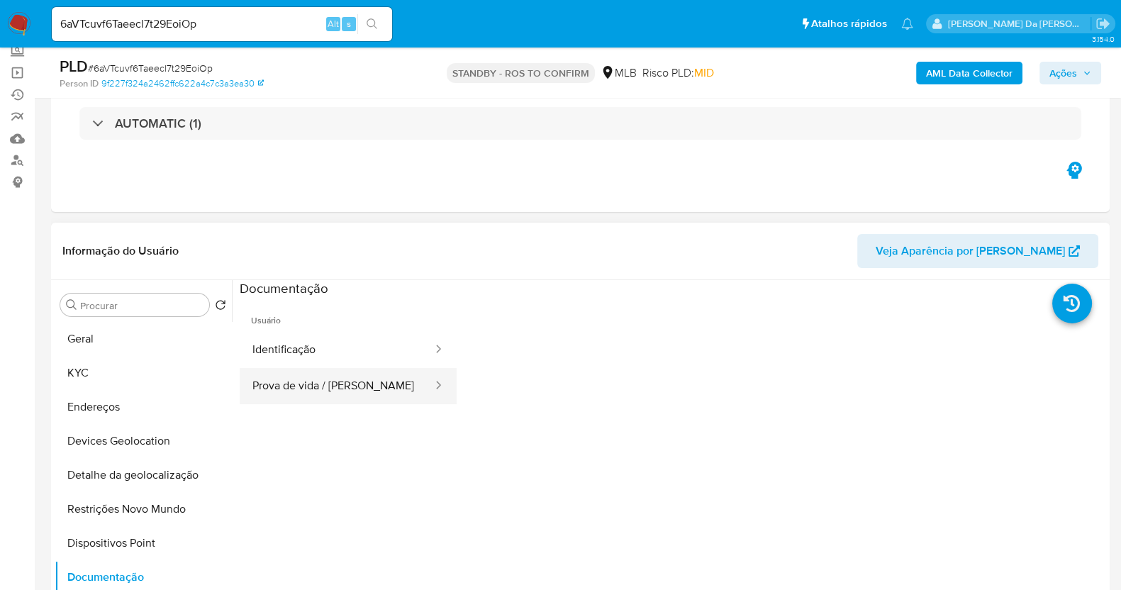
click at [330, 380] on button "Prova de vida / [PERSON_NAME]" at bounding box center [337, 386] width 194 height 36
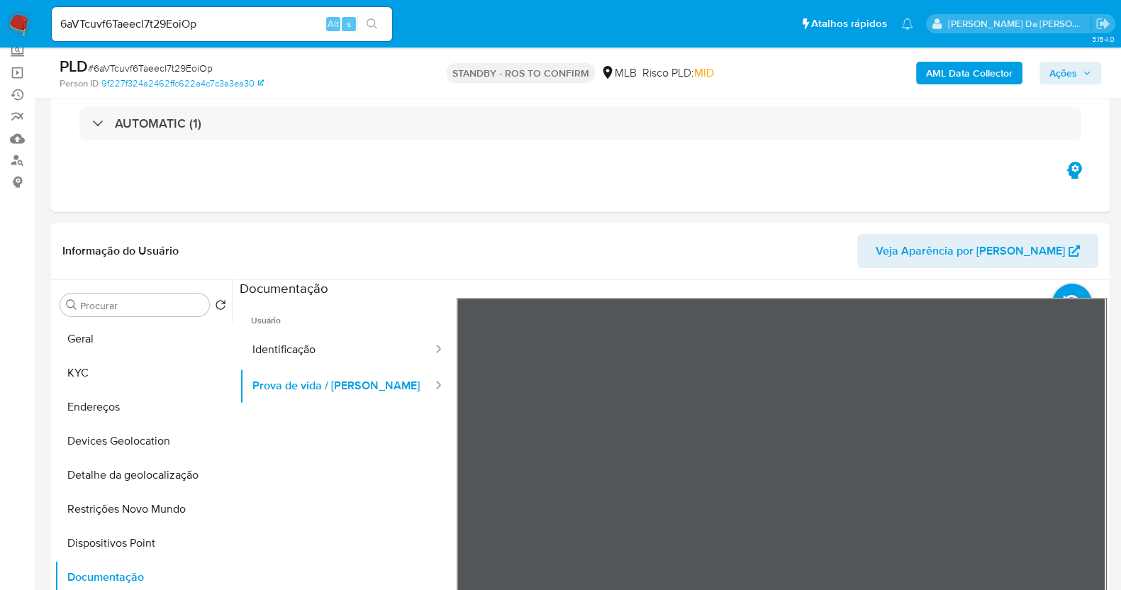
click at [257, 16] on input "6aVTcuvf6Taeecl7t29EoiOp" at bounding box center [222, 24] width 340 height 18
paste input "MMhWZnVU8wWWFP3oF6acxDg1"
type input "MMhWZnVU8wWWFP3oF6acxDg1"
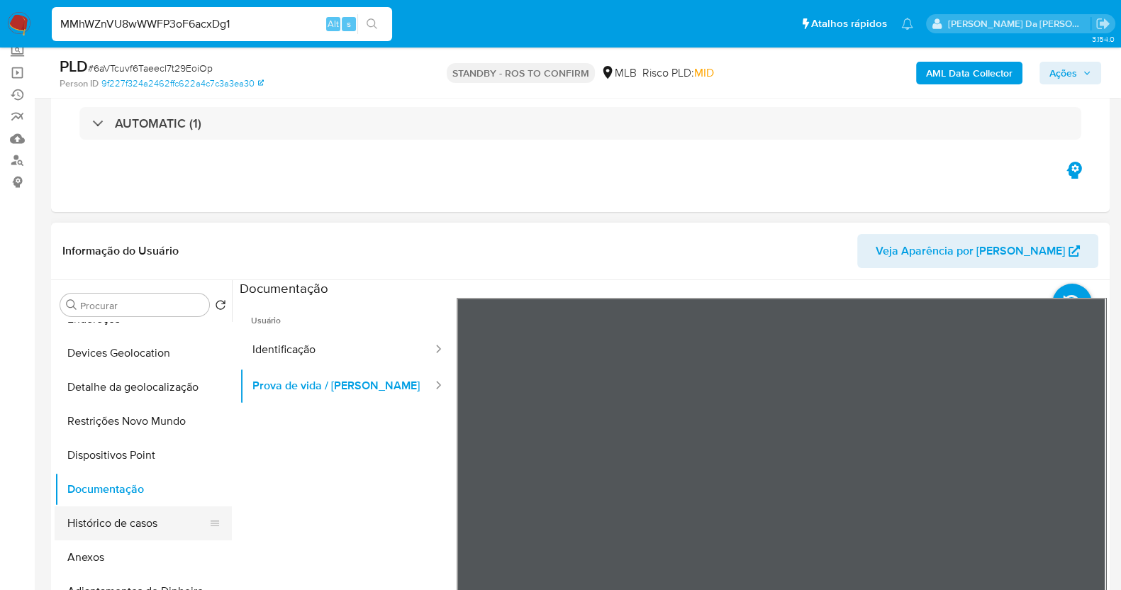
click at [115, 521] on button "Histórico de casos" at bounding box center [138, 523] width 166 height 34
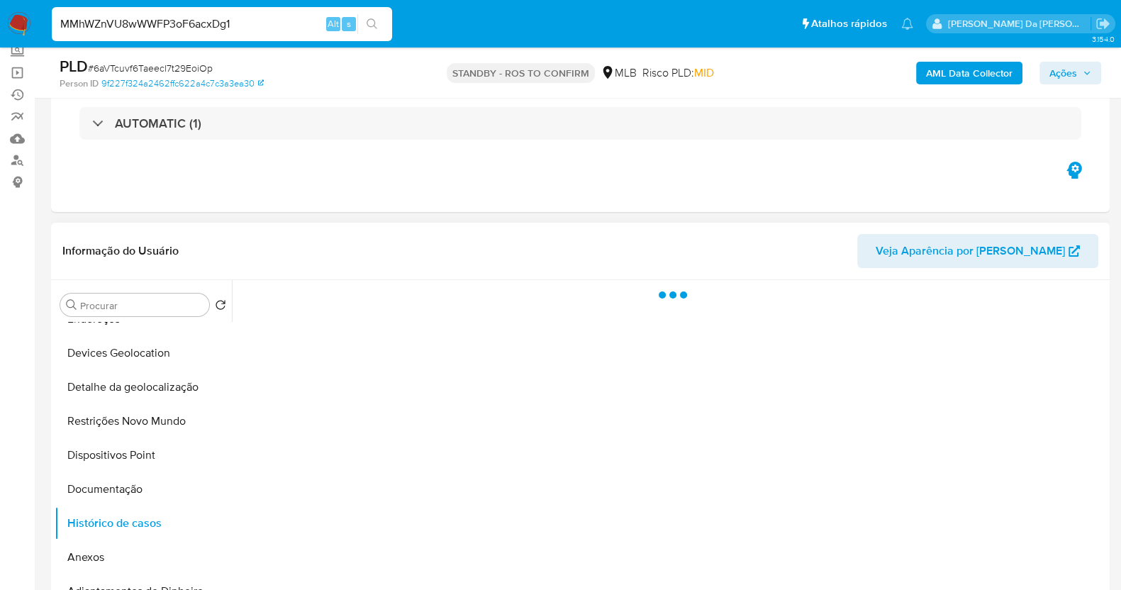
scroll to position [177, 0]
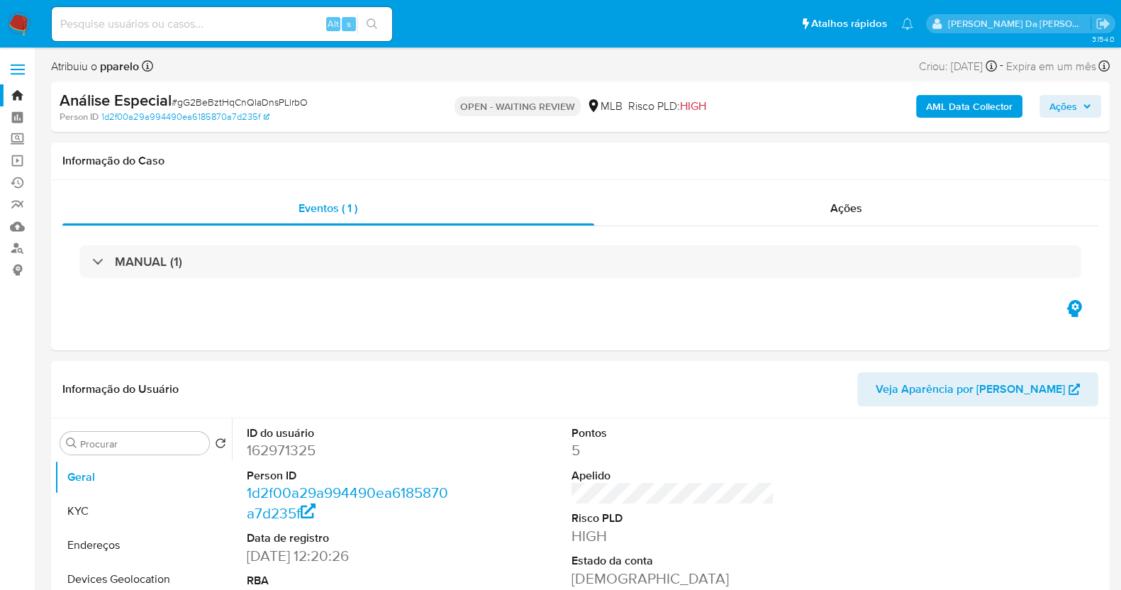
select select "10"
click at [130, 487] on button "Geral" at bounding box center [138, 477] width 166 height 34
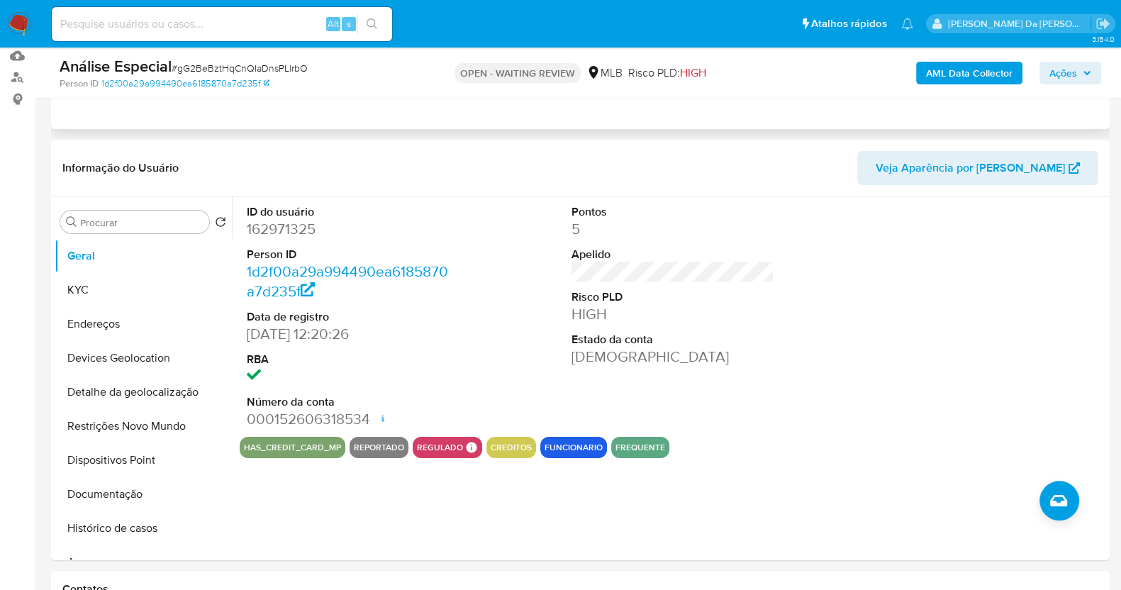
scroll to position [88, 0]
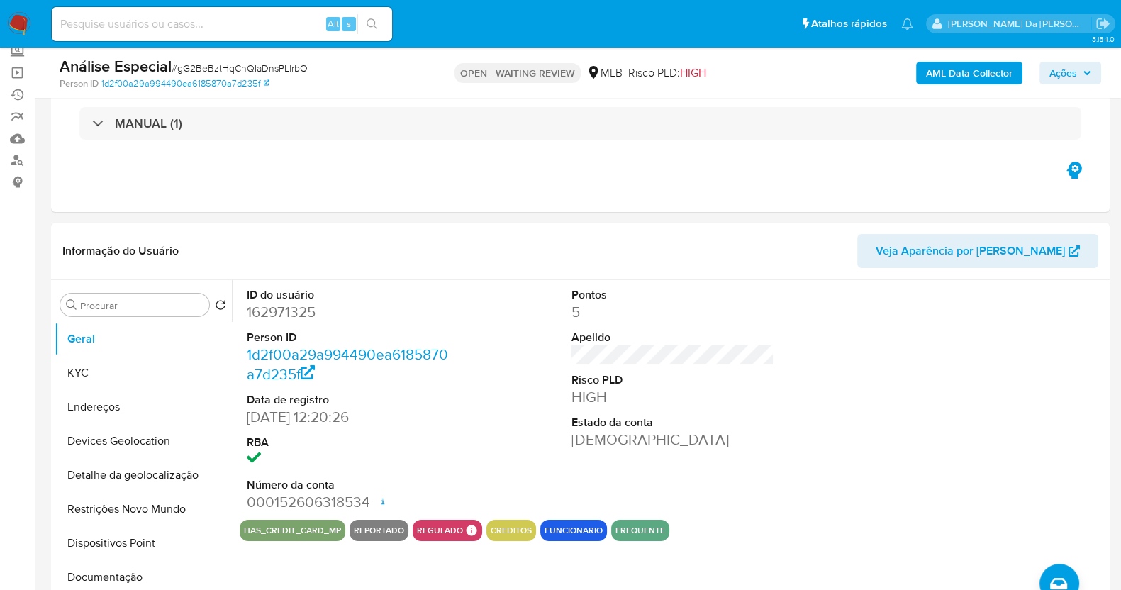
click at [1055, 84] on span "Ações" at bounding box center [1063, 73] width 28 height 23
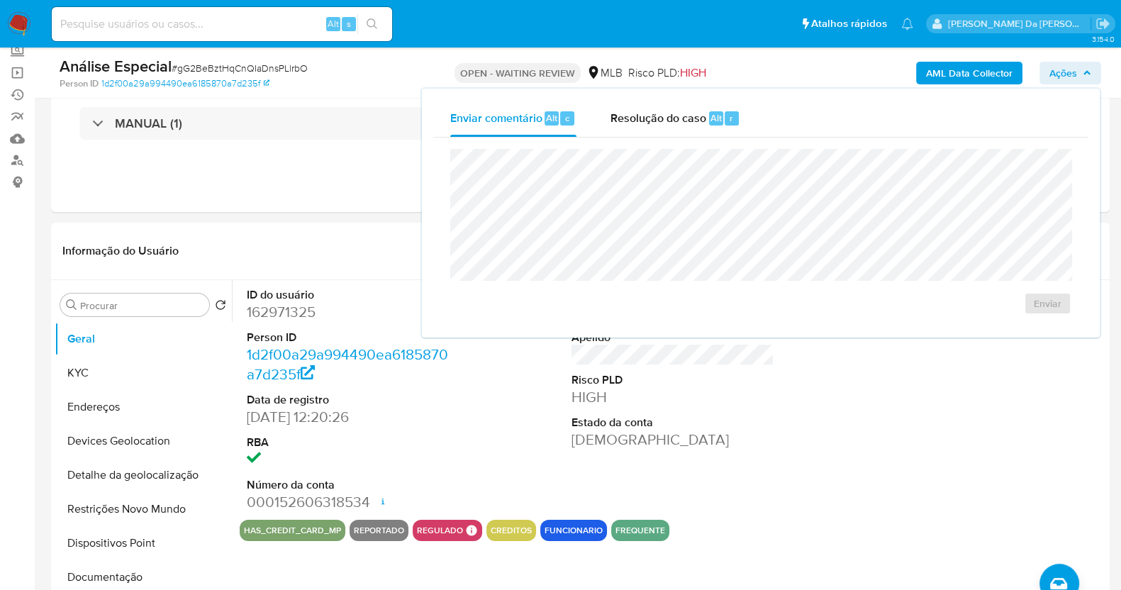
click at [1061, 74] on span "Ações" at bounding box center [1063, 73] width 28 height 23
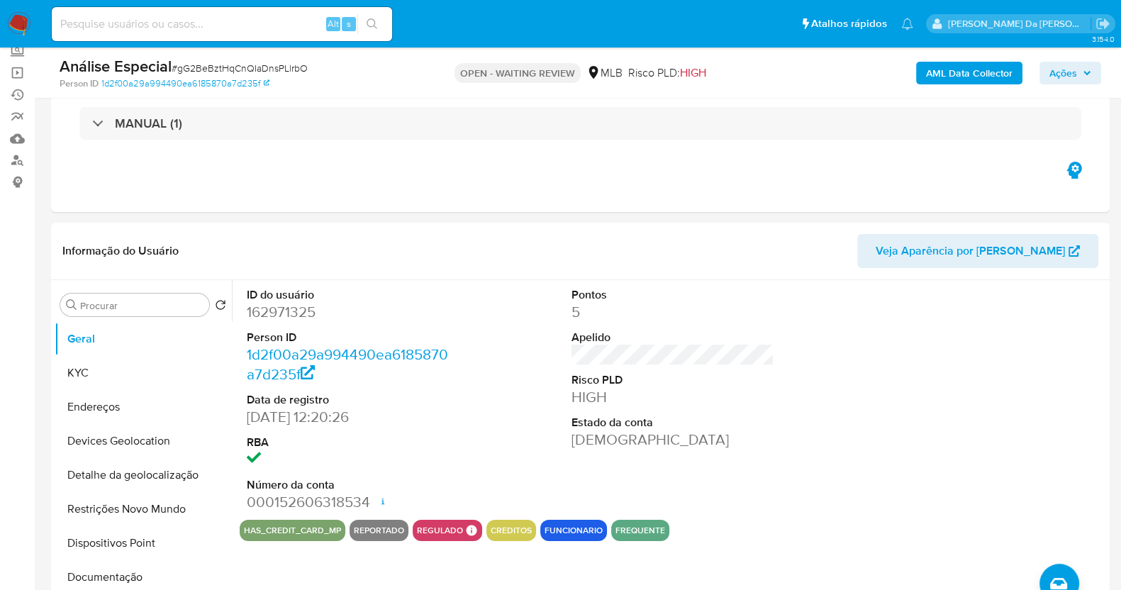
click at [1054, 73] on span "Ações" at bounding box center [1063, 73] width 28 height 23
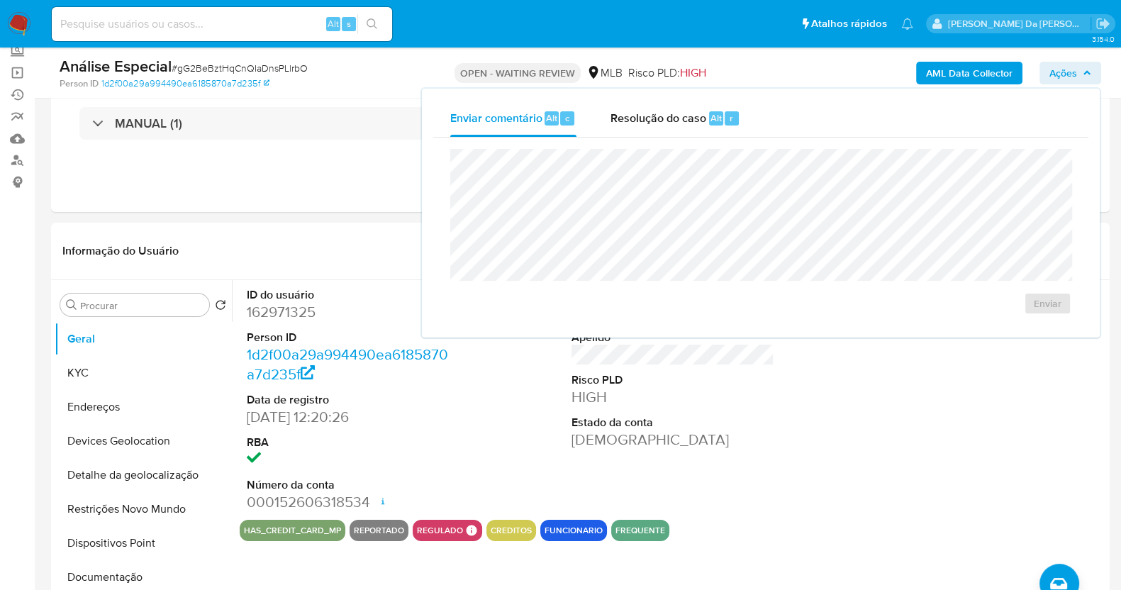
click at [1054, 73] on span "Ações" at bounding box center [1063, 73] width 28 height 23
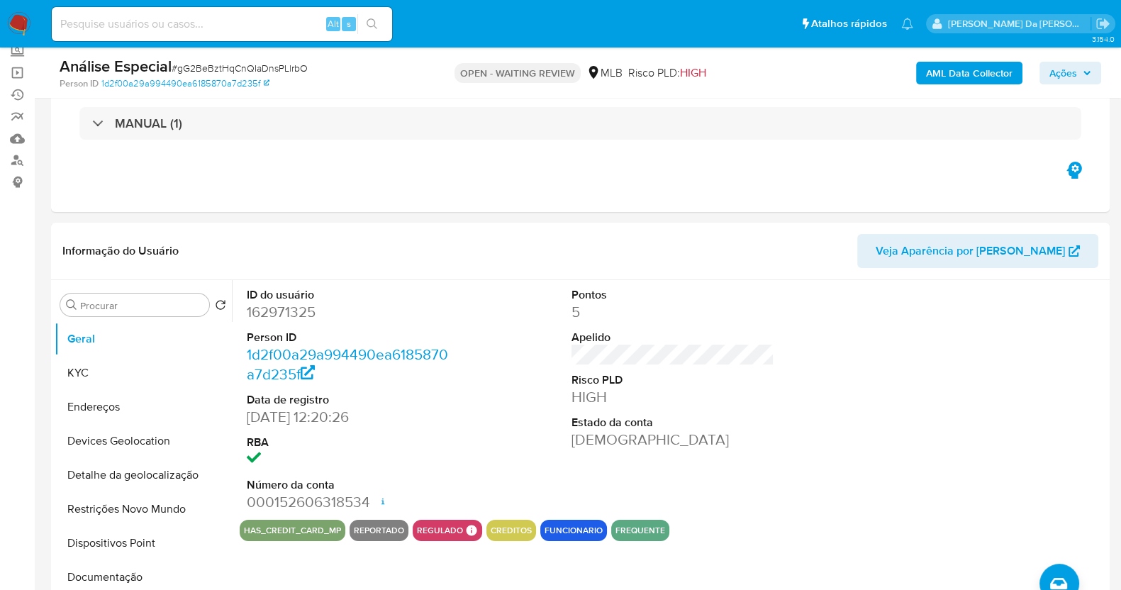
click at [1063, 72] on span "Ações" at bounding box center [1063, 73] width 28 height 23
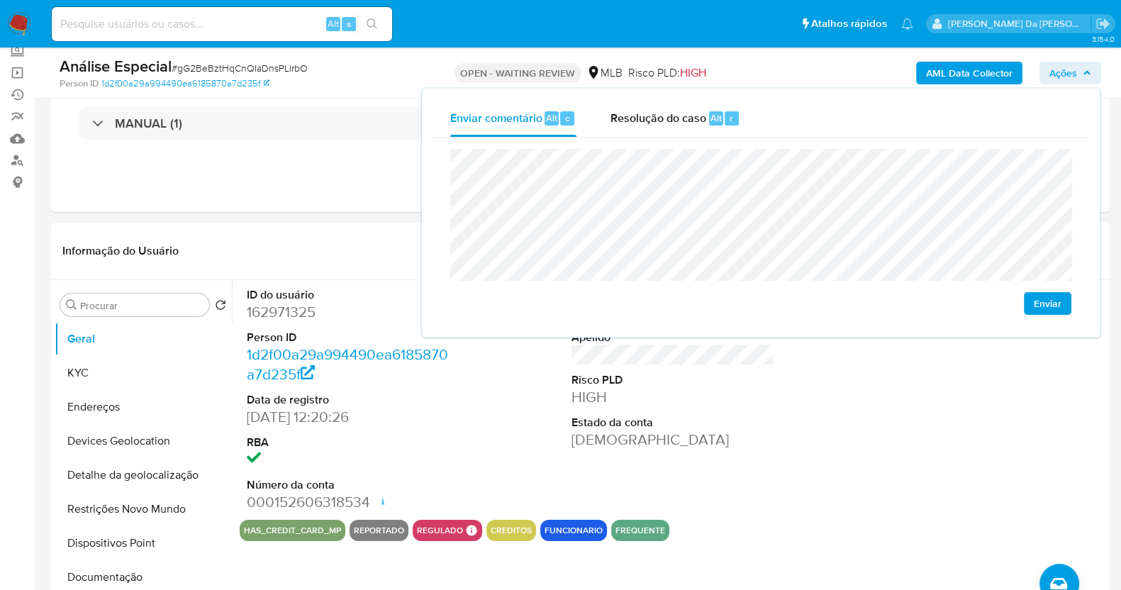
click at [443, 167] on div "Enviar" at bounding box center [760, 232] width 655 height 189
click at [493, 413] on div "ID do usuário 162971325 Person ID 1d2f00a29a994490ea6185870a7d235f Data de regi…" at bounding box center [673, 400] width 866 height 240
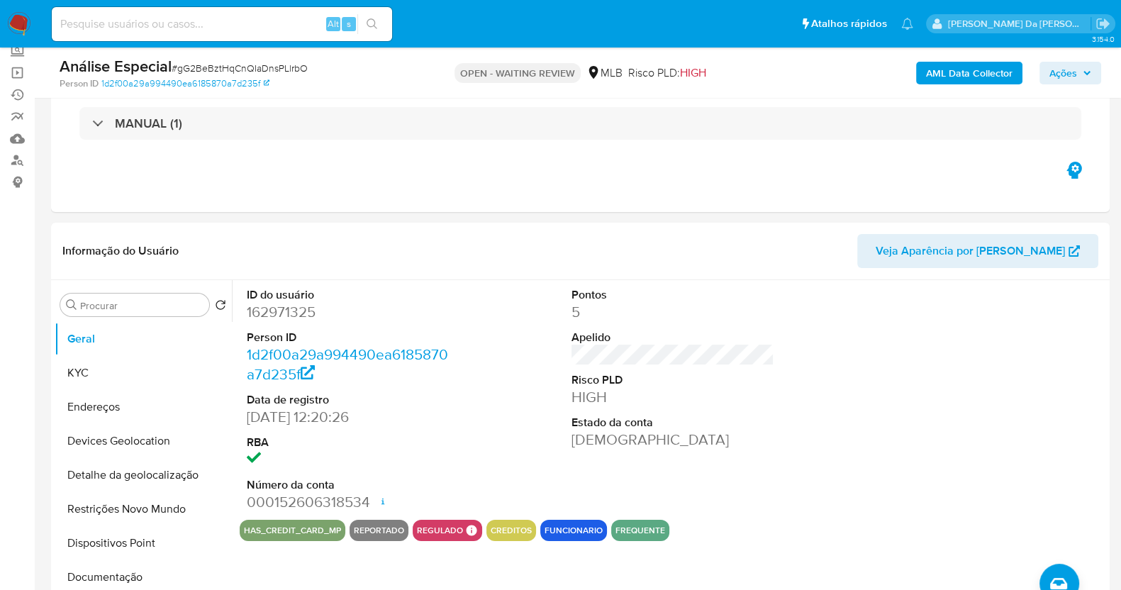
click at [285, 65] on span "# gG2BeBztHqCnQIaDnsPLlrbO" at bounding box center [240, 68] width 136 height 14
copy span "gG2BeBztHqCnQIaDnsPLlrbO"
click at [19, 9] on nav "Pausado Ver notificaciones Alt s Atalhos rápidos Presiona las siguientes teclas…" at bounding box center [560, 23] width 1121 height 47
click at [23, 26] on img at bounding box center [19, 24] width 24 height 24
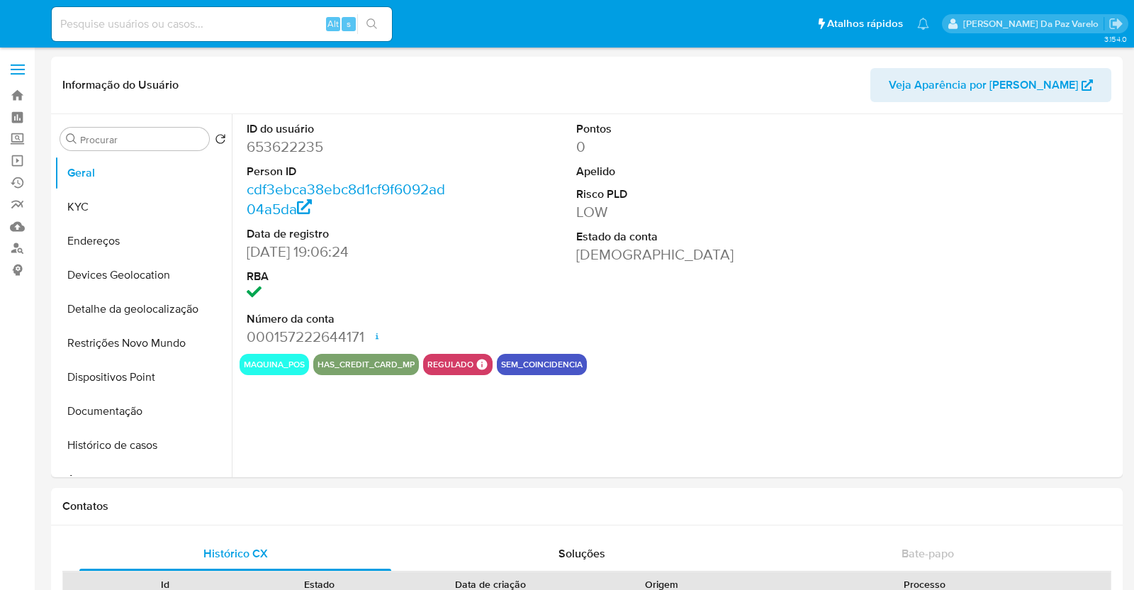
select select "10"
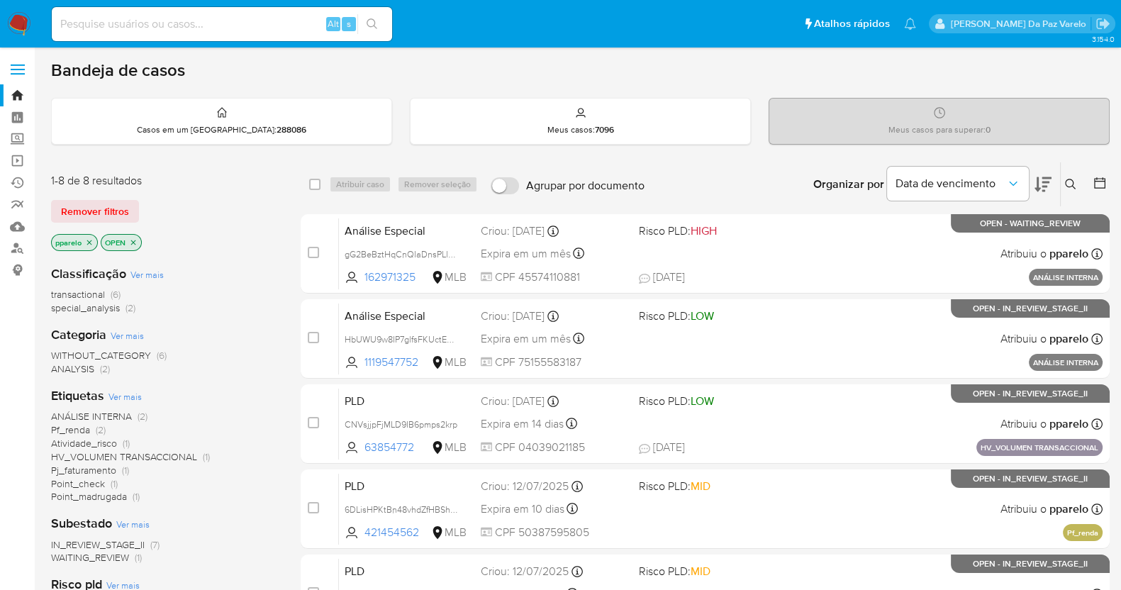
click at [1081, 183] on button at bounding box center [1072, 184] width 23 height 17
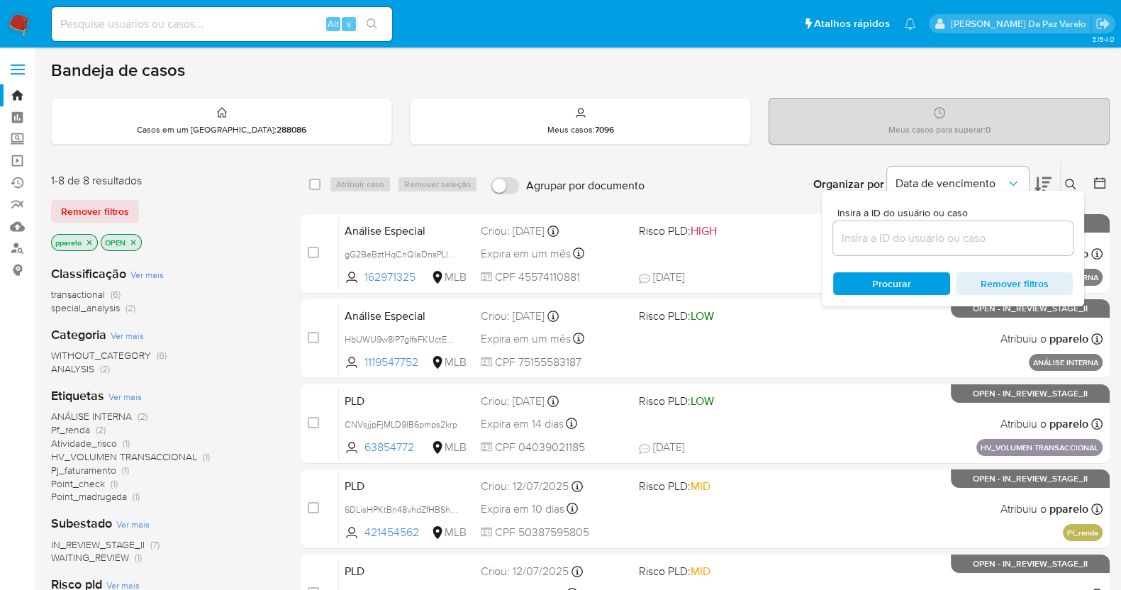
click at [993, 250] on div at bounding box center [953, 238] width 240 height 34
click at [993, 233] on input at bounding box center [953, 238] width 240 height 18
paste input "gG2BeBztHqCnQIaDnsPLlrbO"
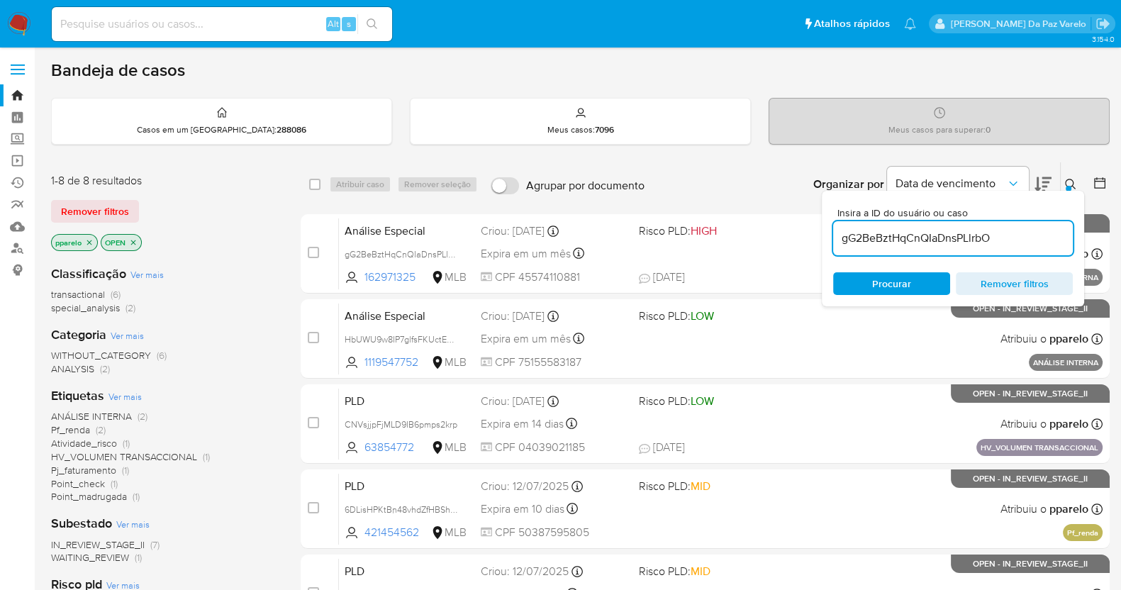
type input "gG2BeBztHqCnQIaDnsPLlrbO"
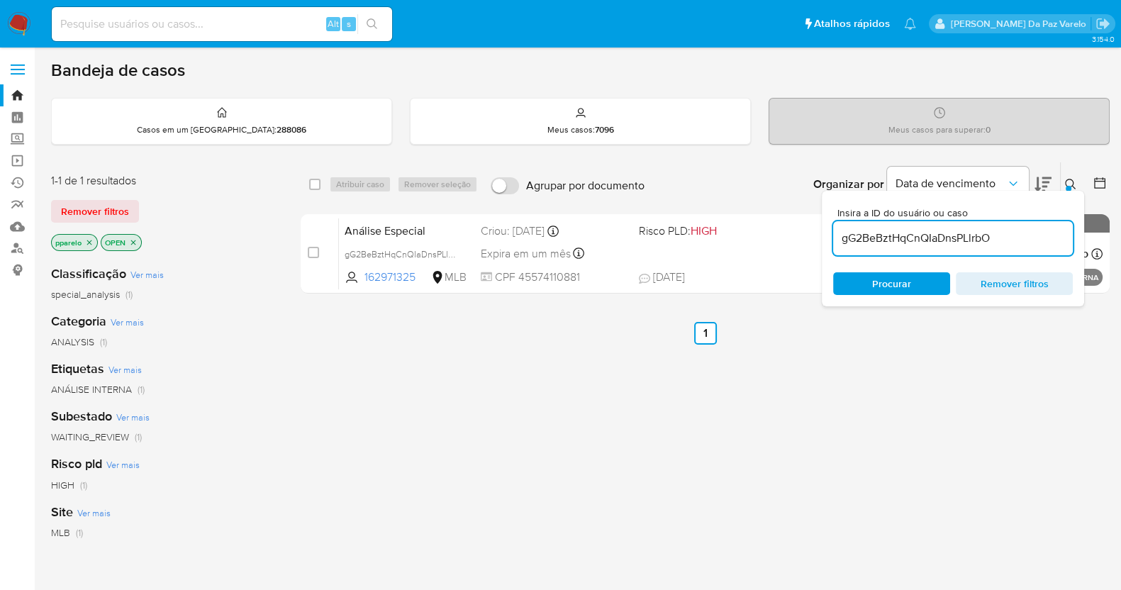
click at [89, 242] on icon "close-filter" at bounding box center [89, 242] width 5 height 5
click at [86, 239] on icon "close-filter" at bounding box center [83, 242] width 9 height 9
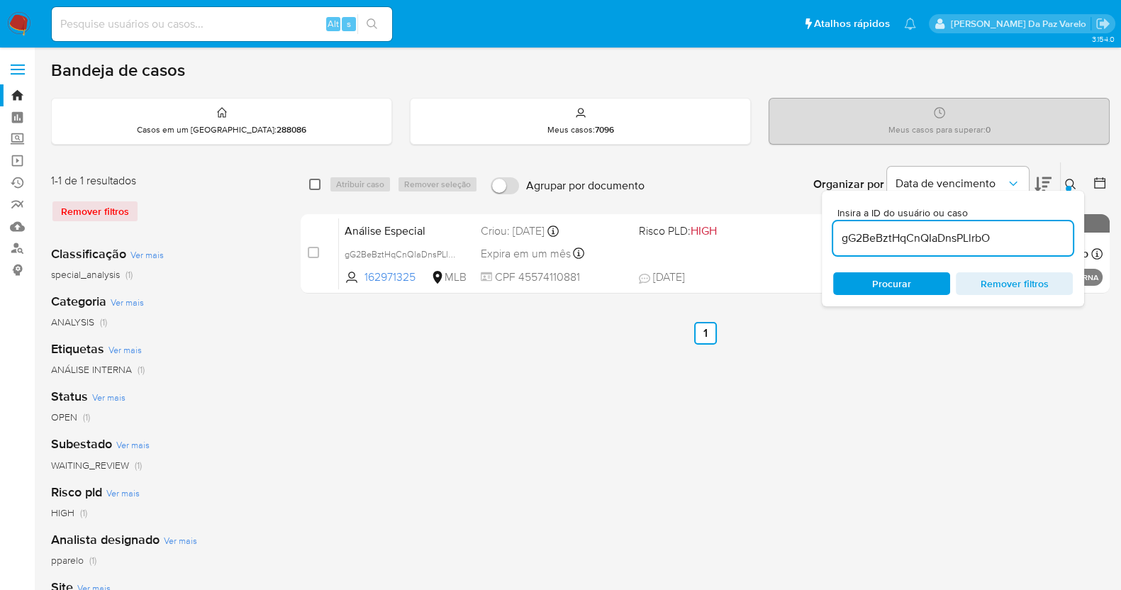
click at [316, 186] on input "checkbox" at bounding box center [314, 184] width 11 height 11
checkbox input "true"
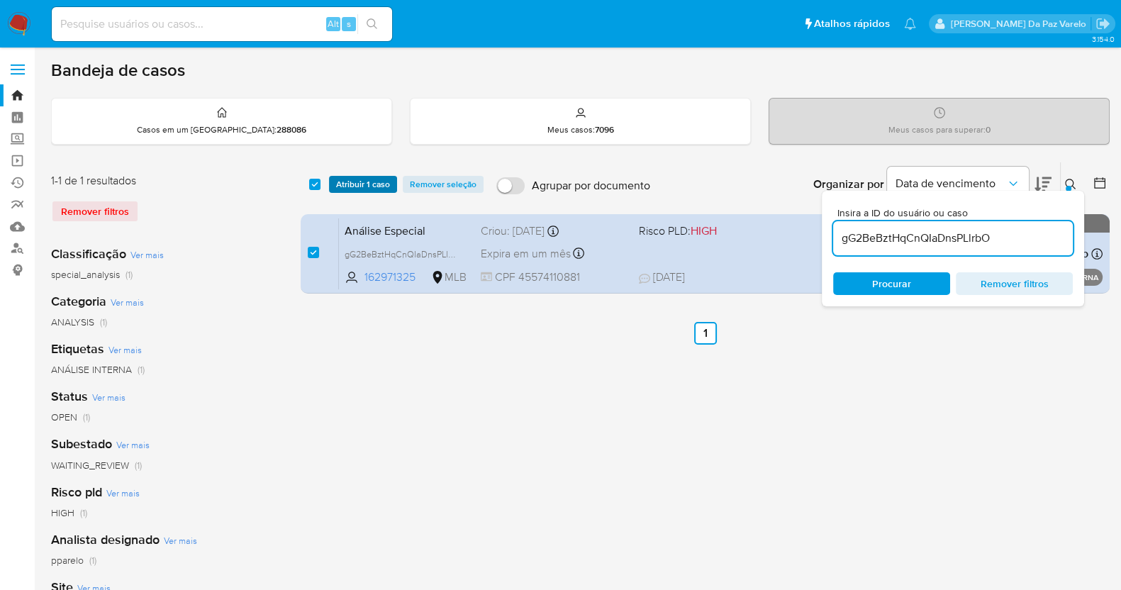
click at [355, 179] on span "Atribuir 1 caso" at bounding box center [363, 184] width 54 height 14
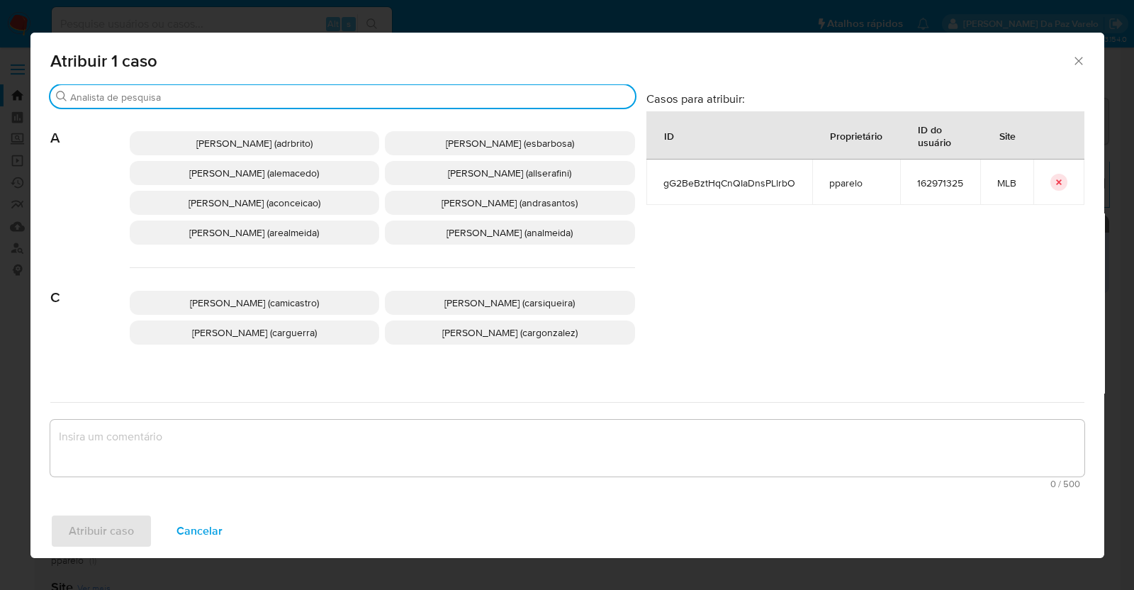
click at [380, 93] on input "Procurar" at bounding box center [349, 97] width 559 height 13
type input "m"
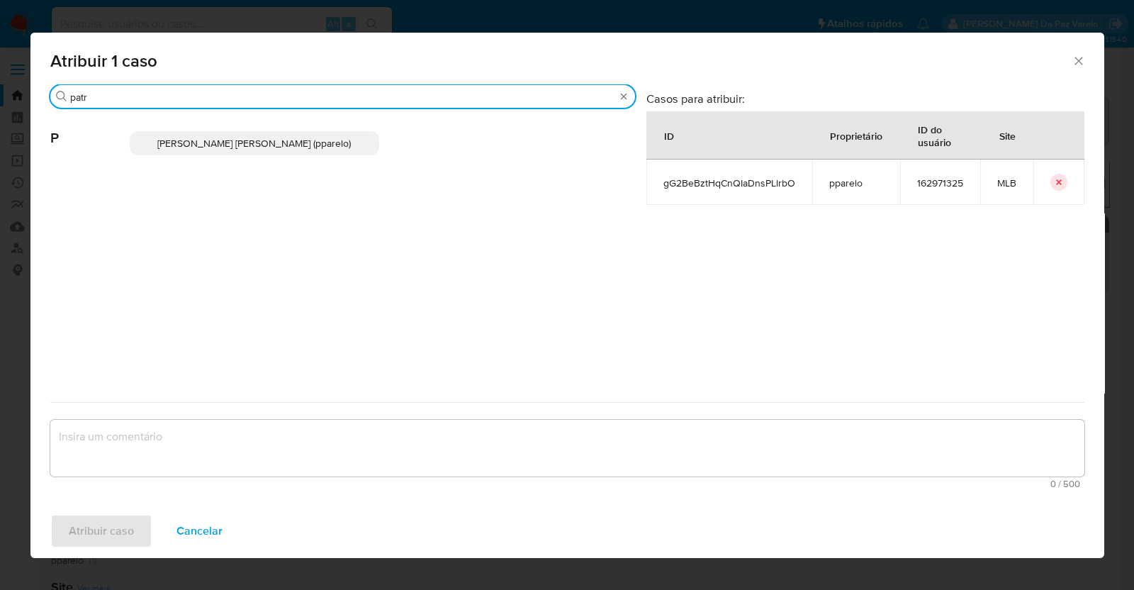
type input "patr"
click at [336, 143] on span "[PERSON_NAME] [PERSON_NAME] (pparelo)" at bounding box center [254, 143] width 194 height 14
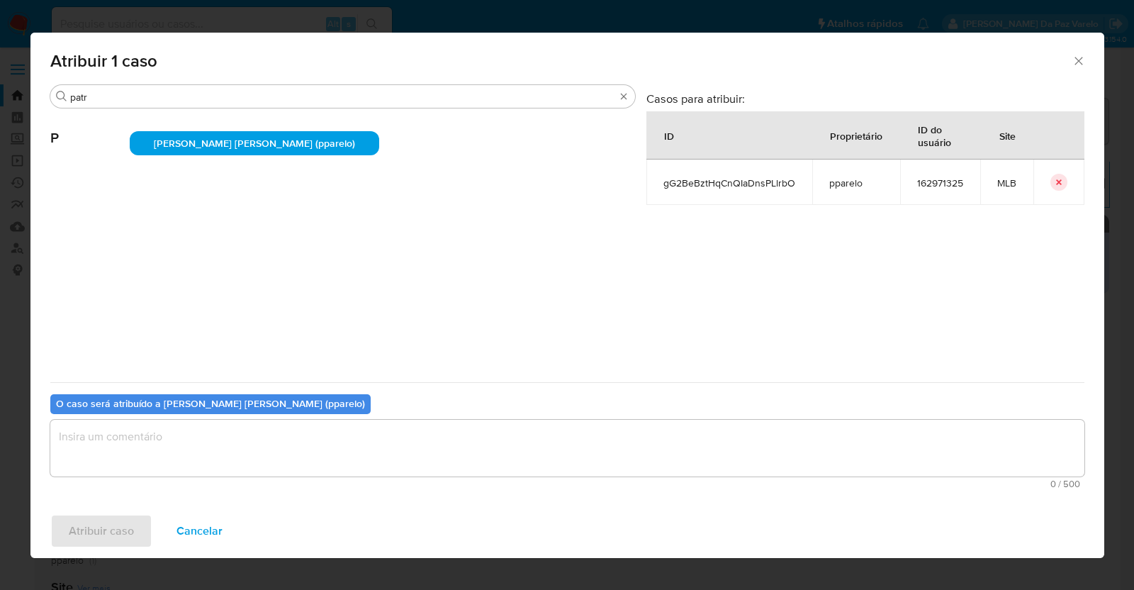
click at [347, 445] on textarea "assign-modal" at bounding box center [567, 448] width 1034 height 57
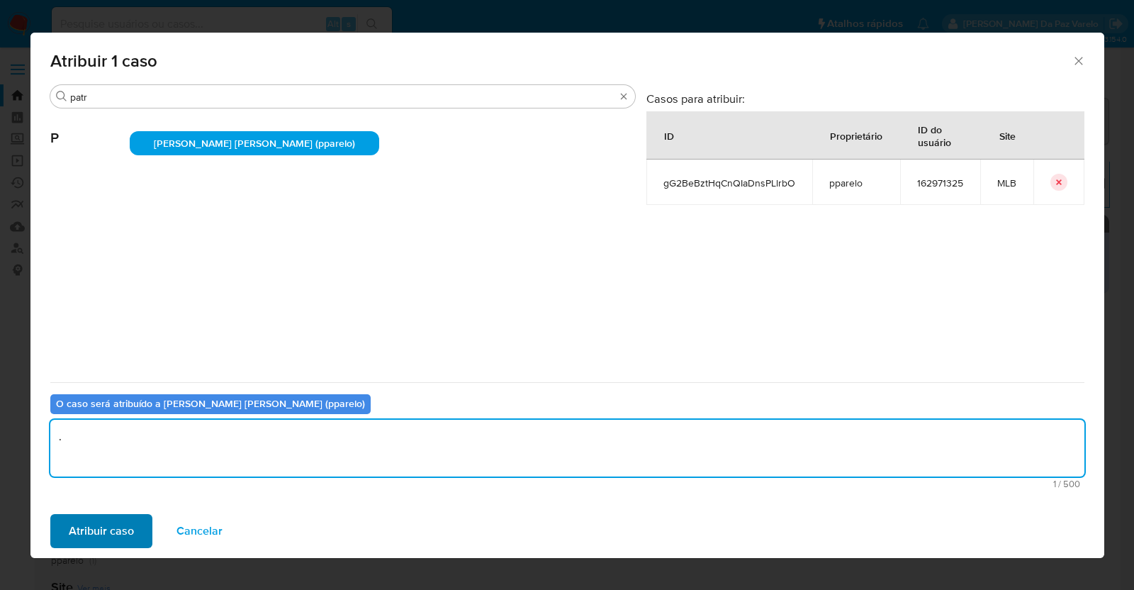
type textarea "."
click at [129, 527] on span "Atribuir caso" at bounding box center [101, 530] width 65 height 31
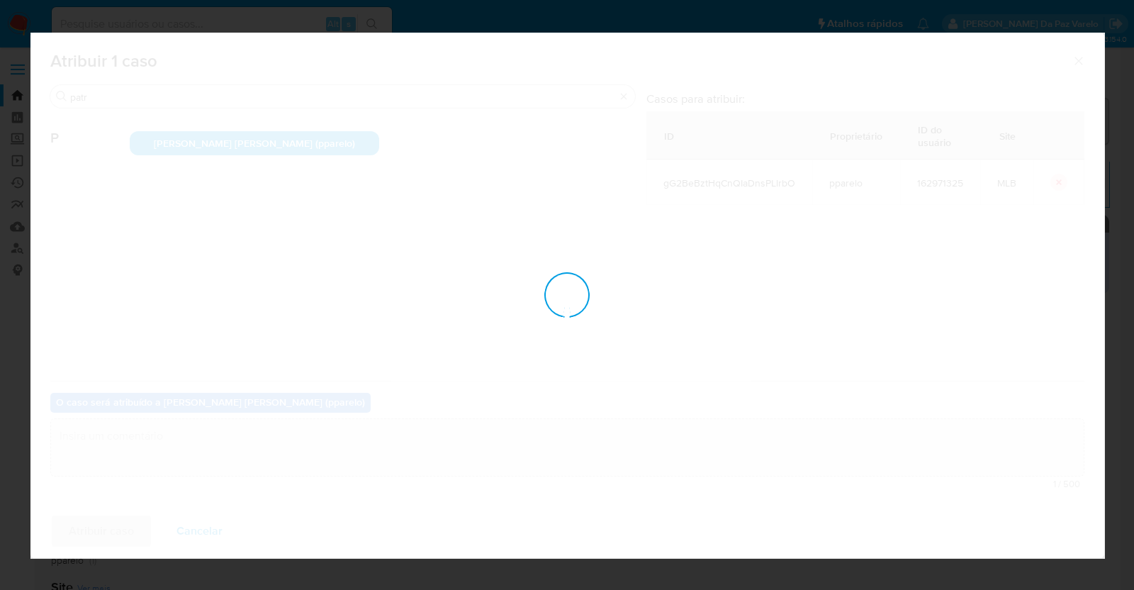
checkbox input "false"
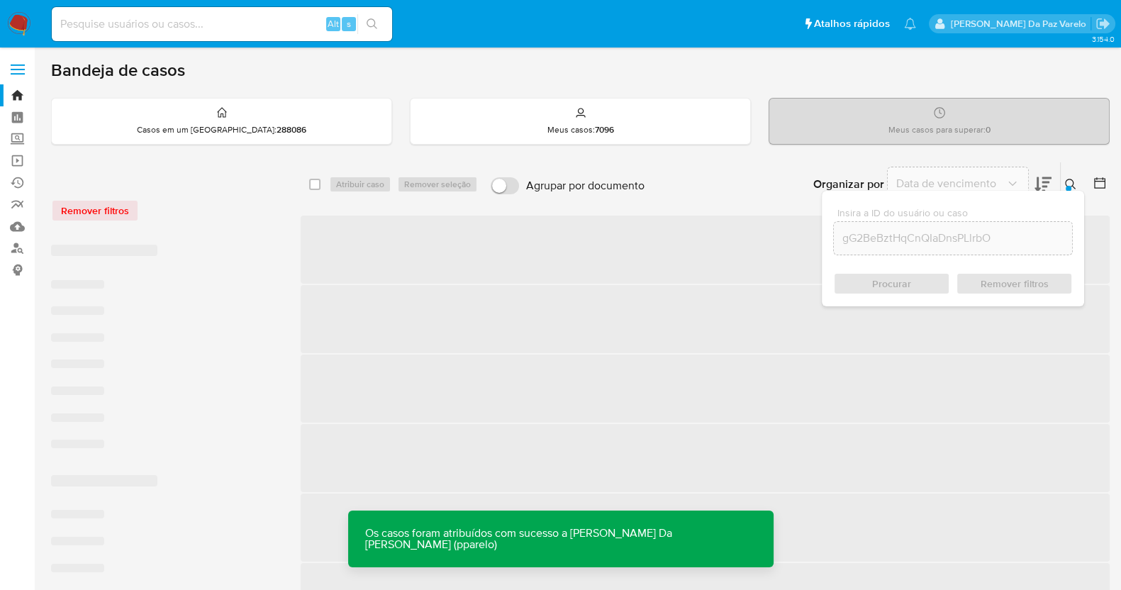
click at [1080, 188] on button at bounding box center [1072, 184] width 23 height 17
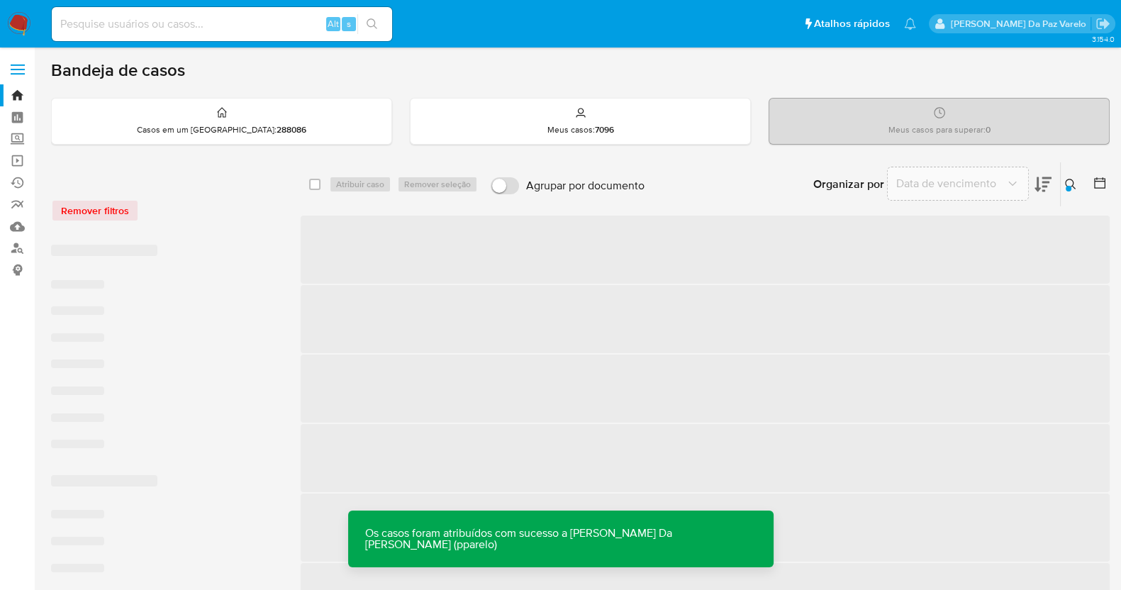
click at [1076, 184] on button at bounding box center [1072, 184] width 23 height 17
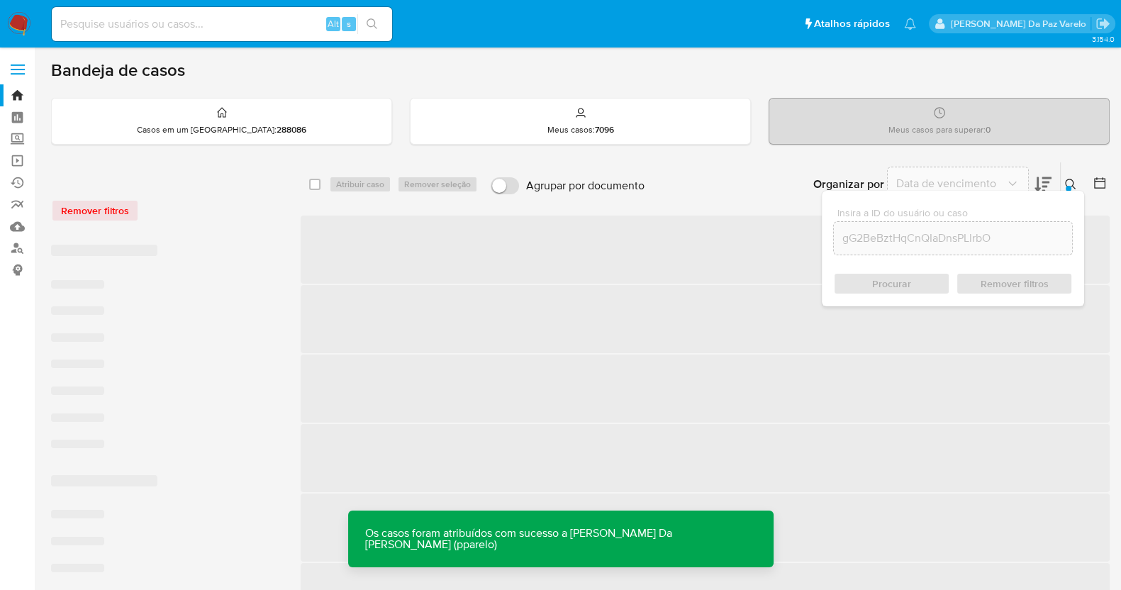
click at [1075, 184] on icon at bounding box center [1070, 184] width 11 height 11
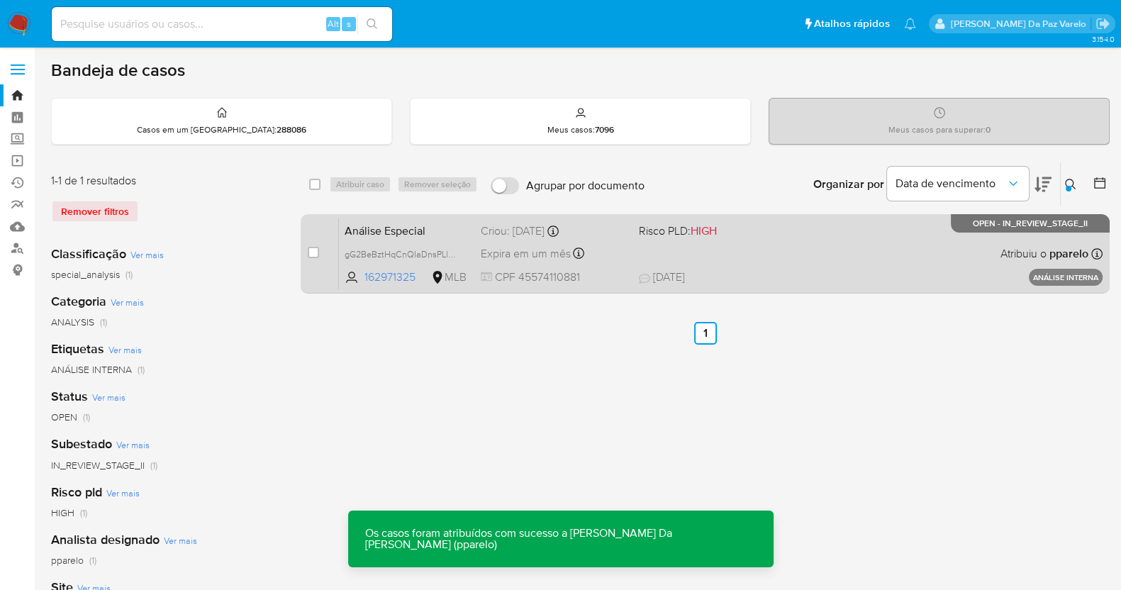
click at [978, 248] on div "Análise Especial gG2BeBztHqCnQIaDnsPLlrbO 162971325 MLB Risco PLD: HIGH Criou: …" at bounding box center [721, 254] width 764 height 72
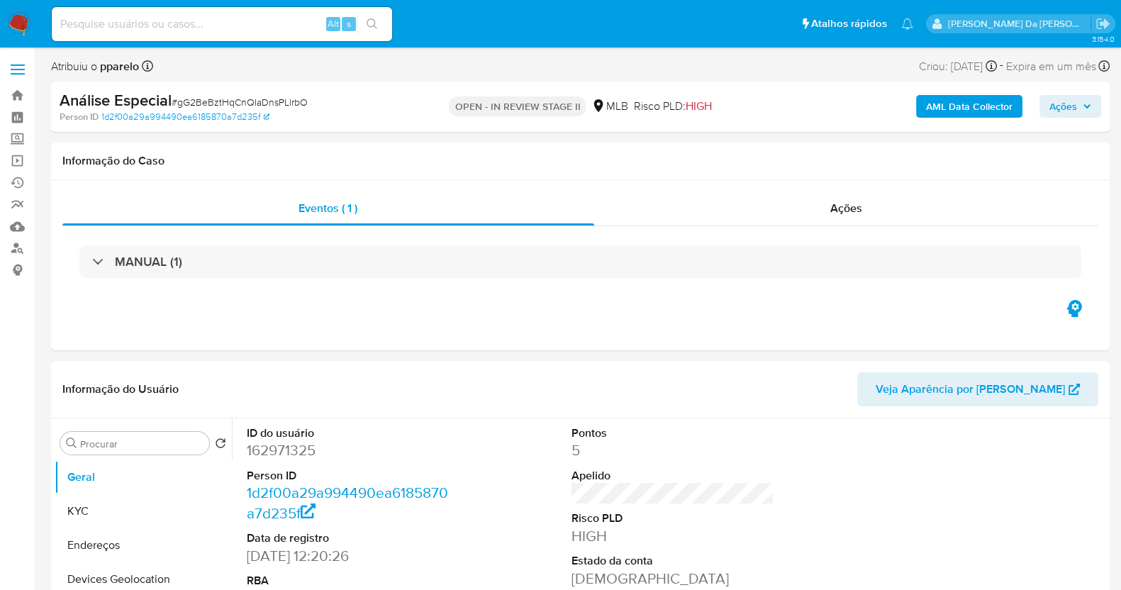
select select "10"
drag, startPoint x: 617, startPoint y: 323, endPoint x: 618, endPoint y: 333, distance: 10.7
click at [617, 323] on div "Eventos ( 1 ) Ações MANUAL (1)" at bounding box center [580, 265] width 1058 height 170
click at [1068, 111] on span "Ações" at bounding box center [1063, 106] width 28 height 23
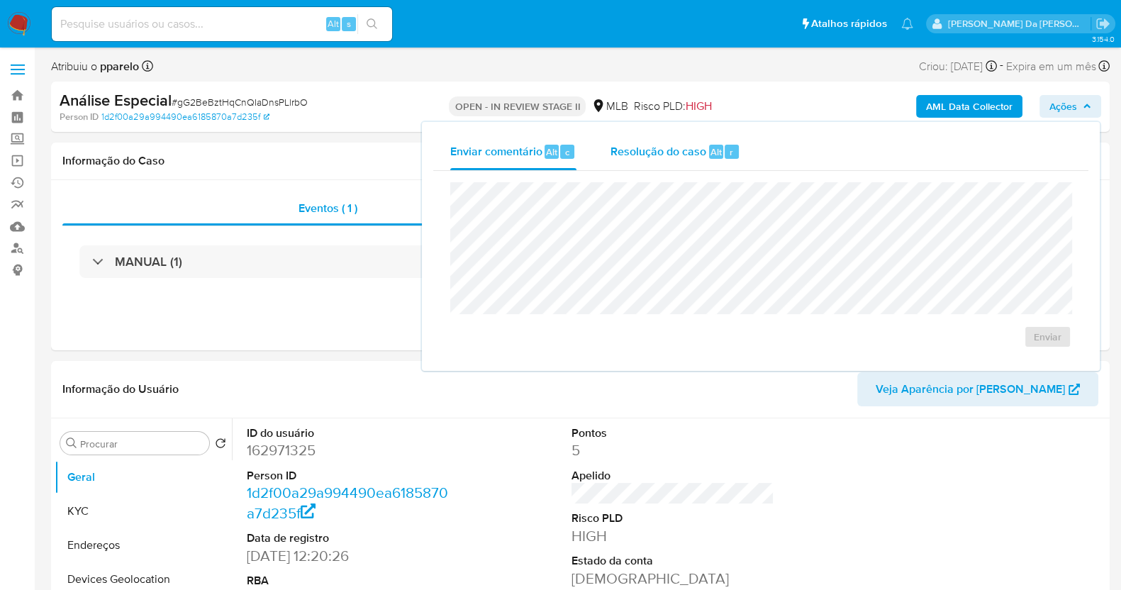
click at [667, 161] on div "Resolução do caso Alt r" at bounding box center [675, 151] width 130 height 37
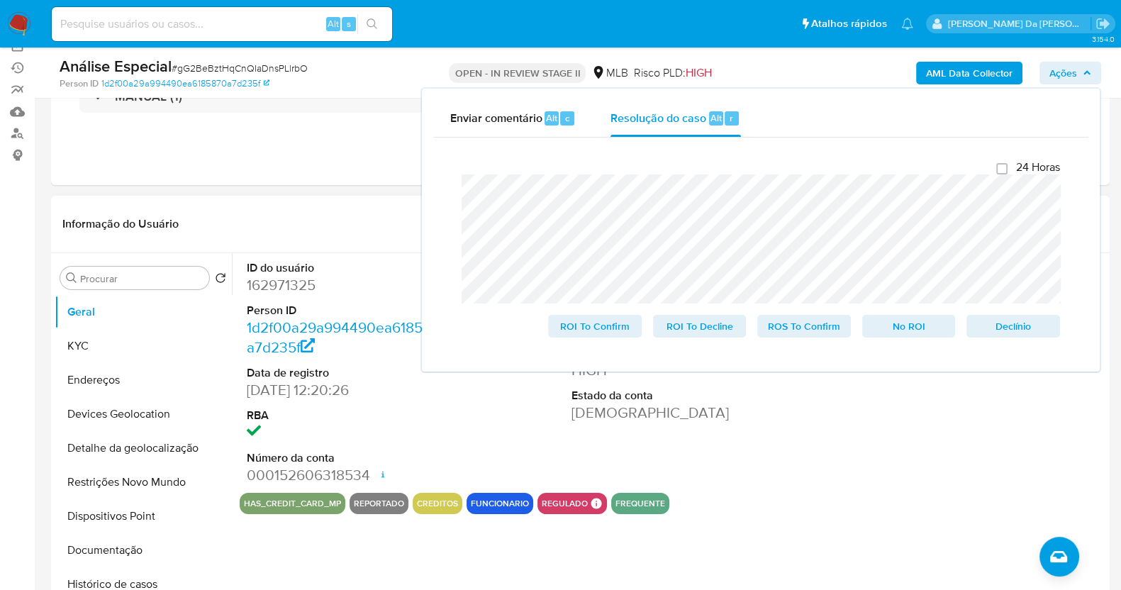
scroll to position [177, 0]
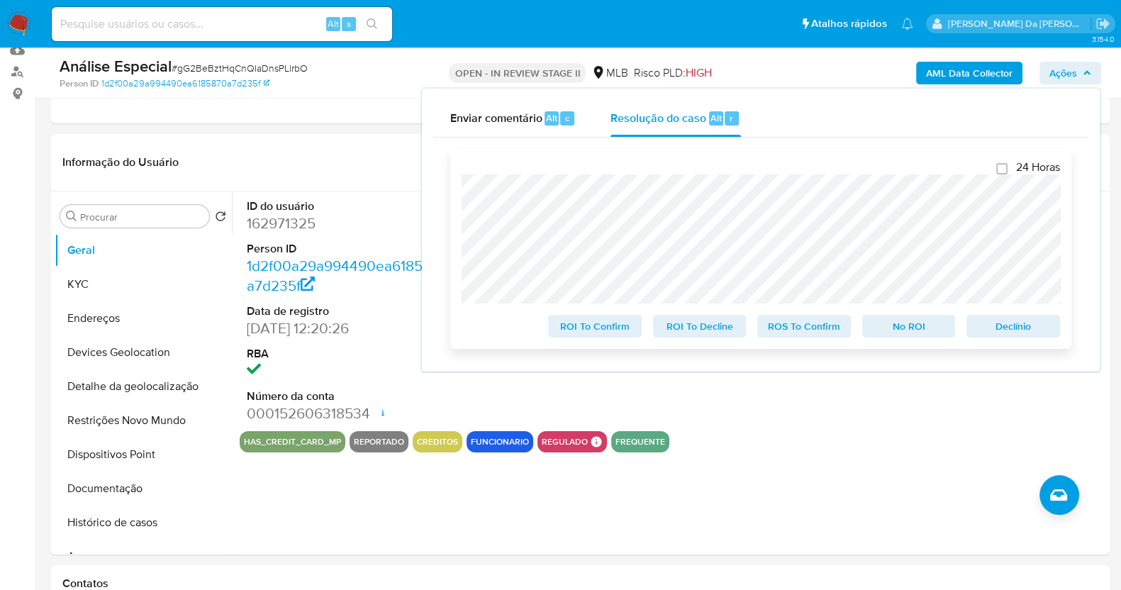
click at [898, 331] on span "No ROI" at bounding box center [909, 326] width 74 height 20
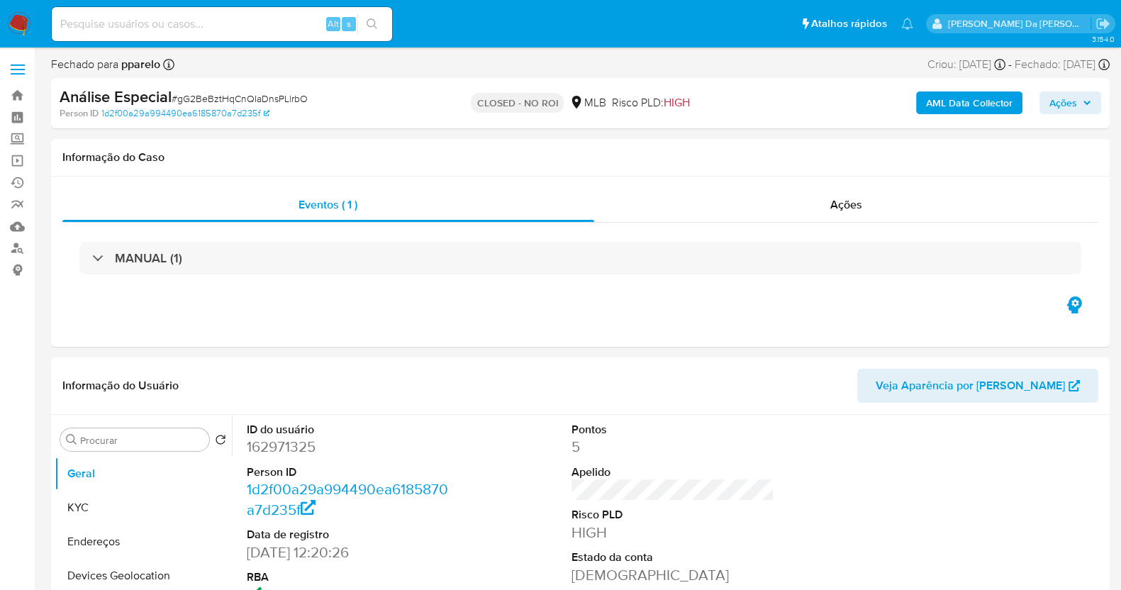
select select "10"
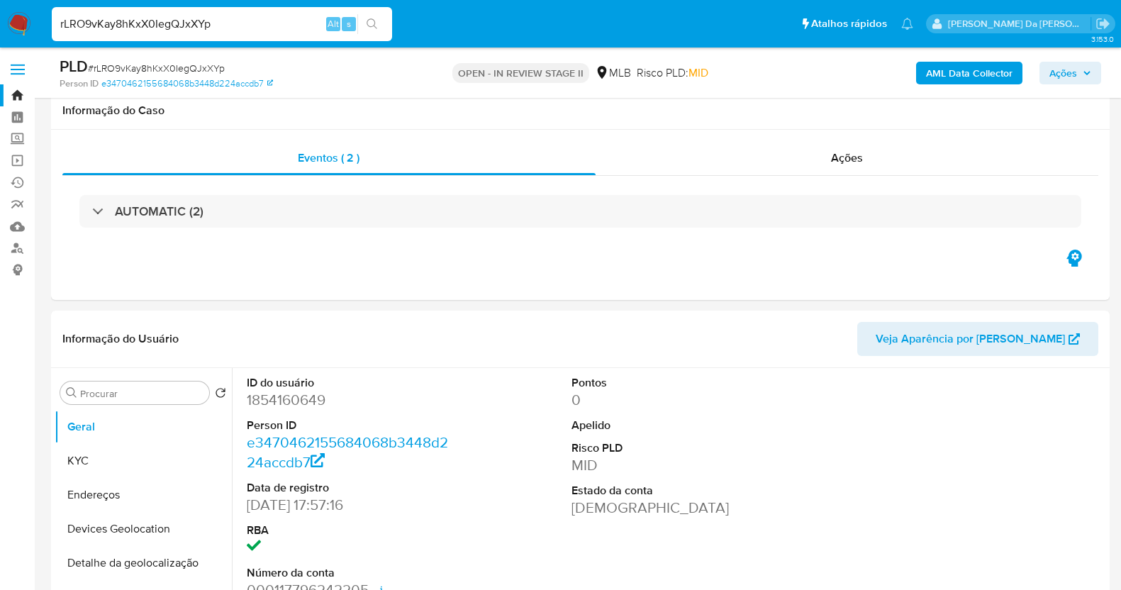
select select "10"
click at [237, 17] on input "rLRO9vKay8hKxX0IegQJxXYp" at bounding box center [222, 24] width 340 height 18
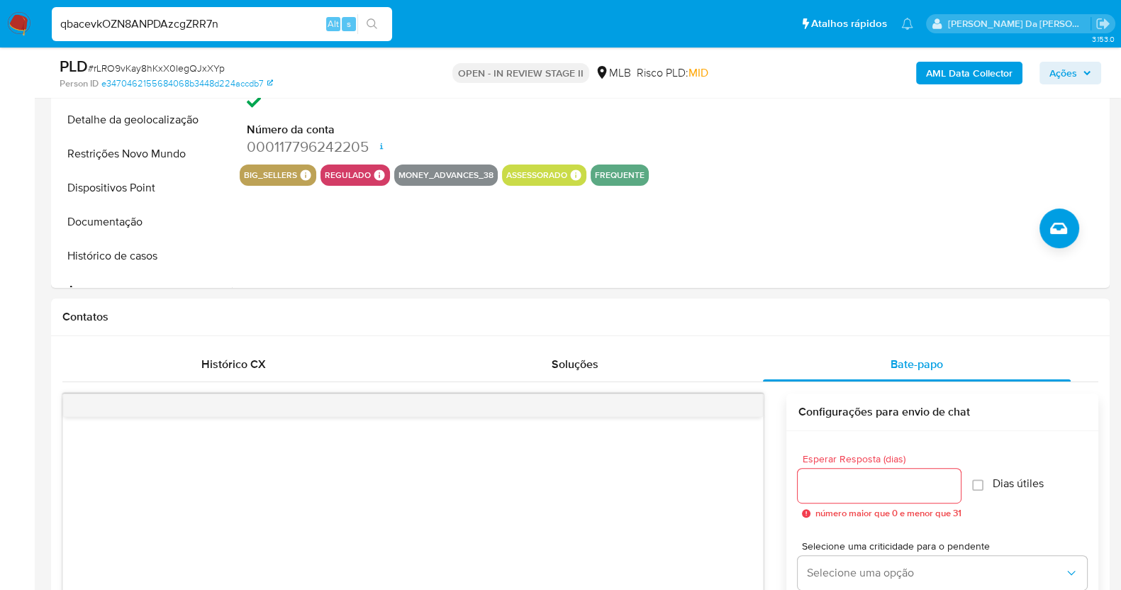
type input "qbacevkOZN8ANPDAzcgZRR7n"
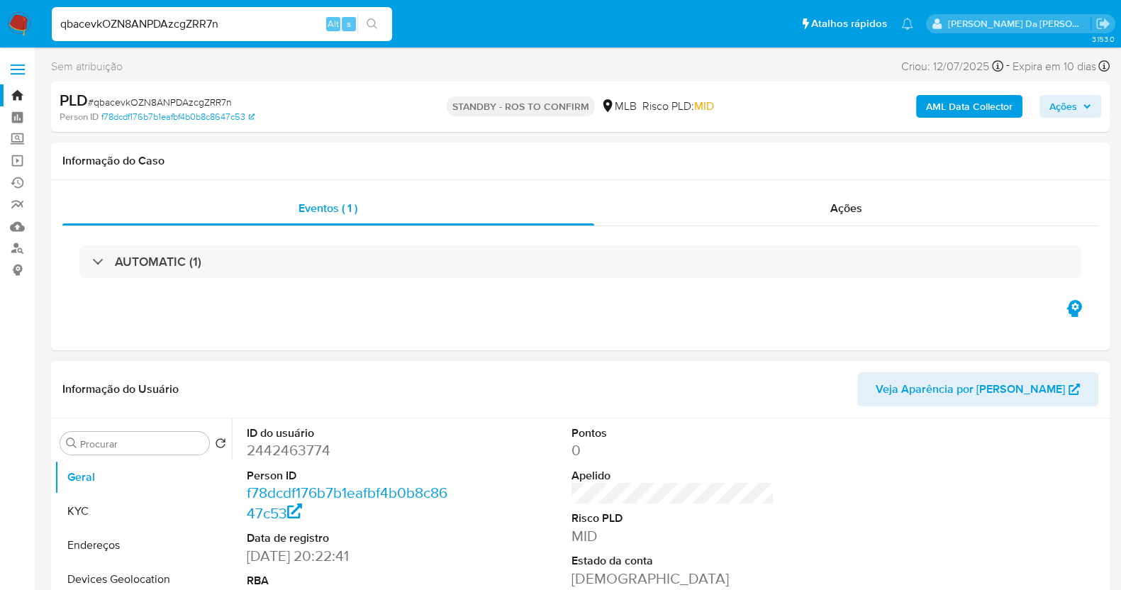
select select "10"
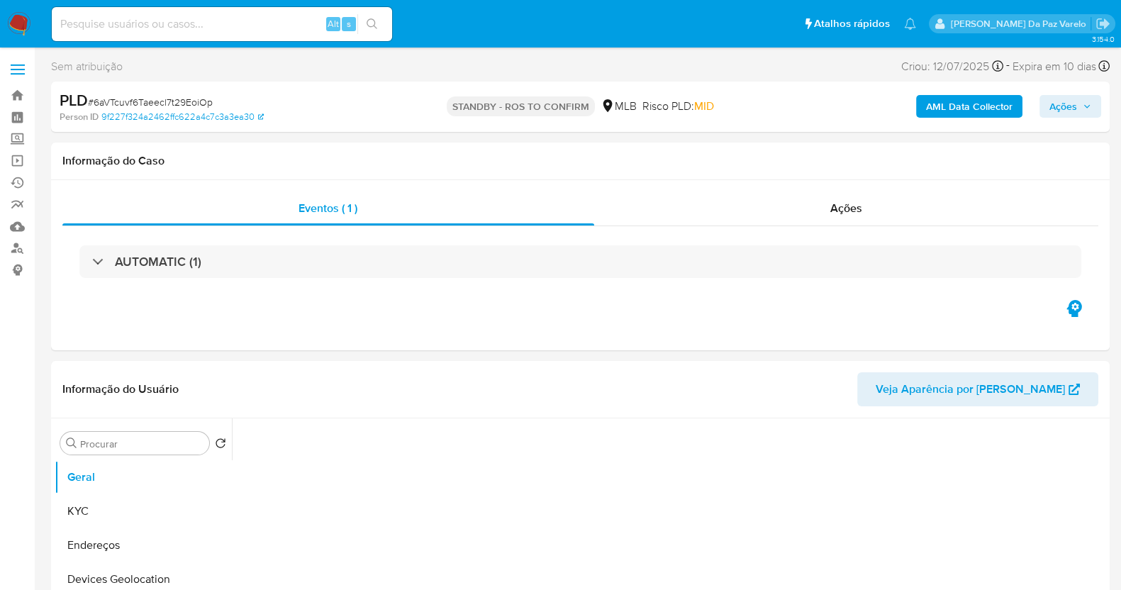
click at [255, 30] on input at bounding box center [222, 24] width 340 height 18
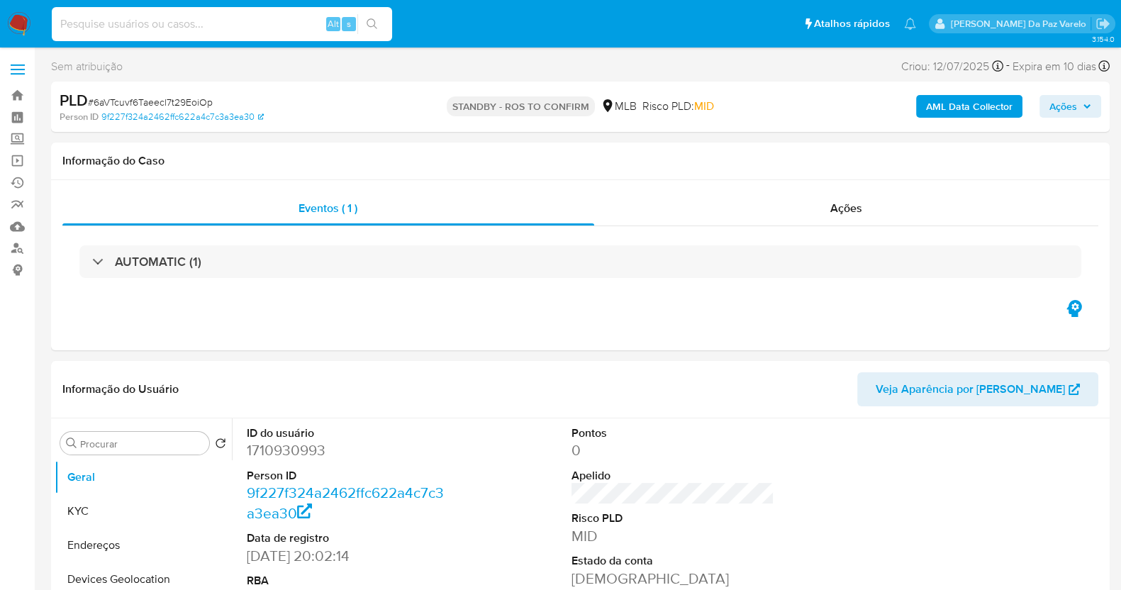
paste input "MMhWZnVU8wWWFP3oF6acxDg1"
type input "MMhWZnVU8wWWFP3oF6acxDg1"
select select "10"
type input "MMhWZnVU8wWWFP3oF6acxDg1"
select select "10"
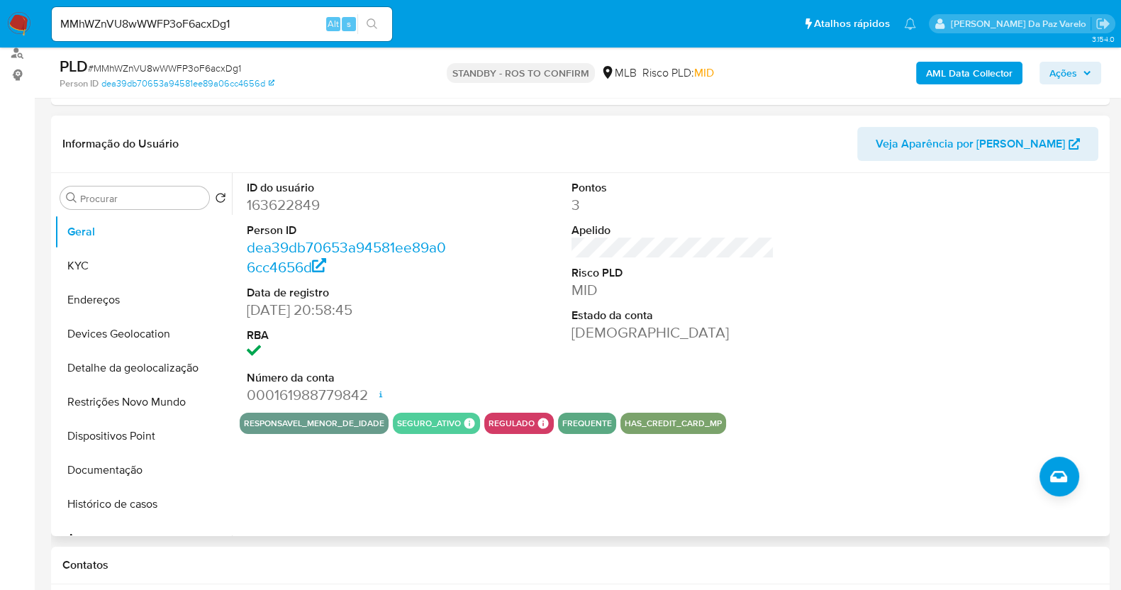
scroll to position [266, 0]
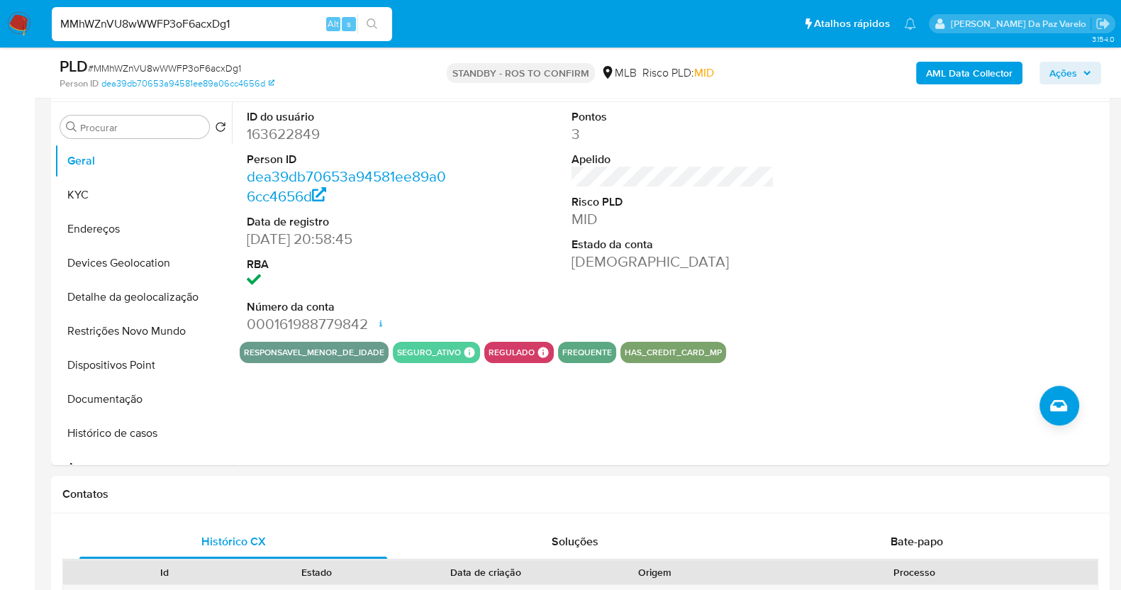
click at [238, 24] on input "MMhWZnVU8wWWFP3oF6acxDg1" at bounding box center [222, 24] width 340 height 18
click at [123, 393] on button "Documentação" at bounding box center [138, 399] width 166 height 34
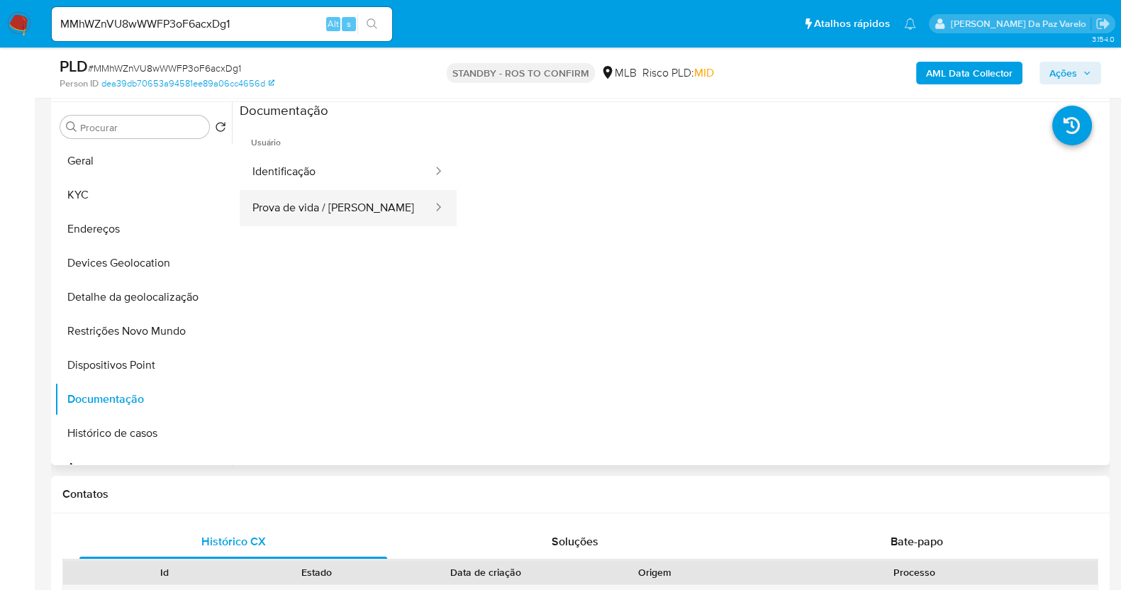
click at [347, 211] on button "Prova de vida / [PERSON_NAME]" at bounding box center [337, 208] width 194 height 36
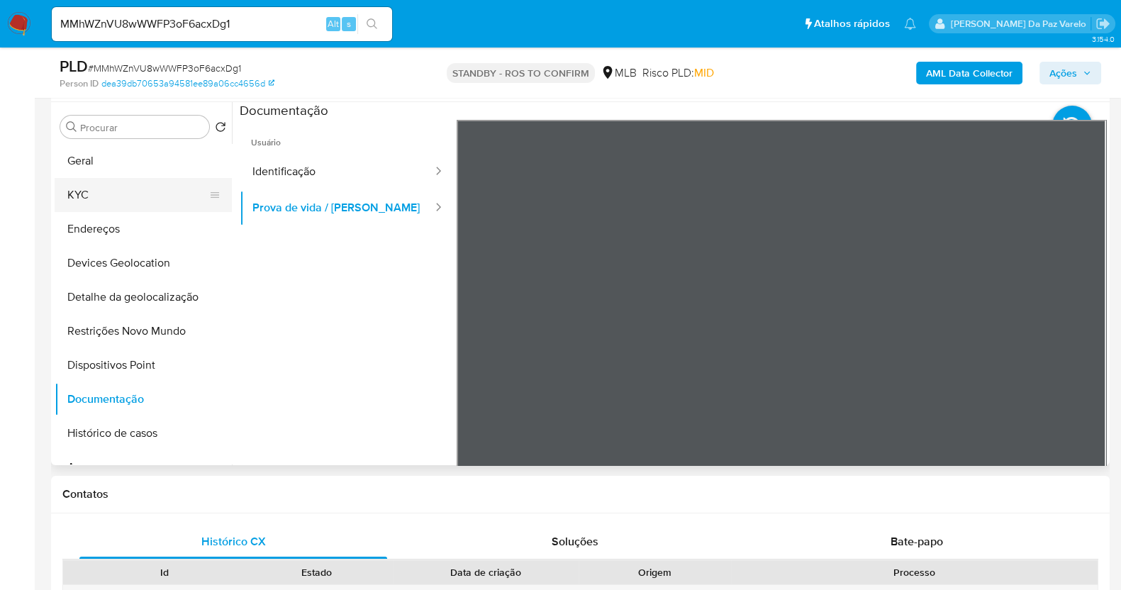
click at [106, 192] on button "KYC" at bounding box center [138, 195] width 166 height 34
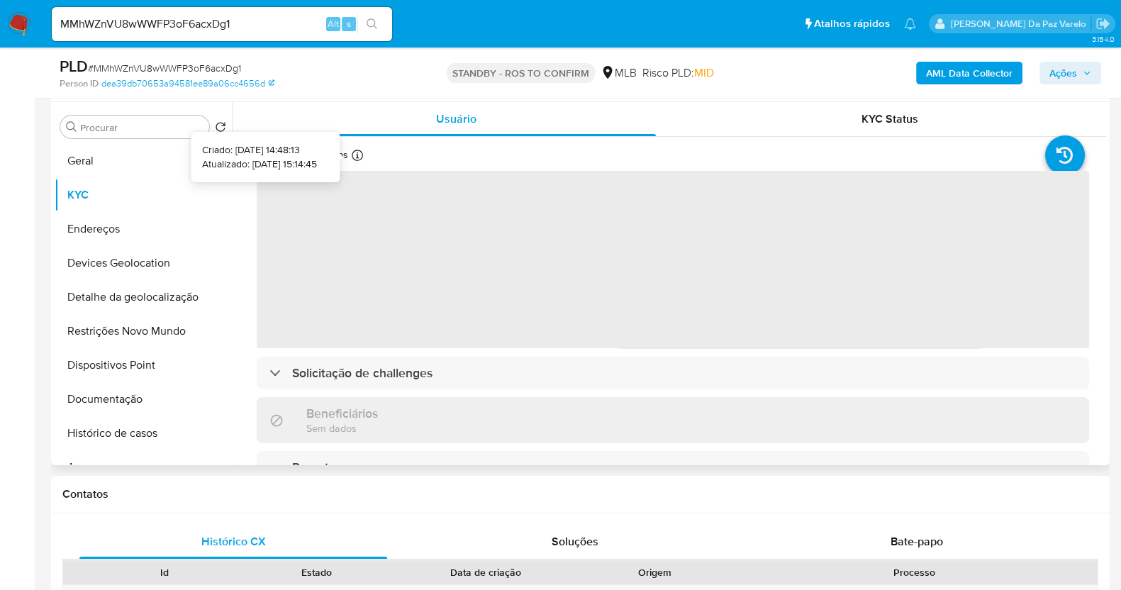
click at [358, 158] on icon at bounding box center [357, 155] width 11 height 11
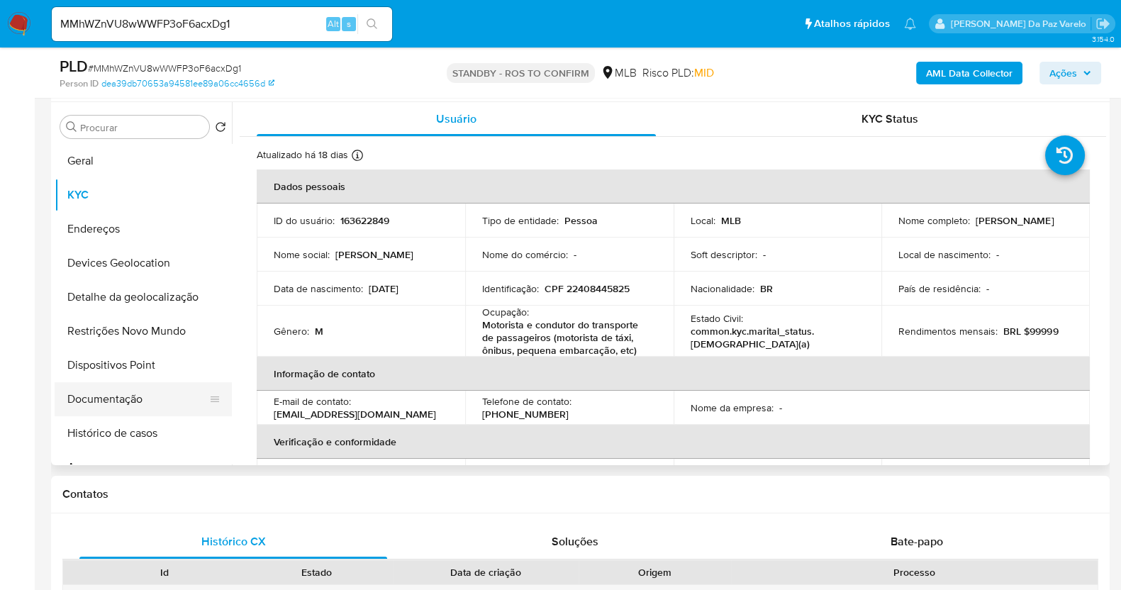
click at [114, 398] on button "Documentação" at bounding box center [138, 399] width 166 height 34
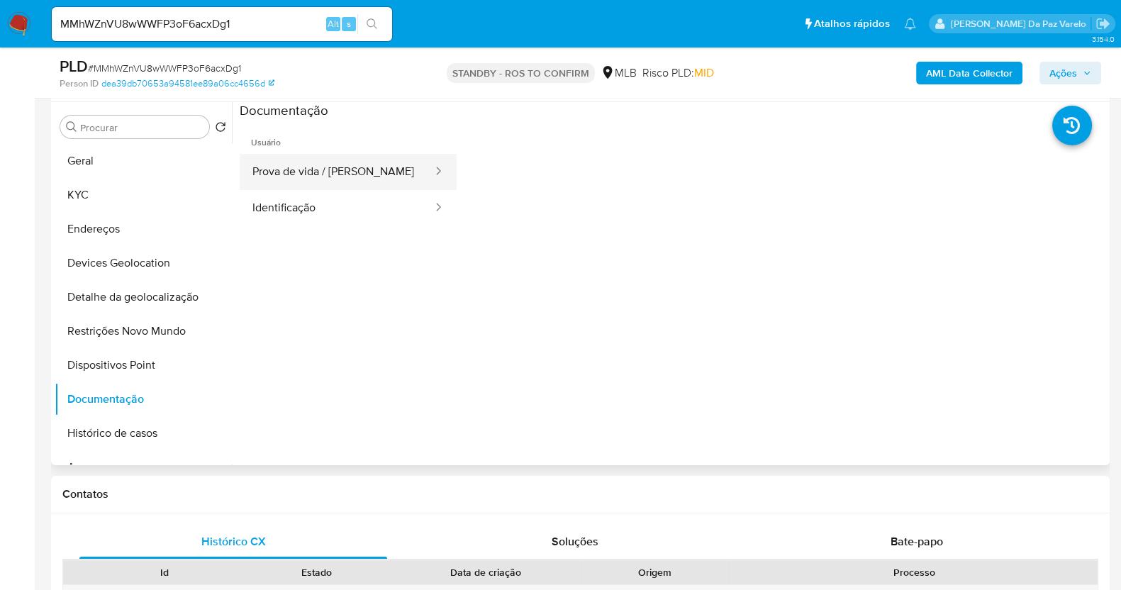
click at [350, 174] on button "Prova de vida / [PERSON_NAME]" at bounding box center [337, 172] width 194 height 36
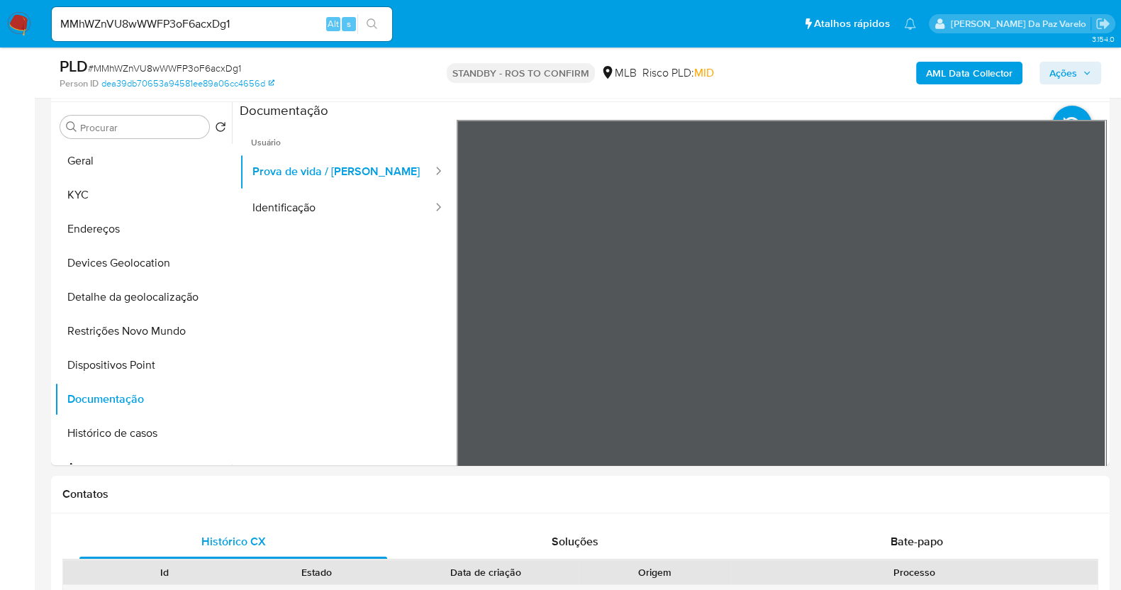
click at [206, 16] on input "MMhWZnVU8wWWFP3oF6acxDg1" at bounding box center [222, 24] width 340 height 18
click at [201, 26] on input "MMhWZnVU8wWWFP3oF6acxDg1" at bounding box center [222, 24] width 340 height 18
paste input "pMWLo9ETFoDNM5m03nni3yuH"
type input "pMWLo9ETFoDNM5m03nni3yuH"
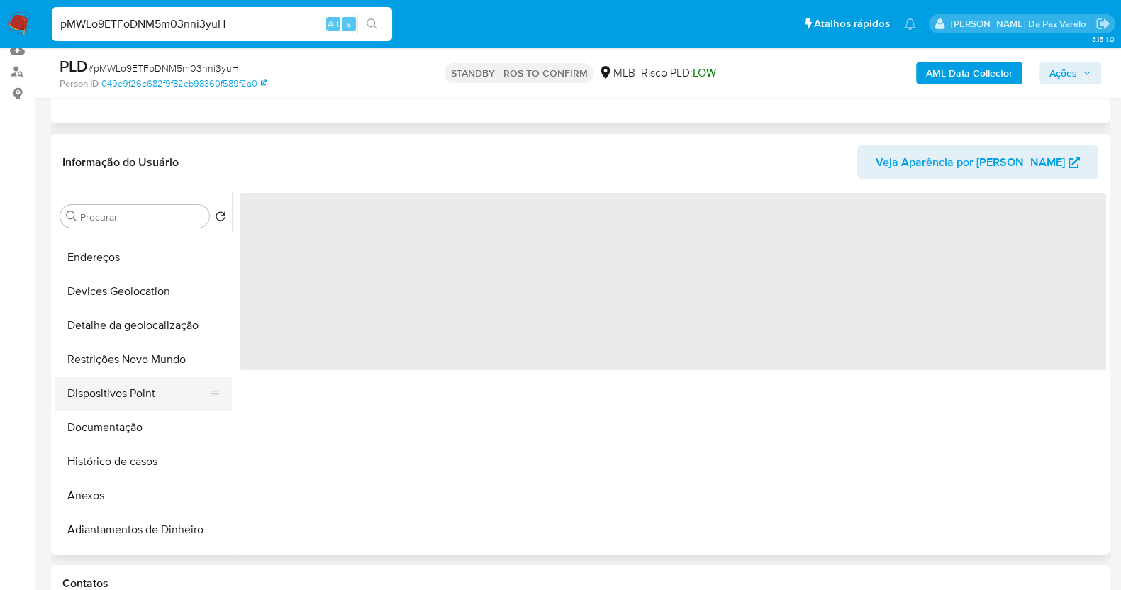
scroll to position [88, 0]
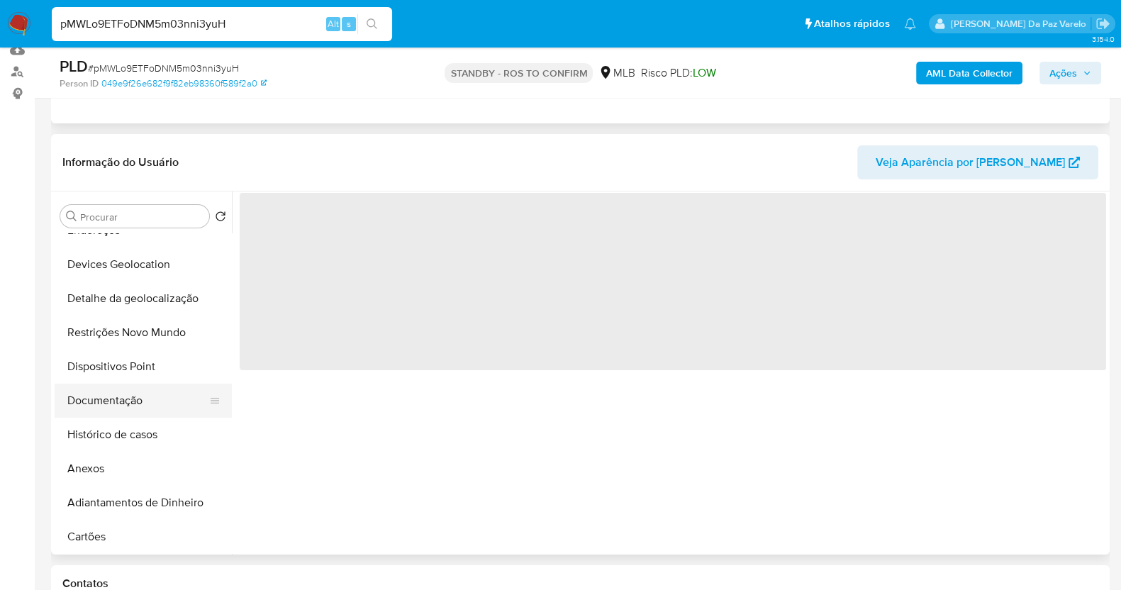
click at [112, 397] on button "Documentação" at bounding box center [138, 401] width 166 height 34
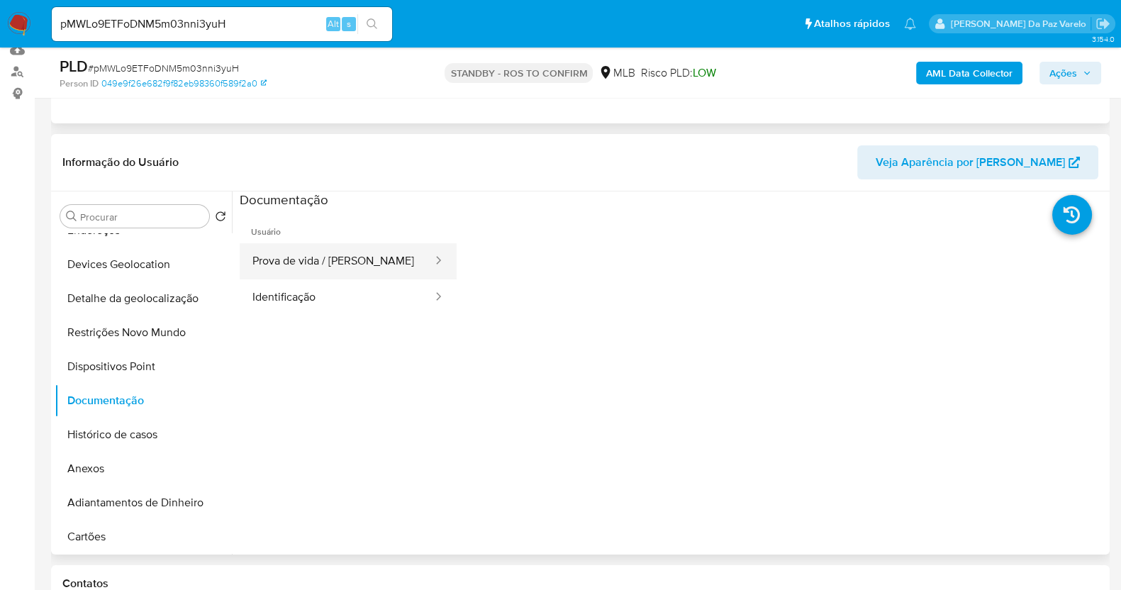
click at [354, 269] on button "Prova de vida / [PERSON_NAME]" at bounding box center [337, 261] width 194 height 36
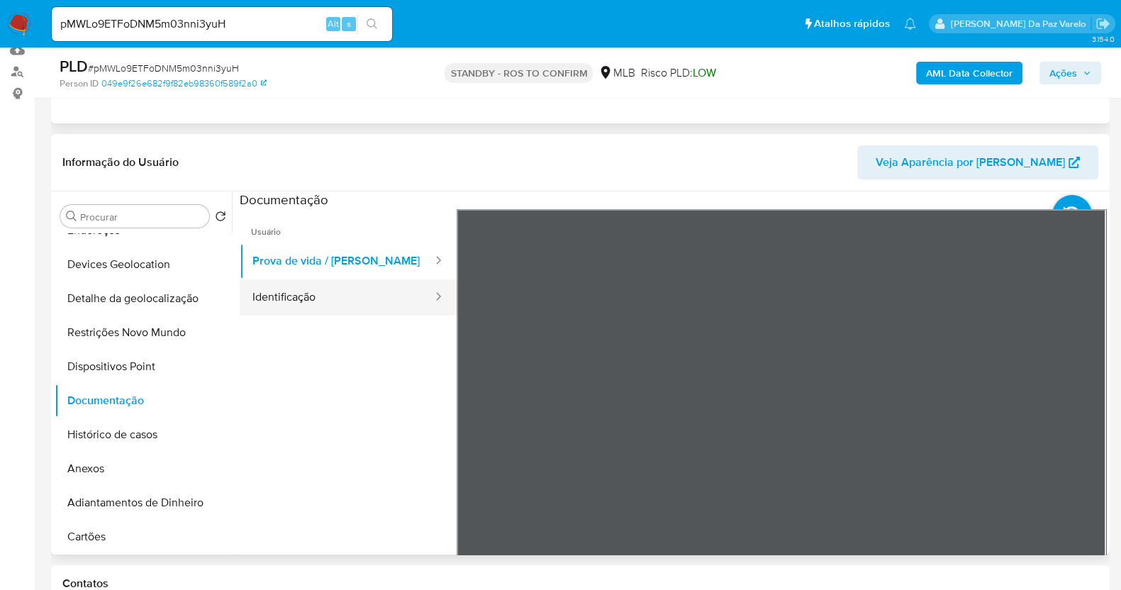
select select "10"
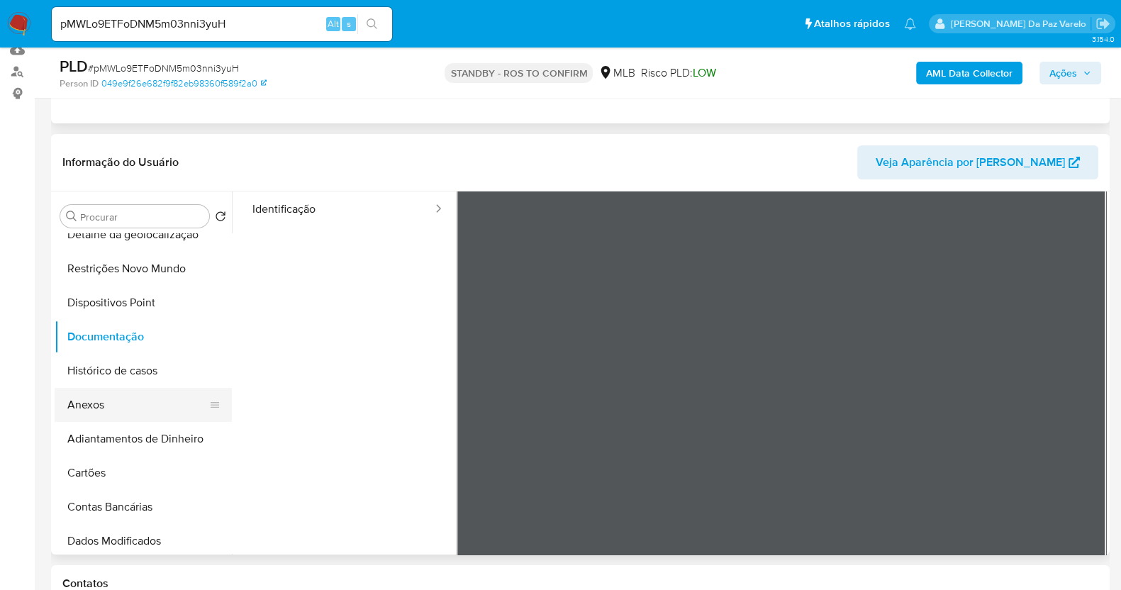
scroll to position [177, 0]
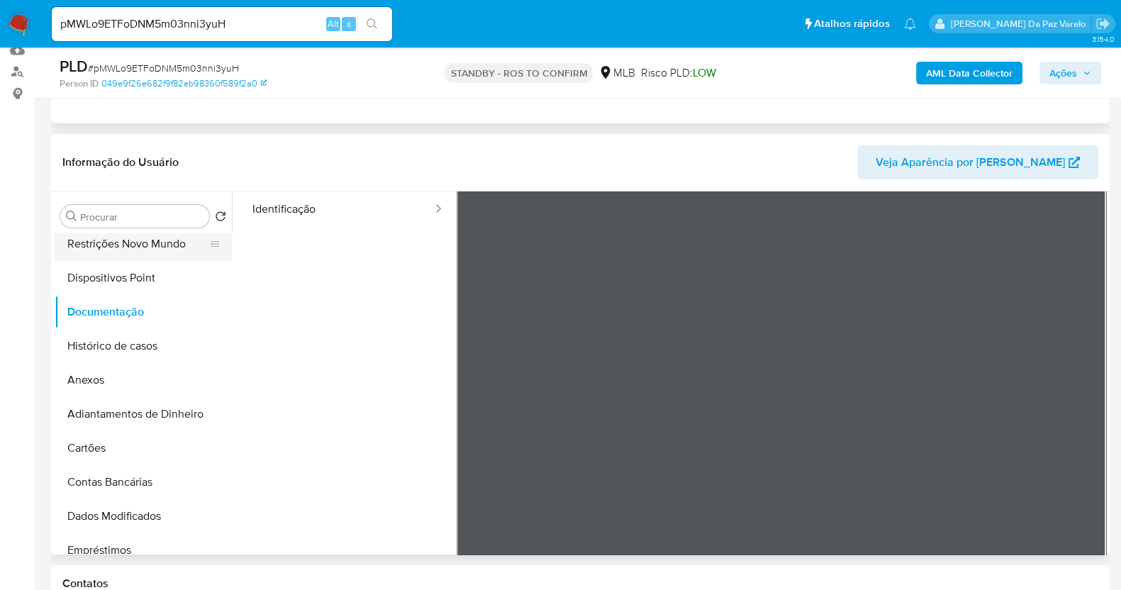
click at [147, 242] on button "Restrições Novo Mundo" at bounding box center [138, 244] width 166 height 34
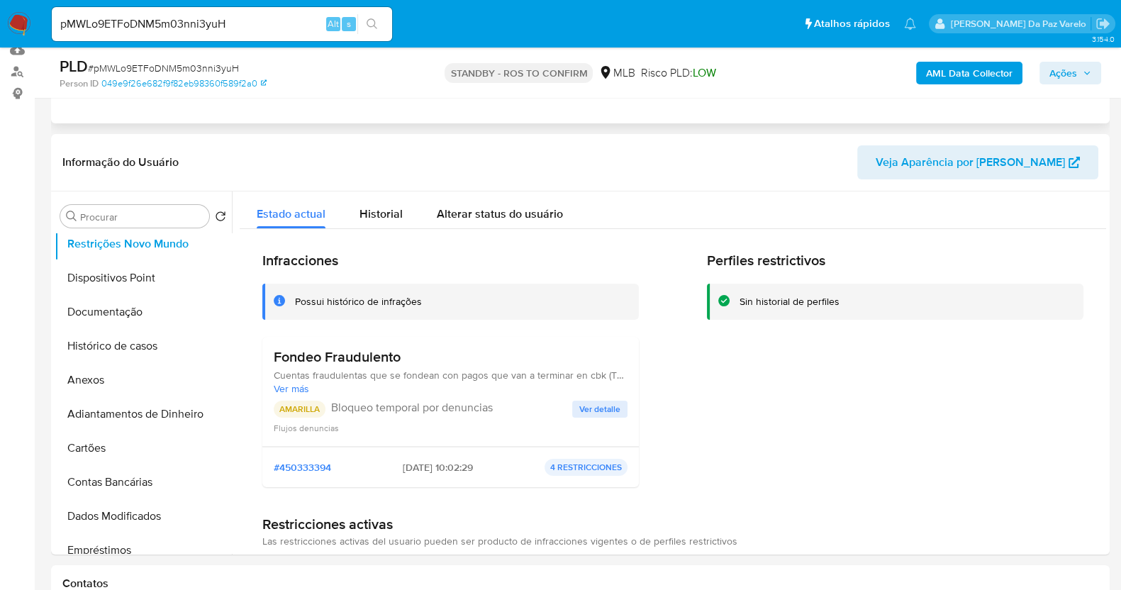
click at [252, 21] on input "pMWLo9ETFoDNM5m03nni3yuH" at bounding box center [222, 24] width 340 height 18
paste input "hmXp5egBPdzl5jSb9cVHBxhm"
type input "hmXp5egBPdzl5jSb9cVHBxhm"
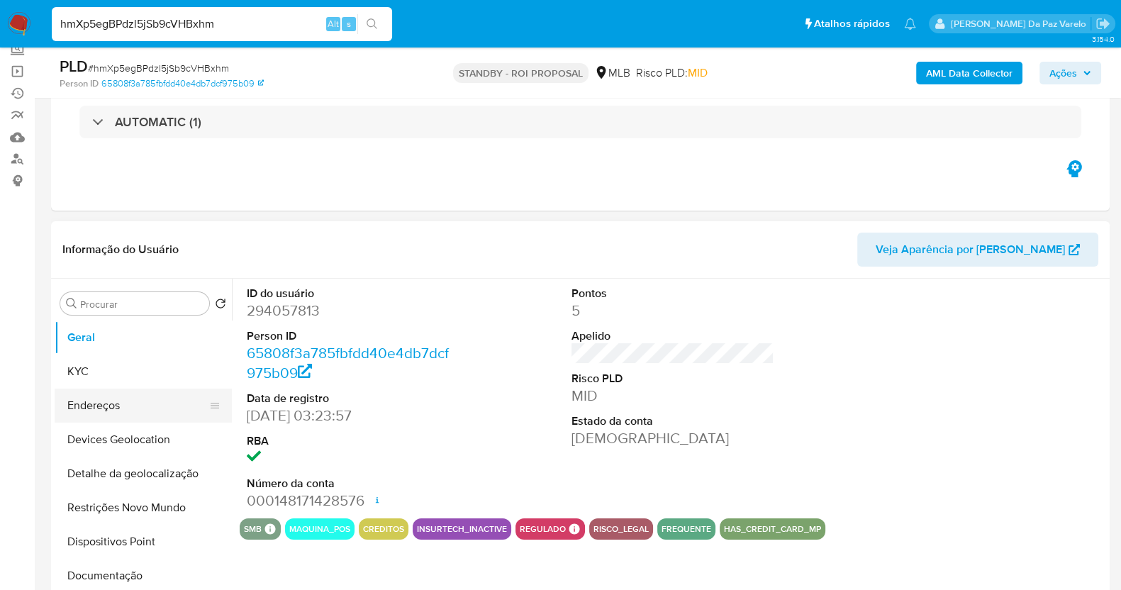
scroll to position [177, 0]
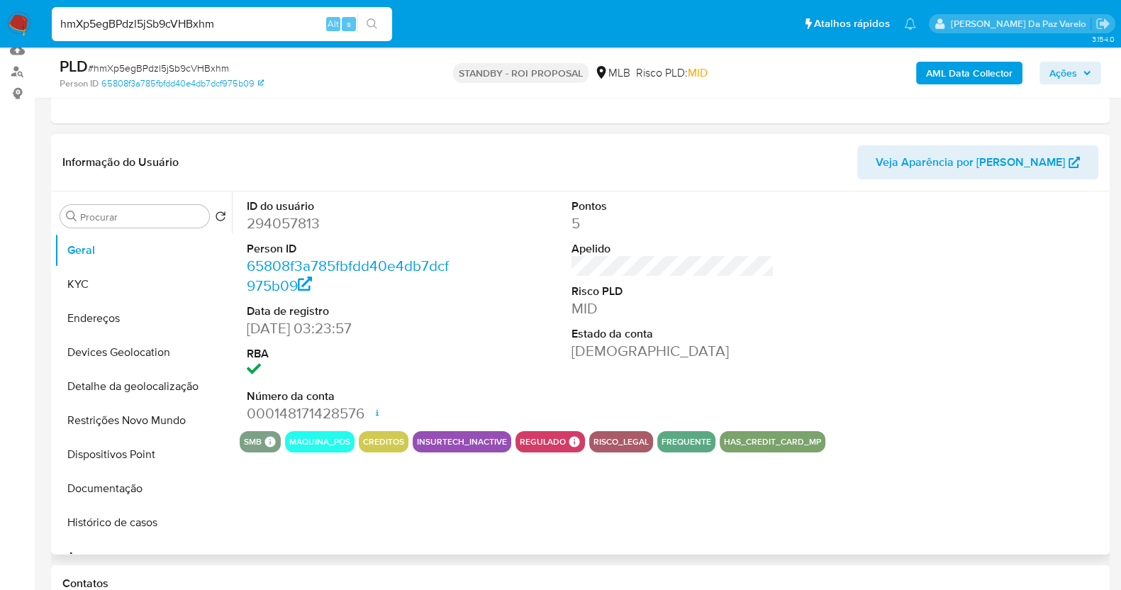
select select "10"
click at [99, 289] on button "KYC" at bounding box center [138, 284] width 166 height 34
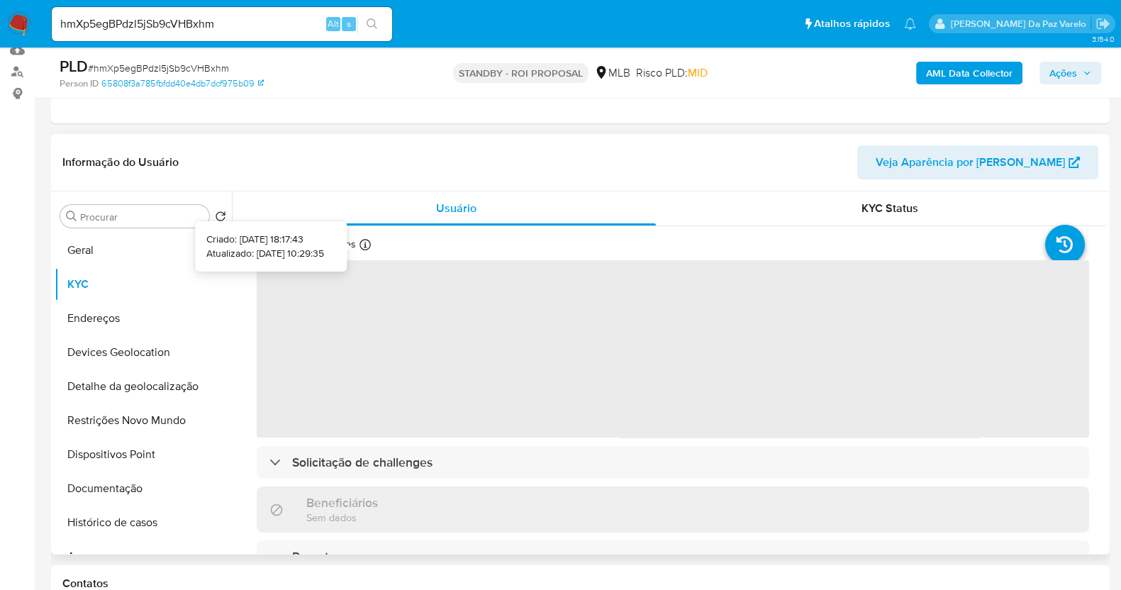
click at [366, 242] on icon at bounding box center [364, 244] width 11 height 11
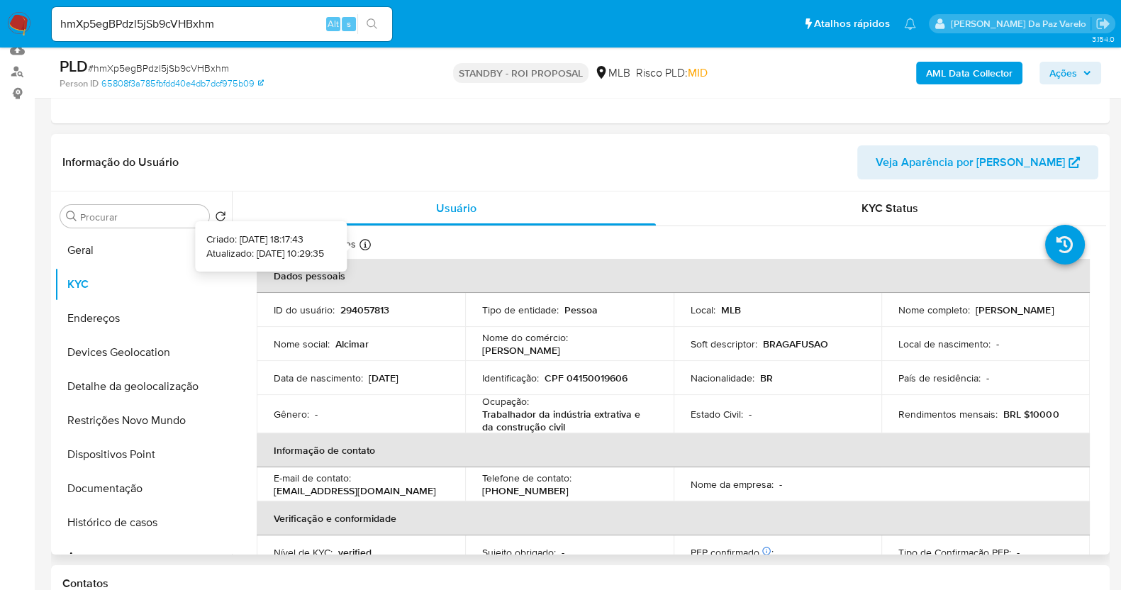
click at [366, 242] on icon at bounding box center [364, 244] width 11 height 11
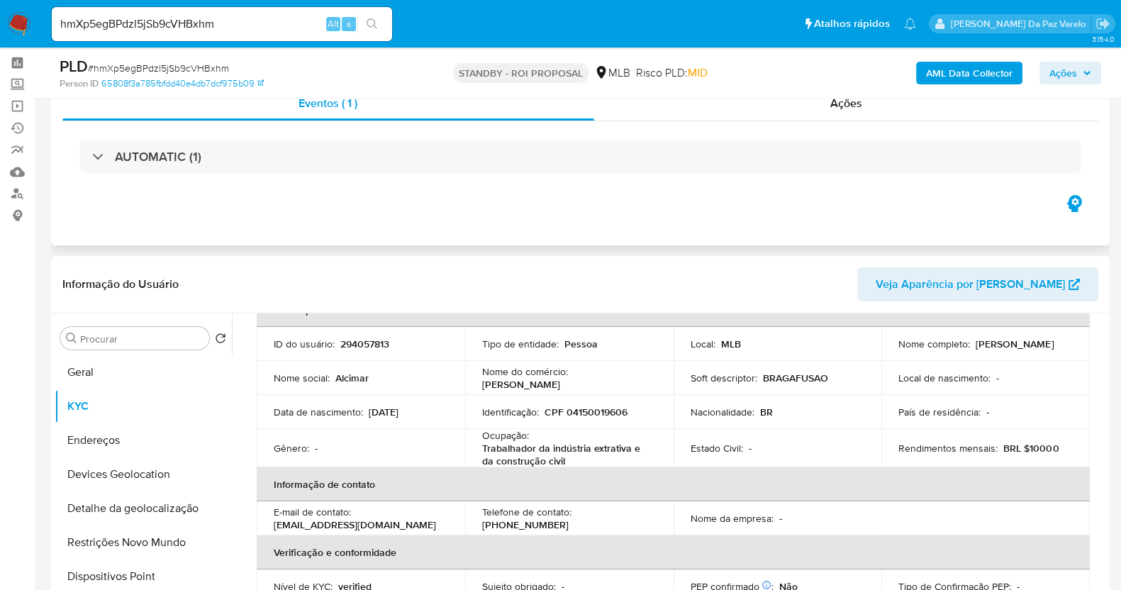
scroll to position [0, 0]
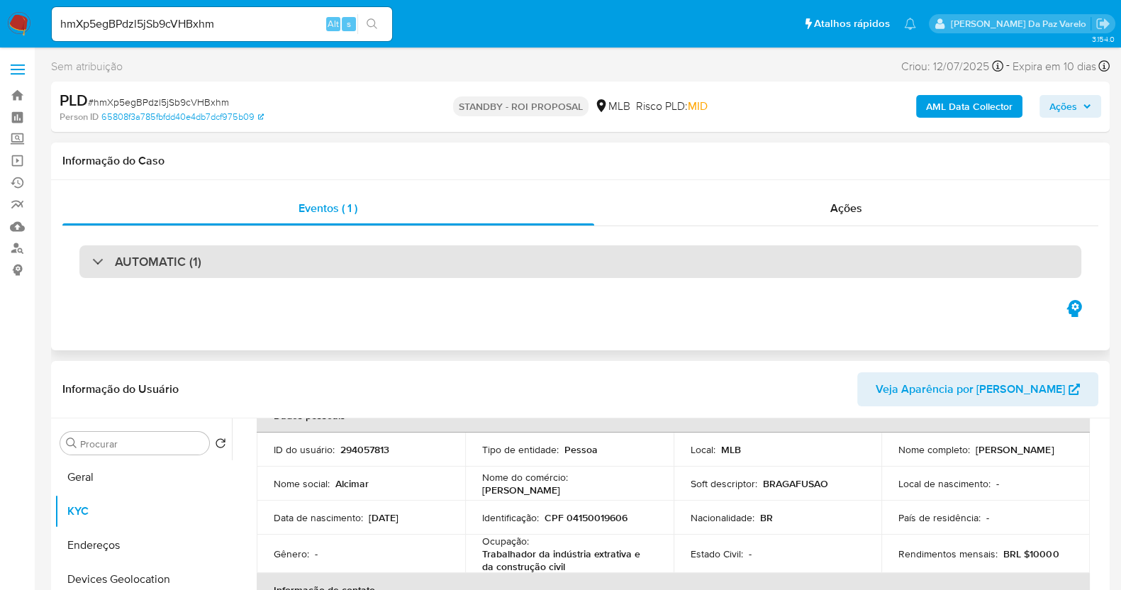
click at [177, 269] on h3 "AUTOMATIC (1)" at bounding box center [158, 262] width 86 height 16
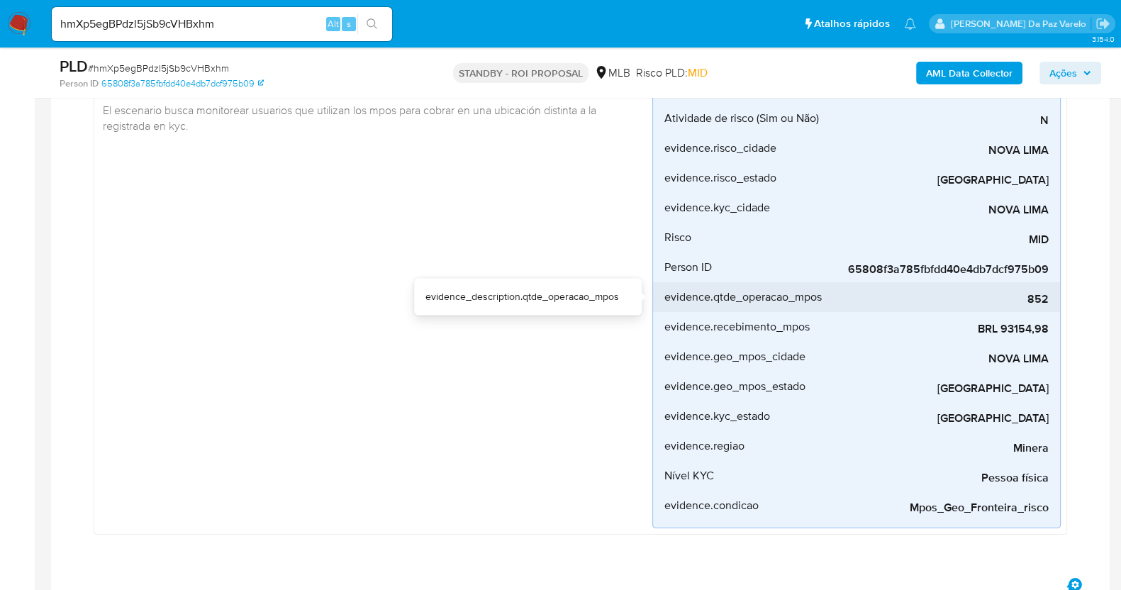
scroll to position [266, 0]
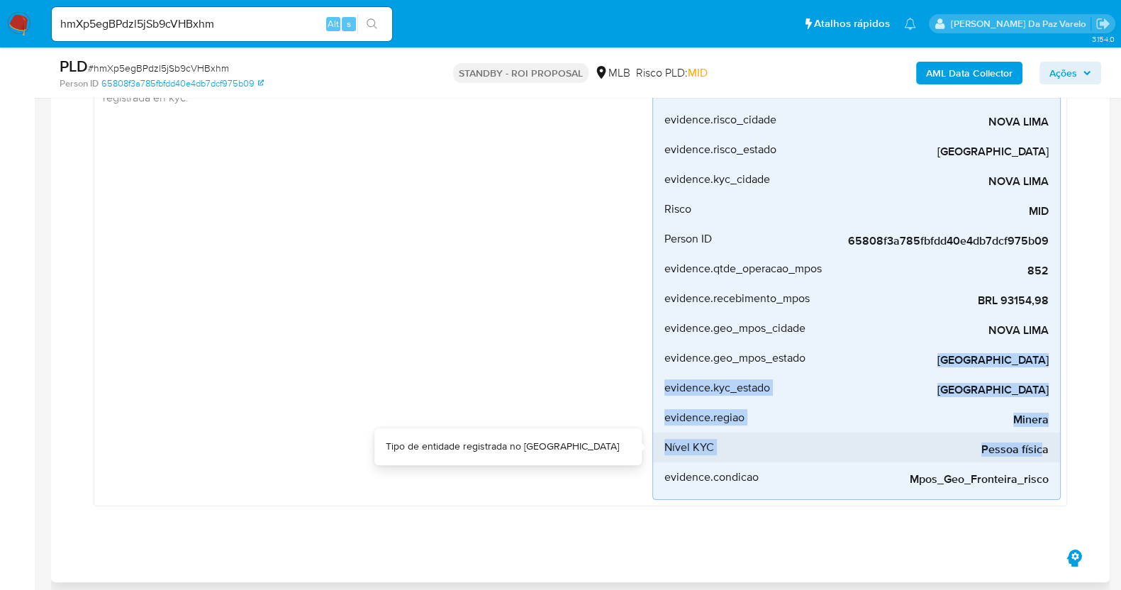
drag, startPoint x: 957, startPoint y: 362, endPoint x: 1042, endPoint y: 447, distance: 119.8
click at [1042, 447] on div "evidence.desvio_renda 932% evidence_description.desvio_renda [DOMAIN_NAME]_tran…" at bounding box center [856, 254] width 408 height 492
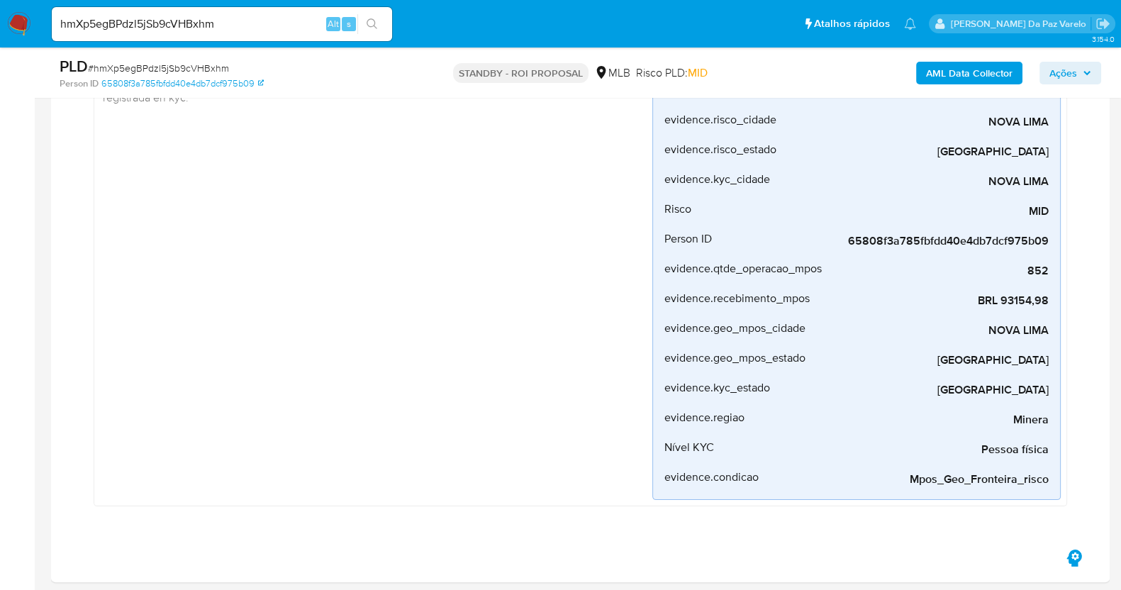
click at [269, 26] on input "hmXp5egBPdzl5jSb9cVHBxhm" at bounding box center [222, 24] width 340 height 18
paste input "hCUxPF7gnbeYLWvpTNijwett"
type input "hmXp5egBPdzl5jSb9cVHBxhmhCUxPF7gnbeYLWvpTNijwett"
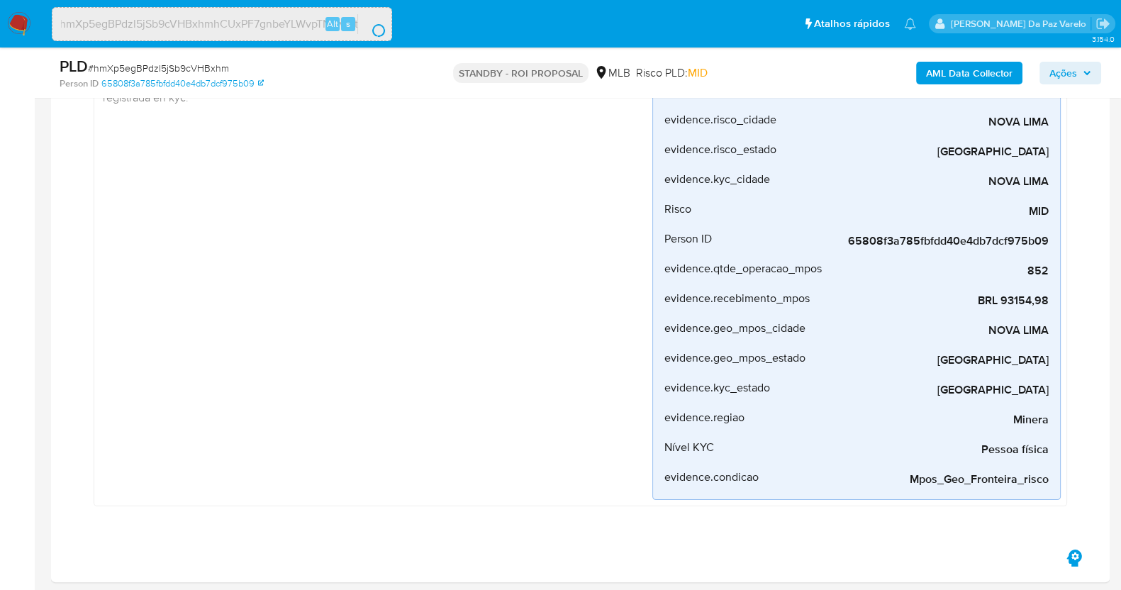
scroll to position [0, 0]
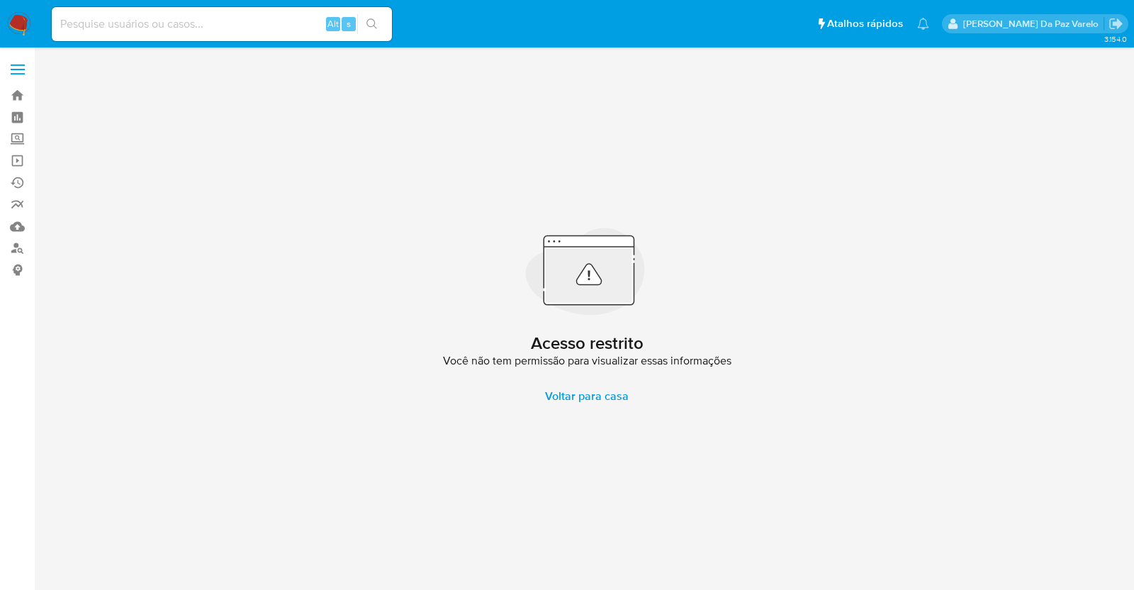
click at [195, 18] on input at bounding box center [222, 24] width 340 height 18
paste input "hCUxPF7gnbeYLWvpTNijwett"
type input "hCUxPF7gnbeYLWvpTNijwett"
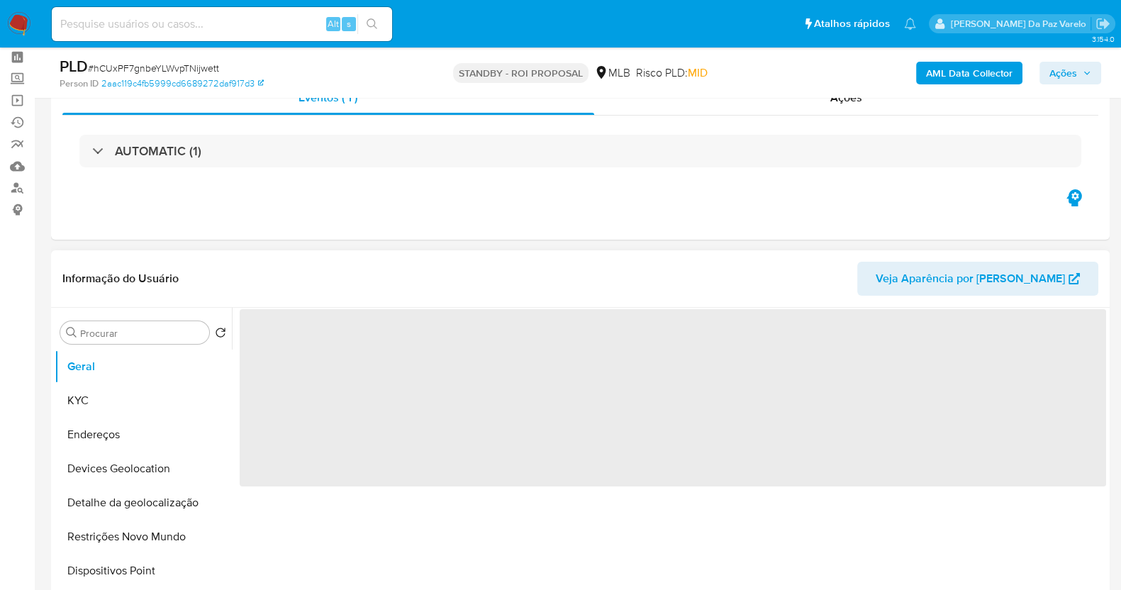
scroll to position [88, 0]
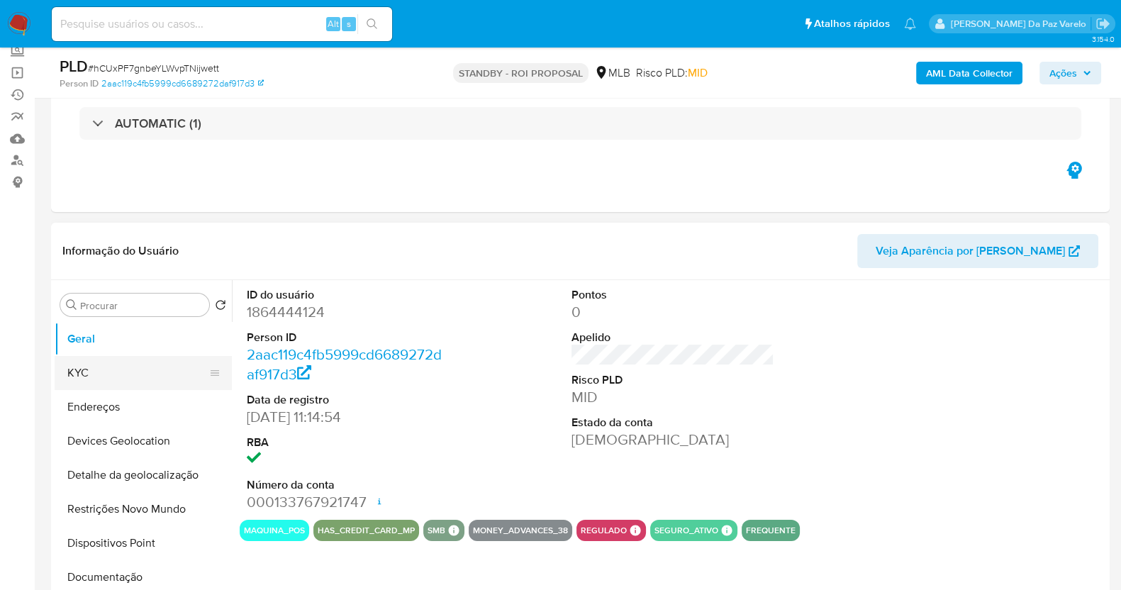
click at [97, 373] on button "KYC" at bounding box center [138, 373] width 166 height 34
select select "10"
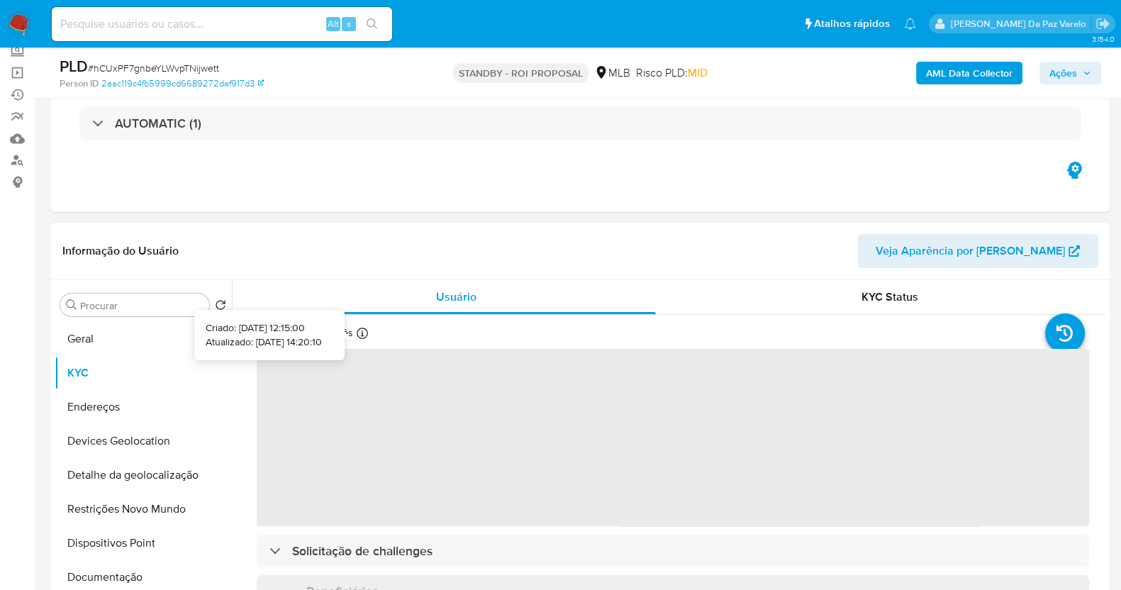
click at [360, 337] on icon at bounding box center [362, 333] width 11 height 11
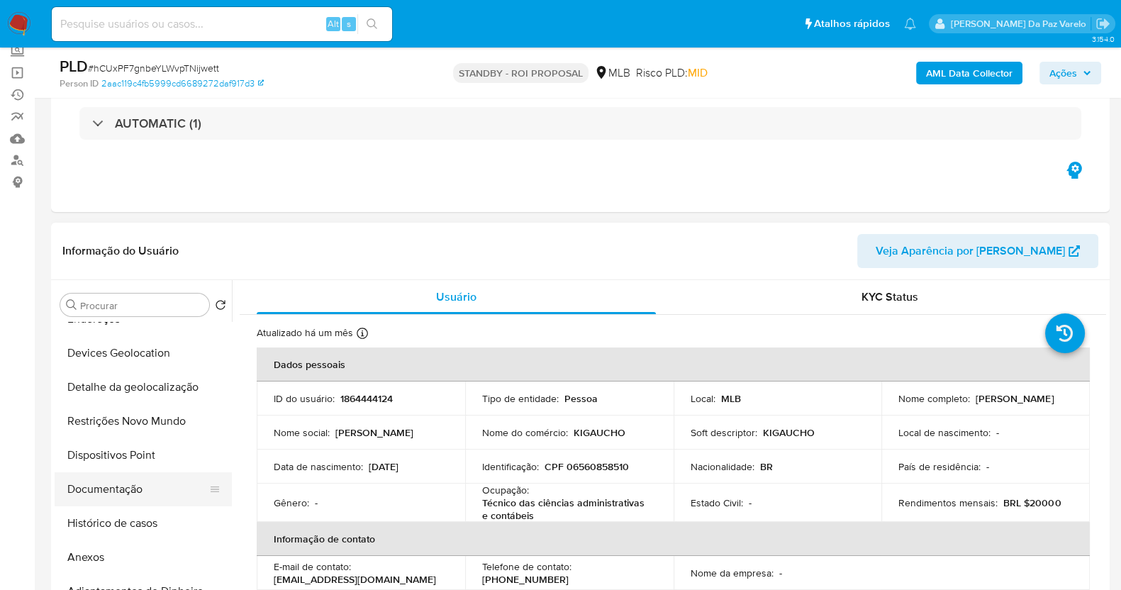
click at [124, 485] on button "Documentação" at bounding box center [138, 489] width 166 height 34
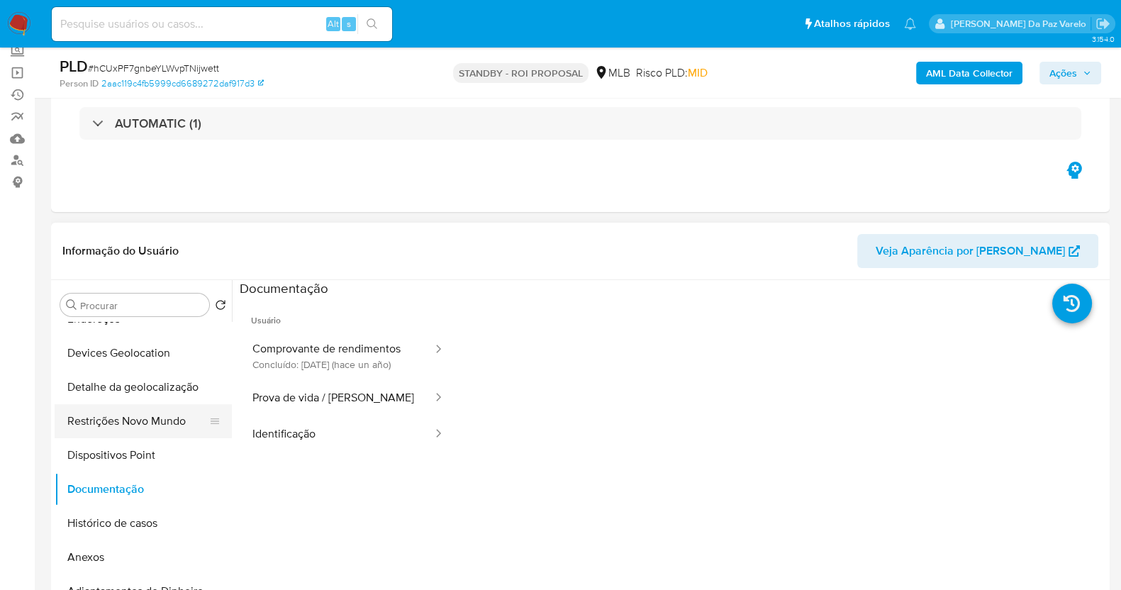
click at [131, 427] on button "Restrições Novo Mundo" at bounding box center [138, 421] width 166 height 34
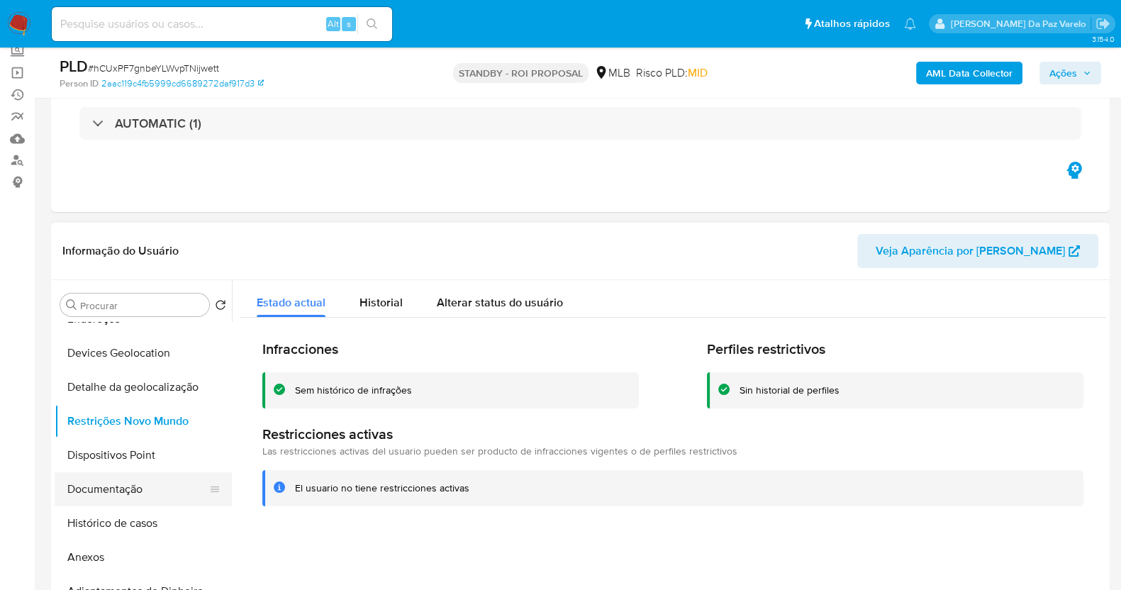
click at [124, 487] on button "Documentação" at bounding box center [138, 489] width 166 height 34
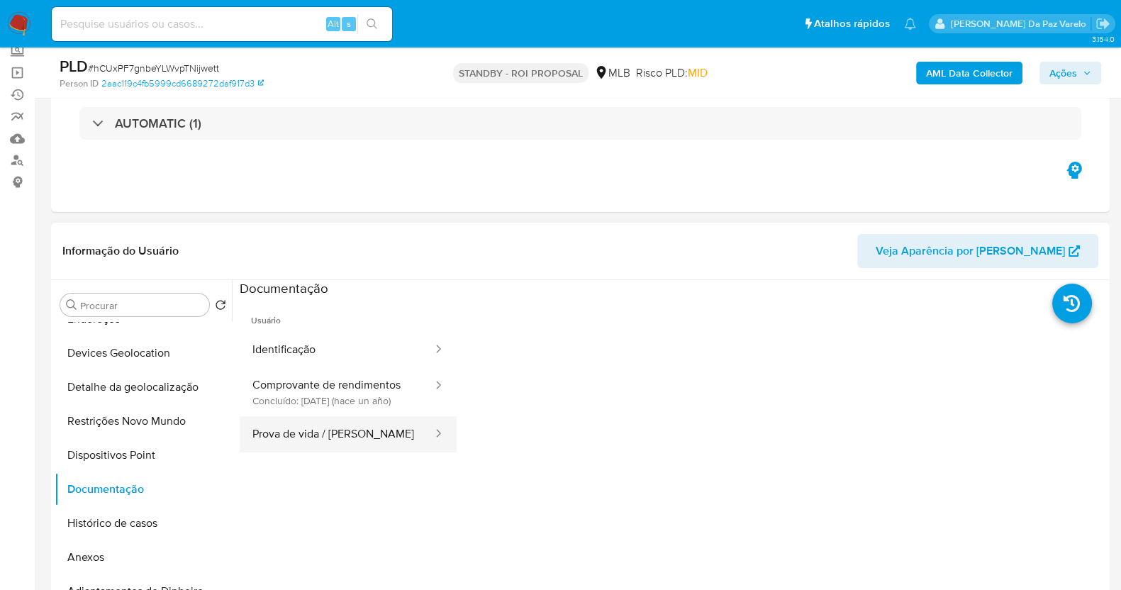
click at [337, 452] on button "Prova de vida / [PERSON_NAME]" at bounding box center [337, 434] width 194 height 36
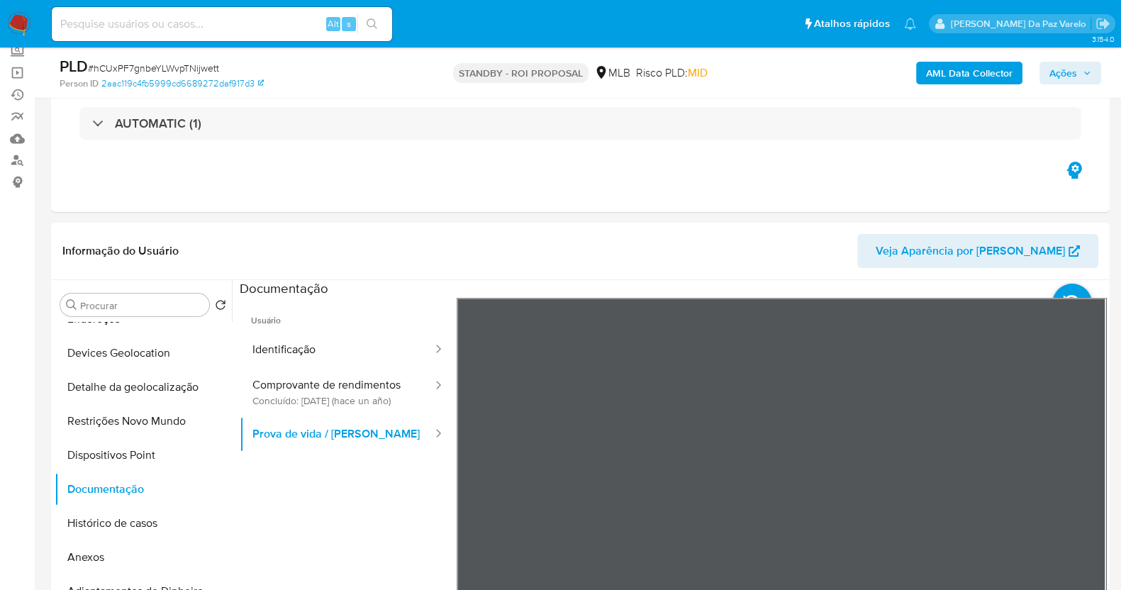
click at [187, 30] on input at bounding box center [222, 24] width 340 height 18
paste input "6syWoeiB9QroiuD67NhS0Qq6"
type input "6syWoeiB9QroiuD67NhS0Qq6"
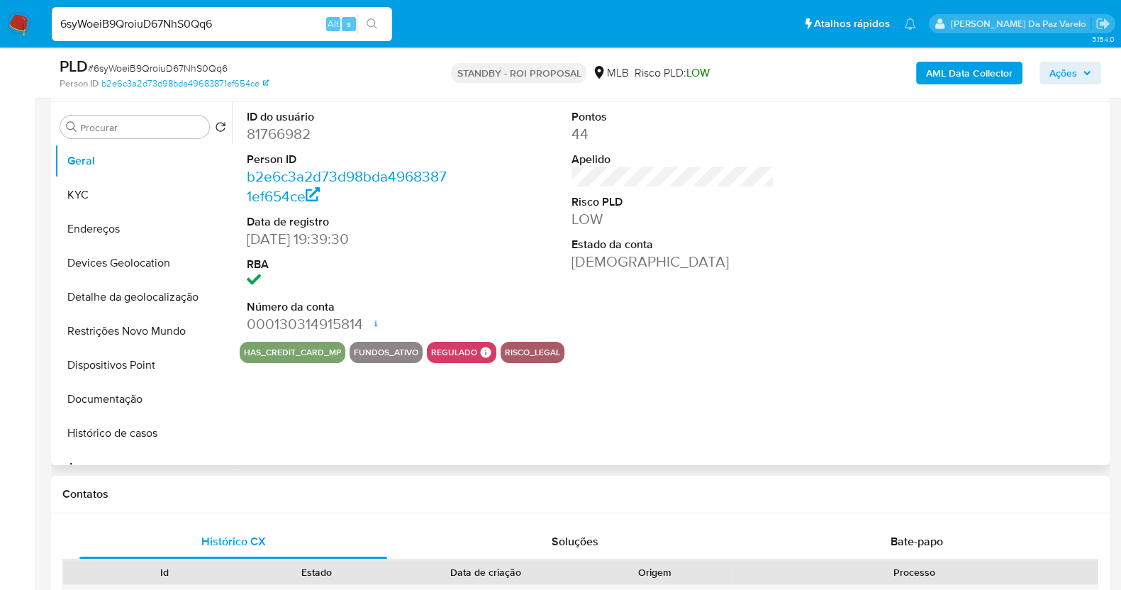
select select "10"
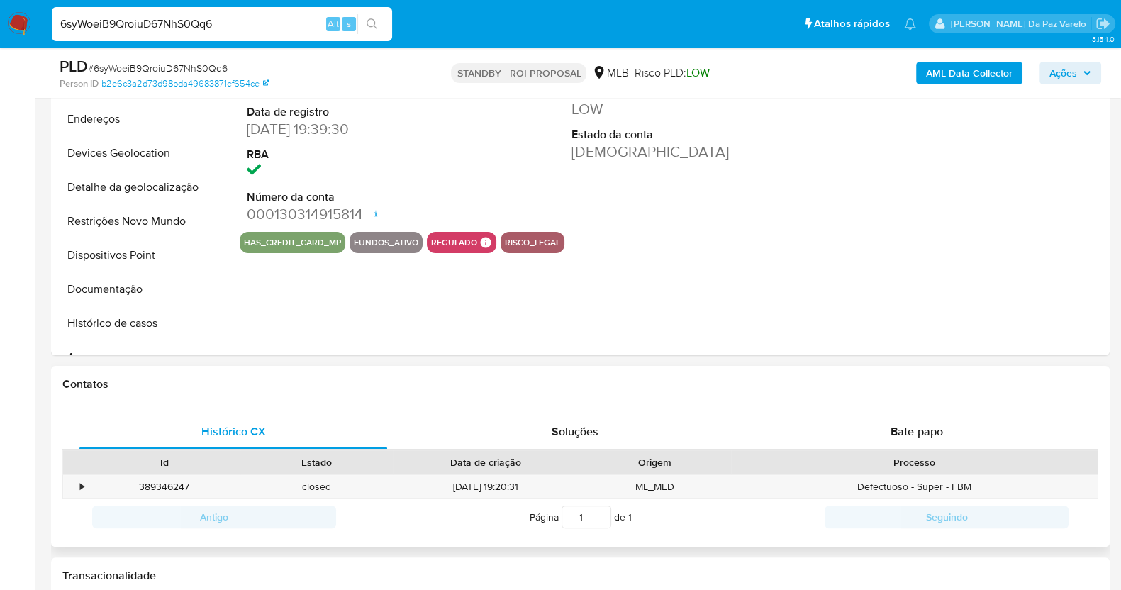
scroll to position [532, 0]
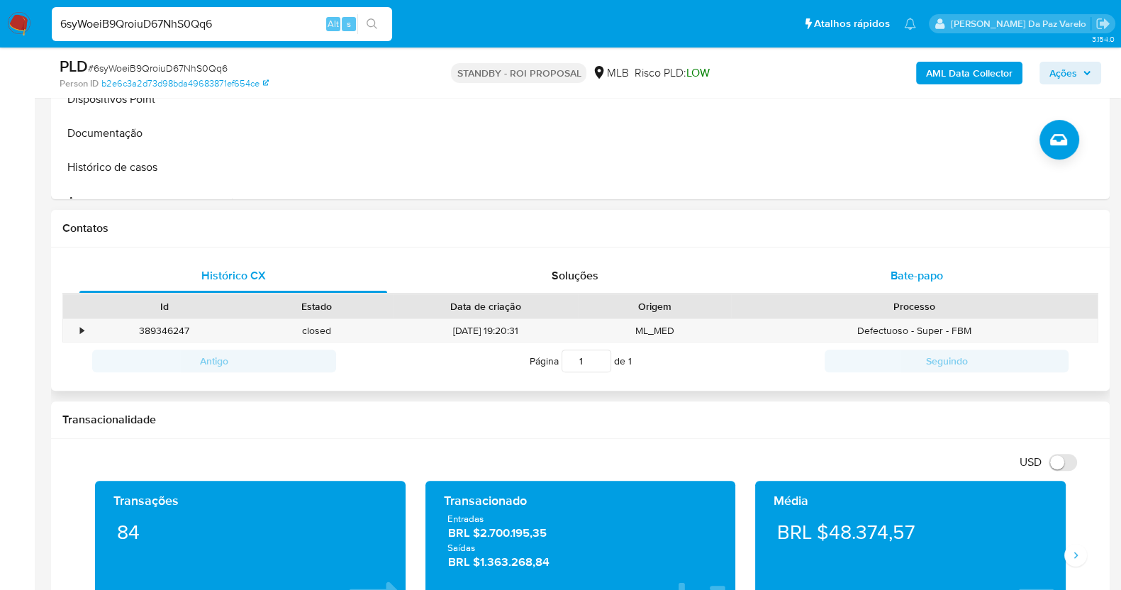
click at [913, 281] on span "Bate-papo" at bounding box center [916, 275] width 52 height 16
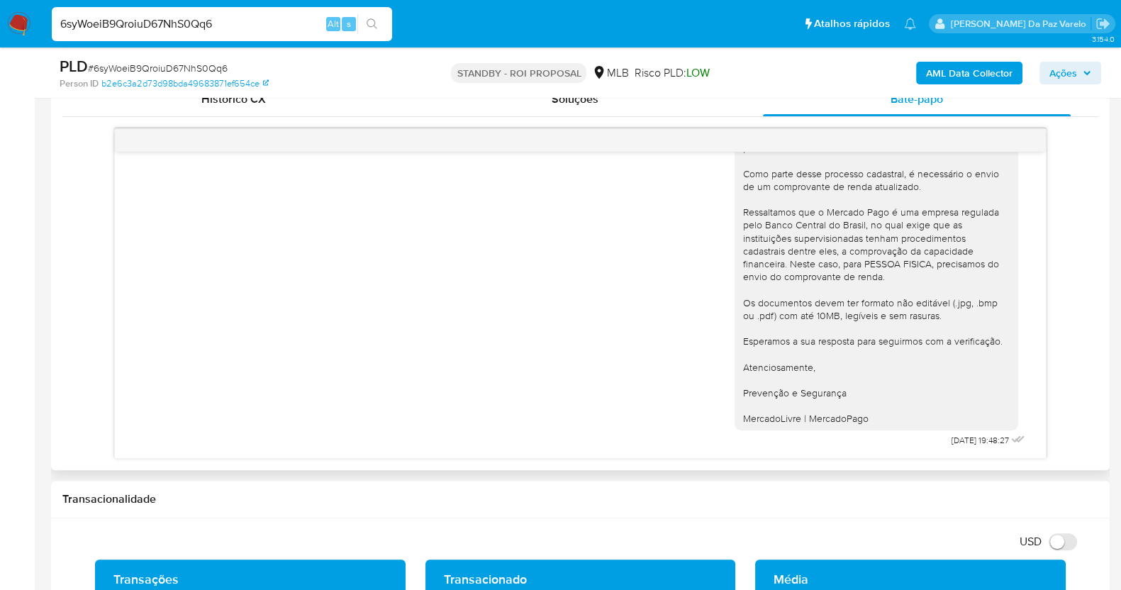
scroll to position [0, 0]
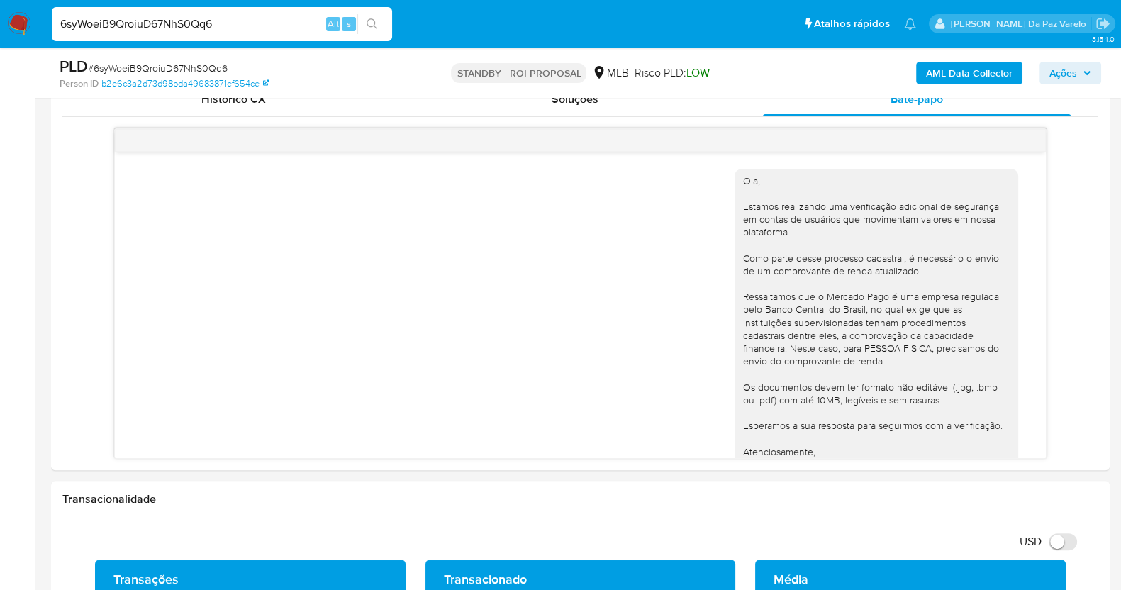
click at [211, 22] on input "6syWoeiB9QroiuD67NhS0Qq6" at bounding box center [222, 24] width 340 height 18
click at [211, 23] on input "6syWoeiB9QroiuD67NhS0Qq6" at bounding box center [222, 24] width 340 height 18
paste input "MK9zXLvDMj5dDpdPdGLAcEeg"
type input "MK9zXLvDMj5dDpdPdGLAcEeg"
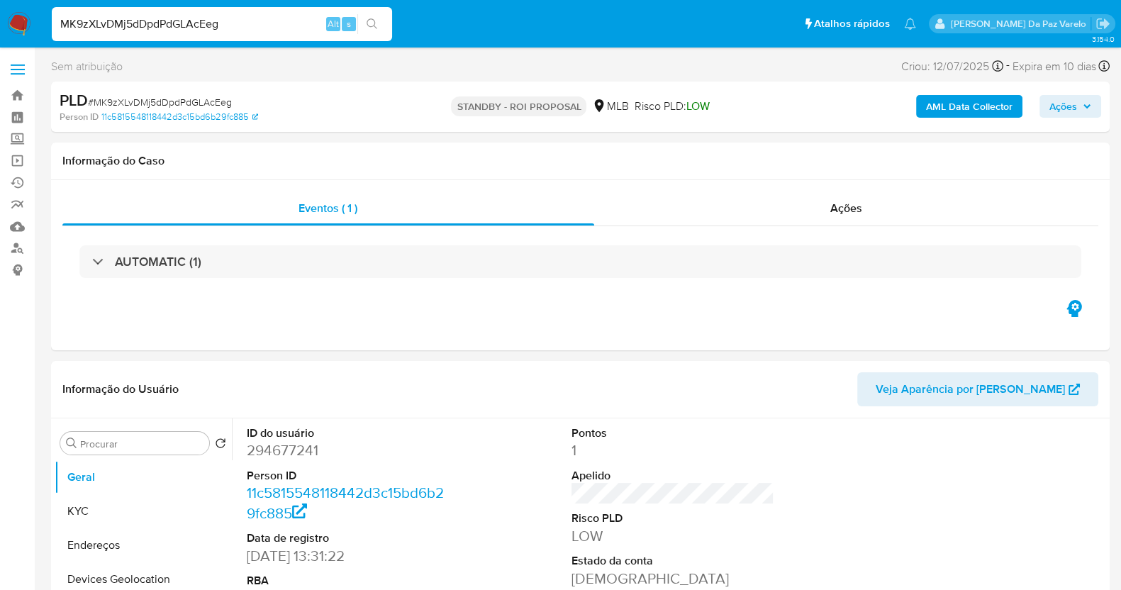
select select "10"
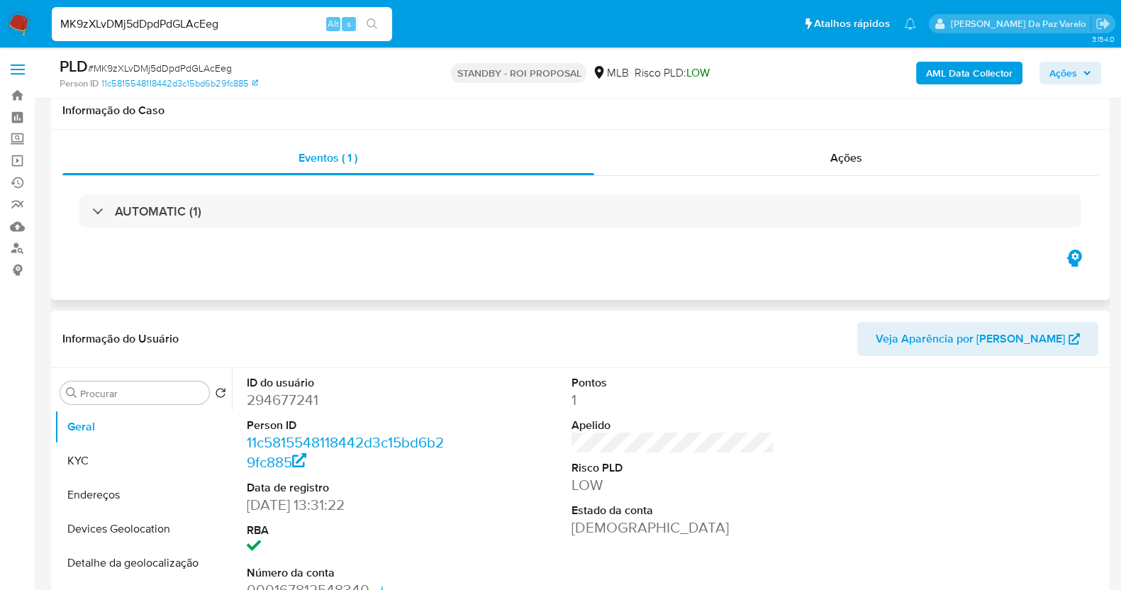
scroll to position [88, 0]
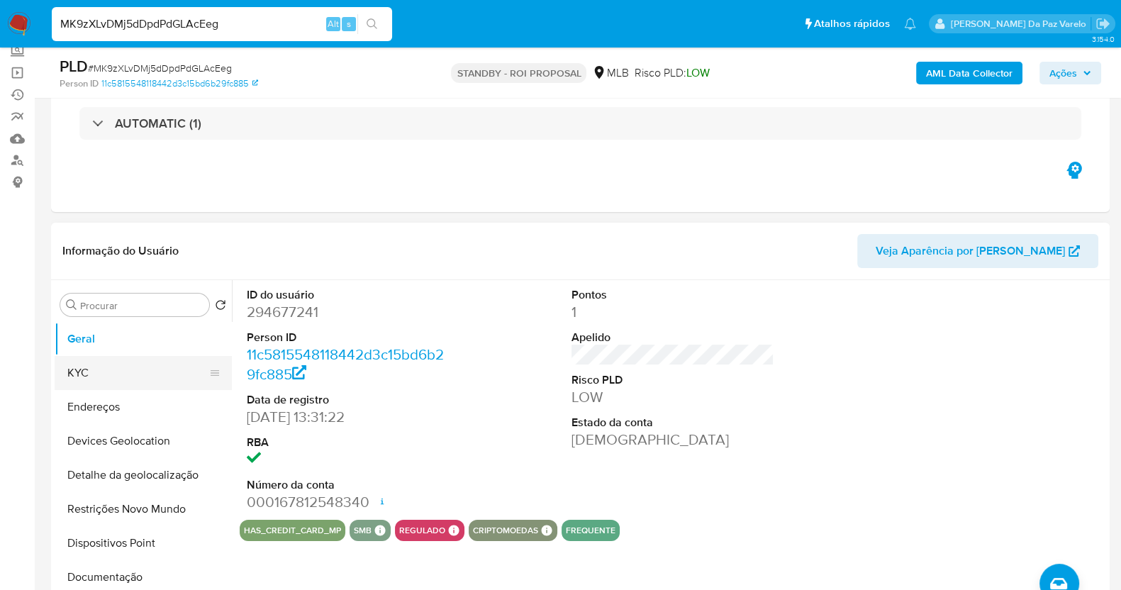
click at [104, 359] on button "KYC" at bounding box center [138, 373] width 166 height 34
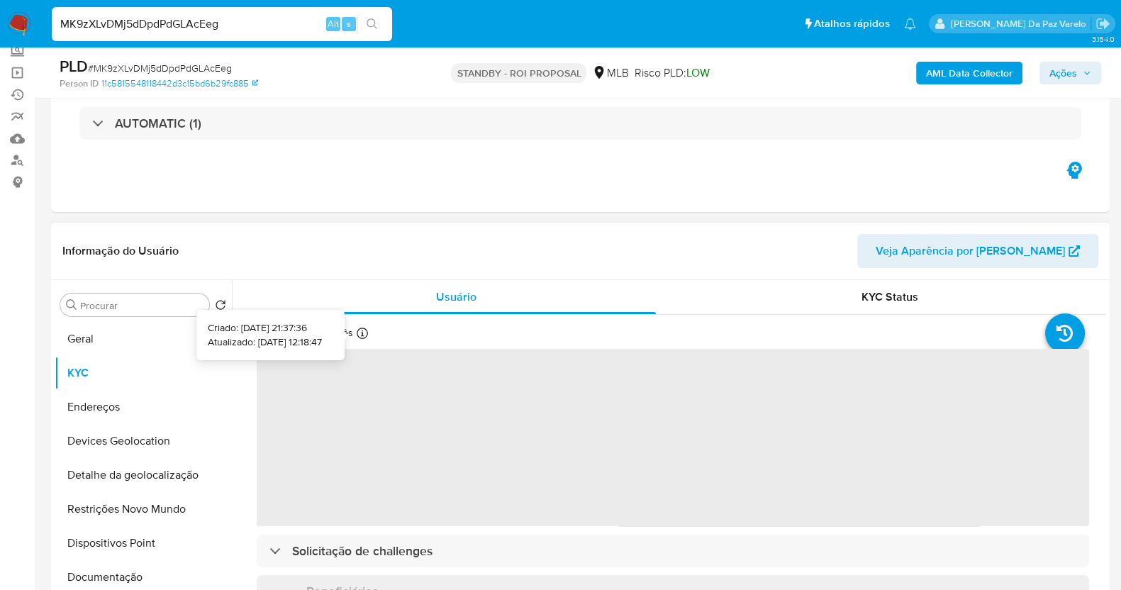
click at [362, 332] on icon at bounding box center [362, 333] width 11 height 11
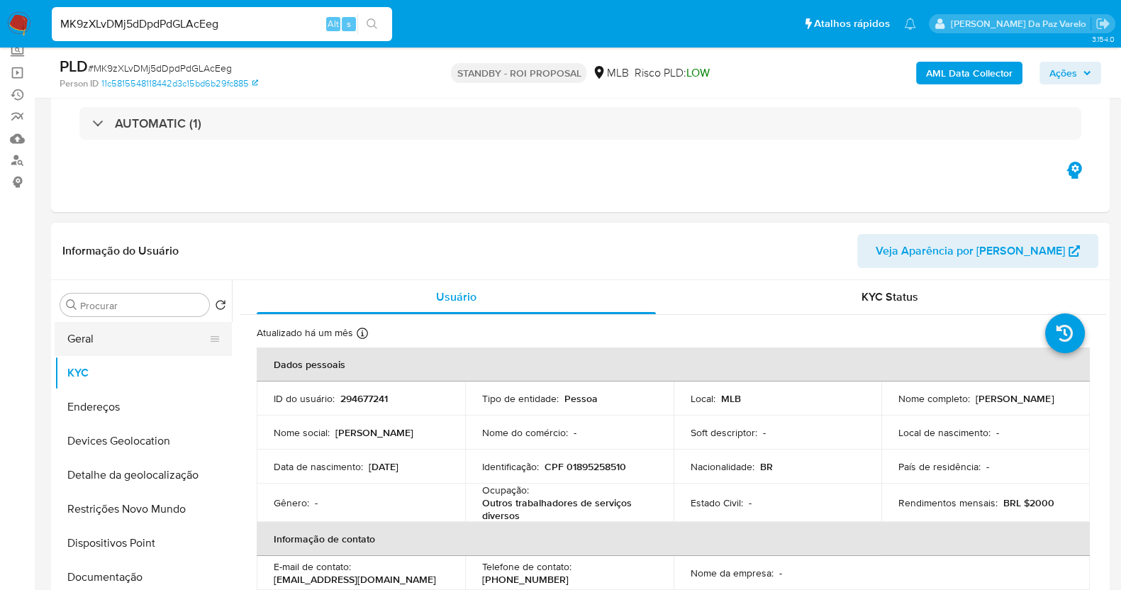
click at [103, 338] on button "Geral" at bounding box center [138, 339] width 166 height 34
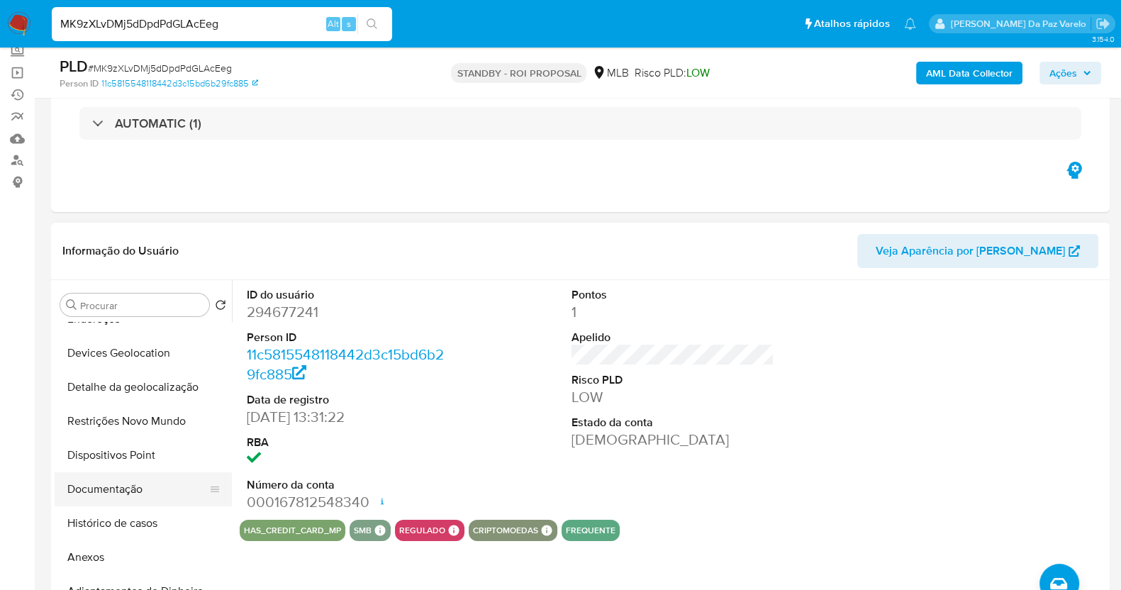
click at [121, 487] on button "Documentação" at bounding box center [138, 489] width 166 height 34
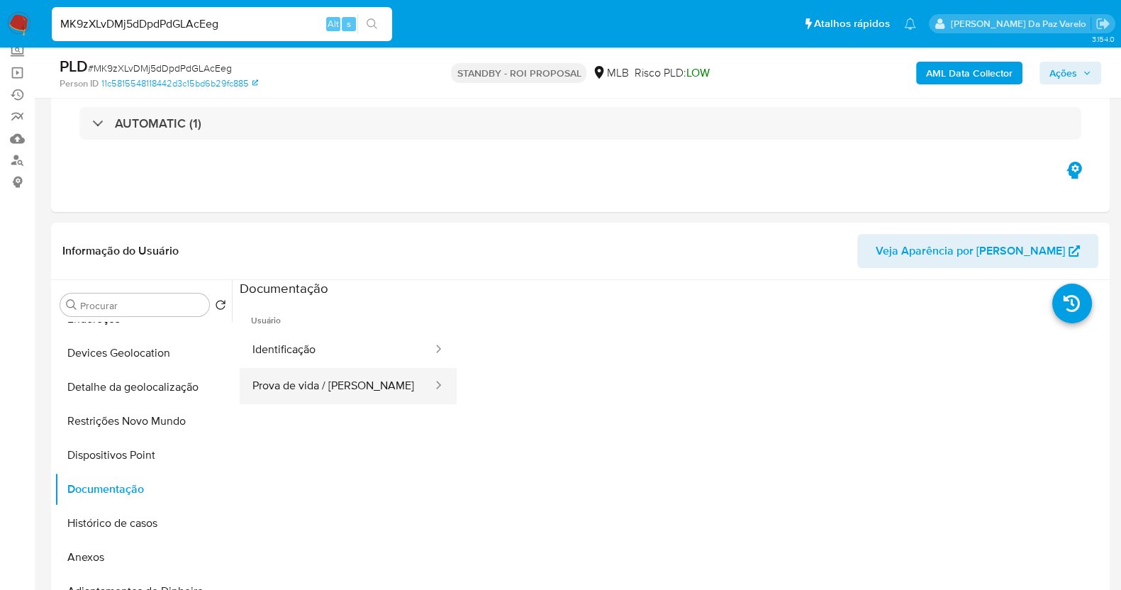
click at [315, 379] on button "Prova de vida / Selfie" at bounding box center [337, 386] width 194 height 36
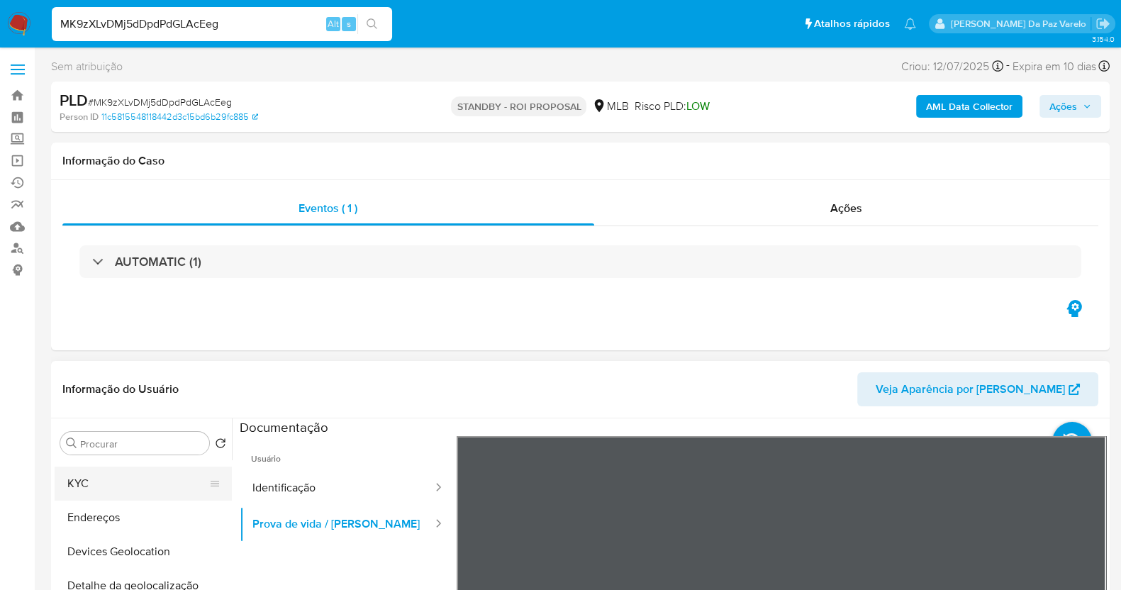
scroll to position [0, 0]
click at [125, 475] on button "Geral" at bounding box center [138, 477] width 166 height 34
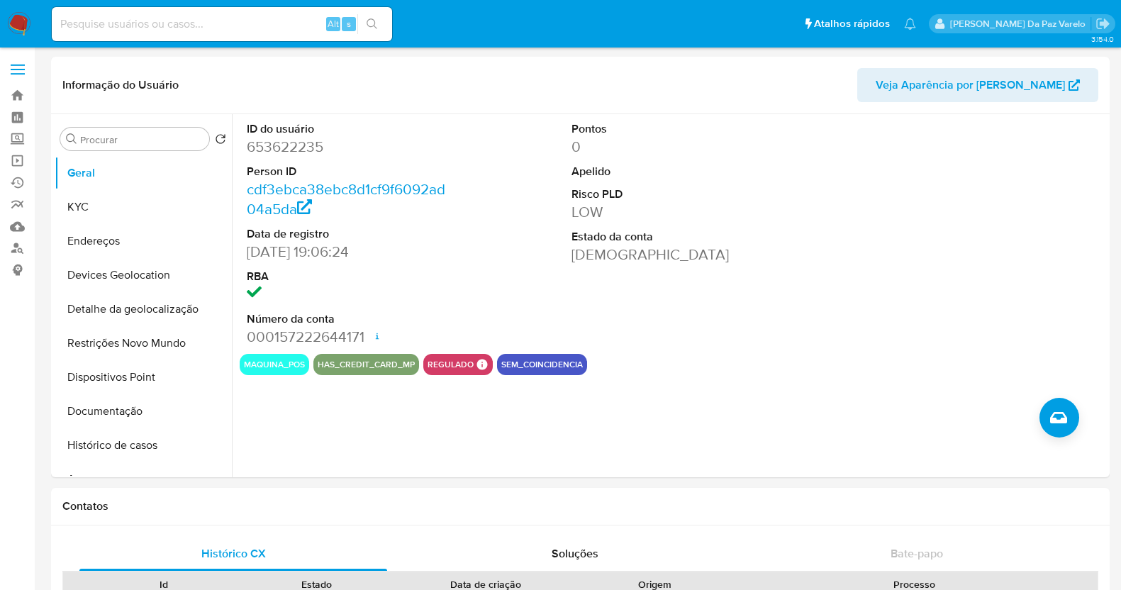
select select "10"
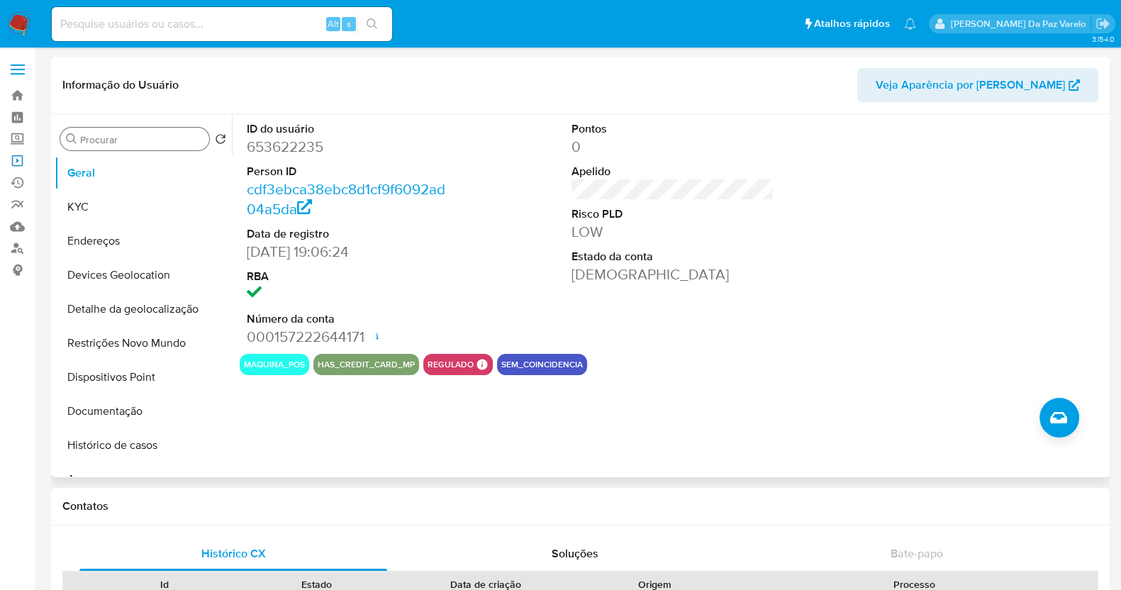
drag, startPoint x: 14, startPoint y: 162, endPoint x: 60, endPoint y: 141, distance: 50.8
click at [14, 162] on link "Operações em massa" at bounding box center [84, 161] width 169 height 22
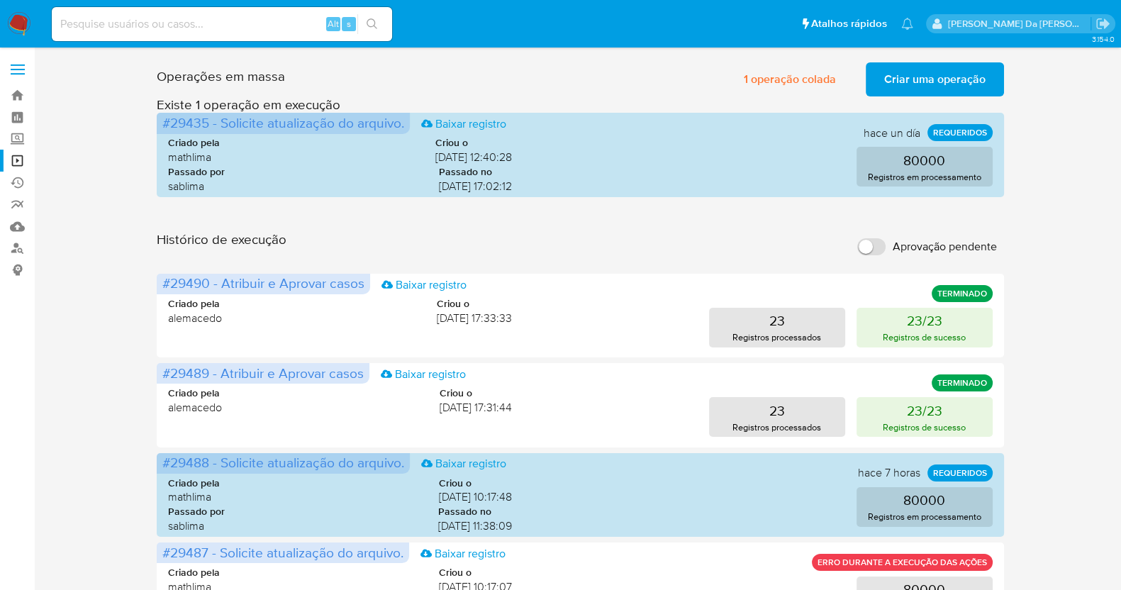
click at [912, 72] on span "Criar uma operação" at bounding box center [934, 79] width 101 height 31
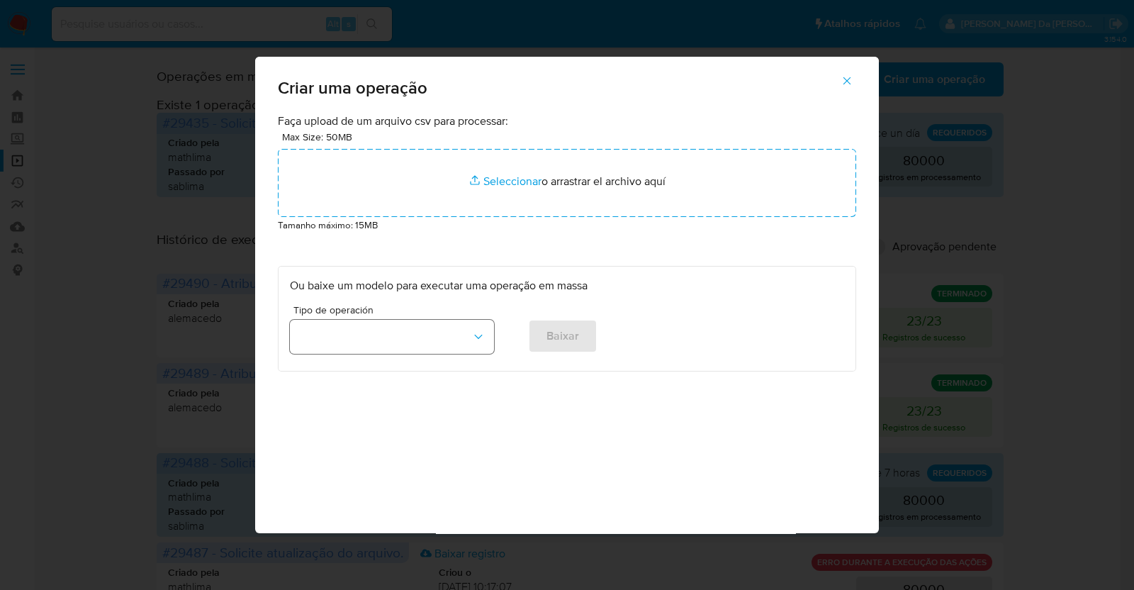
click at [437, 335] on button "button" at bounding box center [392, 337] width 204 height 34
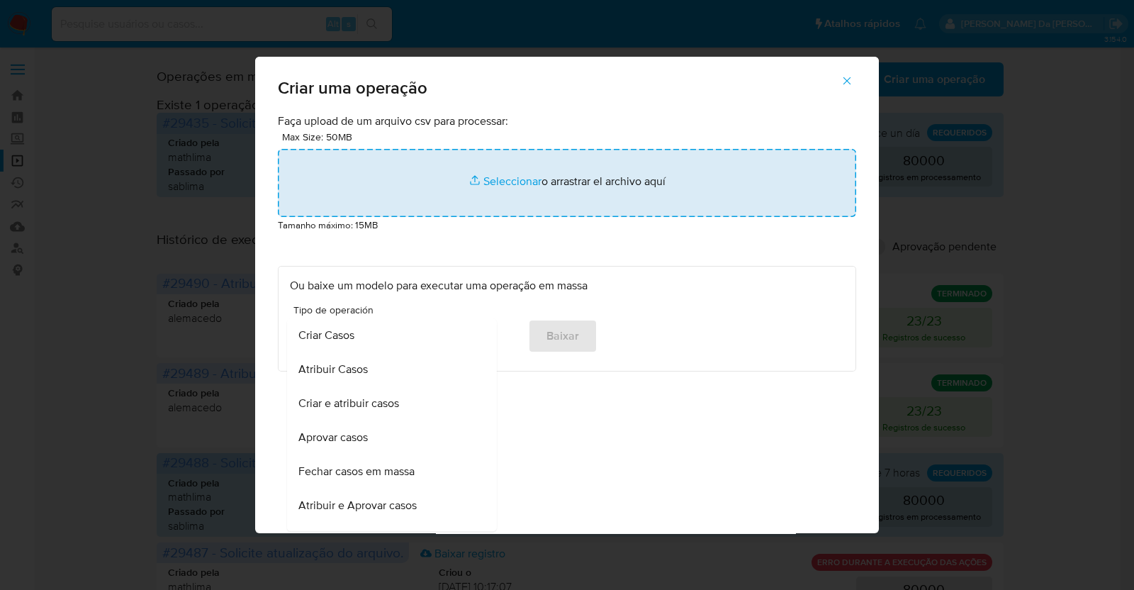
click at [513, 182] on input "file" at bounding box center [567, 183] width 579 height 68
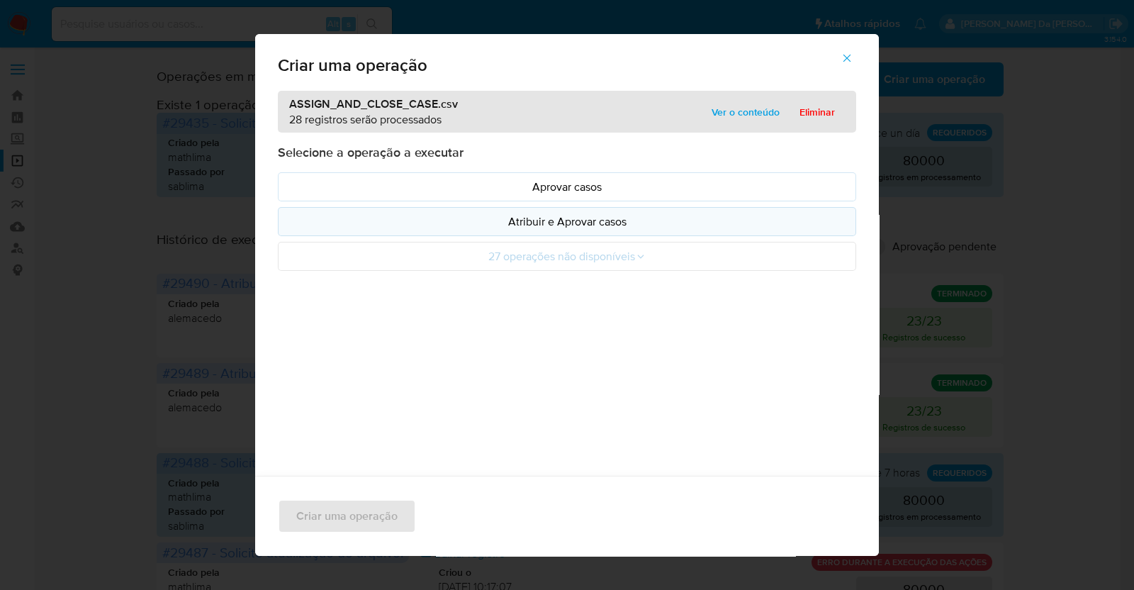
click at [560, 226] on p "Atribuir e Aprovar casos" at bounding box center [567, 221] width 554 height 16
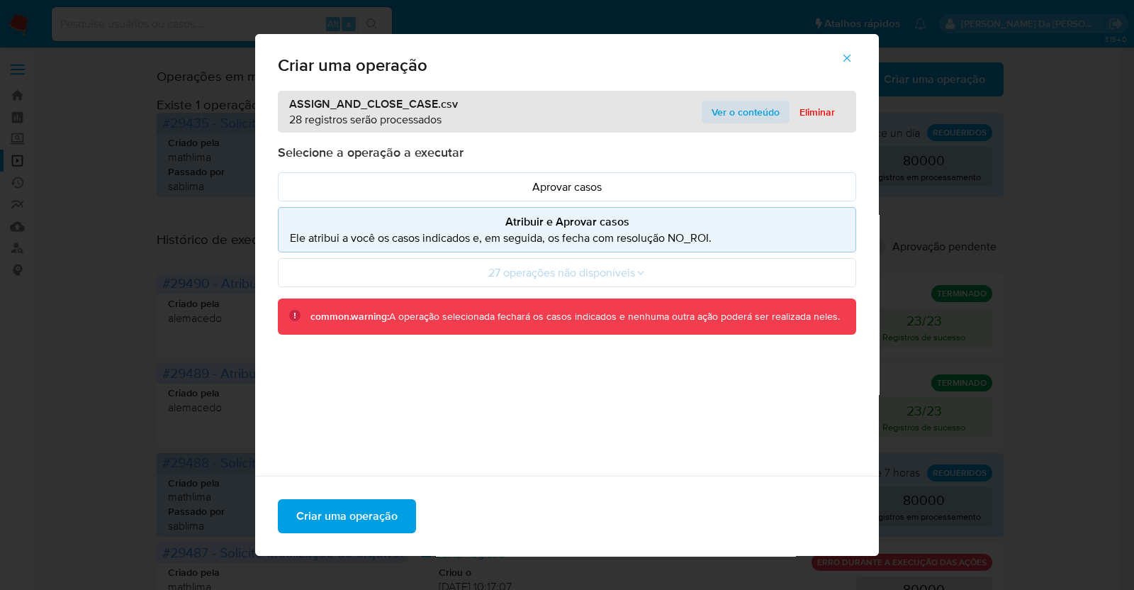
click at [728, 119] on span "Ver o conteúdo" at bounding box center [746, 112] width 68 height 20
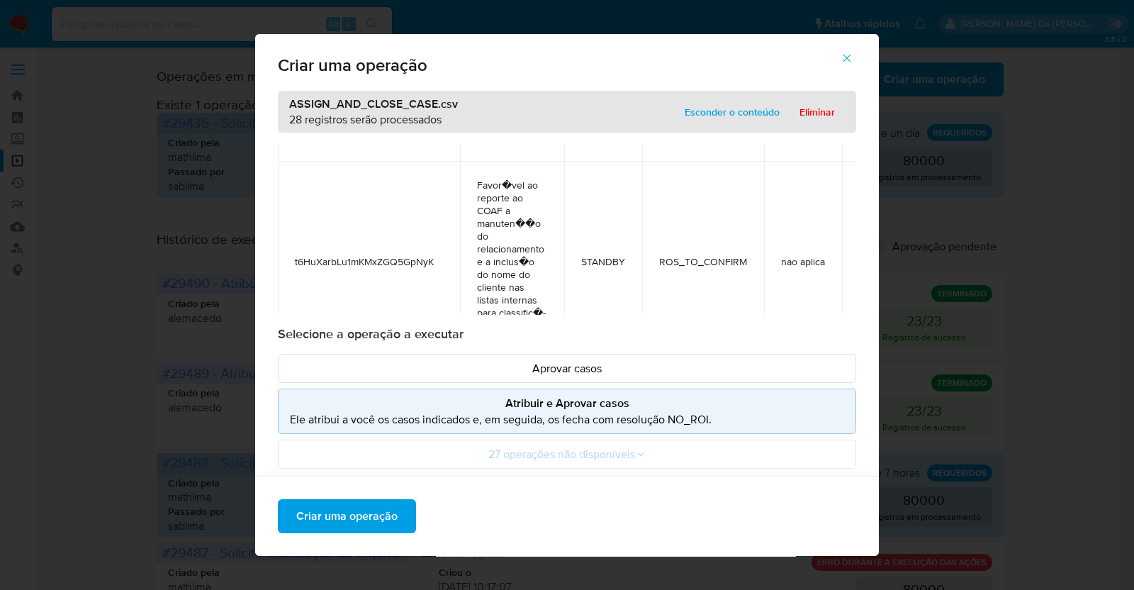
scroll to position [812, 0]
click at [396, 515] on button "Criar uma operação" at bounding box center [347, 516] width 138 height 34
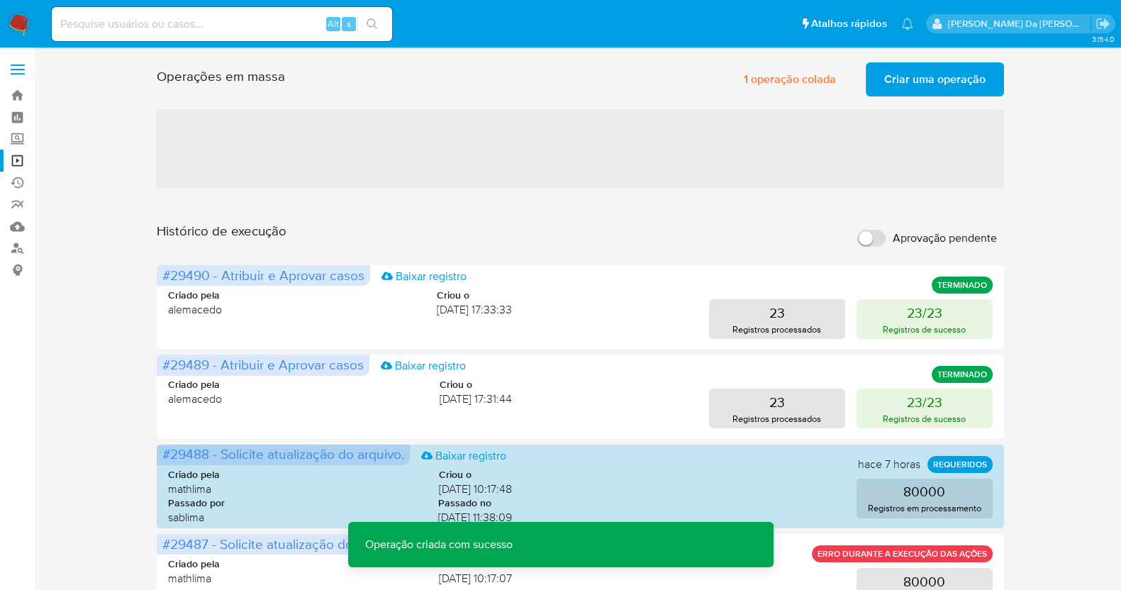
click at [894, 82] on span "Criar uma operação" at bounding box center [934, 79] width 101 height 31
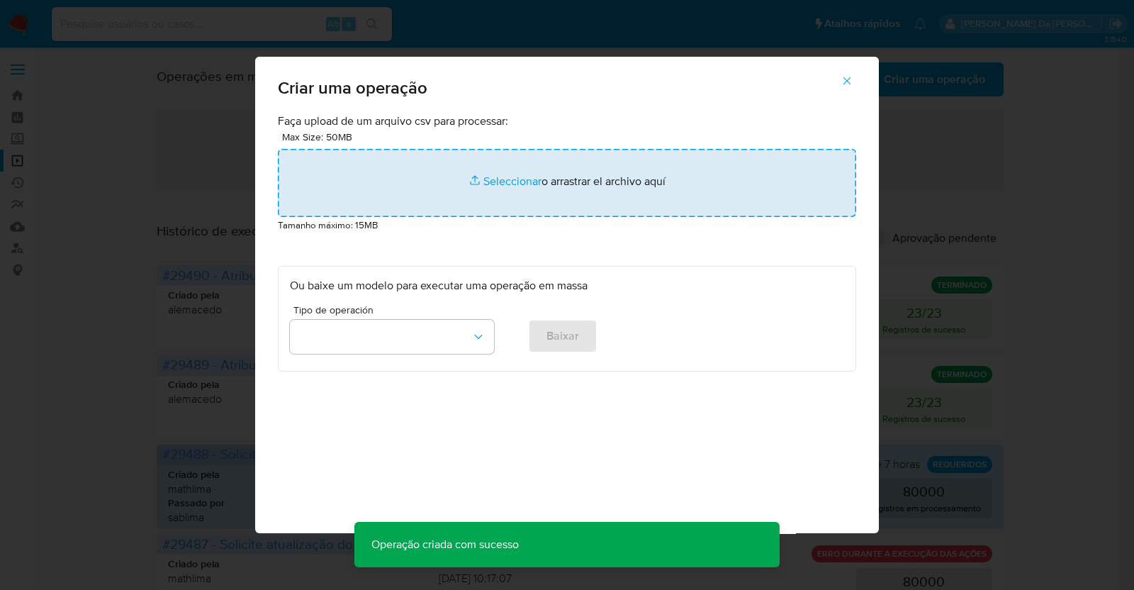
click at [496, 181] on input "file" at bounding box center [567, 183] width 579 height 68
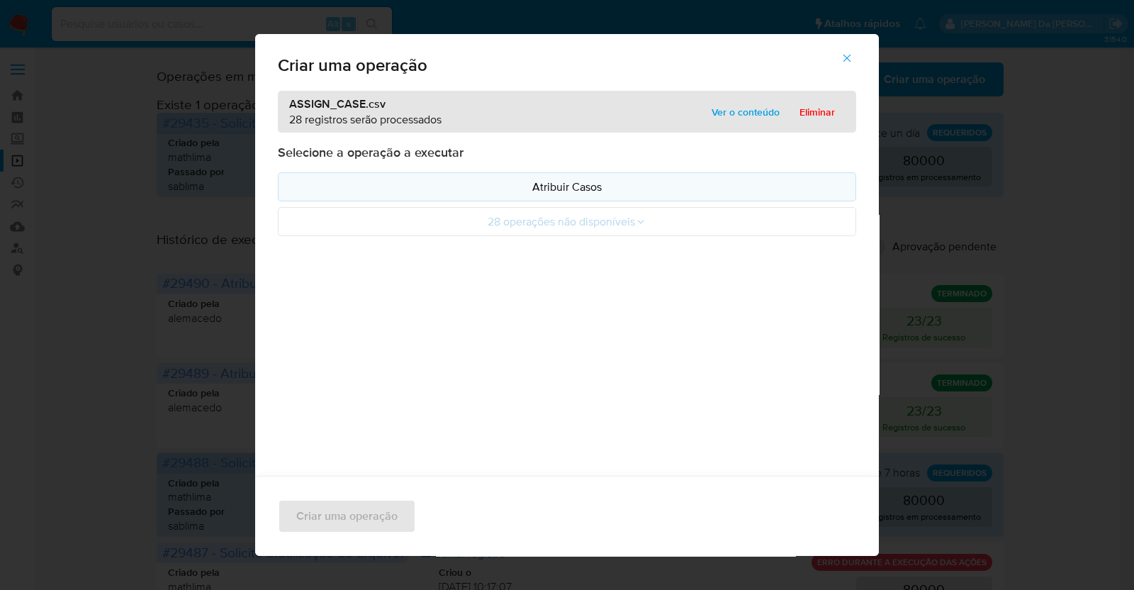
click at [539, 186] on p "Atribuir Casos" at bounding box center [567, 187] width 554 height 16
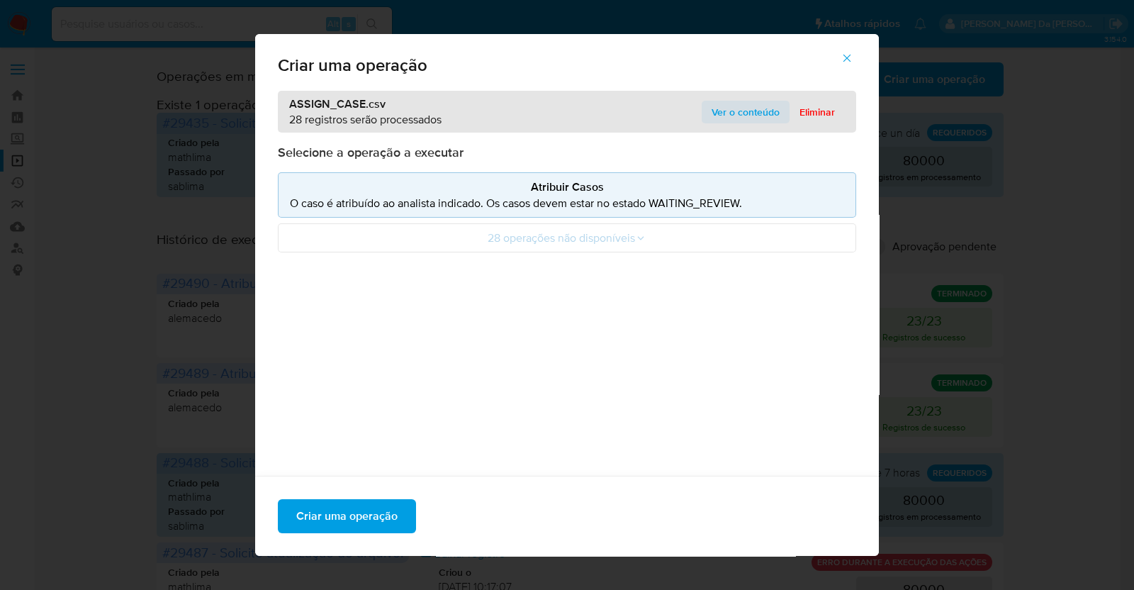
click at [723, 103] on span "Ver o conteúdo" at bounding box center [746, 112] width 68 height 20
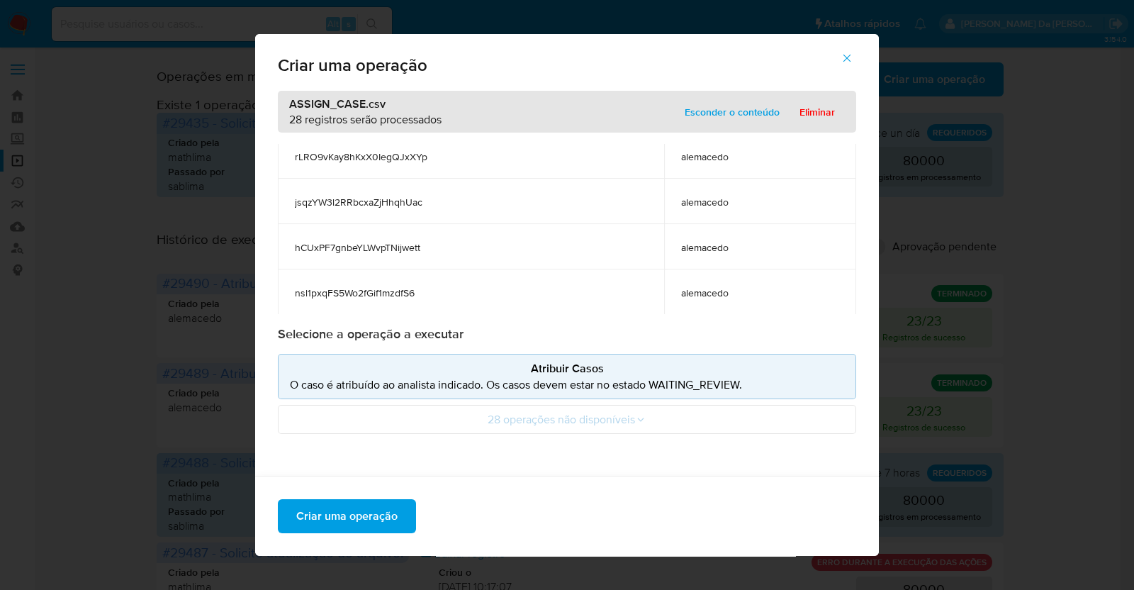
scroll to position [35, 0]
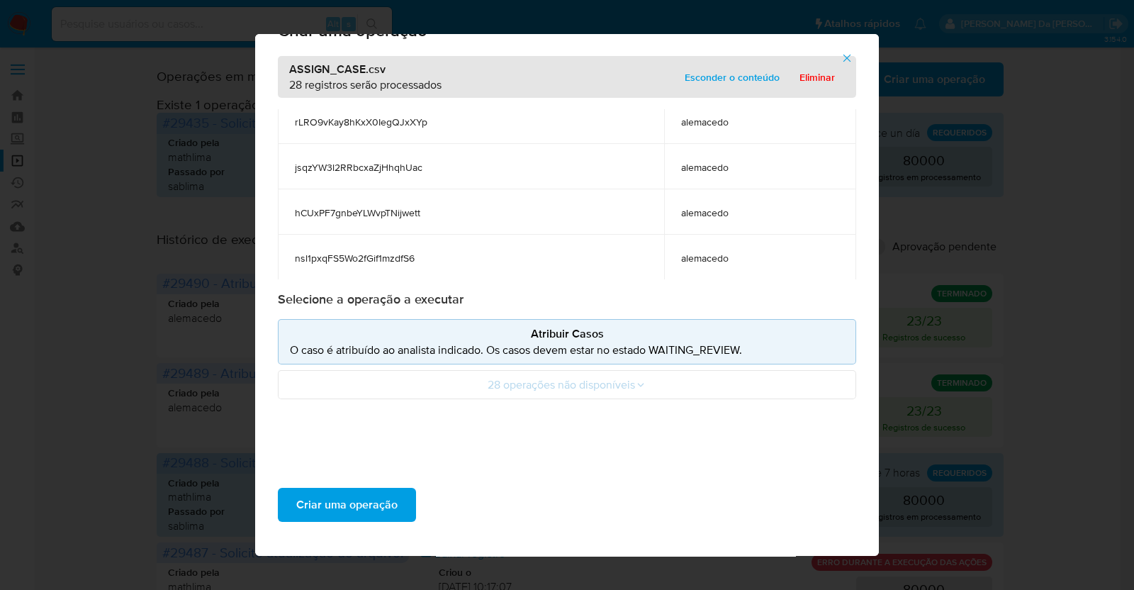
click at [688, 258] on span "alemacedo" at bounding box center [760, 258] width 158 height 13
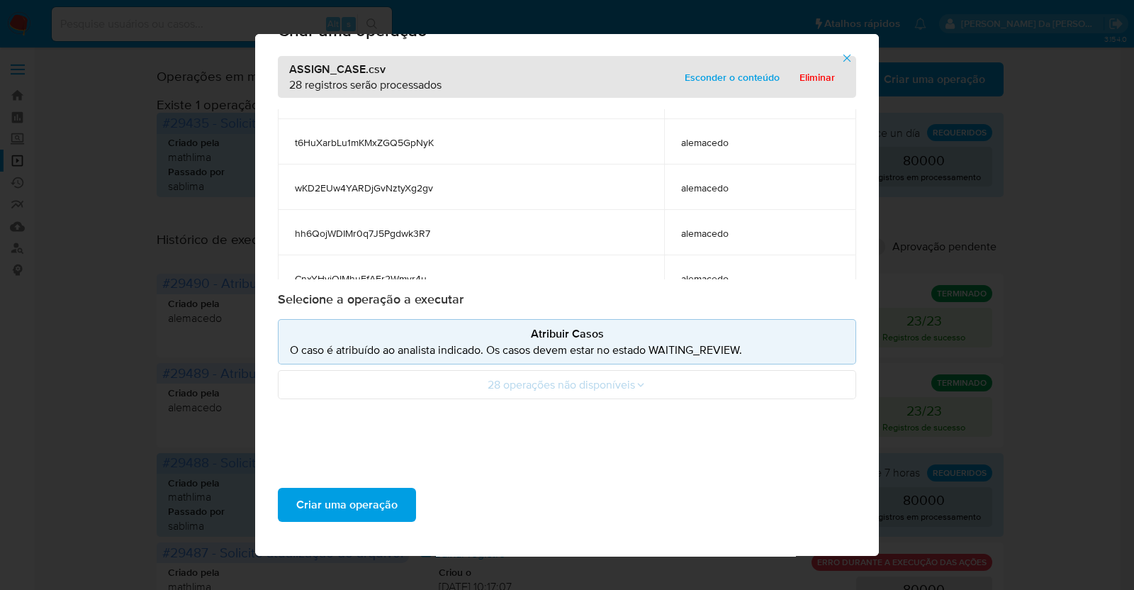
scroll to position [0, 0]
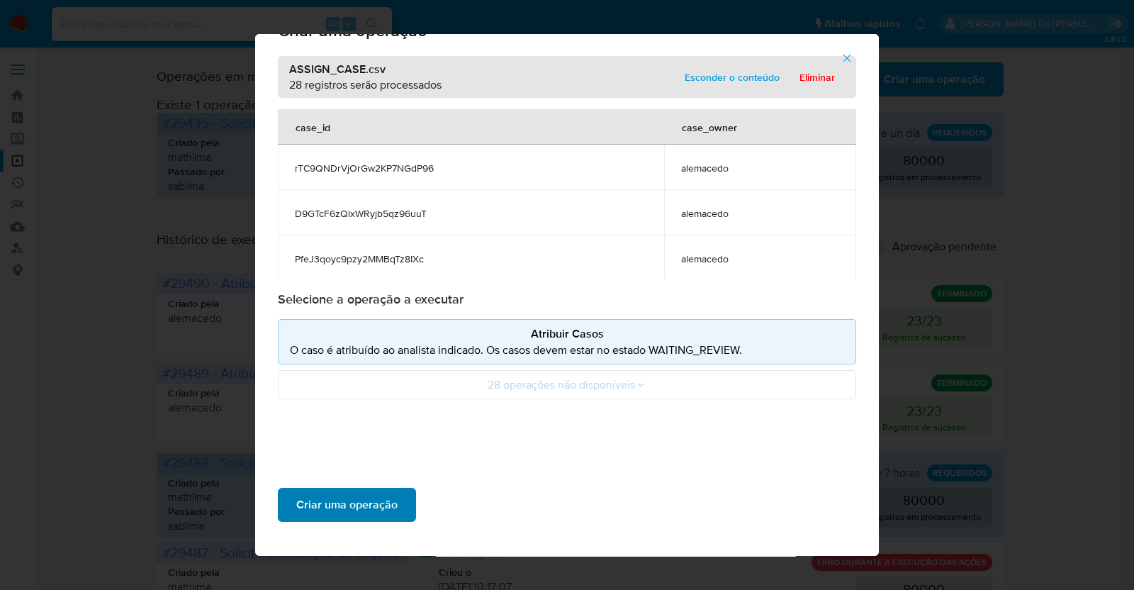
click at [361, 501] on span "Criar uma operação" at bounding box center [346, 504] width 101 height 31
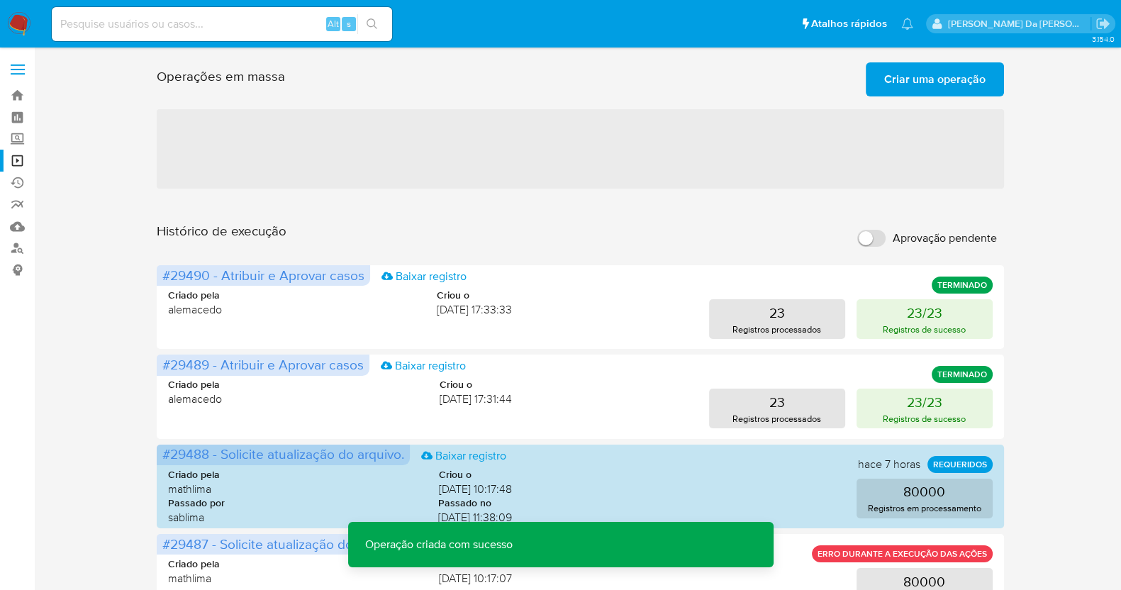
click at [873, 233] on input "Aprovação pendente" at bounding box center [871, 238] width 28 height 17
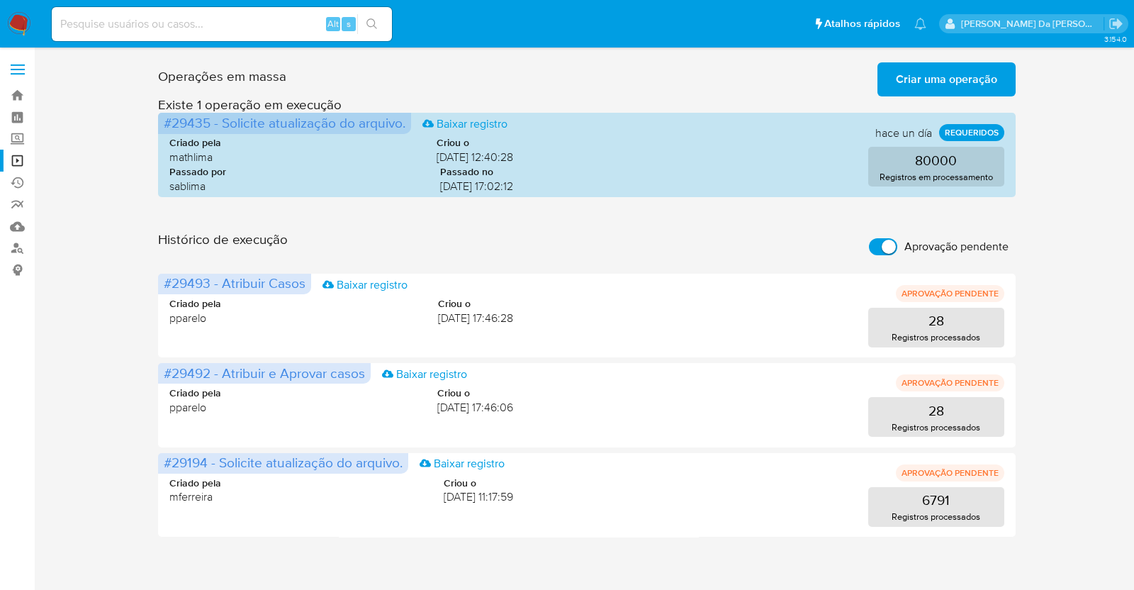
click at [878, 242] on input "Aprovação pendente" at bounding box center [883, 246] width 28 height 17
checkbox input "false"
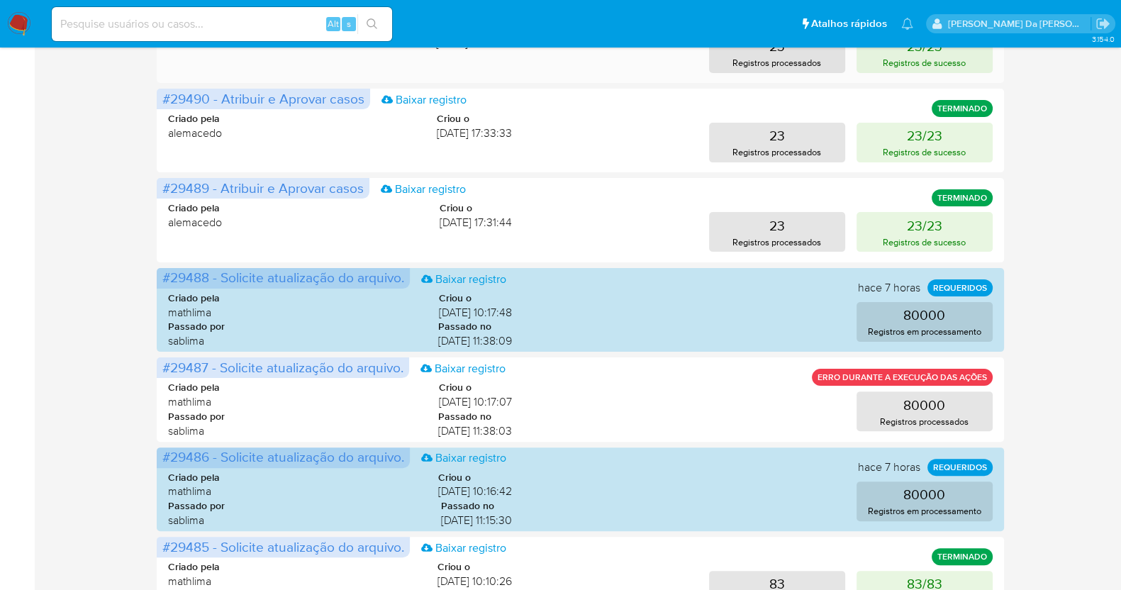
scroll to position [461, 0]
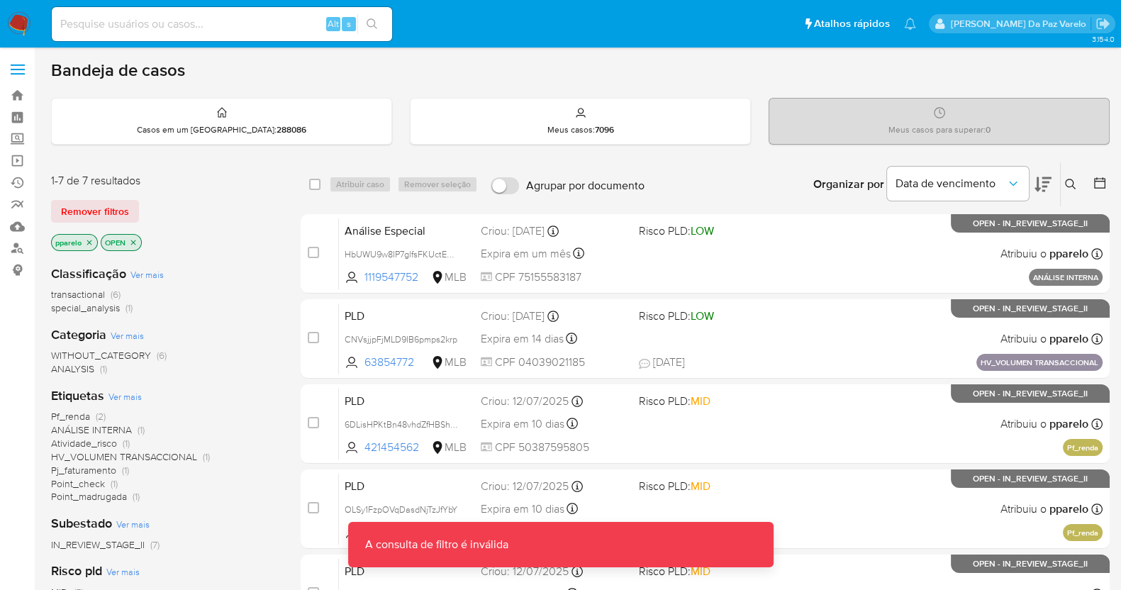
click at [289, 23] on input at bounding box center [222, 24] width 340 height 18
paste input "6syWoeiB9QroiuD67NhS0Qq6"
type input "6syWoeiB9QroiuD67NhS0Qq6"
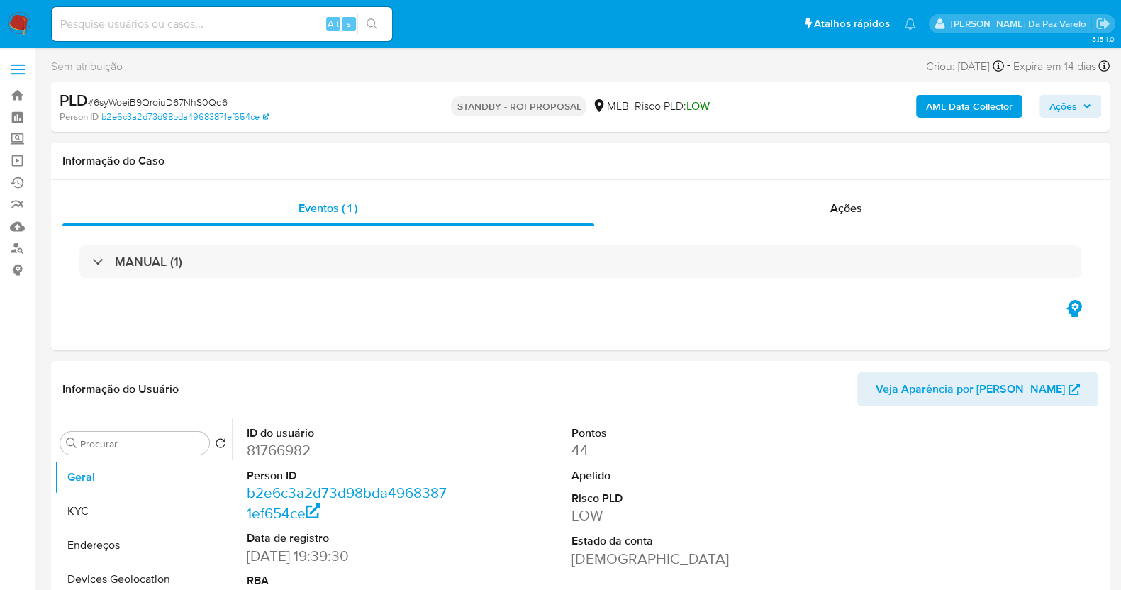
select select "10"
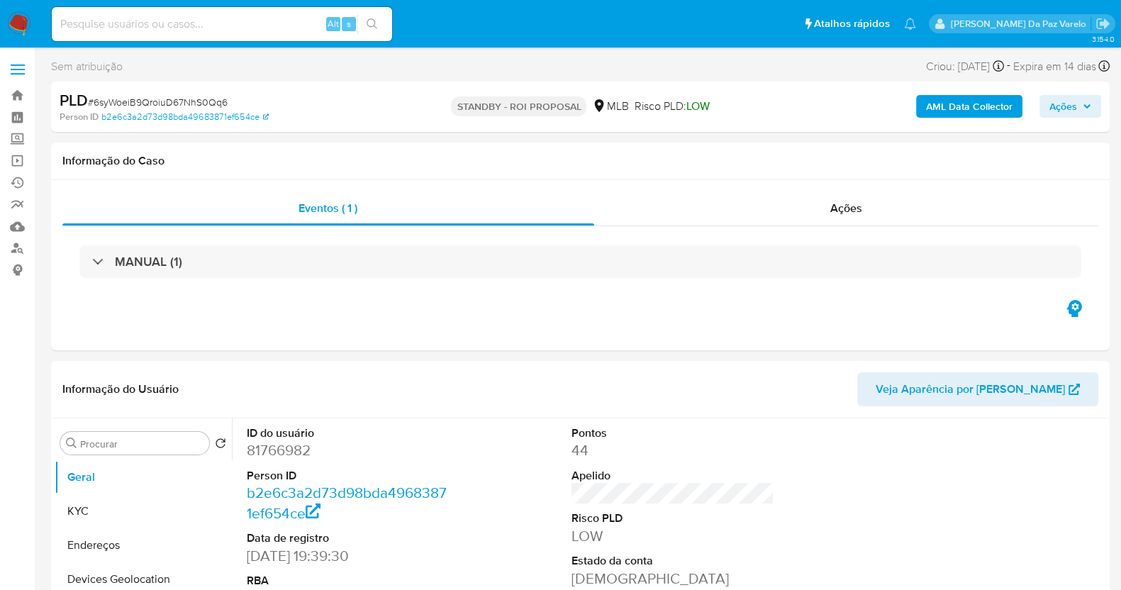
click at [18, 23] on img at bounding box center [19, 24] width 24 height 24
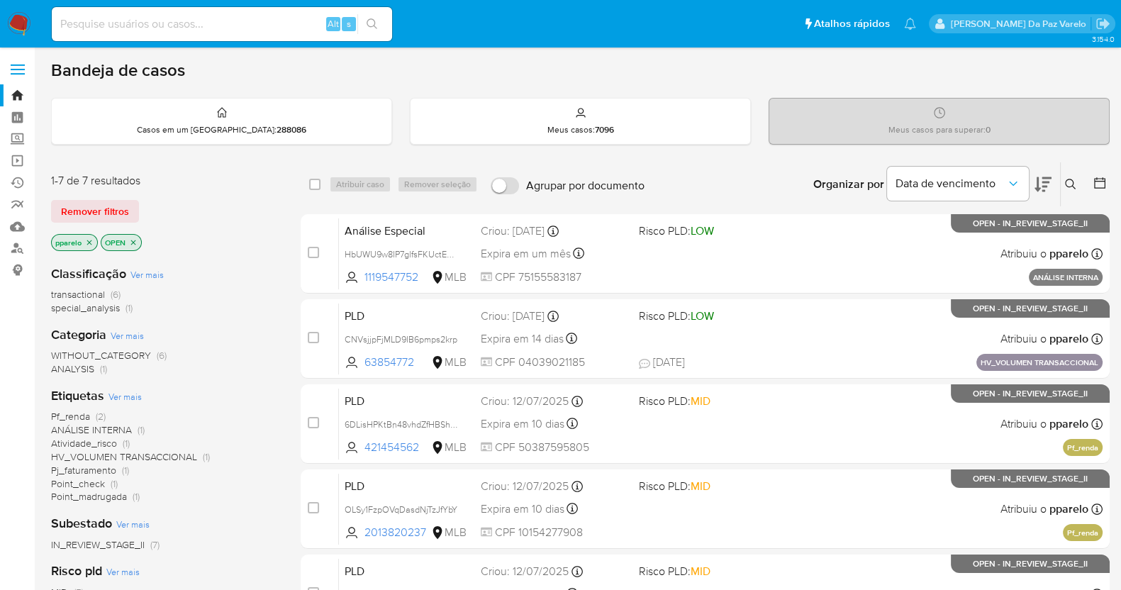
click at [1080, 183] on button at bounding box center [1072, 184] width 23 height 17
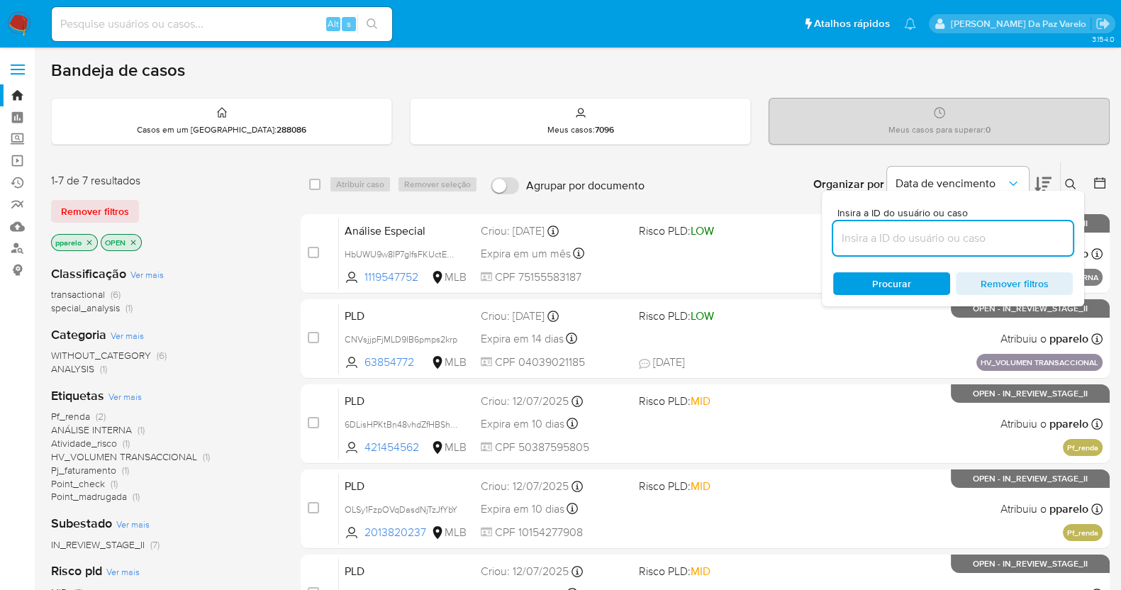
click at [993, 239] on input at bounding box center [953, 238] width 240 height 18
type input "6syWoeiB9QroiuD67NhS0Qq6"
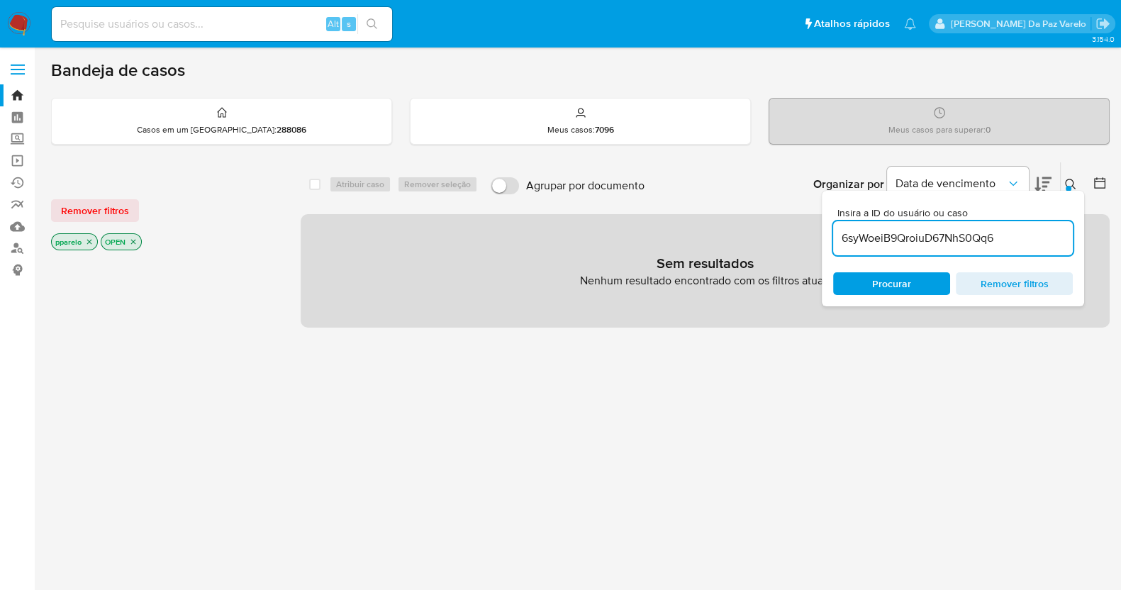
click at [89, 237] on icon "close-filter" at bounding box center [89, 241] width 9 height 9
click at [84, 243] on icon "close-filter" at bounding box center [83, 241] width 9 height 9
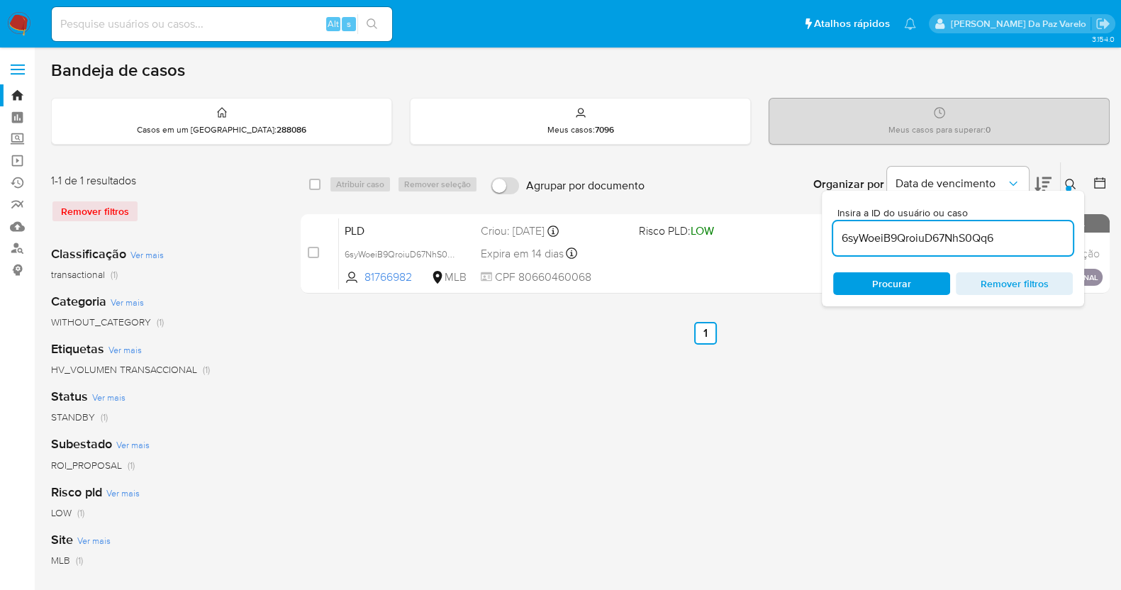
click at [1066, 179] on icon at bounding box center [1070, 184] width 11 height 11
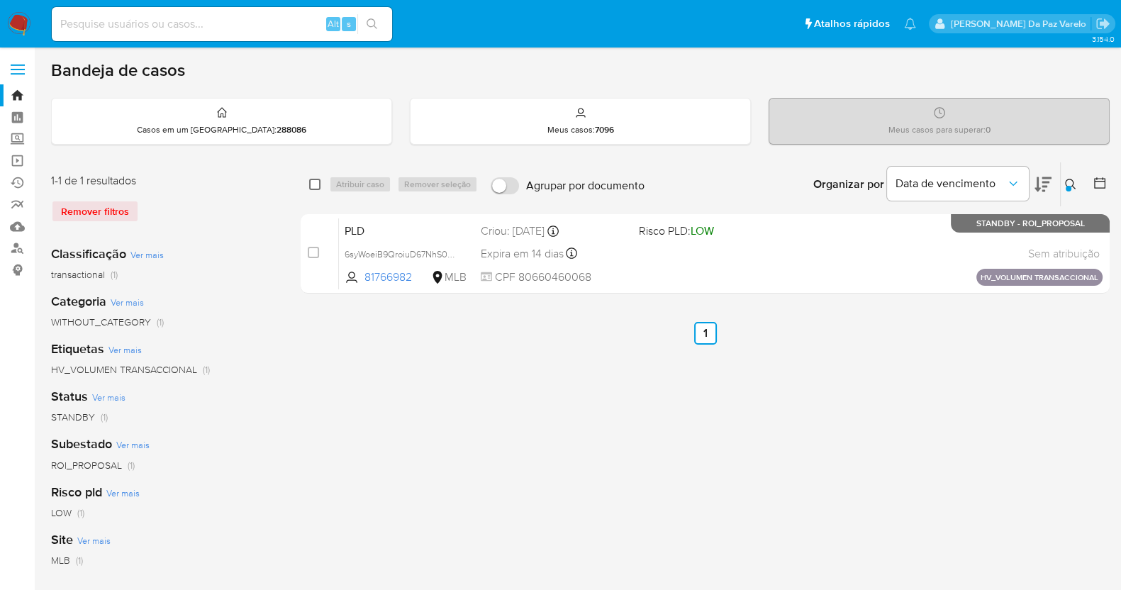
click at [308, 182] on div "select-all-cases-checkbox Atribuir caso Remover seleção Agrupar por documento O…" at bounding box center [705, 184] width 809 height 44
click at [347, 180] on div "Atribuir caso Remover seleção" at bounding box center [406, 184] width 155 height 17
drag, startPoint x: 314, startPoint y: 181, endPoint x: 329, endPoint y: 185, distance: 15.3
click at [314, 182] on input "checkbox" at bounding box center [314, 184] width 11 height 11
checkbox input "true"
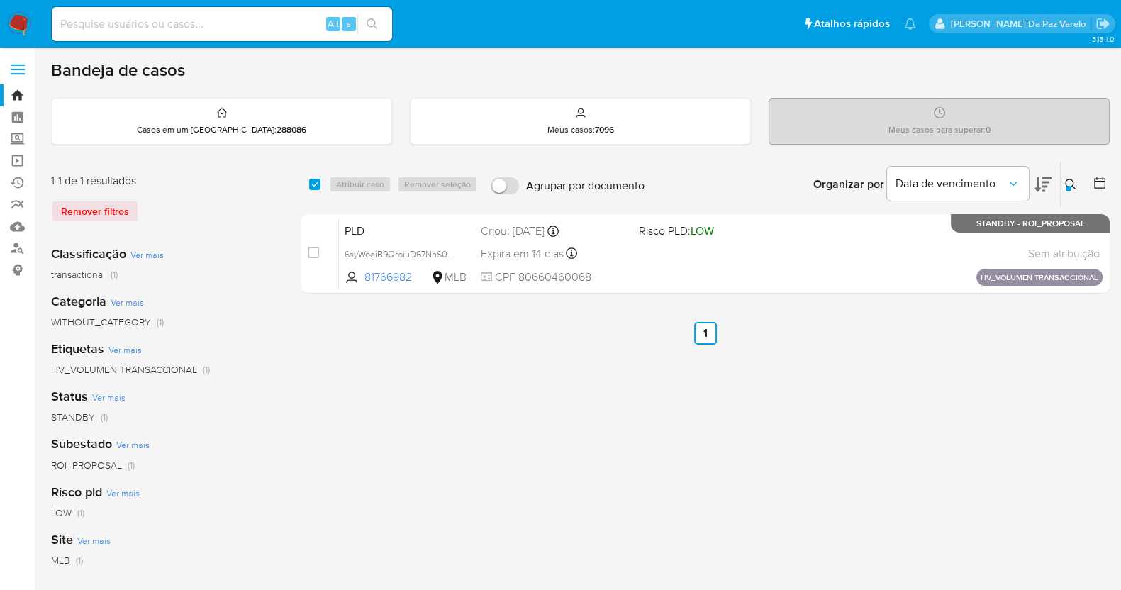
checkbox input "true"
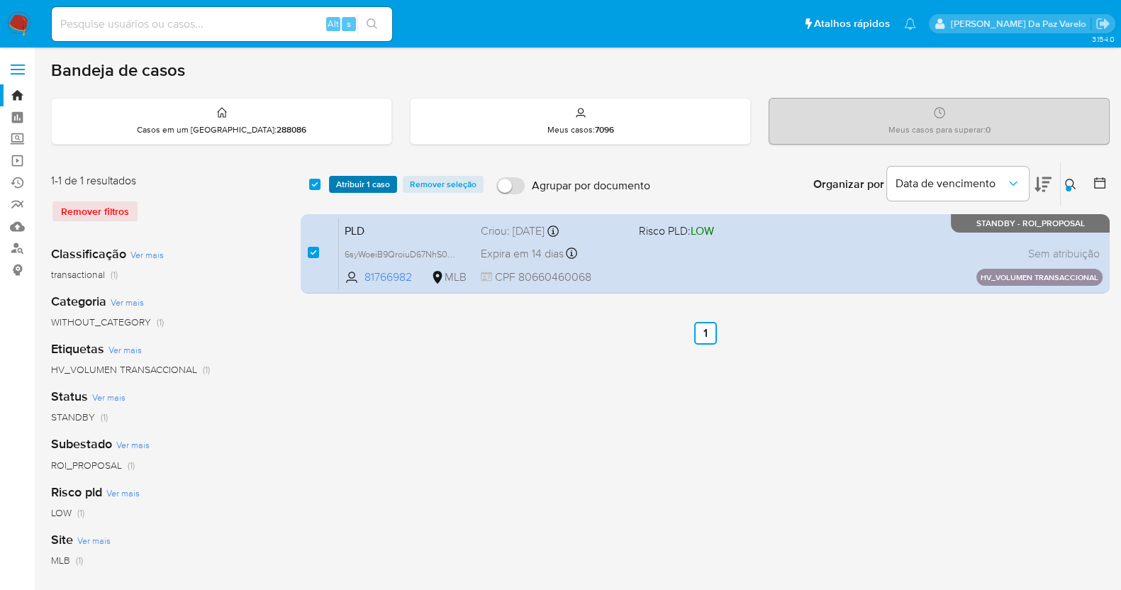
click at [362, 184] on span "Atribuir 1 caso" at bounding box center [363, 184] width 54 height 14
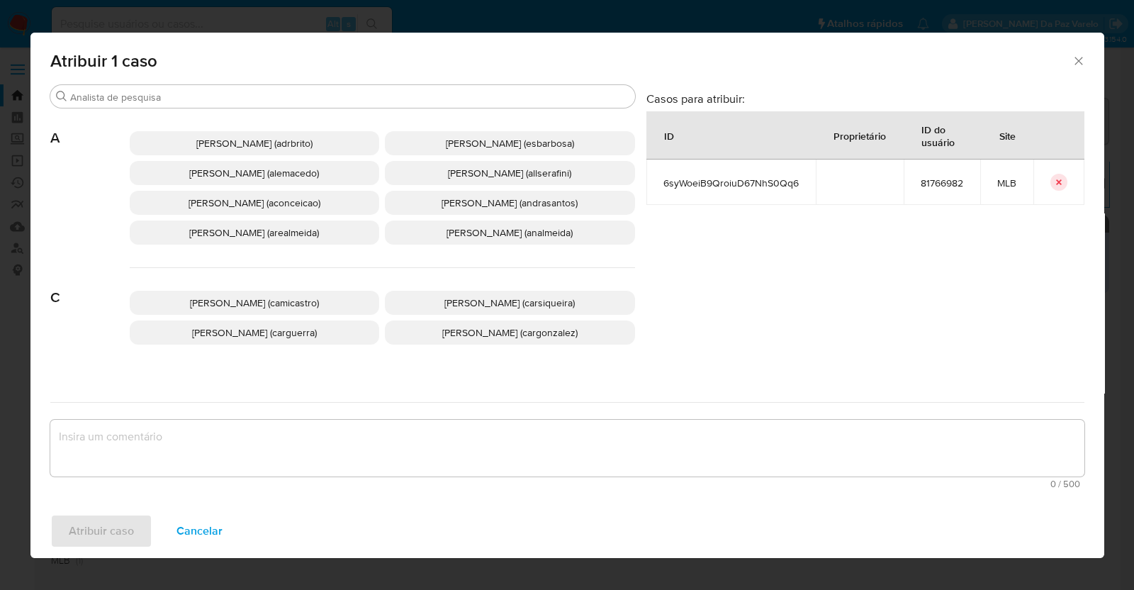
click at [372, 110] on div "[PERSON_NAME] (adrbrito) [PERSON_NAME] (esbarbosa) [PERSON_NAME] (alemacedo) [P…" at bounding box center [382, 188] width 505 height 160
click at [376, 99] on input "Procurar" at bounding box center [349, 97] width 559 height 13
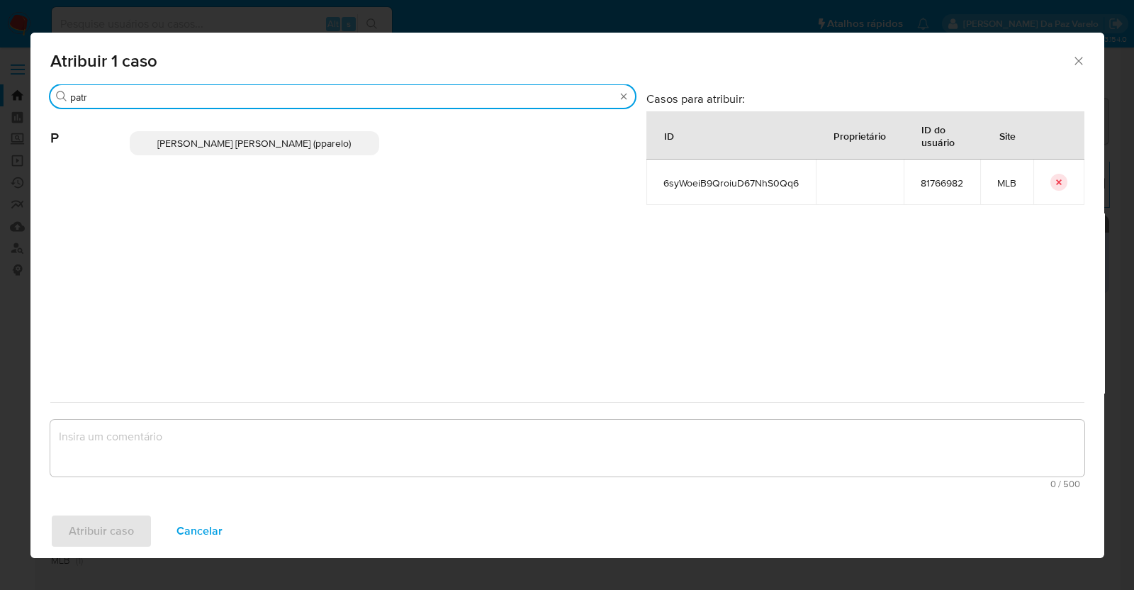
type input "patr"
click at [330, 139] on span "[PERSON_NAME] [PERSON_NAME] (pparelo)" at bounding box center [254, 143] width 194 height 14
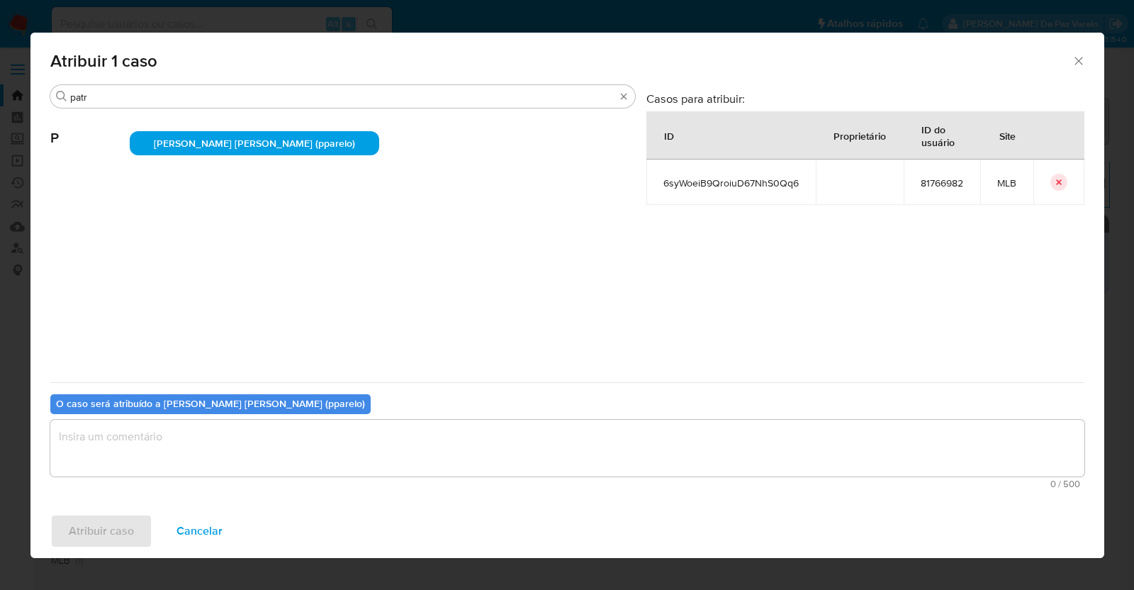
click at [350, 444] on textarea "assign-modal" at bounding box center [567, 448] width 1034 height 57
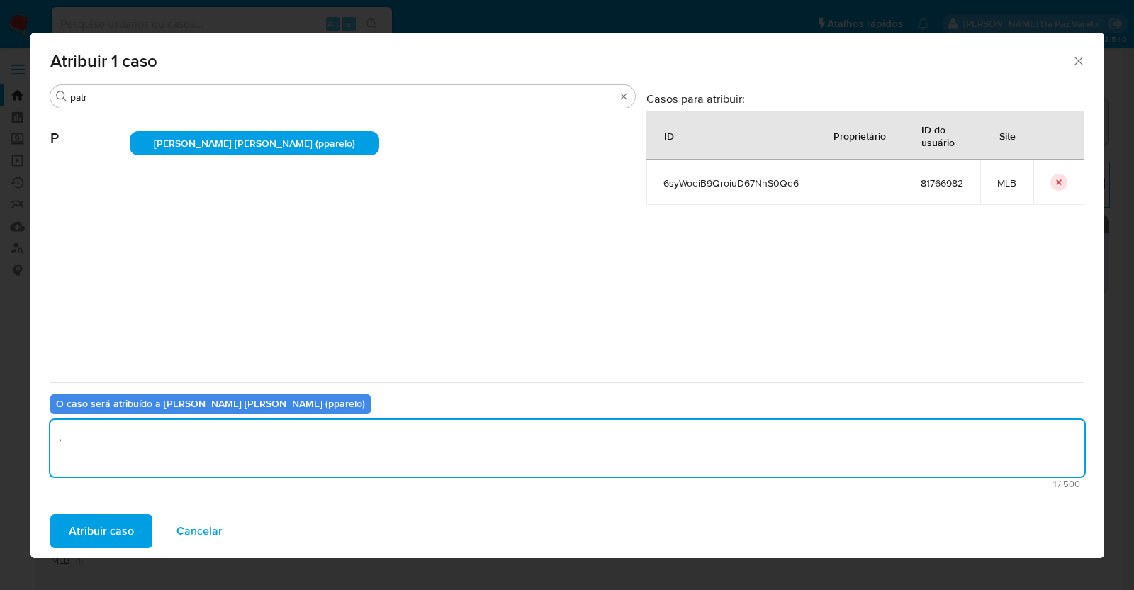
type textarea ","
click at [129, 510] on div "Atribuir caso Cancelar" at bounding box center [567, 531] width 1074 height 54
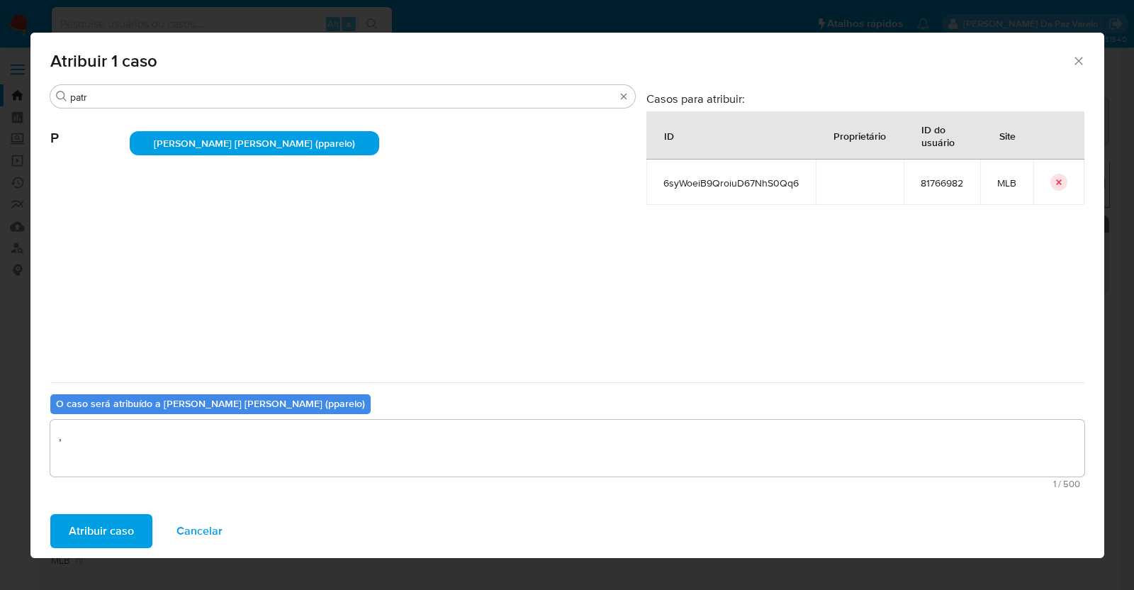
click at [118, 541] on span "Atribuir caso" at bounding box center [101, 530] width 65 height 31
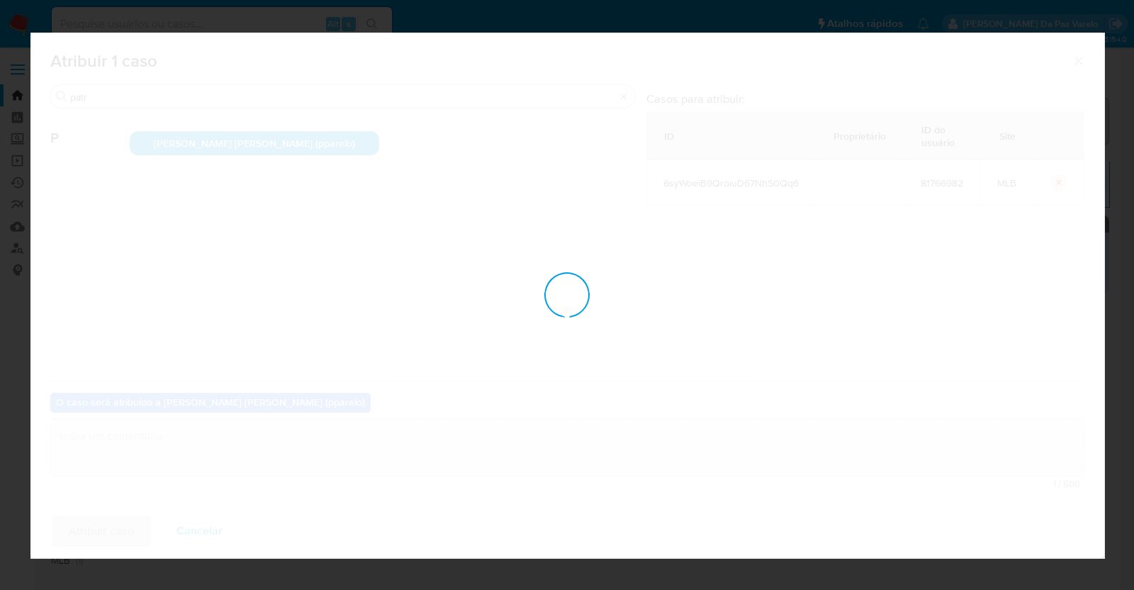
checkbox input "false"
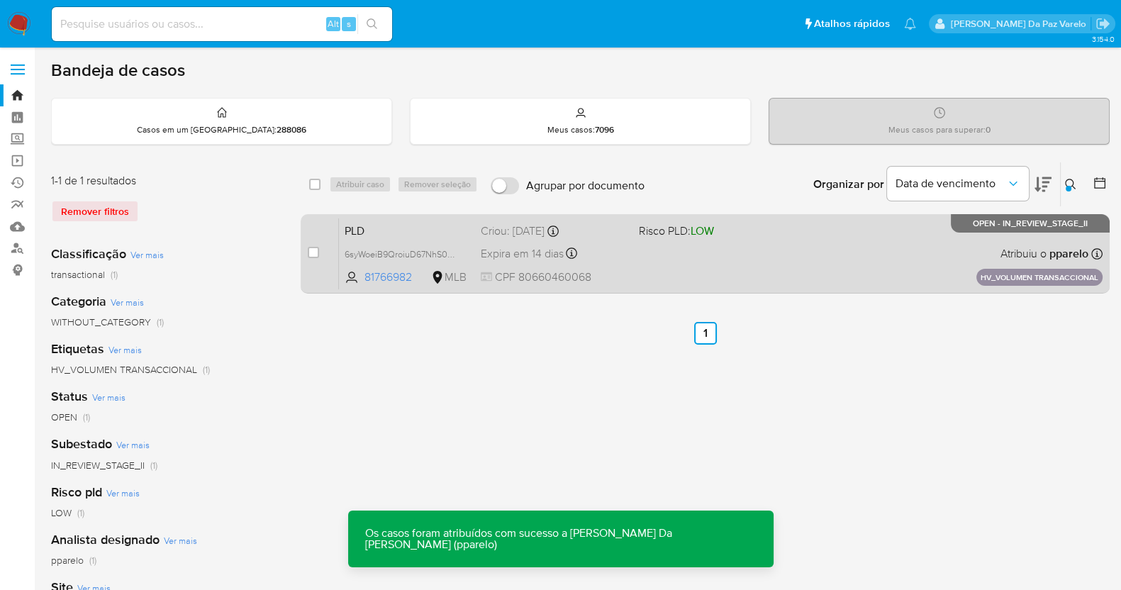
click at [794, 245] on div "PLD 6syWoeiB9QroiuD67NhS0Qq6 81766982 MLB Risco PLD: LOW Criou: [DATE] Criou: […" at bounding box center [721, 254] width 764 height 72
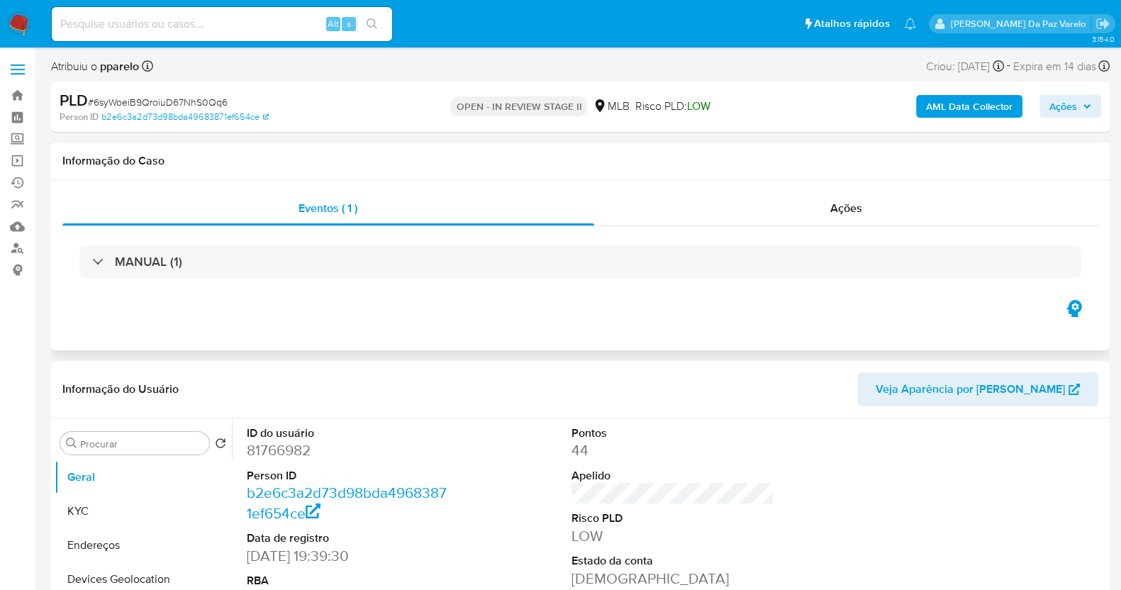
select select "10"
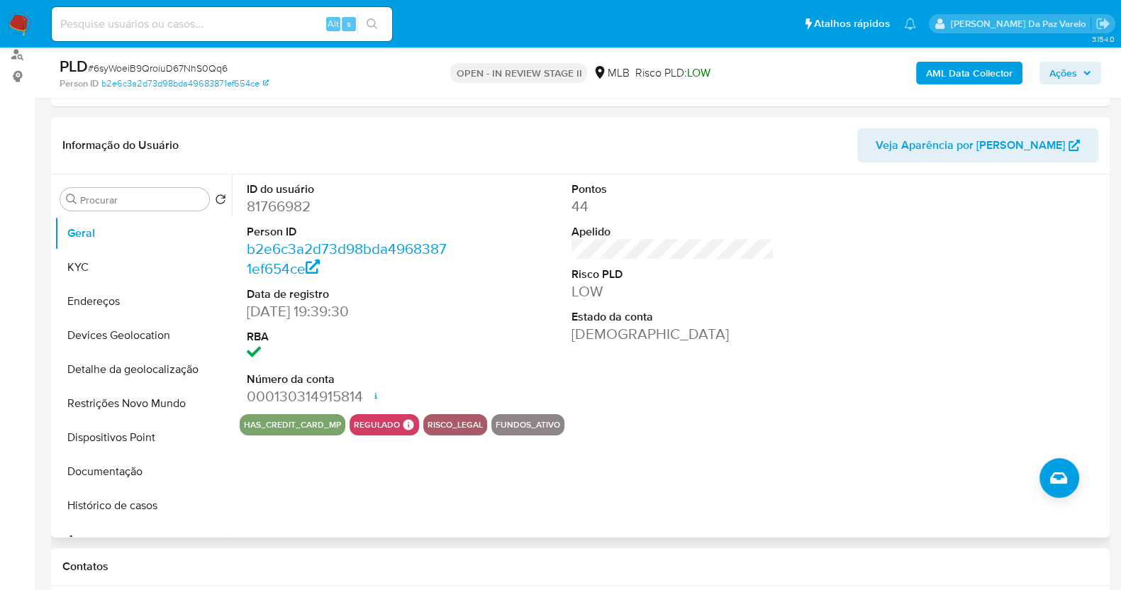
scroll to position [177, 0]
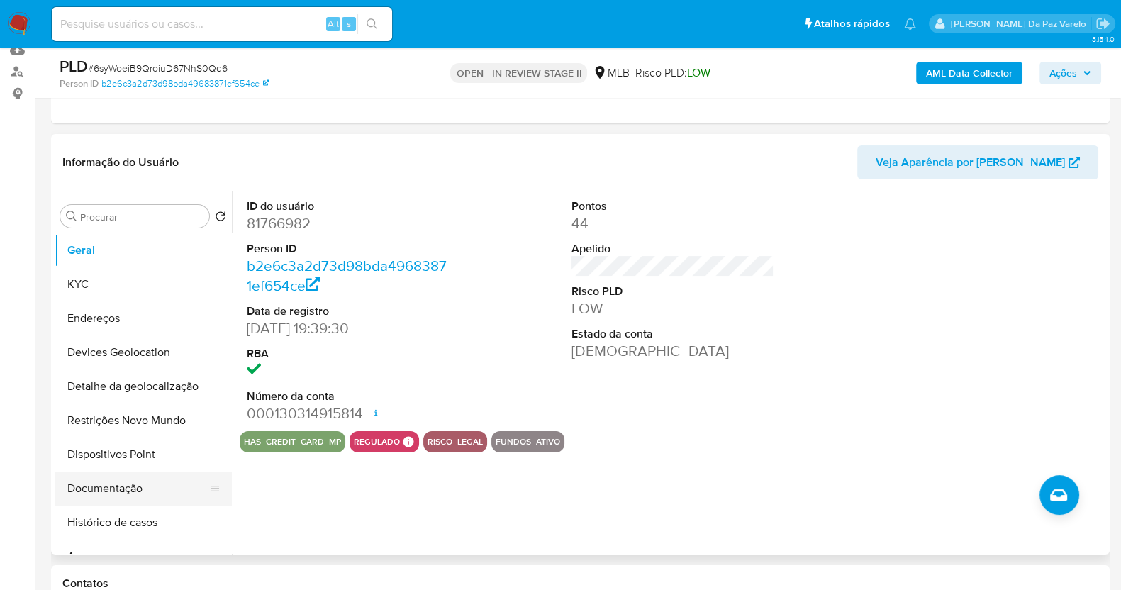
click at [125, 482] on button "Documentação" at bounding box center [138, 488] width 166 height 34
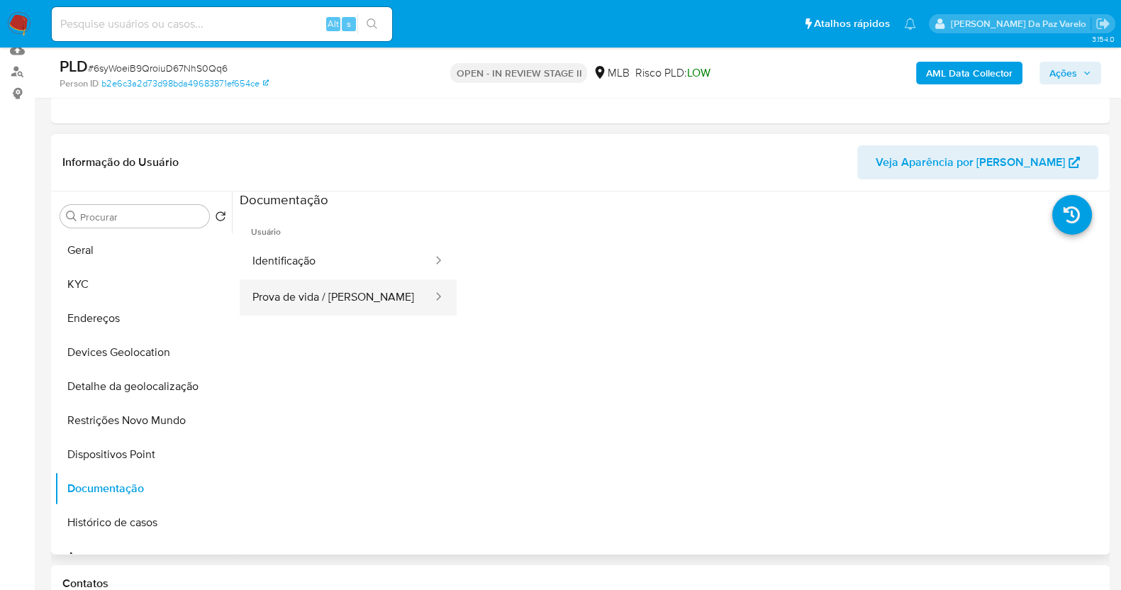
click at [347, 296] on button "Prova de vida / [PERSON_NAME]" at bounding box center [337, 297] width 194 height 36
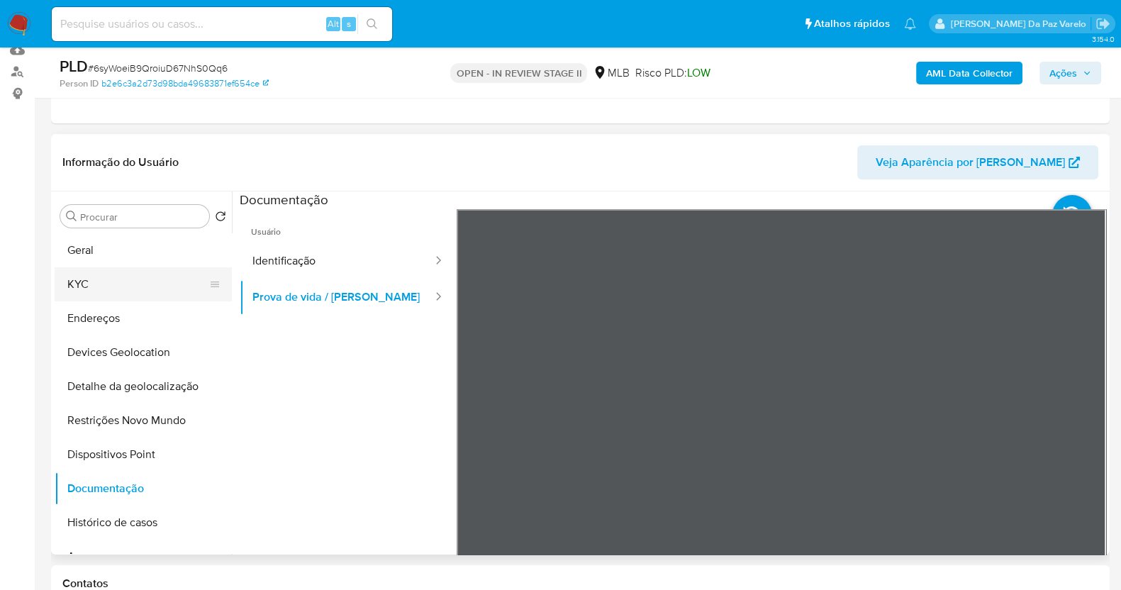
click at [119, 282] on button "KYC" at bounding box center [138, 284] width 166 height 34
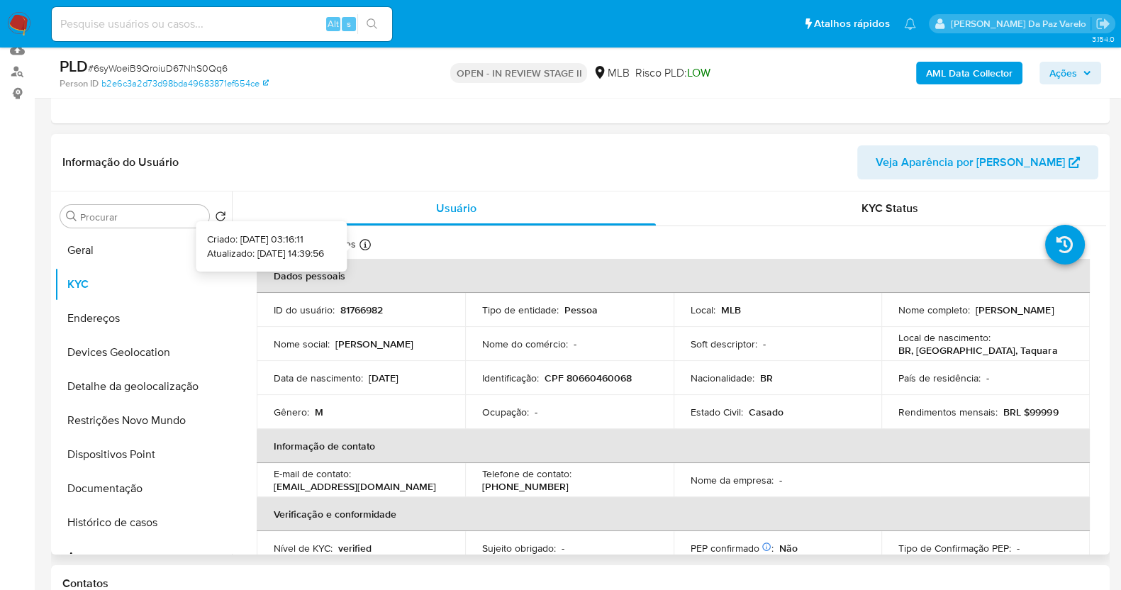
click at [361, 242] on icon at bounding box center [364, 244] width 11 height 11
drag, startPoint x: 498, startPoint y: 349, endPoint x: 814, endPoint y: 349, distance: 316.2
click at [814, 349] on tr "Nome social : [PERSON_NAME] Nome do comércio : - Soft descriptor : - Local de n…" at bounding box center [673, 344] width 833 height 34
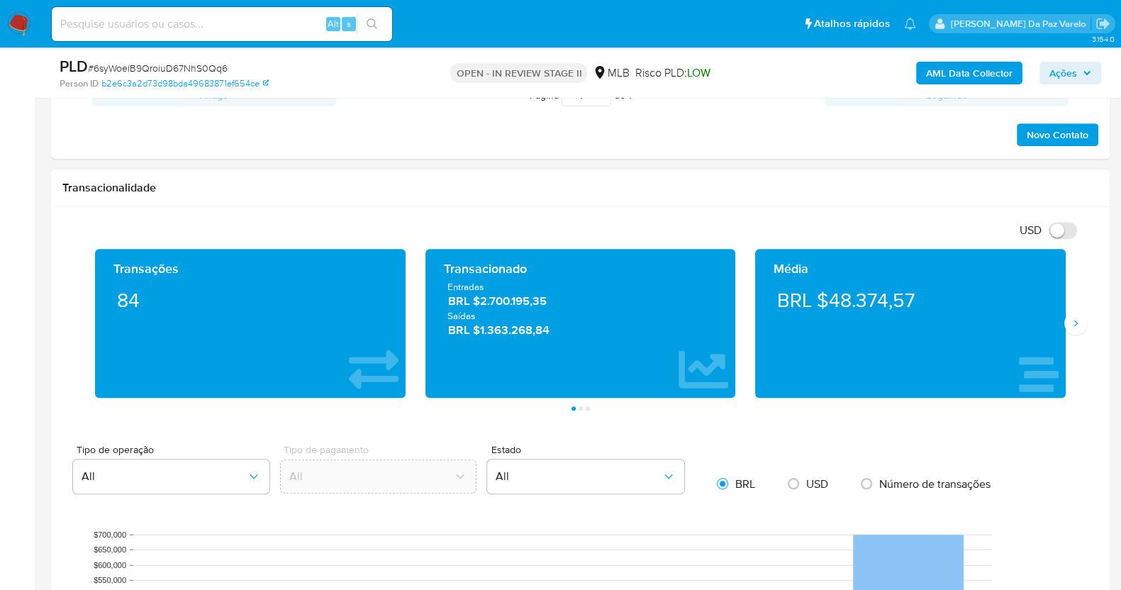
scroll to position [620, 0]
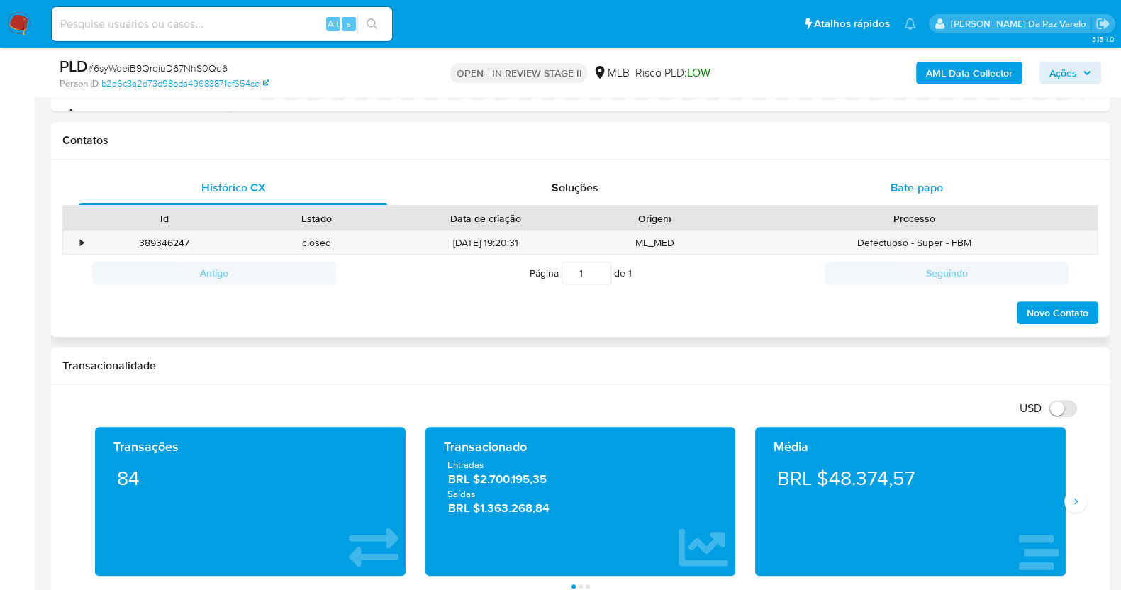
click at [917, 181] on span "Bate-papo" at bounding box center [916, 187] width 52 height 16
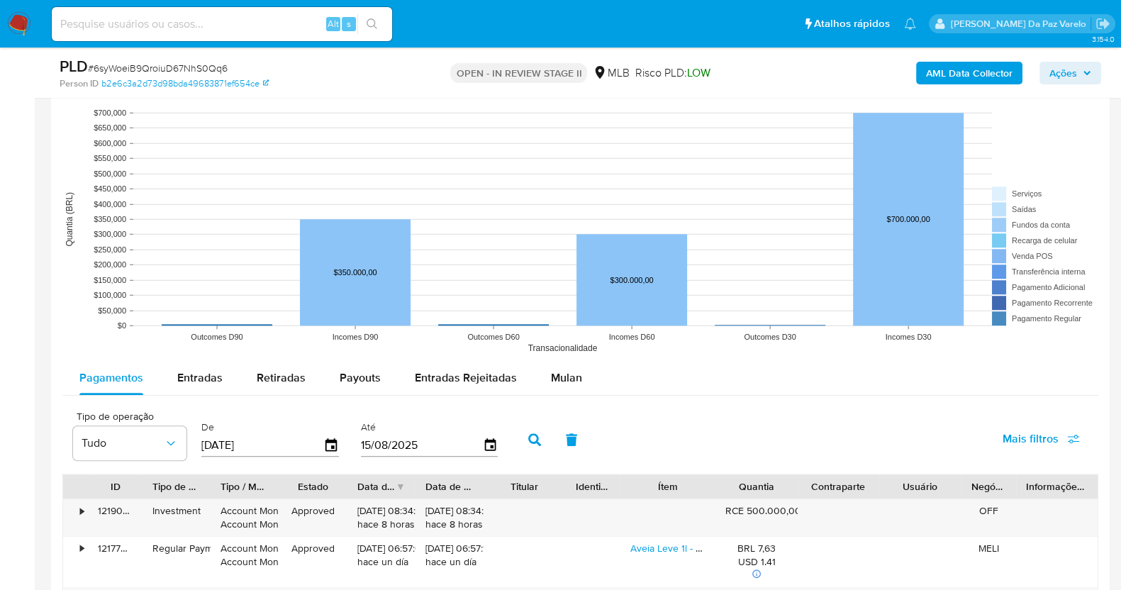
scroll to position [1684, 0]
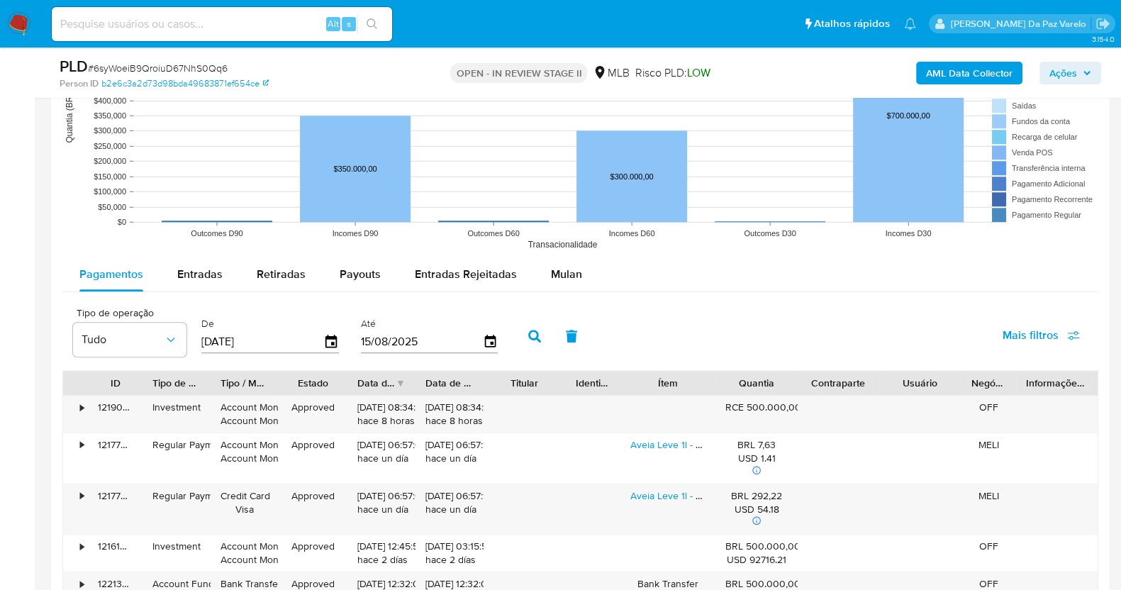
click at [208, 23] on input at bounding box center [222, 24] width 340 height 18
paste input "TeD7hDDqbUE4mokp6f0RsZdy"
type input "TeD7hDDqbUE4mokp6f0RsZdy"
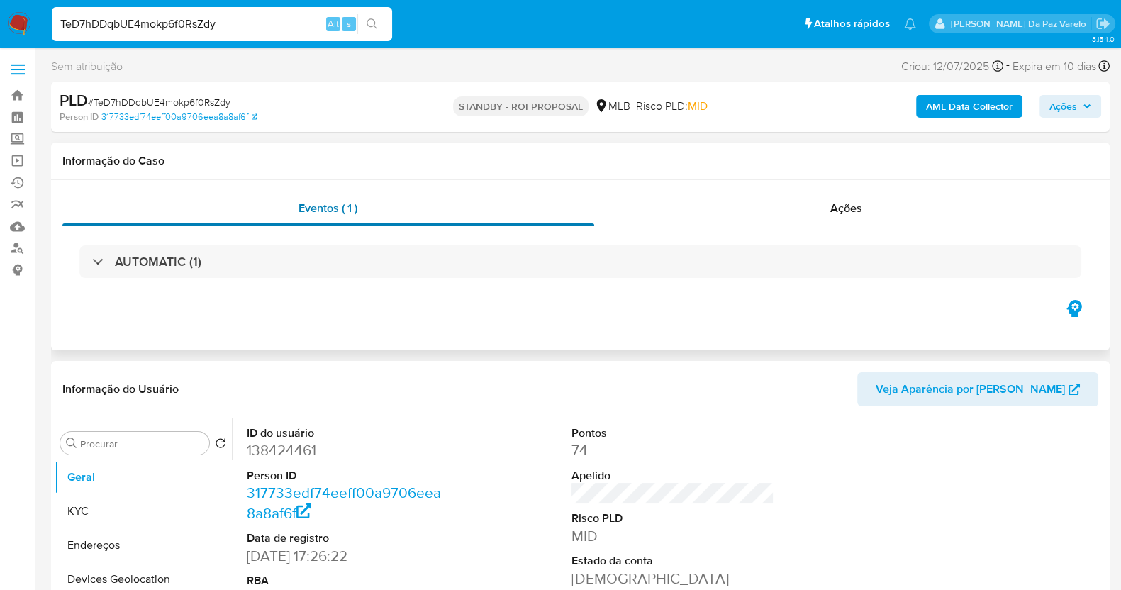
select select "10"
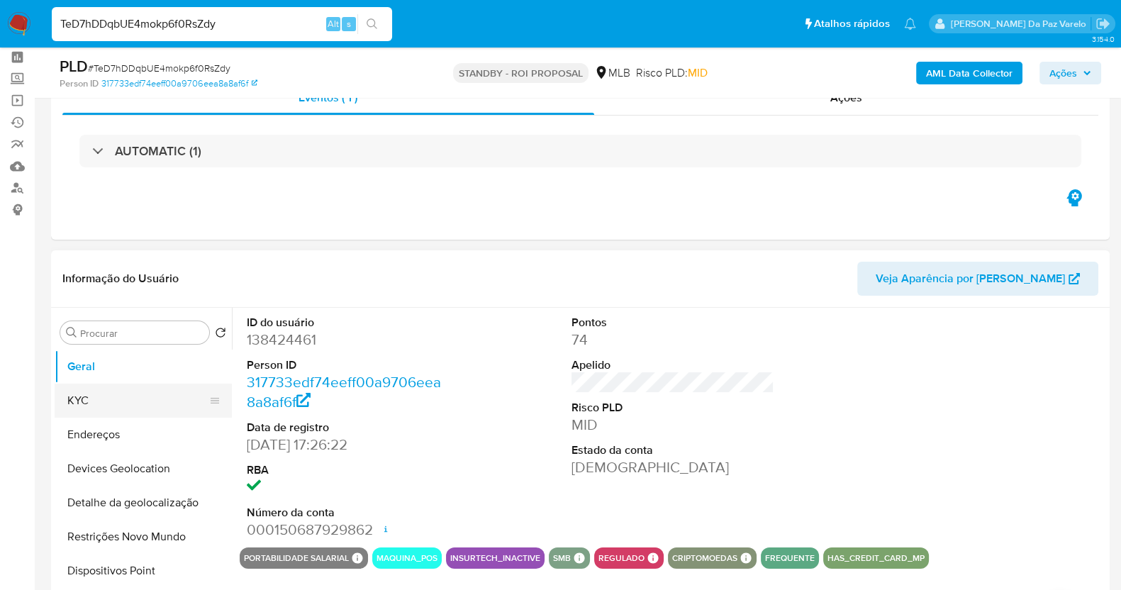
scroll to position [88, 0]
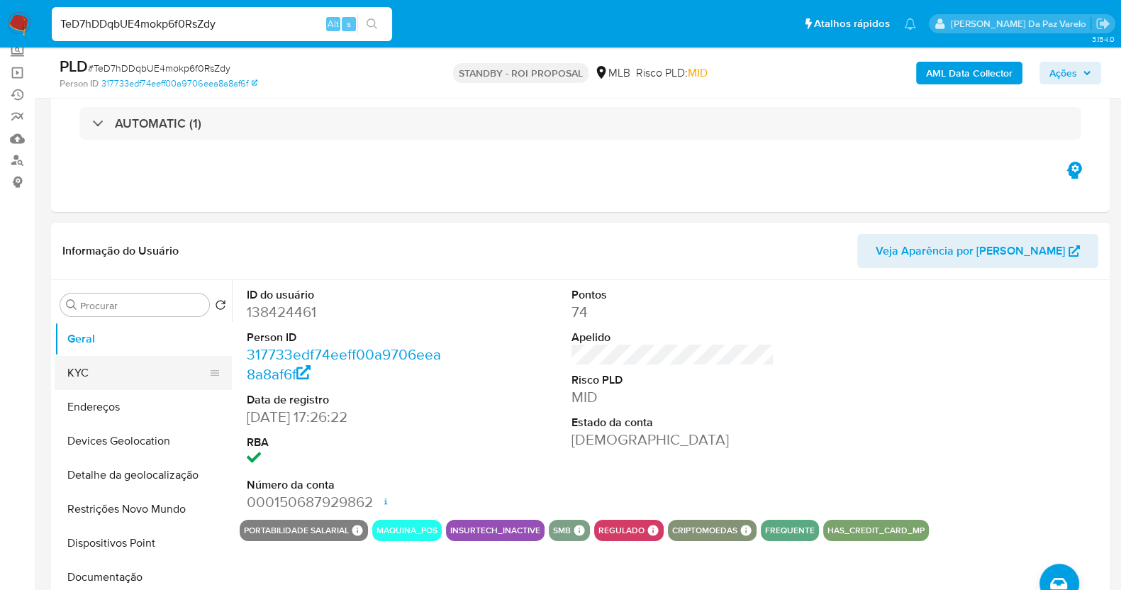
click at [117, 375] on button "KYC" at bounding box center [138, 373] width 166 height 34
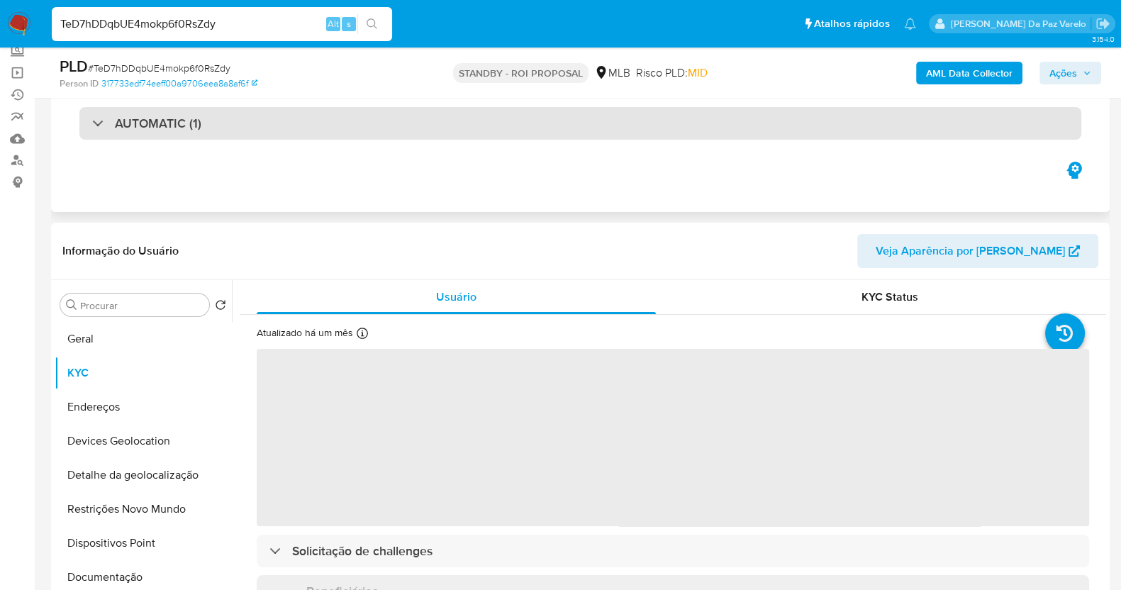
click at [167, 131] on div "AUTOMATIC (1)" at bounding box center [580, 123] width 1002 height 33
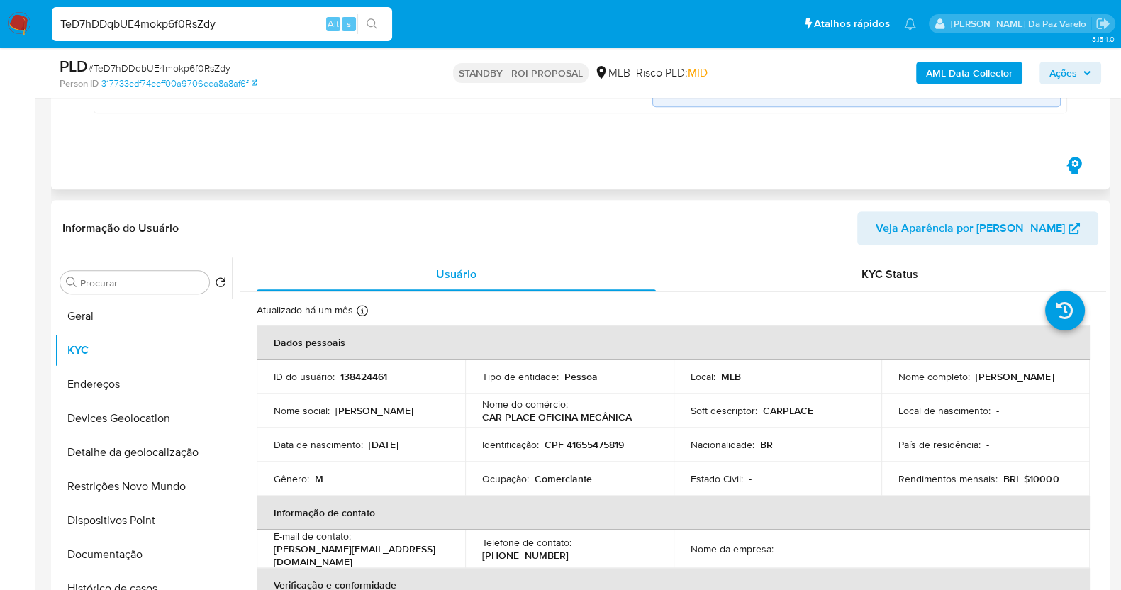
scroll to position [975, 0]
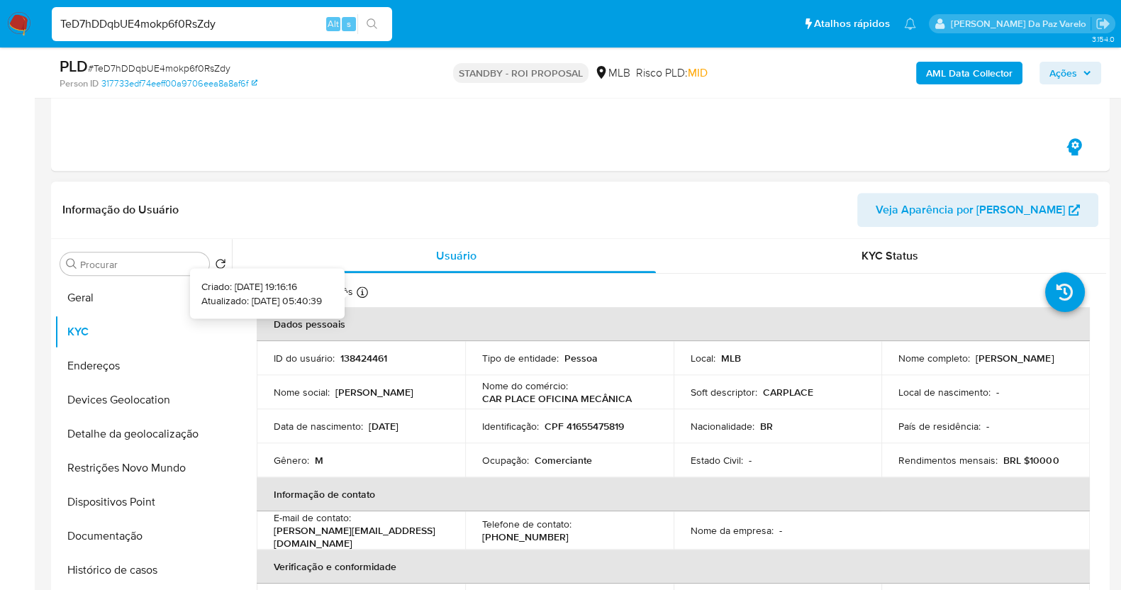
click at [362, 289] on icon at bounding box center [362, 291] width 11 height 11
click at [89, 292] on button "Geral" at bounding box center [138, 298] width 166 height 34
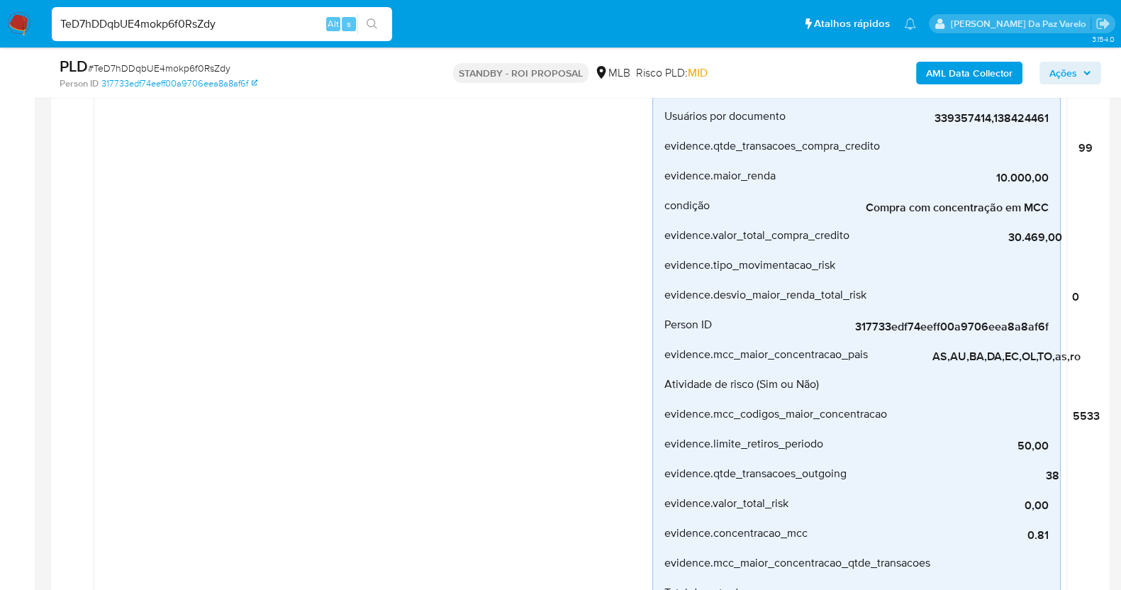
scroll to position [1140, 0]
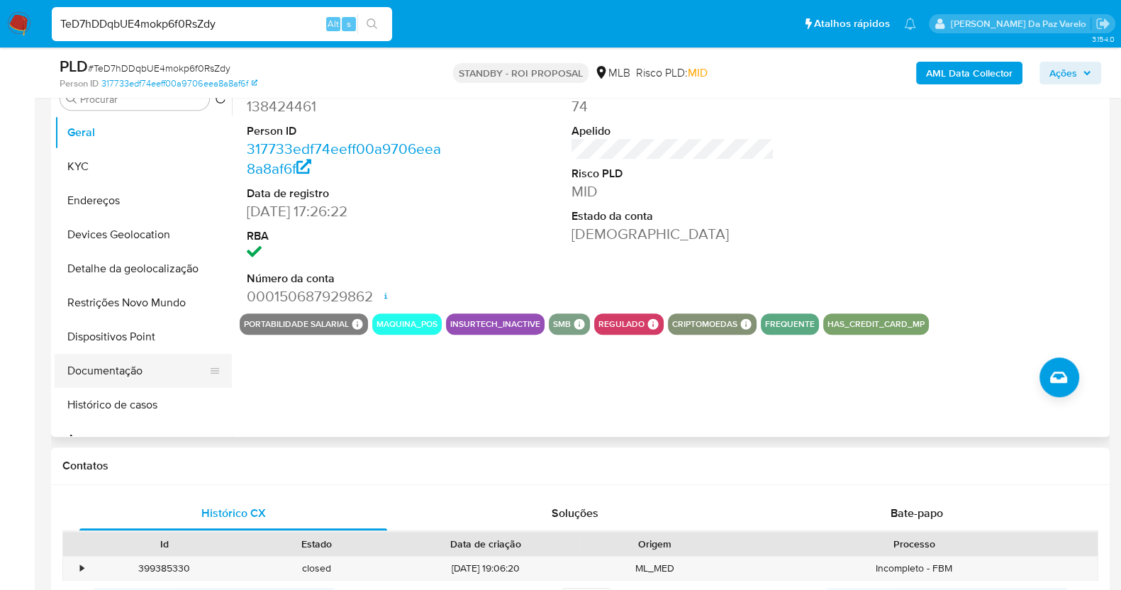
click at [109, 373] on button "Documentação" at bounding box center [138, 371] width 166 height 34
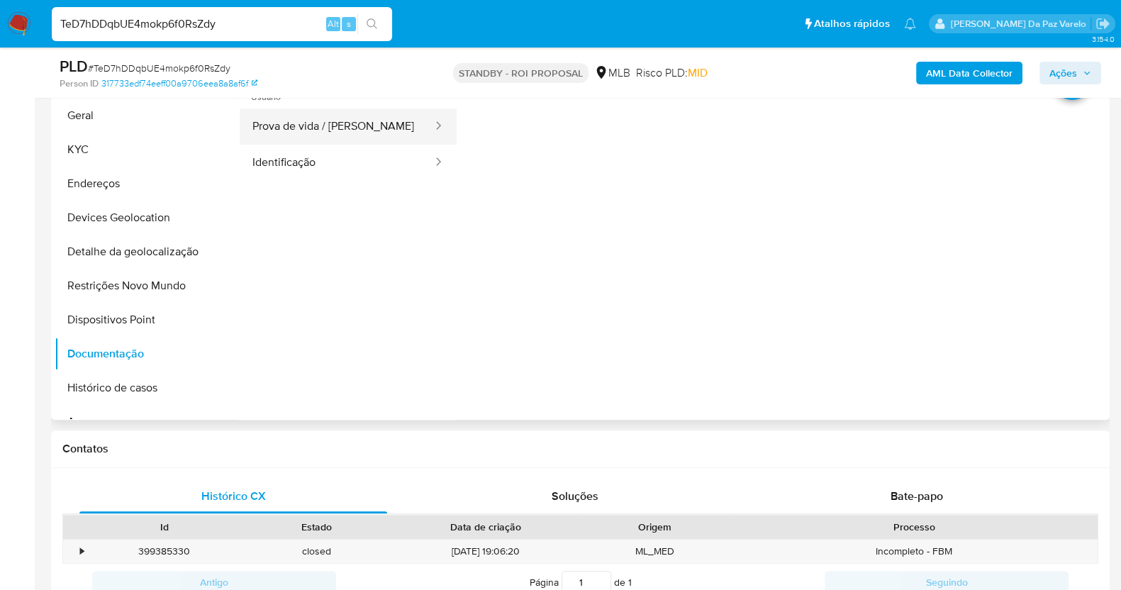
click at [281, 127] on button "Prova de vida / [PERSON_NAME]" at bounding box center [337, 126] width 194 height 36
